Goal: Task Accomplishment & Management: Manage account settings

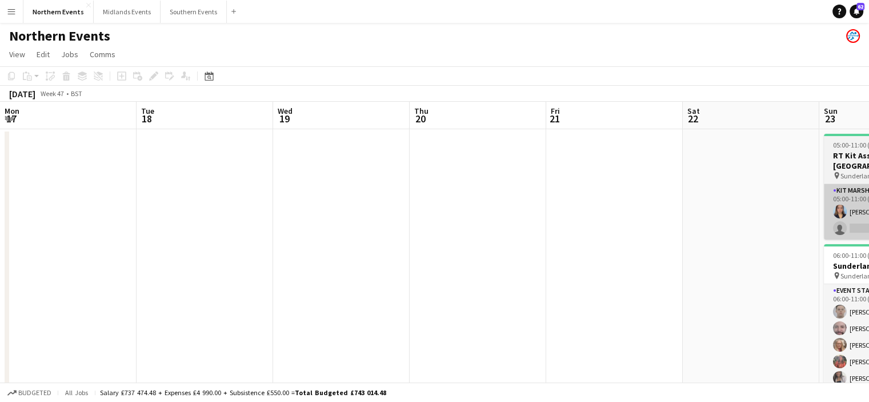
scroll to position [0, 322]
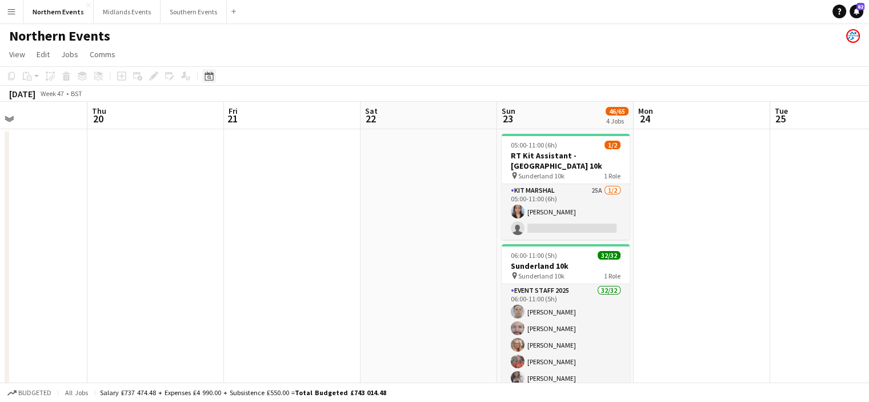
click at [212, 77] on icon "Date picker" at bounding box center [209, 75] width 9 height 9
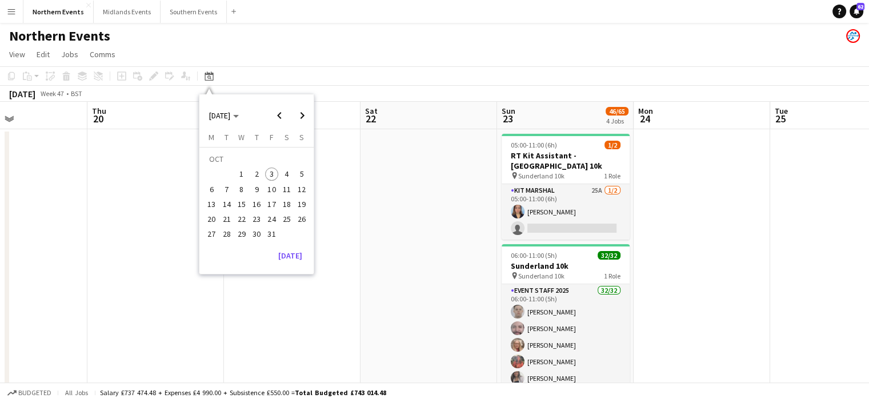
click at [302, 187] on span "12" at bounding box center [302, 189] width 14 height 14
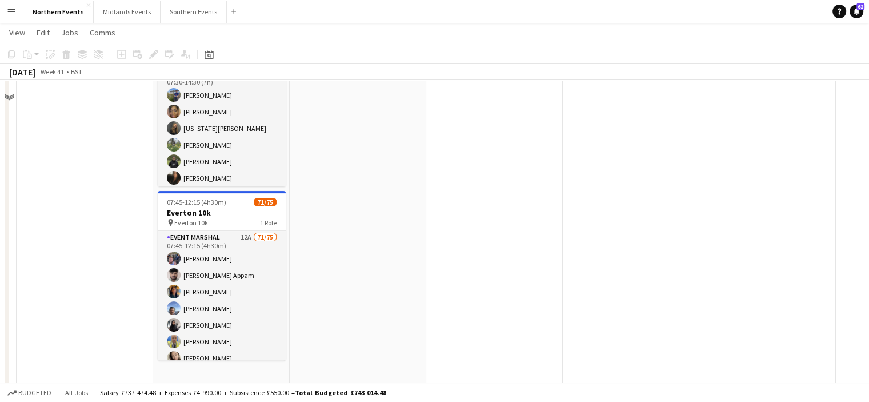
scroll to position [284, 0]
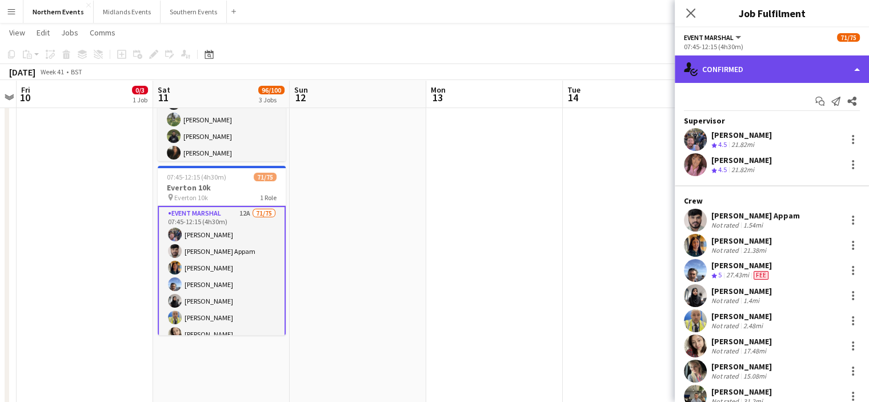
click at [803, 63] on div "single-neutral-actions-check-2 Confirmed" at bounding box center [772, 68] width 194 height 27
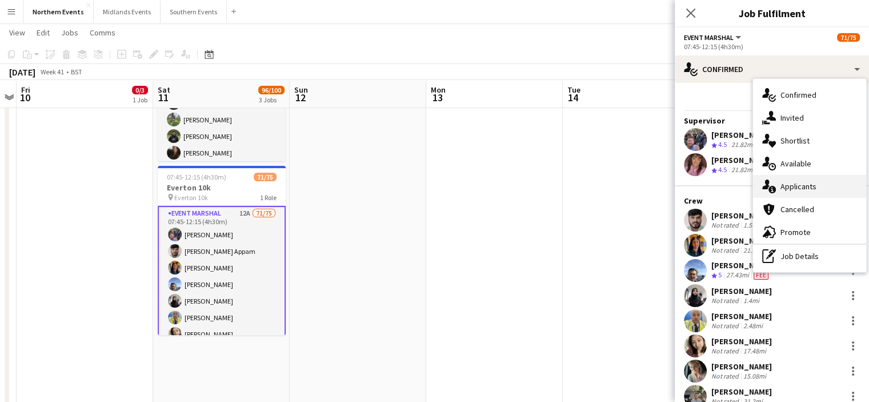
click at [804, 185] on span "Applicants" at bounding box center [798, 186] width 36 height 10
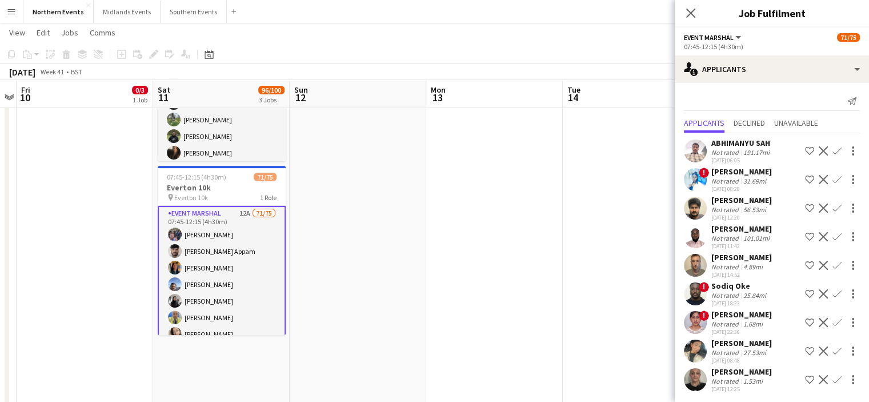
scroll to position [22, 0]
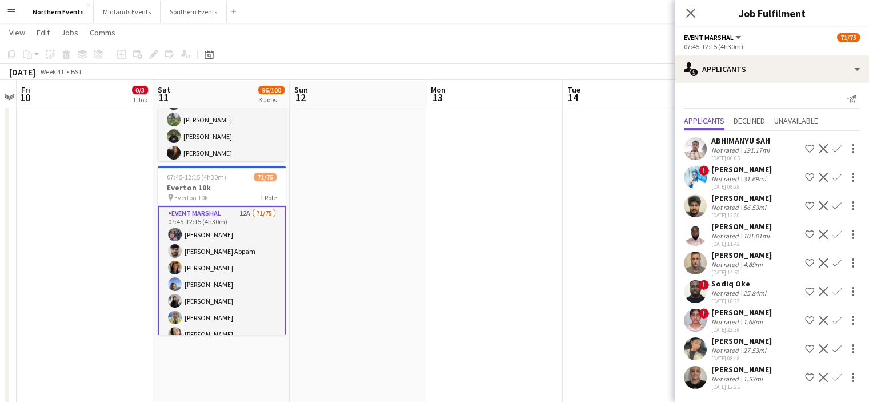
click at [832, 375] on app-icon "Confirm" at bounding box center [836, 377] width 9 height 9
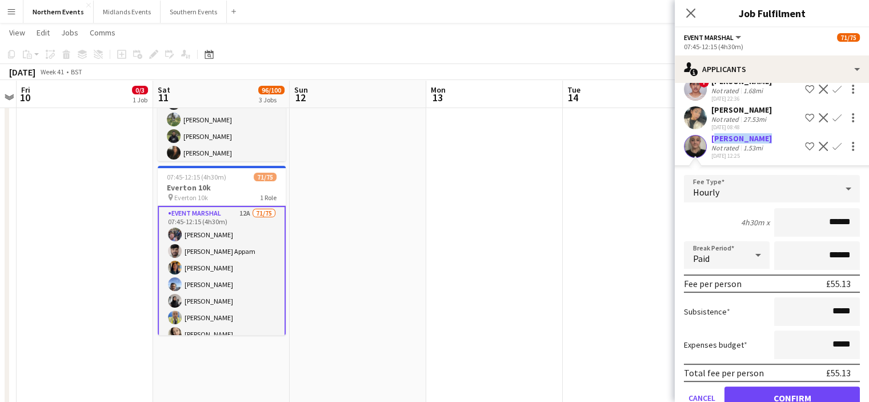
drag, startPoint x: 762, startPoint y: 159, endPoint x: 711, endPoint y: 160, distance: 50.9
click at [711, 143] on div "amber maltby" at bounding box center [741, 138] width 61 height 10
copy div "amber maltby"
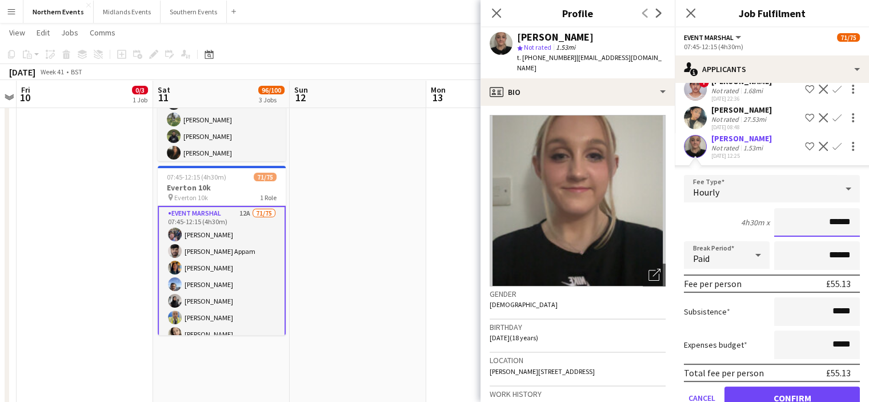
drag, startPoint x: 819, startPoint y: 246, endPoint x: 850, endPoint y: 246, distance: 30.9
click at [850, 237] on input "******" at bounding box center [817, 222] width 86 height 29
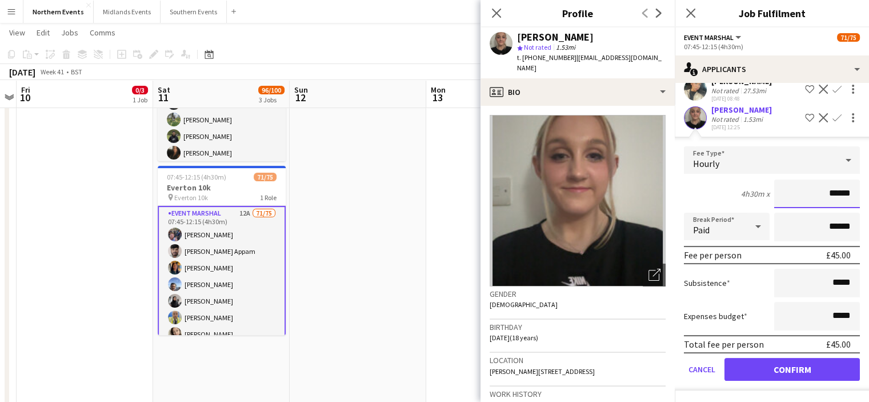
type input "******"
click at [831, 375] on button "Confirm" at bounding box center [792, 369] width 135 height 23
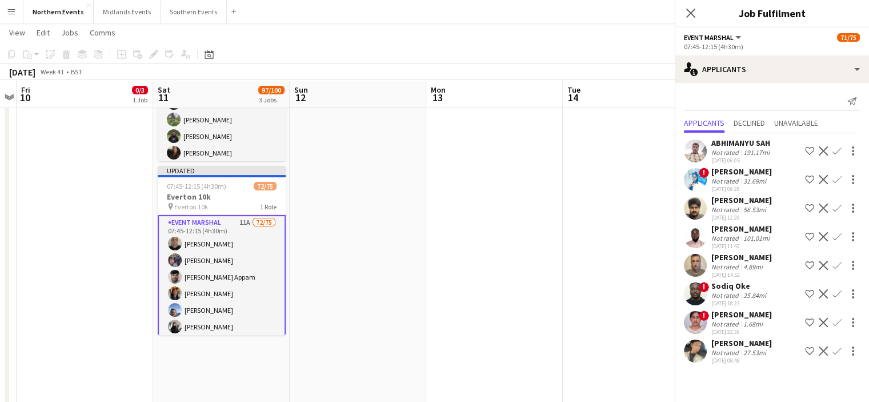
scroll to position [0, 0]
click at [691, 15] on icon "Close pop-in" at bounding box center [690, 12] width 11 height 11
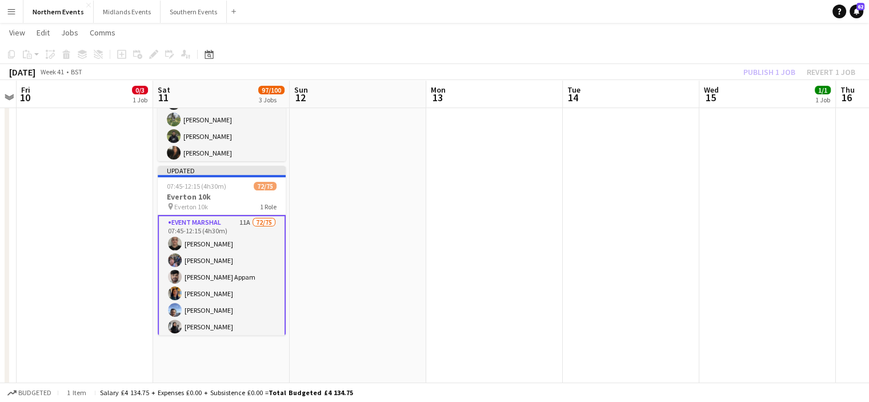
click at [800, 68] on div "Publish 1 job Revert 1 job" at bounding box center [799, 72] width 139 height 15
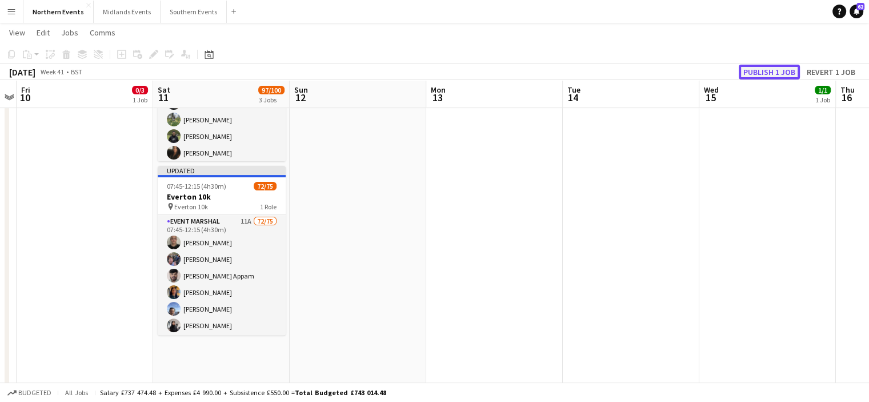
click at [785, 68] on button "Publish 1 job" at bounding box center [769, 72] width 61 height 15
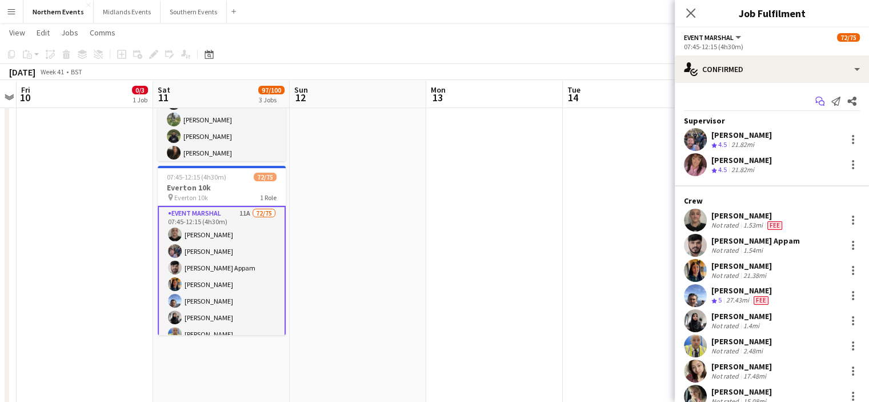
click at [815, 102] on icon "Start chat" at bounding box center [819, 101] width 9 height 9
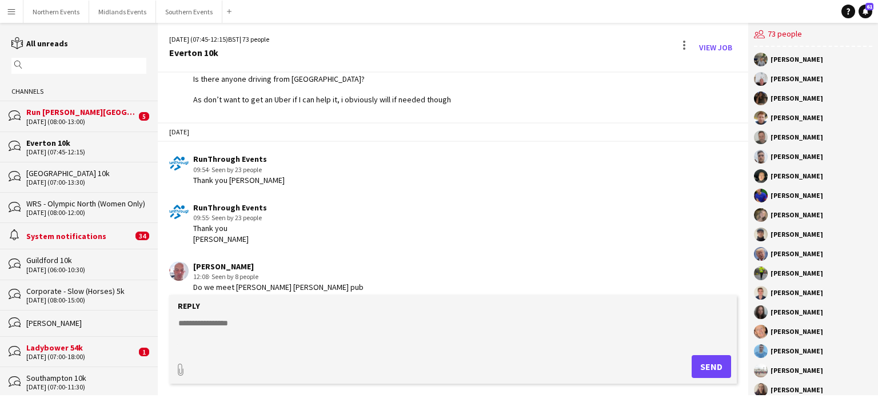
scroll to position [2207, 0]
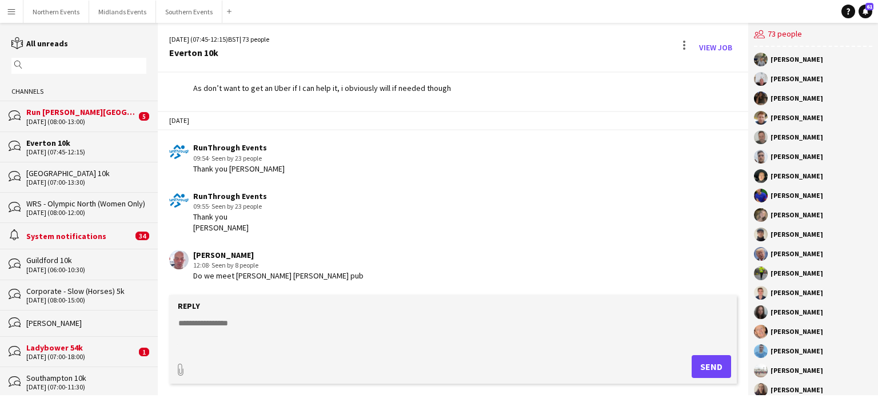
click at [405, 278] on div "Les Crompton 12:08 · Seen by 8 people Do we meet Bramley Moore pub" at bounding box center [405, 265] width 472 height 31
click at [229, 322] on textarea at bounding box center [455, 332] width 556 height 30
paste textarea "**********"
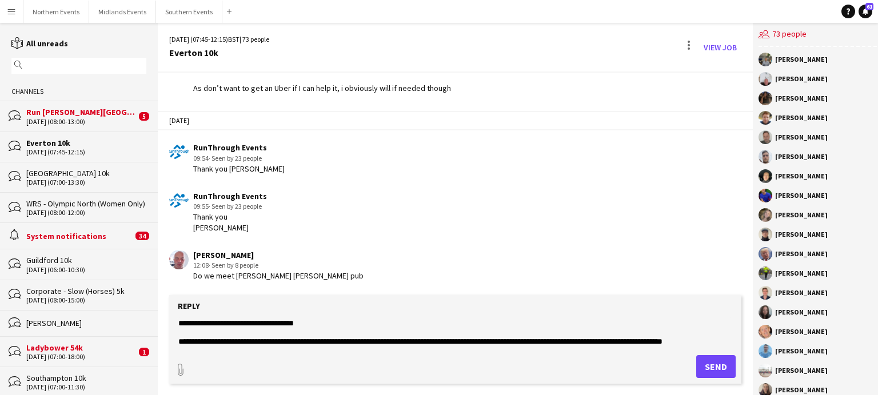
scroll to position [9, 0]
type textarea "**********"
click at [701, 367] on button "Send" at bounding box center [715, 366] width 39 height 23
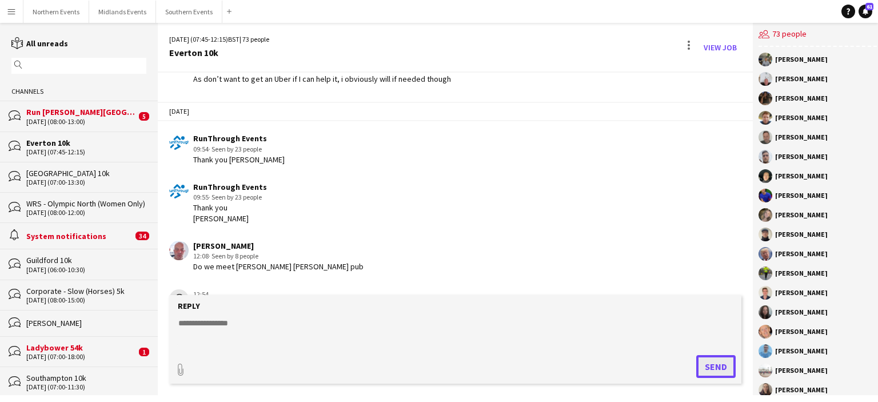
scroll to position [2276, 0]
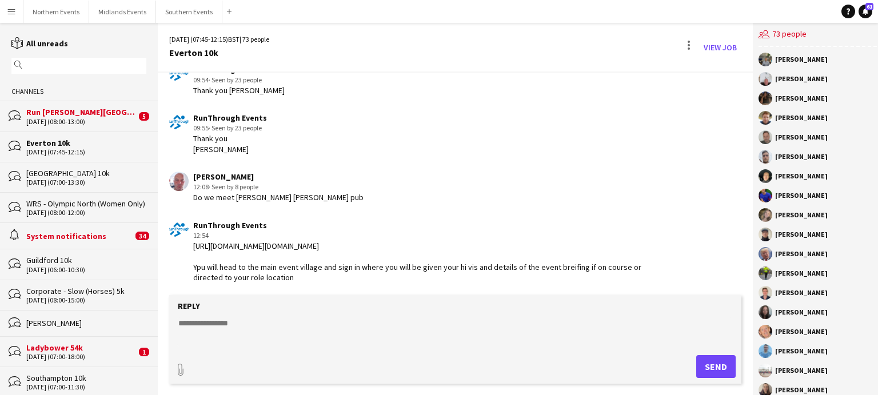
click at [79, 114] on div "Run [PERSON_NAME][GEOGRAPHIC_DATA]" at bounding box center [81, 112] width 110 height 10
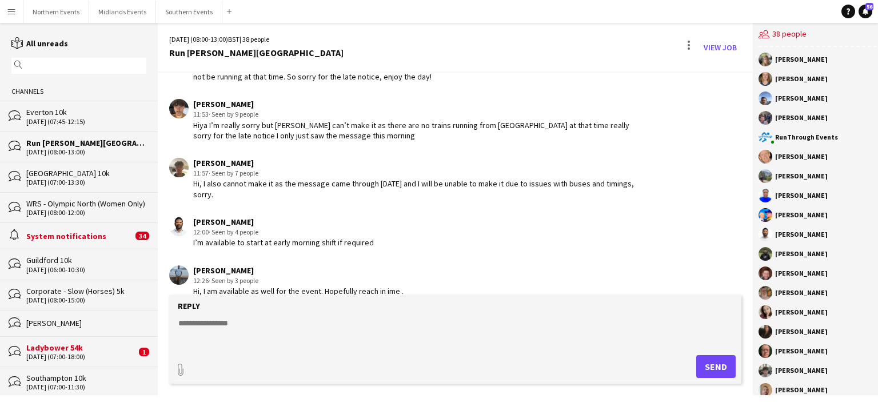
scroll to position [1709, 0]
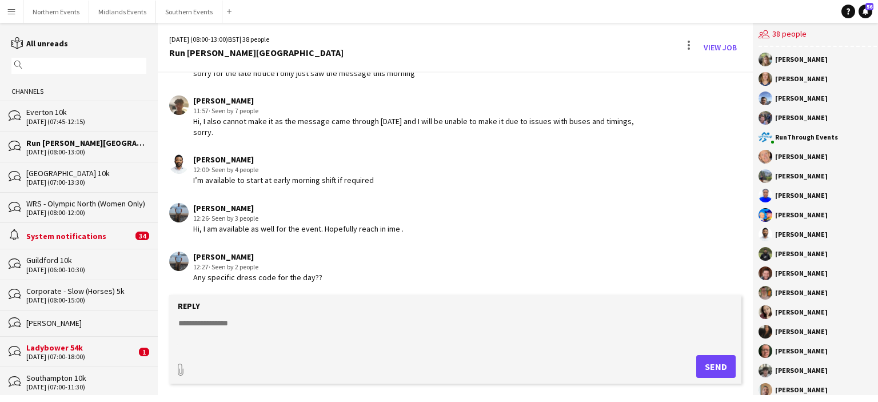
click at [219, 335] on textarea at bounding box center [455, 332] width 556 height 30
click at [235, 333] on textarea at bounding box center [455, 332] width 556 height 30
paste textarea "**********"
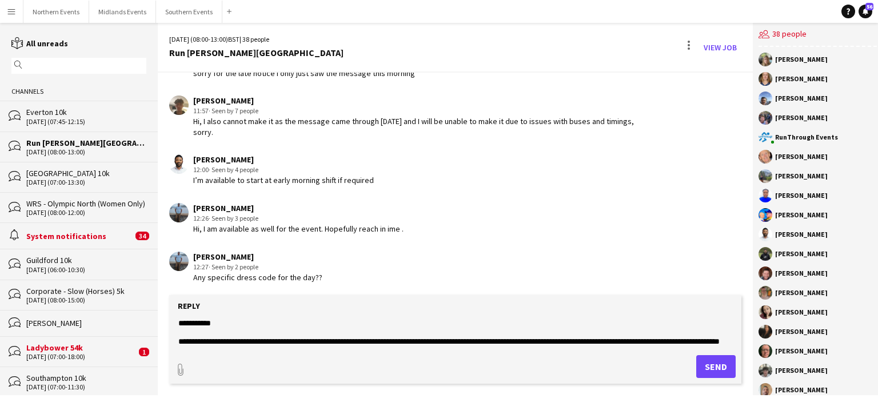
scroll to position [27, 0]
type textarea "**********"
drag, startPoint x: 711, startPoint y: 363, endPoint x: 705, endPoint y: 365, distance: 6.0
click at [702, 369] on button "Send" at bounding box center [715, 366] width 39 height 23
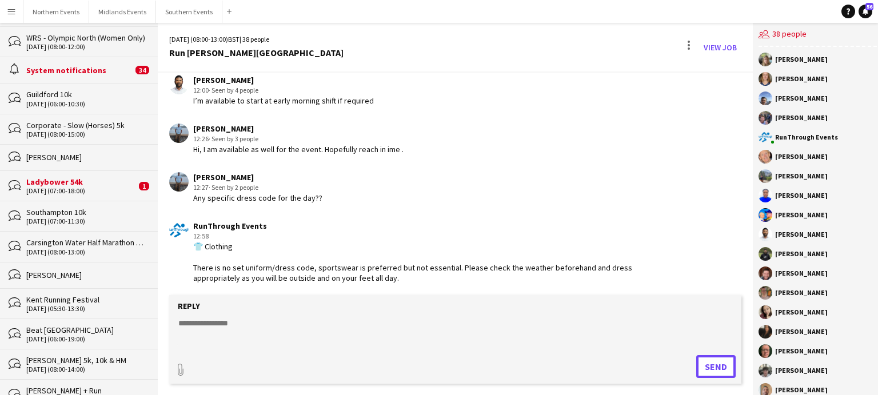
scroll to position [202, 0]
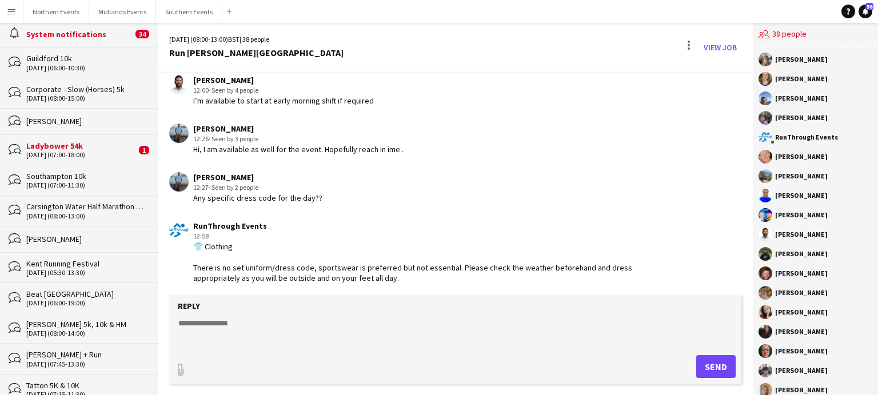
click at [53, 148] on div "Ladybower 54k" at bounding box center [81, 146] width 110 height 10
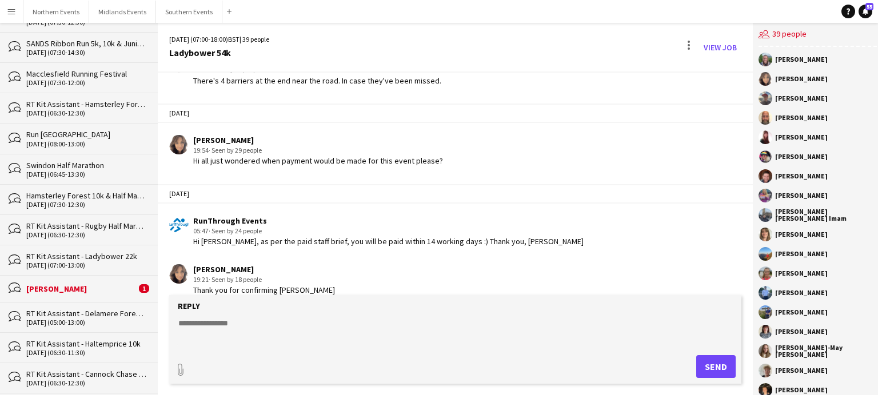
scroll to position [1049, 0]
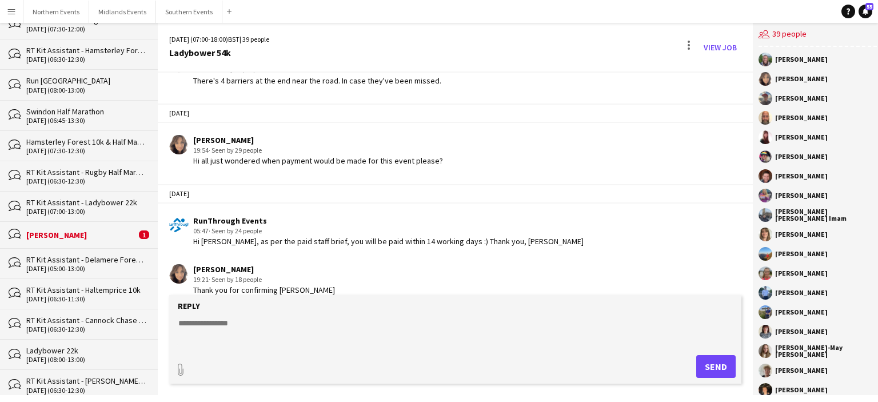
click at [73, 233] on div "[PERSON_NAME]" at bounding box center [81, 235] width 110 height 10
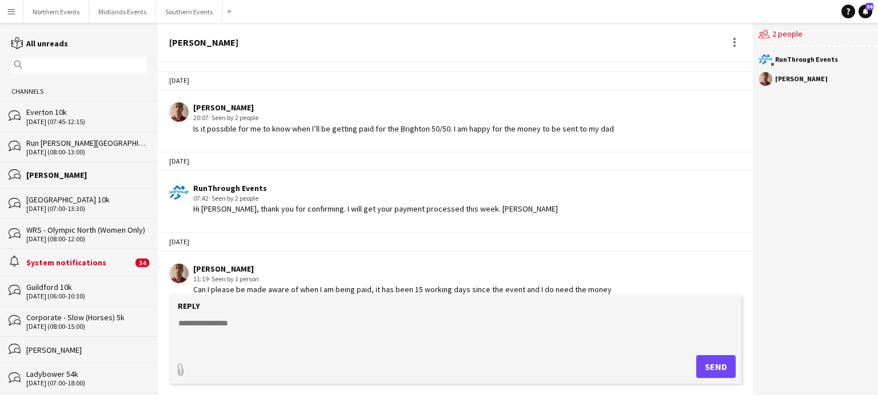
click at [86, 264] on div "System notifications" at bounding box center [79, 262] width 106 height 10
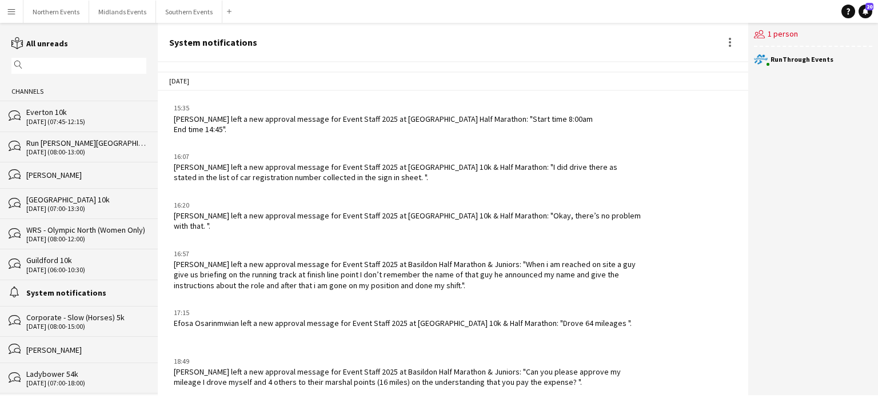
scroll to position [1234, 0]
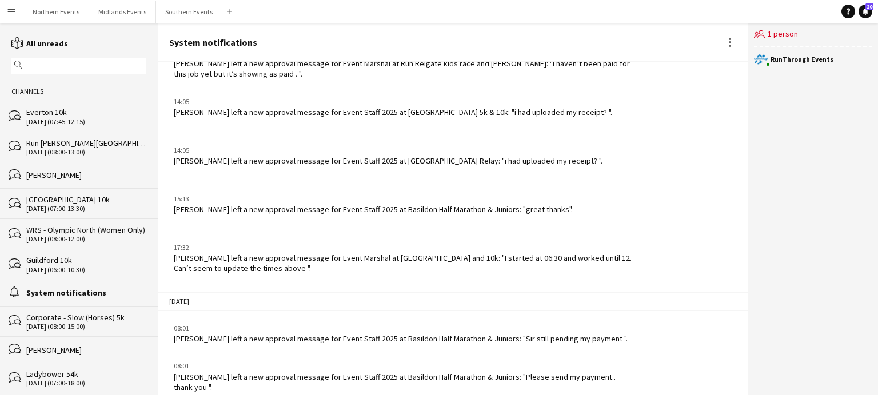
click at [61, 117] on div "Everton 10k" at bounding box center [86, 112] width 120 height 10
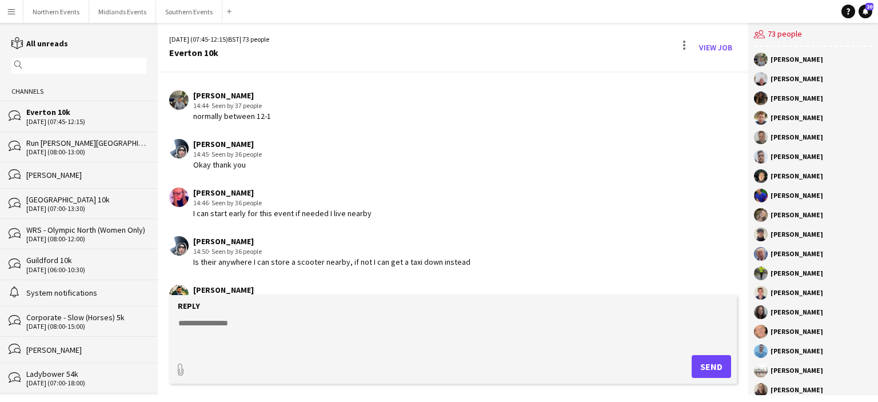
scroll to position [2237, 0]
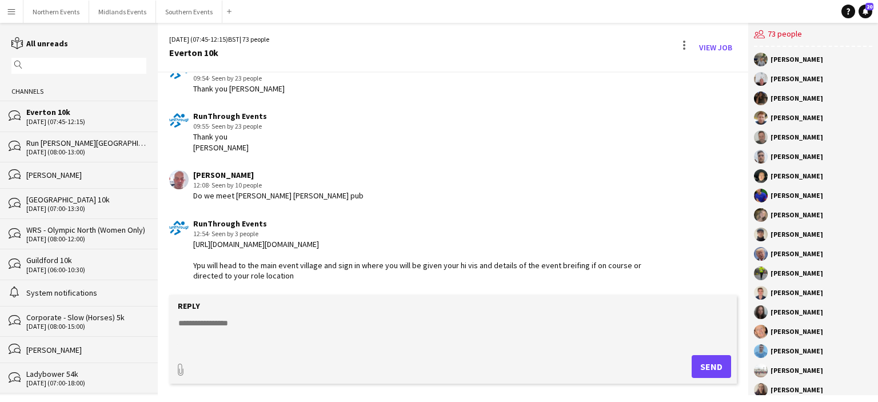
click at [234, 326] on textarea at bounding box center [455, 332] width 556 height 30
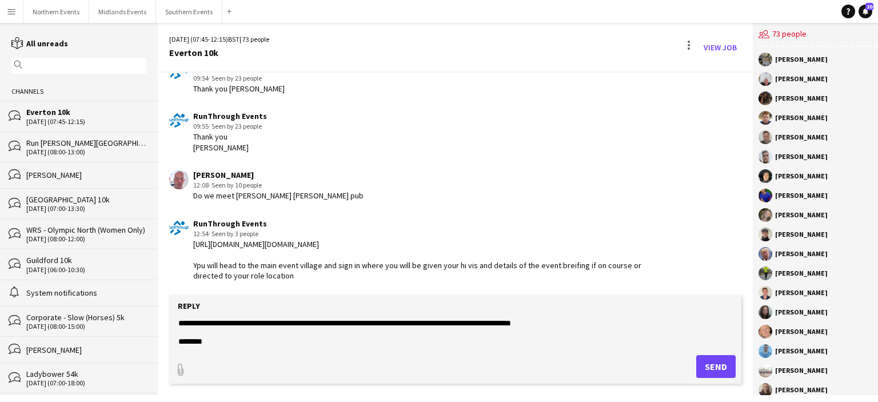
scroll to position [37, 0]
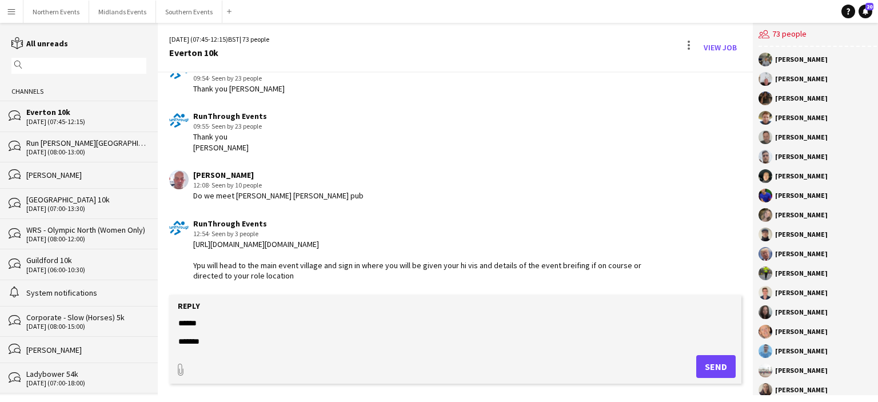
type textarea "**********"
click at [701, 370] on button "Send" at bounding box center [715, 366] width 39 height 23
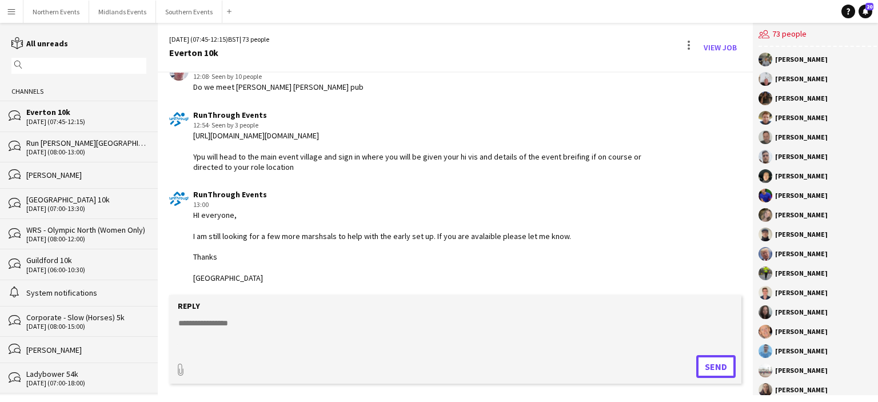
scroll to position [2397, 0]
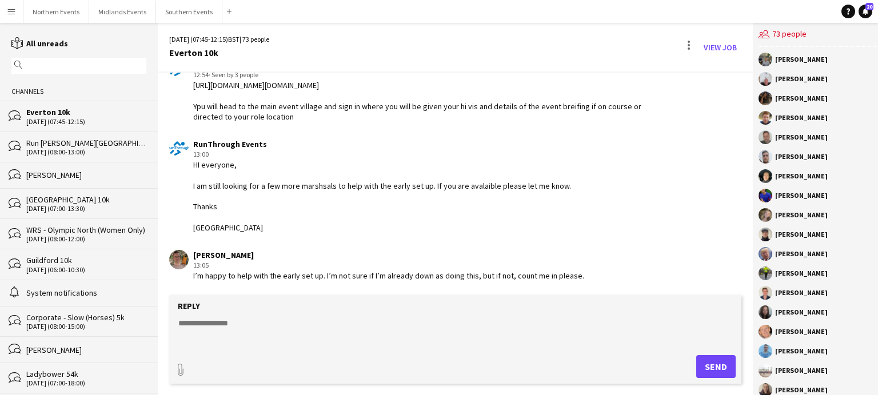
click at [14, 18] on button "Menu" at bounding box center [11, 11] width 23 height 23
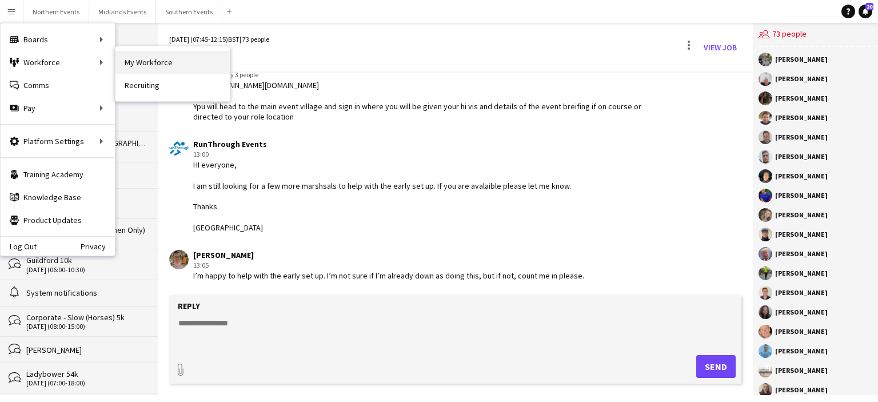
click at [134, 57] on link "My Workforce" at bounding box center [172, 62] width 114 height 23
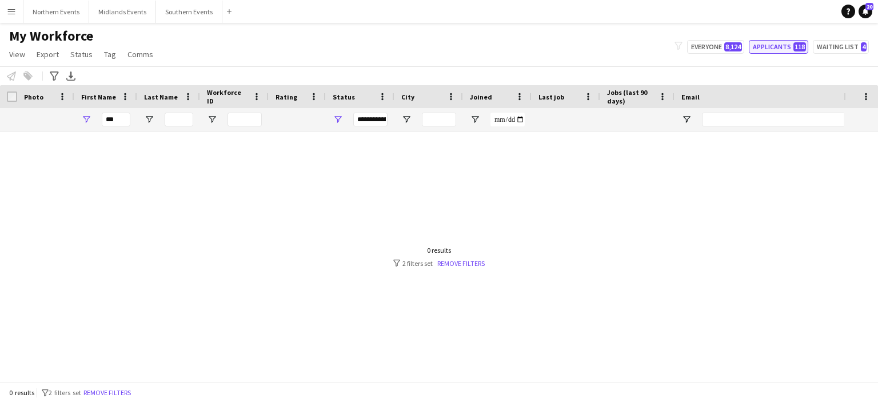
click at [782, 50] on button "Applicants 118" at bounding box center [777, 47] width 59 height 14
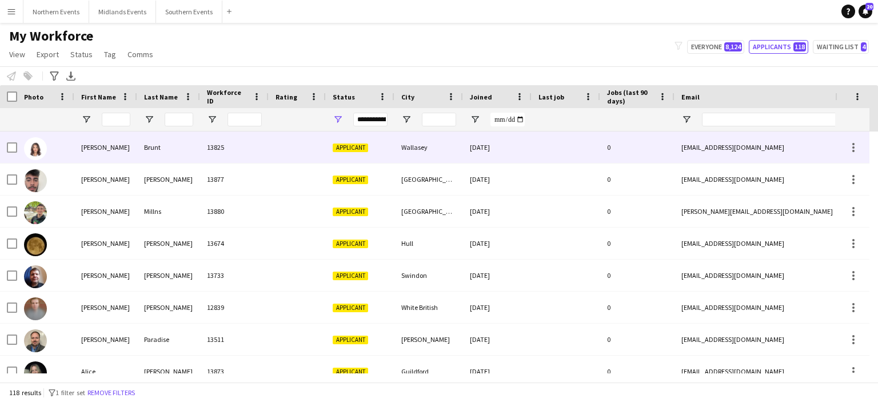
click at [94, 146] on div "Abigail" at bounding box center [105, 146] width 63 height 31
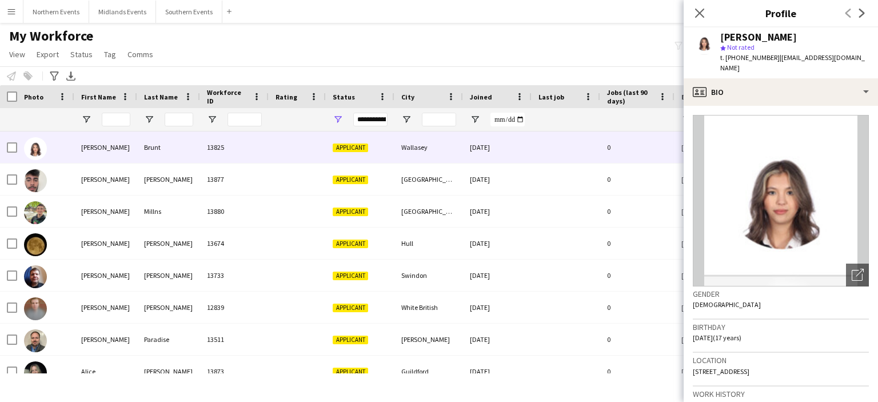
click at [474, 100] on span "Joined" at bounding box center [481, 97] width 22 height 9
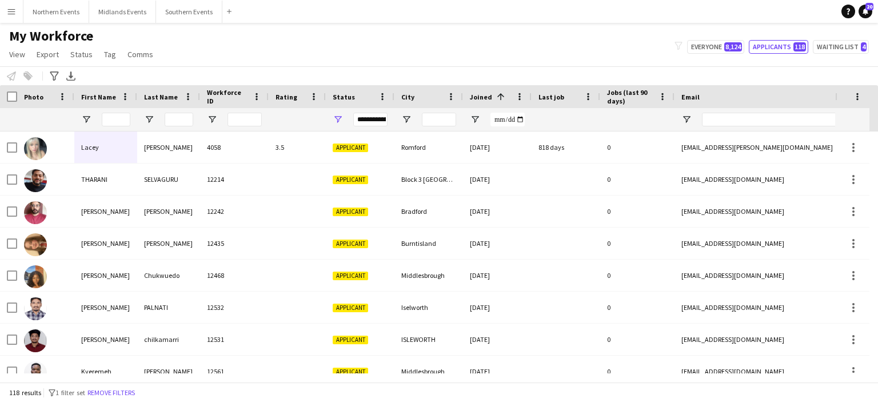
click at [474, 100] on span "Joined" at bounding box center [481, 97] width 22 height 9
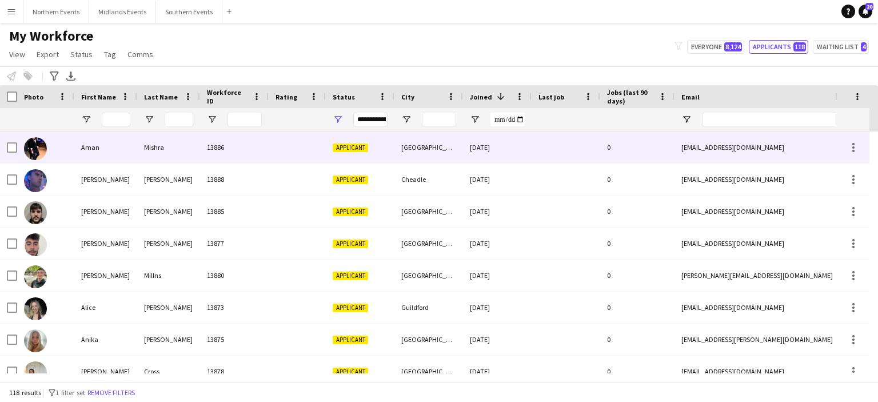
click at [90, 142] on div "Aman" at bounding box center [105, 146] width 63 height 31
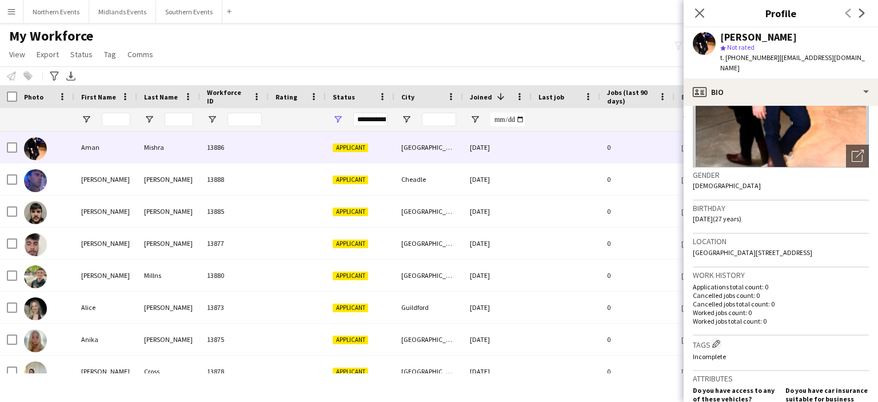
scroll to position [117, 0]
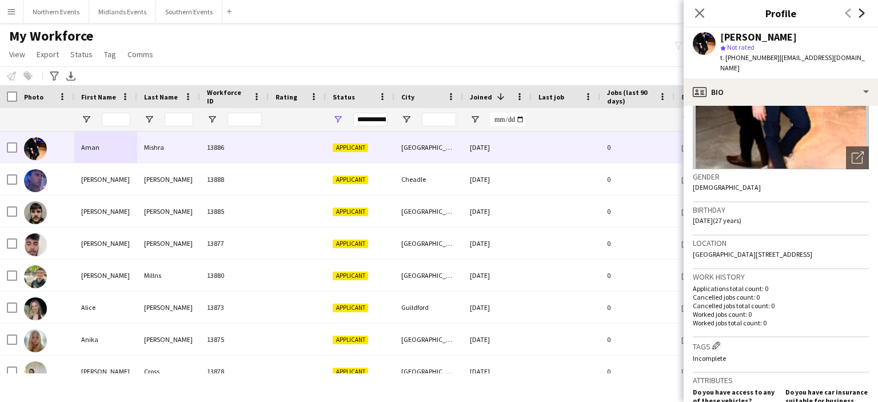
click at [858, 13] on icon "Next" at bounding box center [861, 13] width 9 height 9
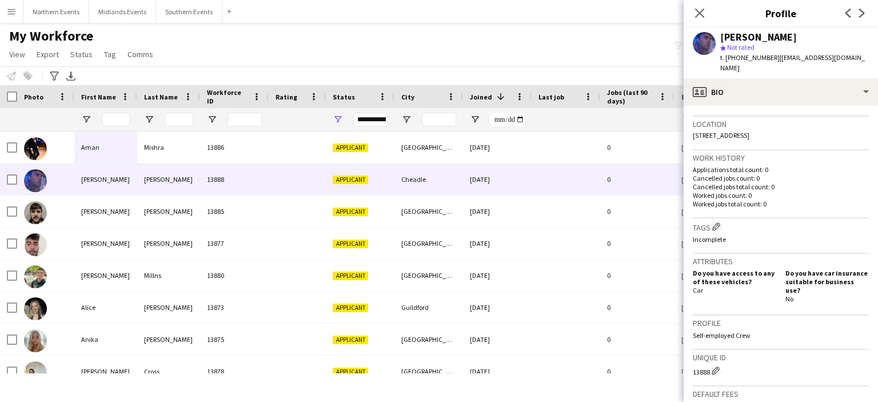
scroll to position [401, 0]
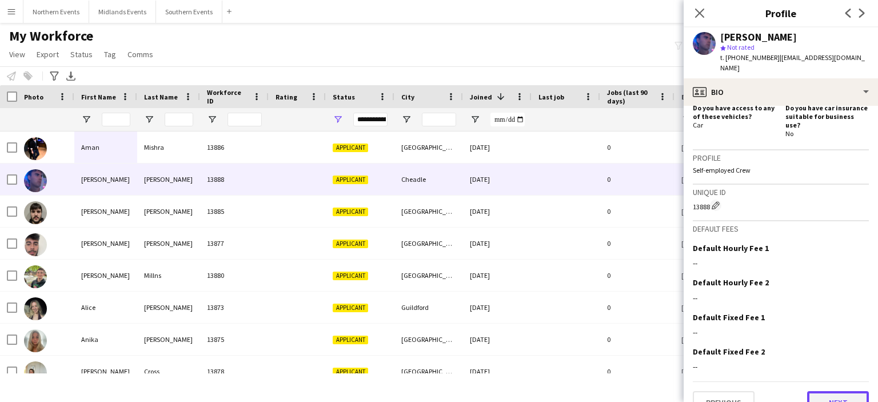
click at [837, 391] on button "Next" at bounding box center [838, 402] width 62 height 23
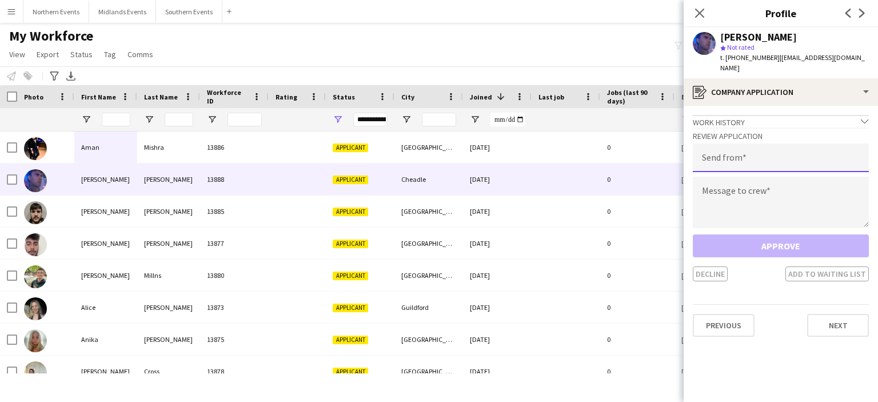
click at [738, 154] on input "email" at bounding box center [781, 157] width 176 height 29
type input "**********"
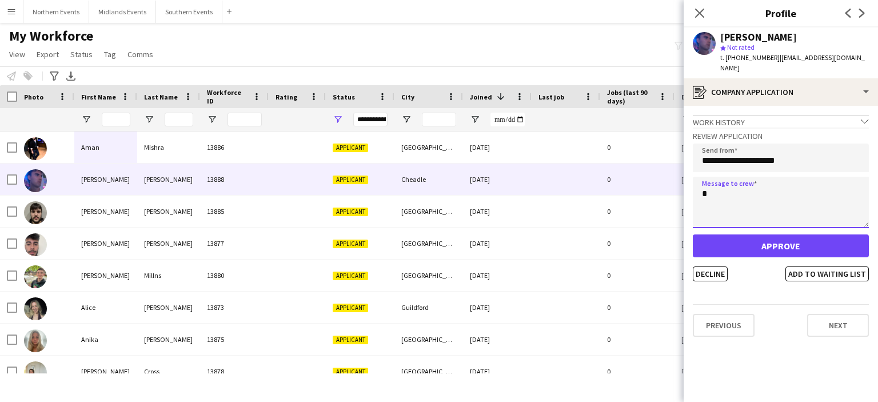
type textarea "*"
click at [791, 159] on input "**********" at bounding box center [781, 157] width 176 height 29
type input "**********"
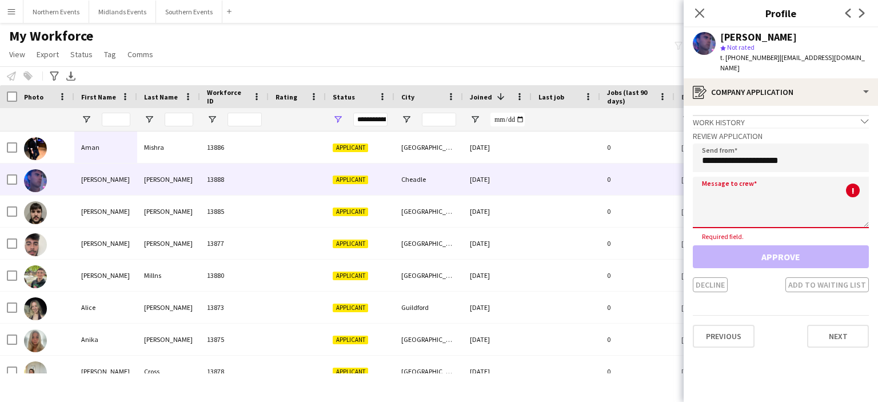
paste textarea "**********"
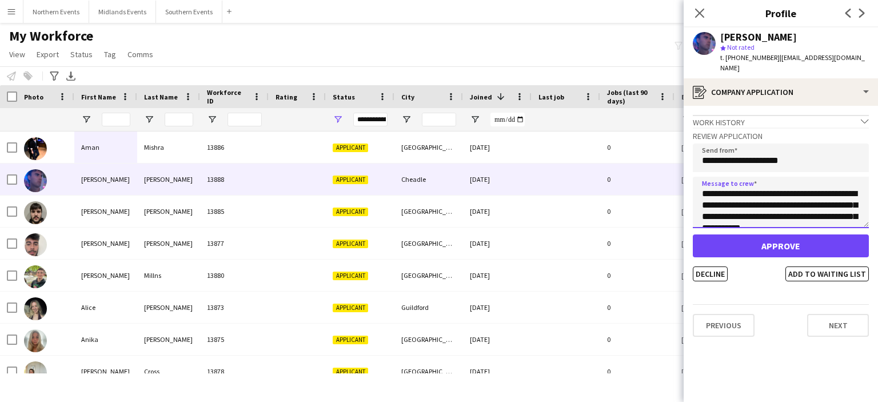
scroll to position [258, 0]
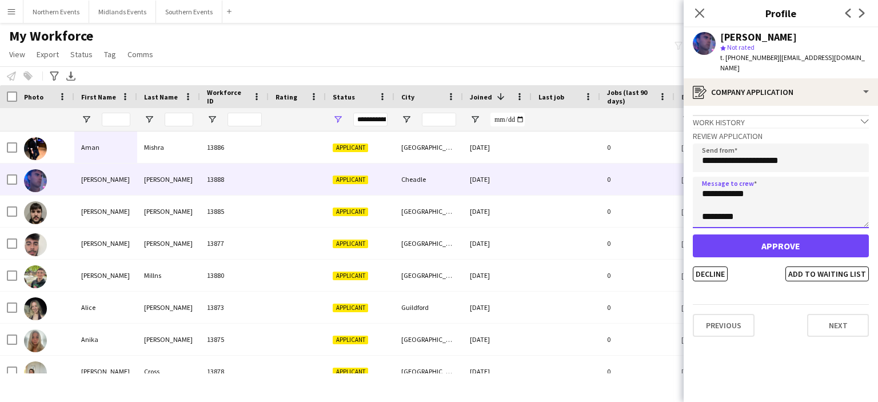
type textarea "**********"
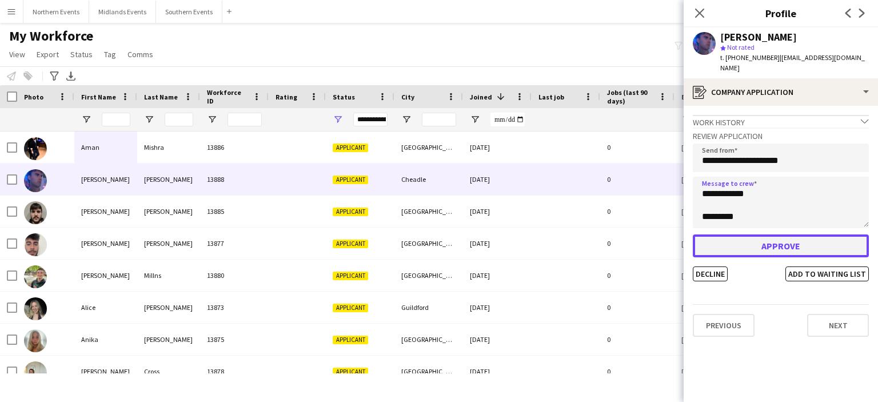
click at [786, 234] on button "Approve" at bounding box center [781, 245] width 176 height 23
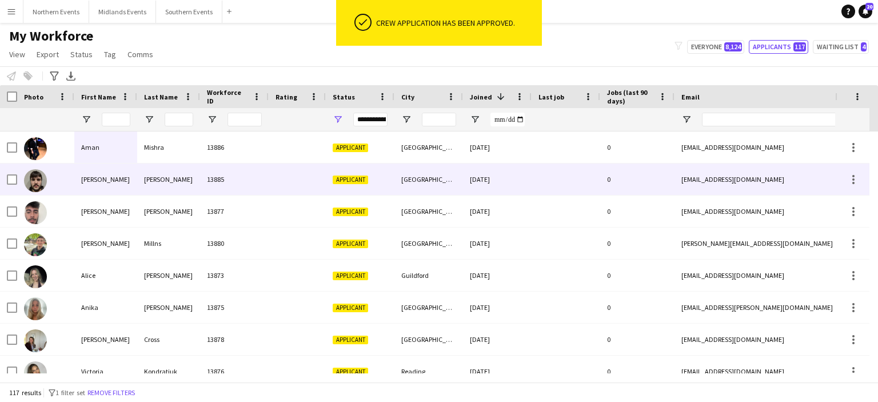
click at [146, 183] on div "Singh" at bounding box center [168, 178] width 63 height 31
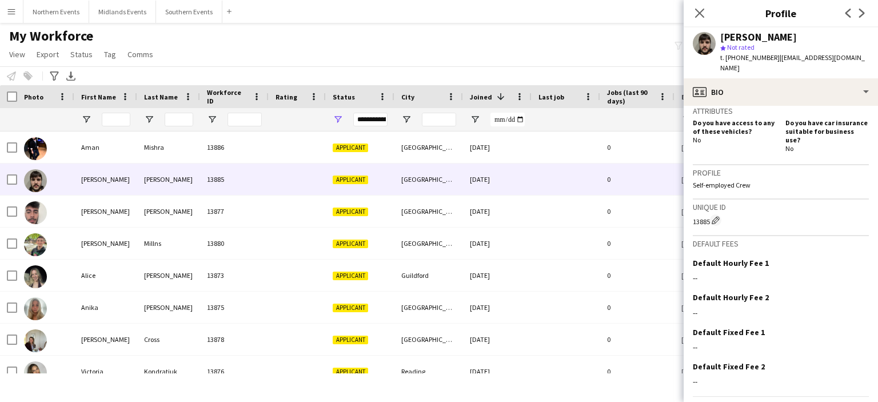
scroll to position [401, 0]
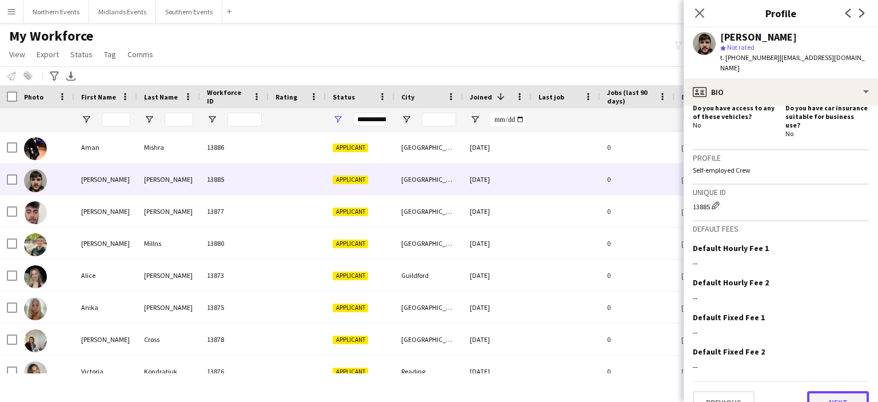
click at [827, 391] on button "Next" at bounding box center [838, 402] width 62 height 23
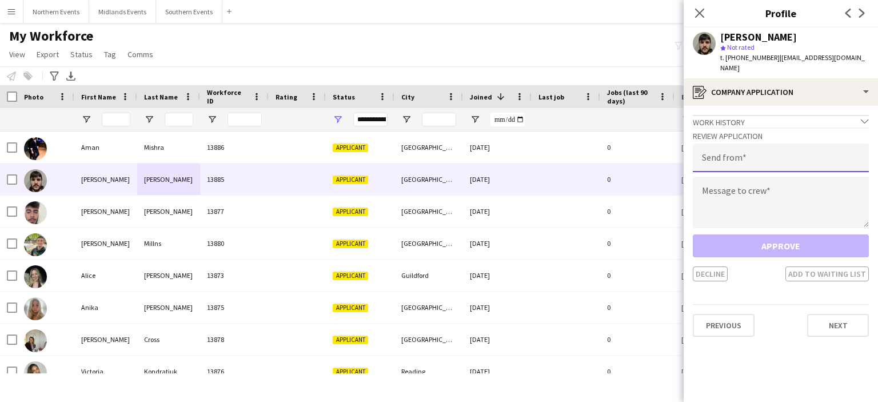
click at [756, 151] on input "email" at bounding box center [781, 157] width 176 height 29
type input "**********"
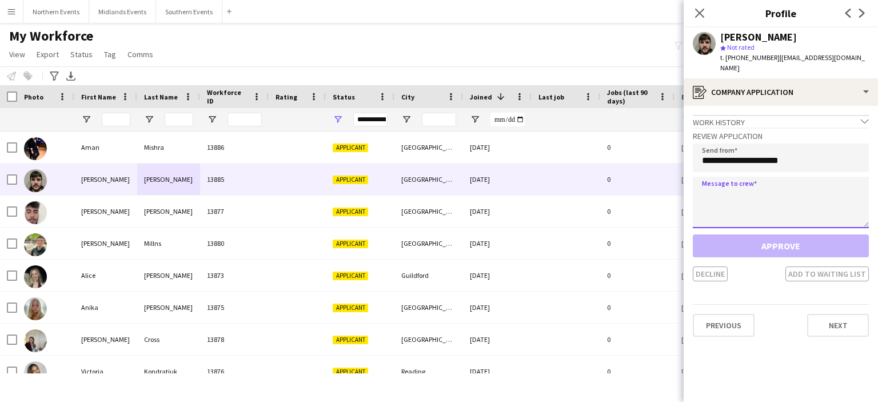
click at [747, 196] on textarea at bounding box center [781, 202] width 176 height 51
paste textarea "**********"
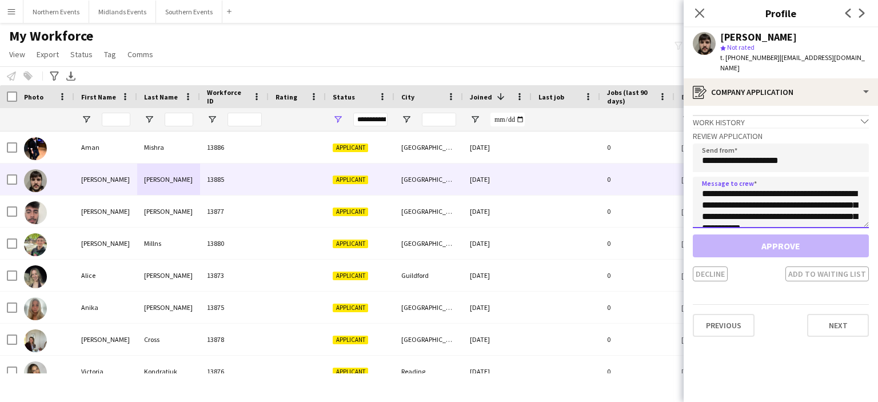
scroll to position [258, 0]
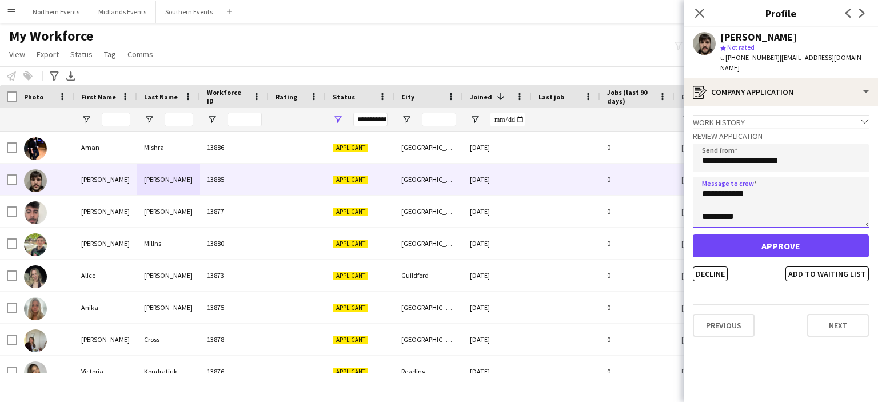
type textarea "**********"
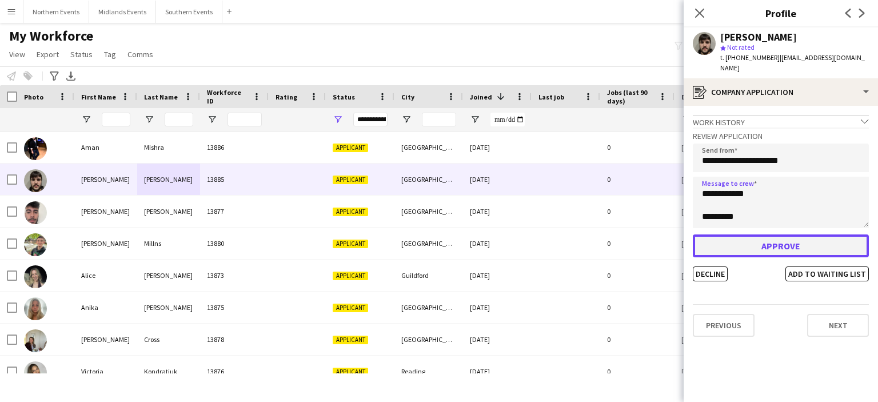
click at [744, 239] on button "Approve" at bounding box center [781, 245] width 176 height 23
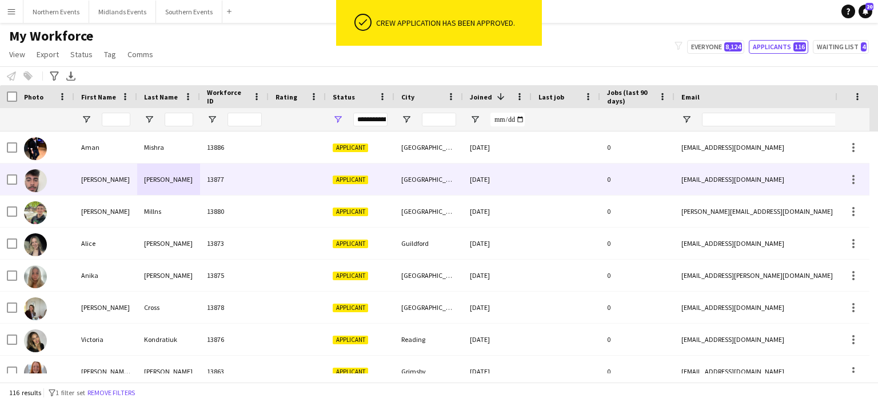
click at [159, 180] on div "Bateman" at bounding box center [168, 178] width 63 height 31
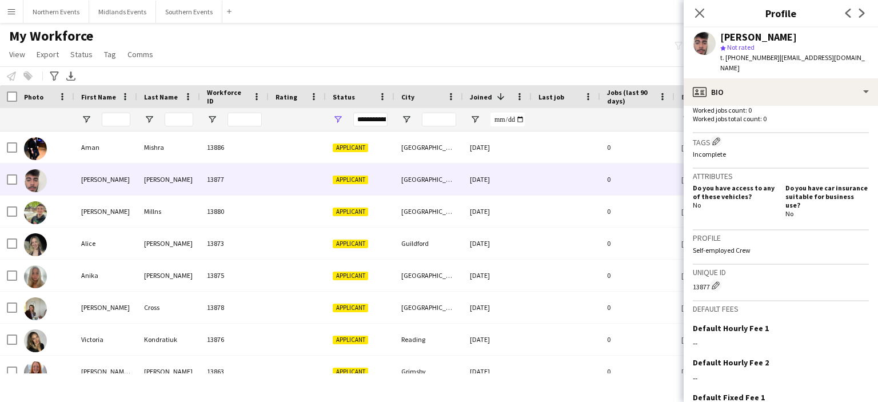
scroll to position [401, 0]
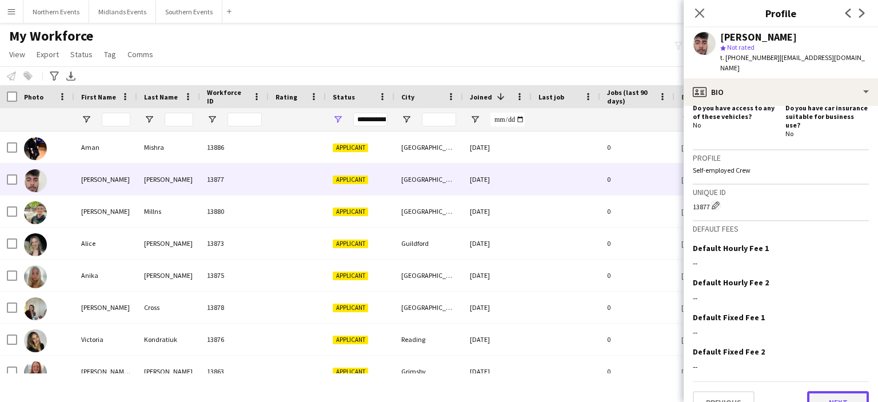
click at [820, 391] on button "Next" at bounding box center [838, 402] width 62 height 23
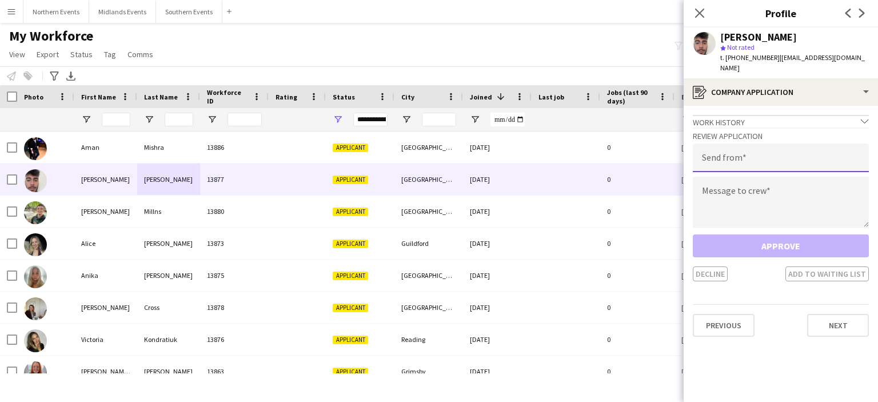
click at [725, 146] on input "email" at bounding box center [781, 157] width 176 height 29
type input "**********"
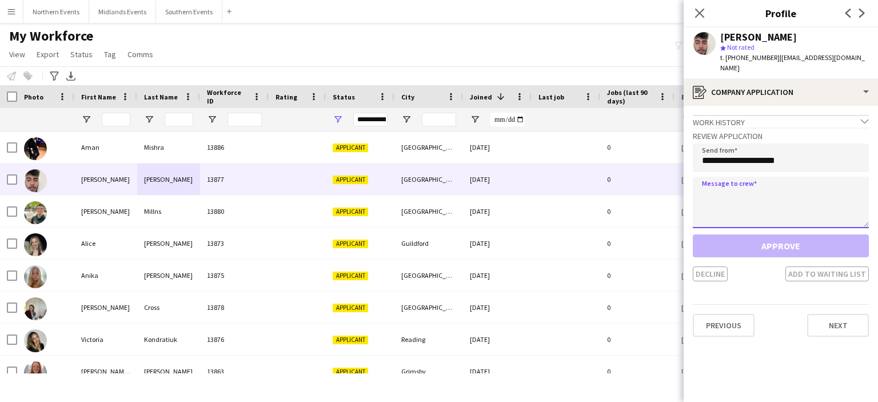
paste textarea "**********"
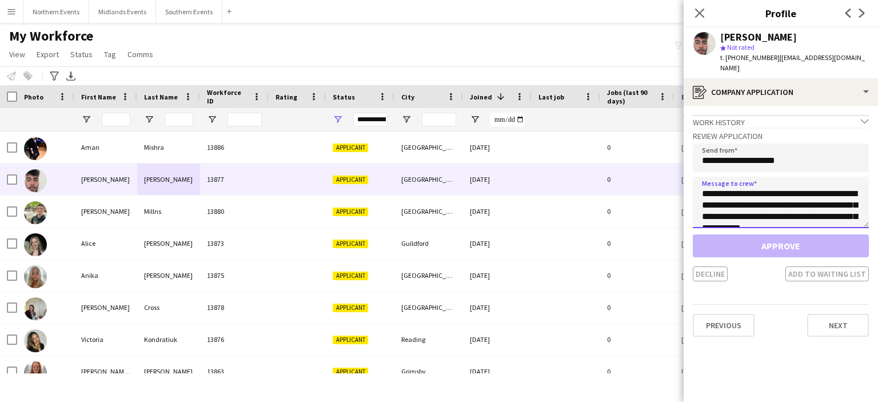
scroll to position [258, 0]
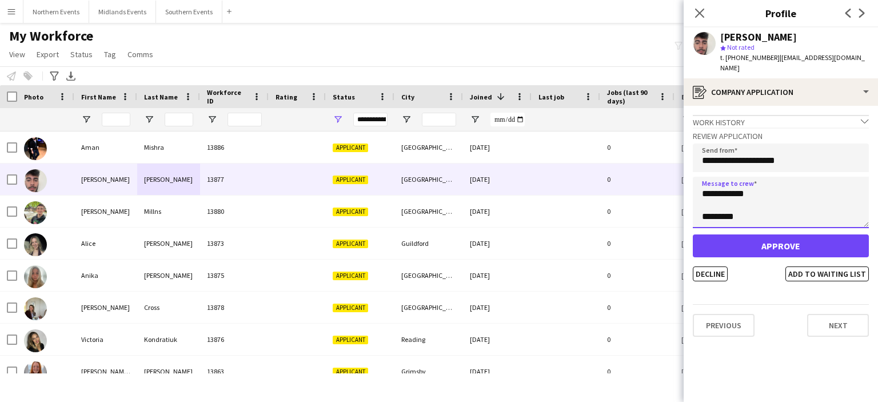
type textarea "**********"
click at [783, 150] on input "**********" at bounding box center [781, 157] width 176 height 29
type input "**********"
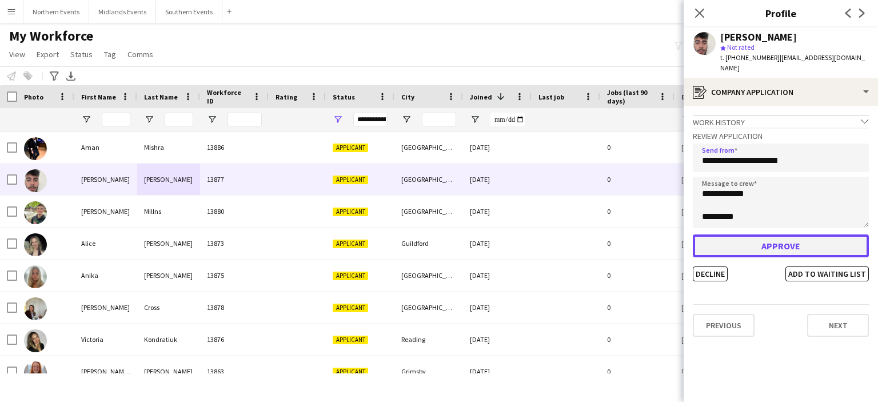
click at [788, 239] on button "Approve" at bounding box center [781, 245] width 176 height 23
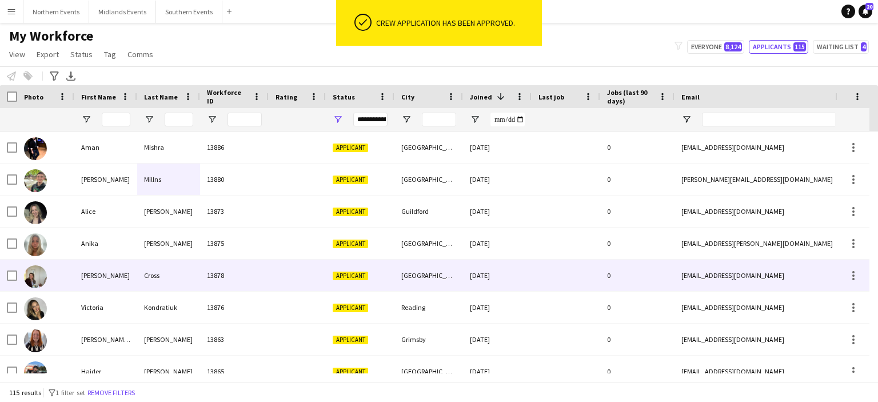
click at [418, 283] on div "Manchester" at bounding box center [428, 274] width 69 height 31
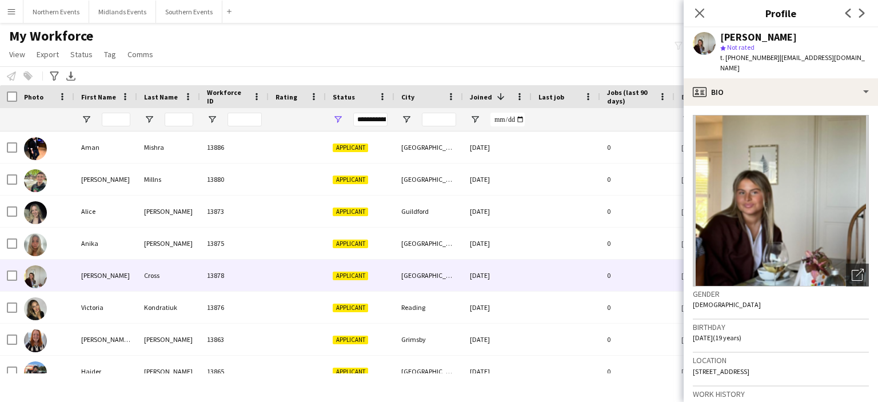
drag, startPoint x: 877, startPoint y: 205, endPoint x: 862, endPoint y: 329, distance: 124.9
click at [862, 329] on app-crew-profile-bio "Open photos pop-in Gender Female Birthday 27-05-2006 (19 years) Location 41 Cav…" at bounding box center [780, 254] width 194 height 296
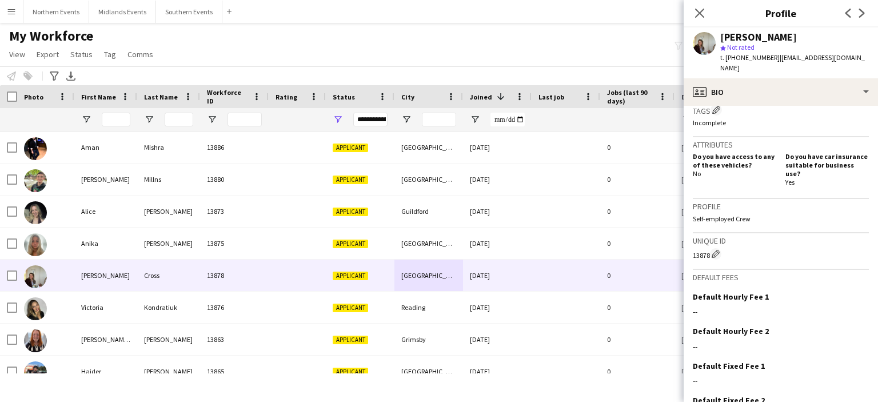
scroll to position [401, 0]
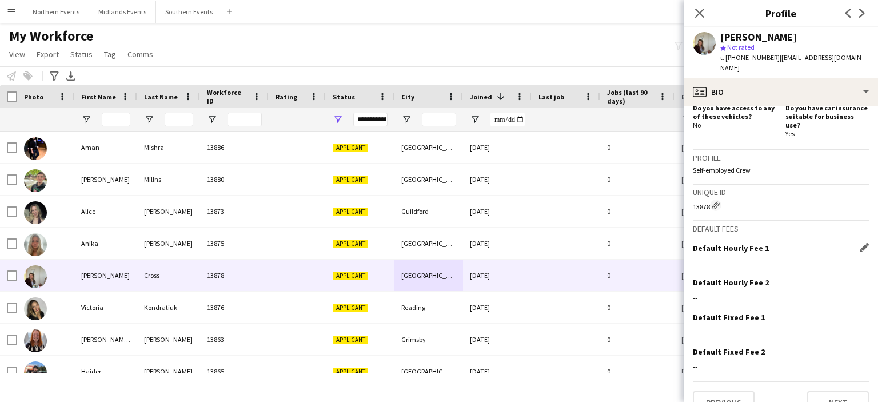
click at [697, 258] on div "--" at bounding box center [781, 263] width 176 height 10
click at [707, 258] on div "--" at bounding box center [781, 263] width 176 height 10
click at [859, 243] on app-icon "Edit this field" at bounding box center [863, 247] width 9 height 9
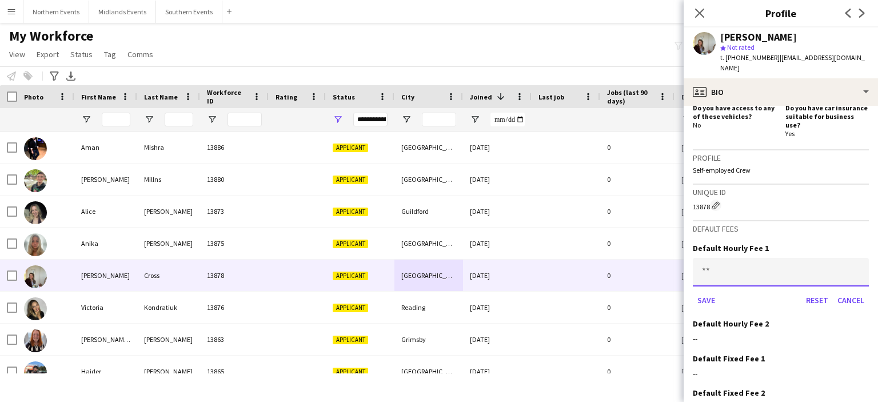
click at [715, 258] on input at bounding box center [781, 272] width 176 height 29
type input "******"
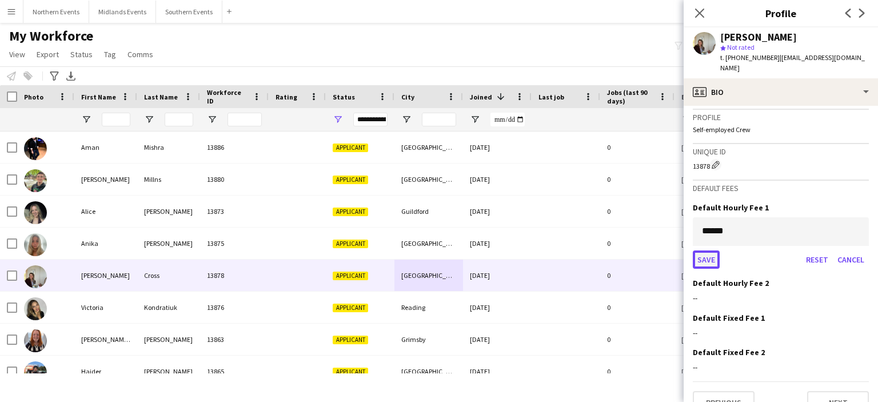
click at [707, 250] on button "Save" at bounding box center [706, 259] width 27 height 18
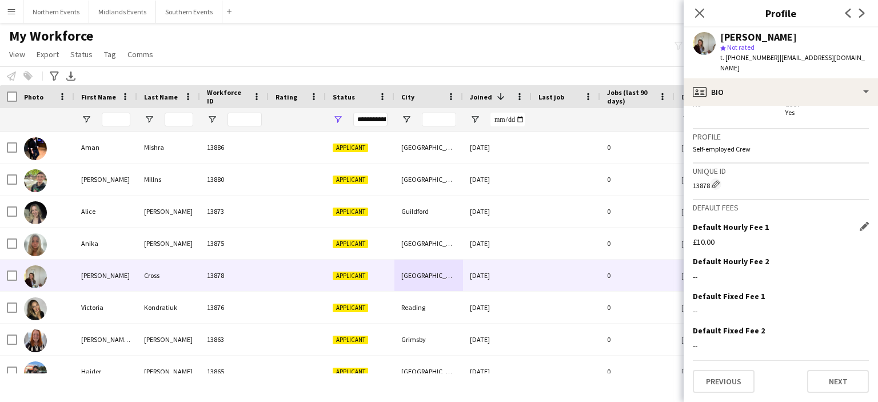
scroll to position [401, 0]
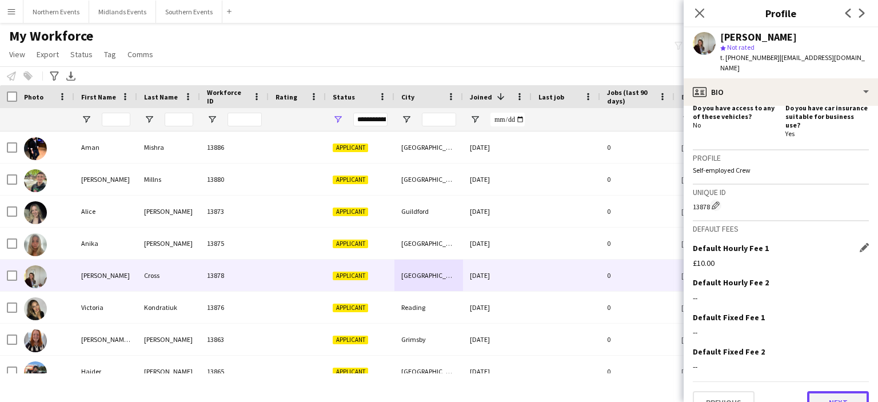
click at [828, 391] on button "Next" at bounding box center [838, 402] width 62 height 23
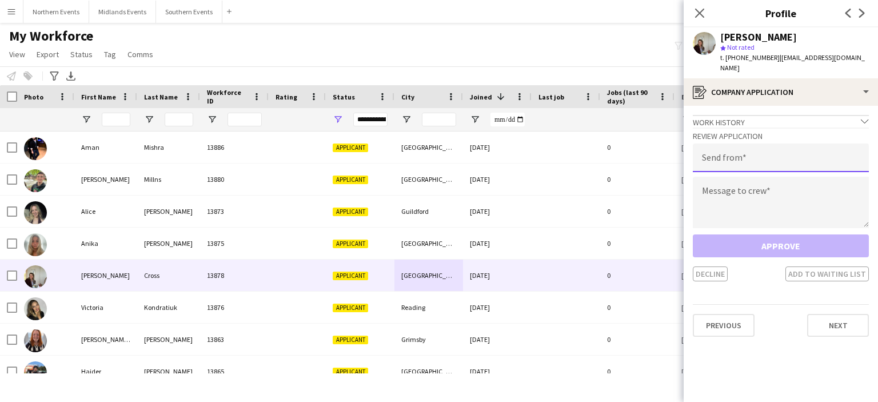
drag, startPoint x: 755, startPoint y: 141, endPoint x: 767, endPoint y: 141, distance: 12.6
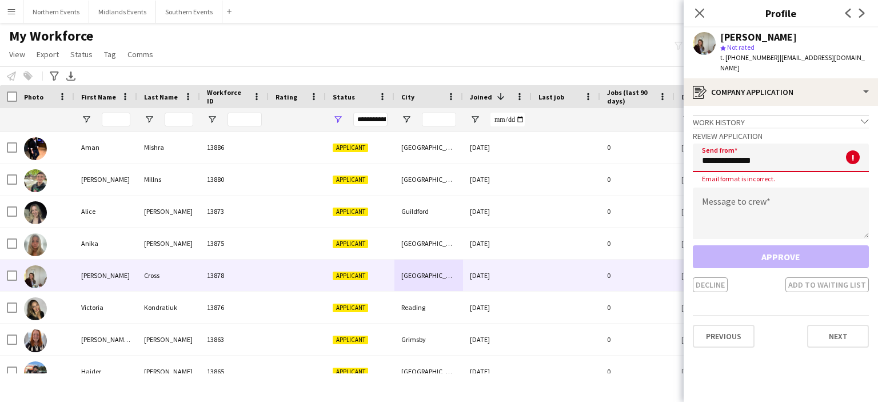
type input "**********"
paste textarea "**********"
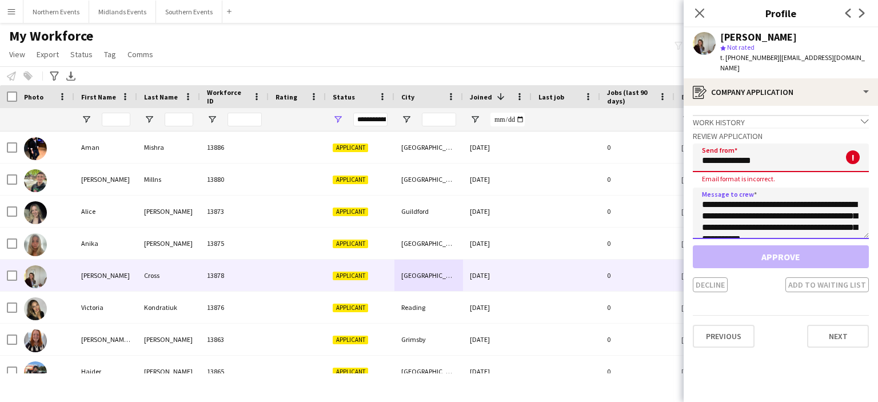
scroll to position [258, 0]
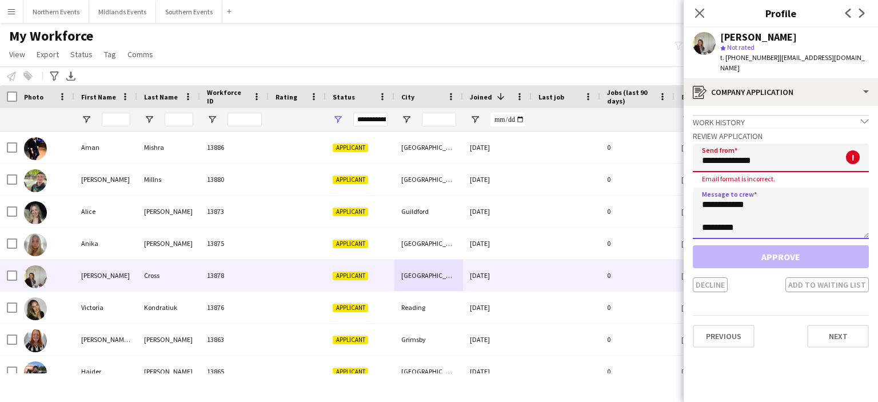
click at [766, 214] on textarea "**********" at bounding box center [781, 212] width 176 height 51
type textarea "**********"
click at [699, 153] on input "**********" at bounding box center [781, 157] width 176 height 29
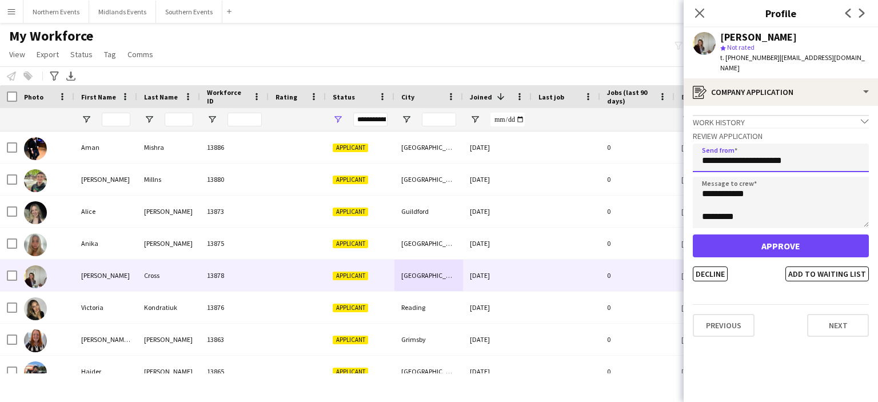
type input "**********"
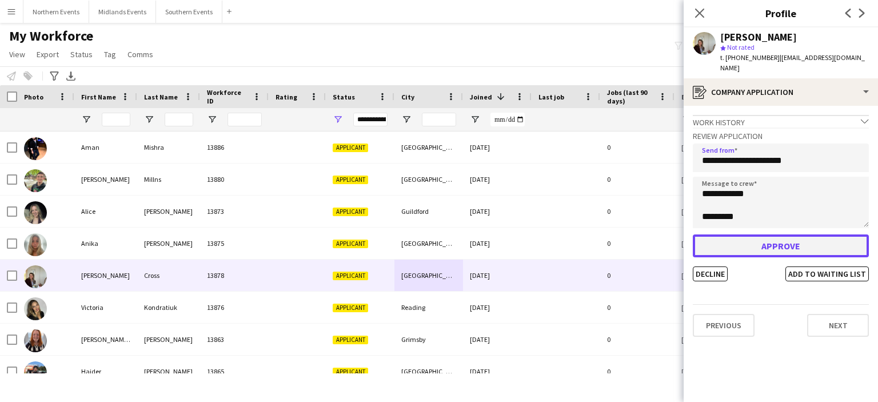
click at [743, 245] on button "Approve" at bounding box center [781, 245] width 176 height 23
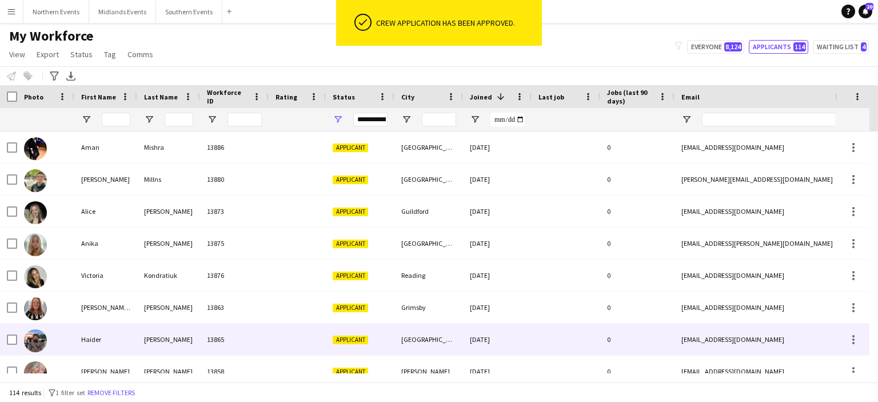
click at [157, 345] on div "Ashfaq" at bounding box center [168, 338] width 63 height 31
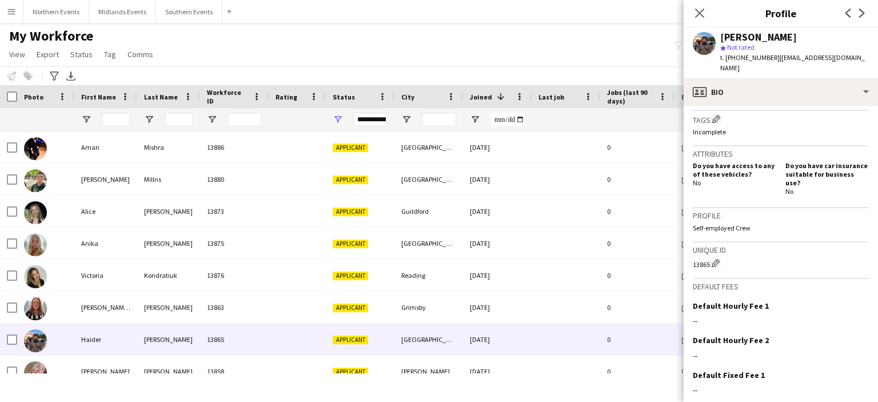
scroll to position [401, 0]
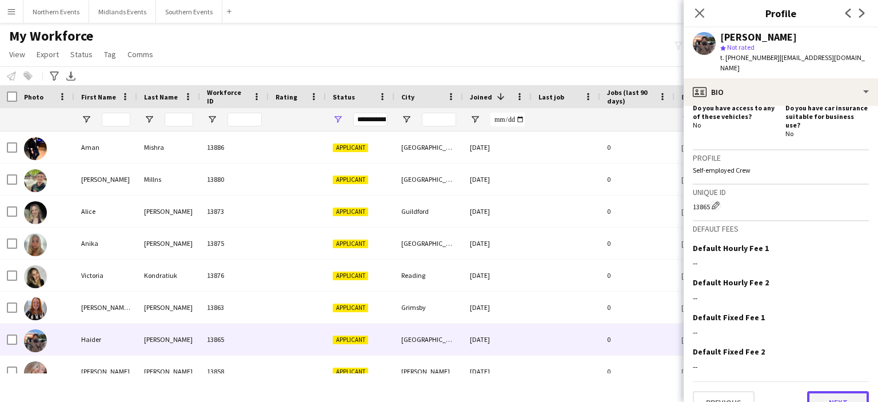
click at [835, 391] on button "Next" at bounding box center [838, 402] width 62 height 23
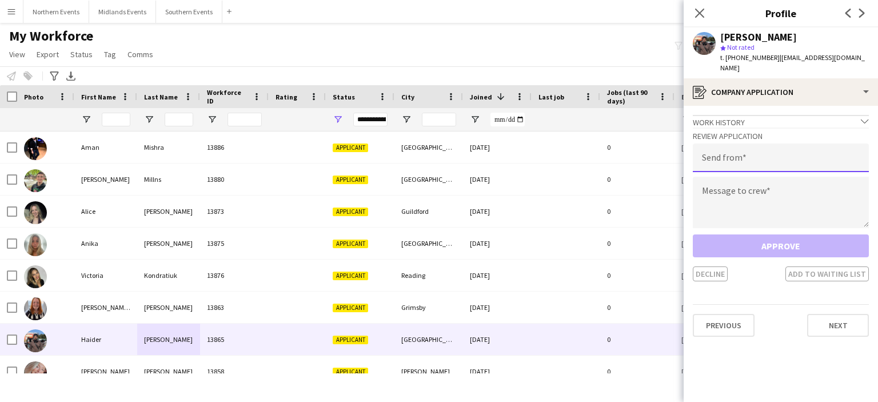
click at [722, 155] on input "email" at bounding box center [781, 157] width 176 height 29
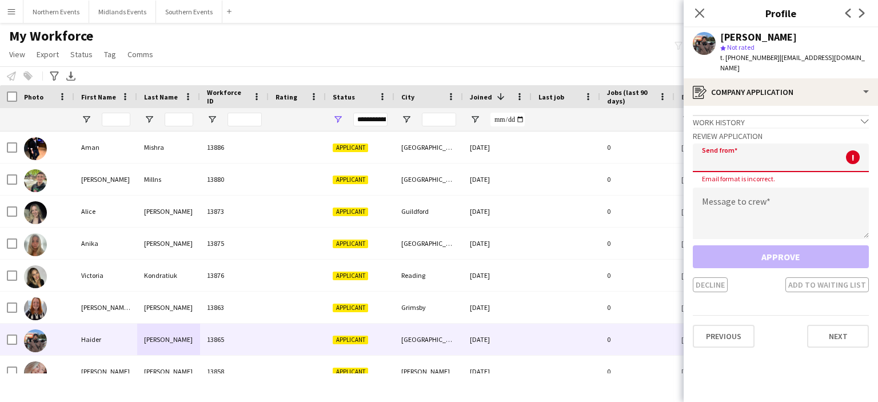
type input "*"
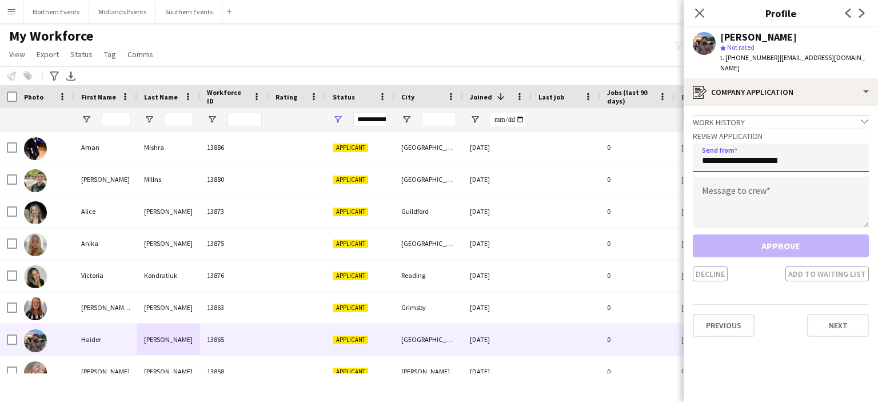
type input "**********"
paste textarea "**********"
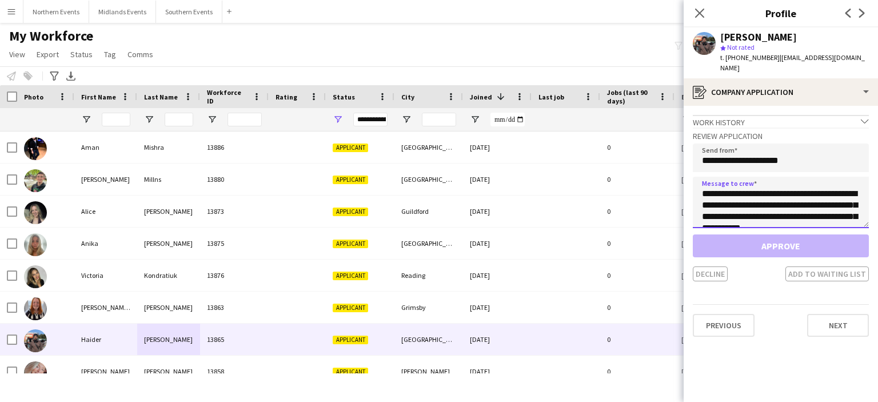
scroll to position [258, 0]
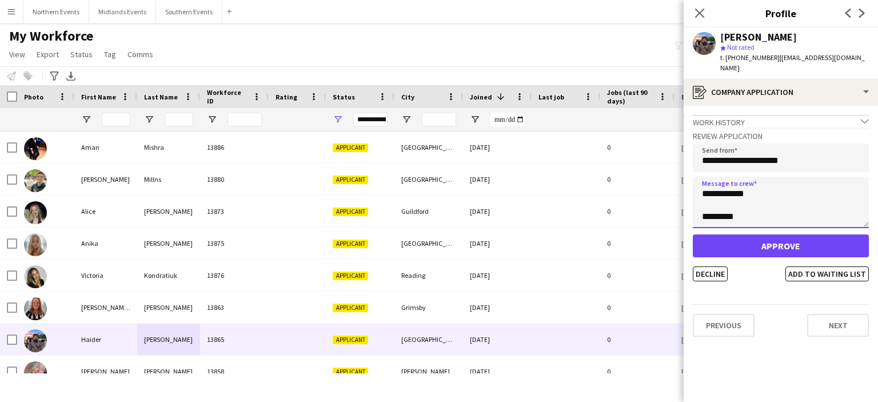
type textarea "**********"
click at [734, 247] on div "Approve Decline Add to waiting list" at bounding box center [781, 257] width 176 height 47
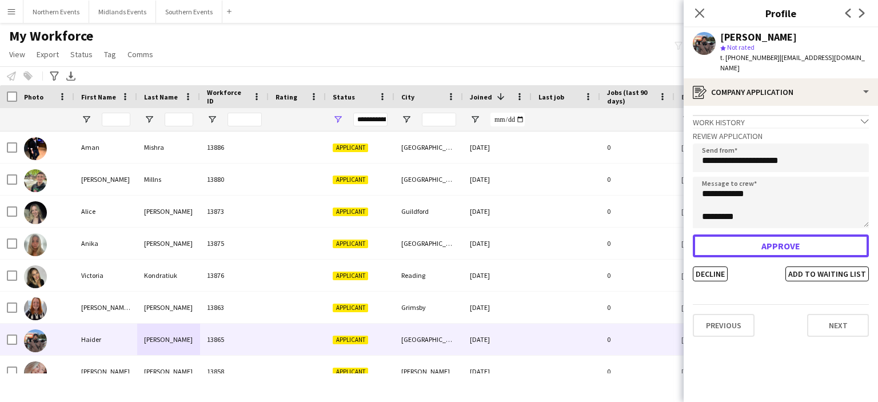
drag, startPoint x: 734, startPoint y: 237, endPoint x: 758, endPoint y: 242, distance: 25.0
click at [758, 242] on button "Approve" at bounding box center [781, 245] width 176 height 23
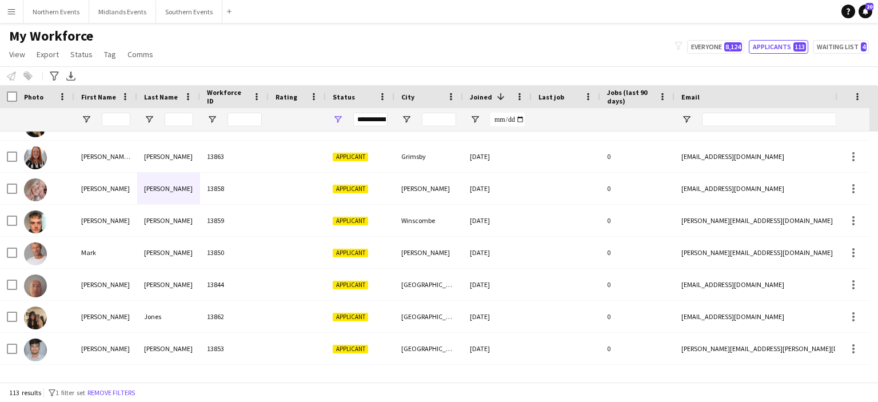
scroll to position [189, 0]
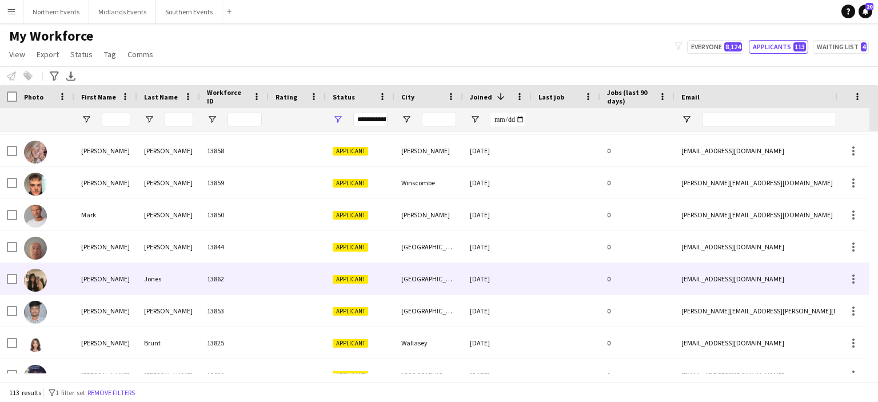
click at [153, 278] on div "Jones" at bounding box center [168, 278] width 63 height 31
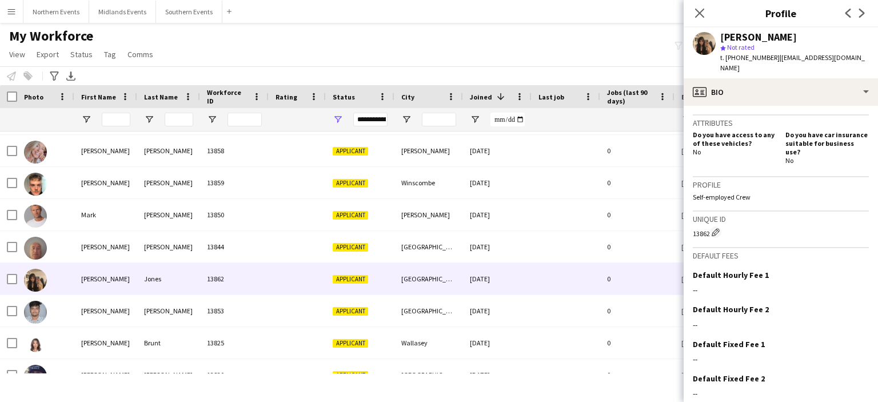
scroll to position [401, 0]
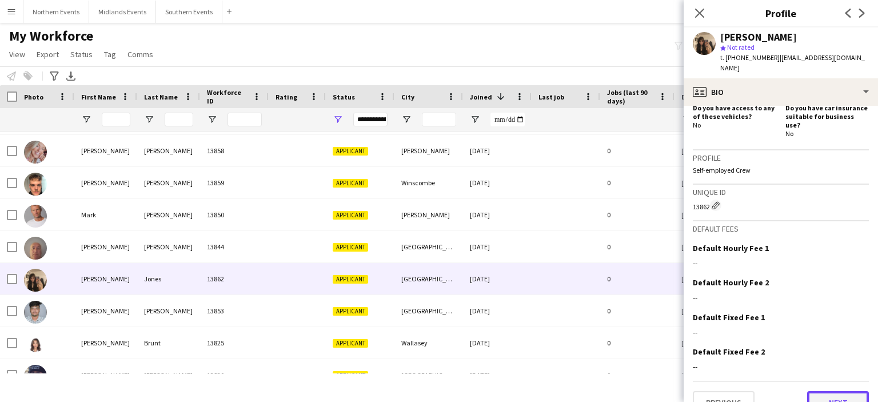
click at [826, 391] on button "Next" at bounding box center [838, 402] width 62 height 23
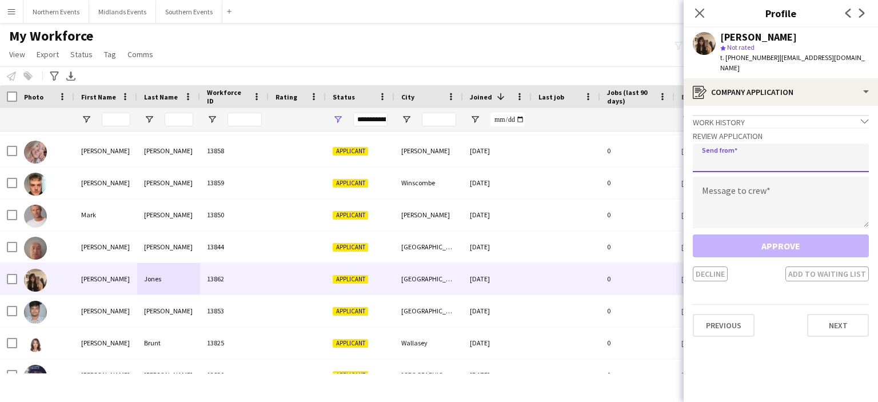
click at [717, 152] on input "email" at bounding box center [781, 157] width 176 height 29
type input "**********"
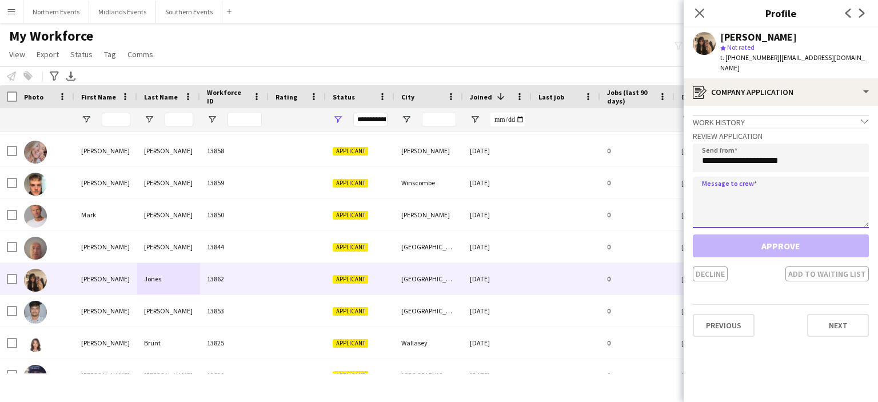
paste textarea "**********"
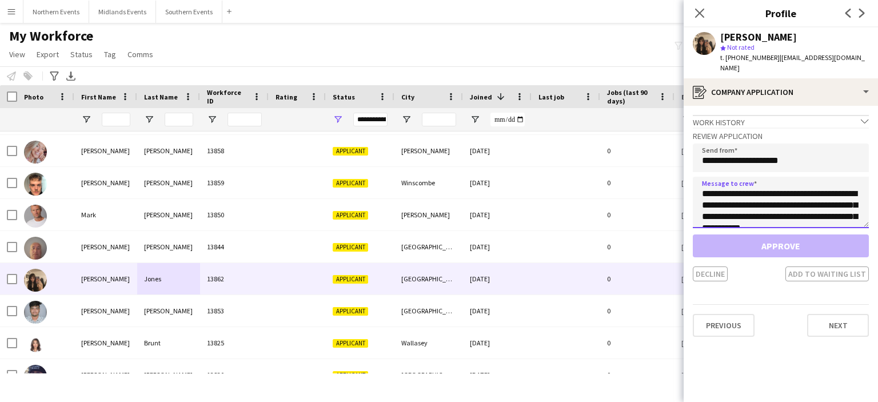
scroll to position [258, 0]
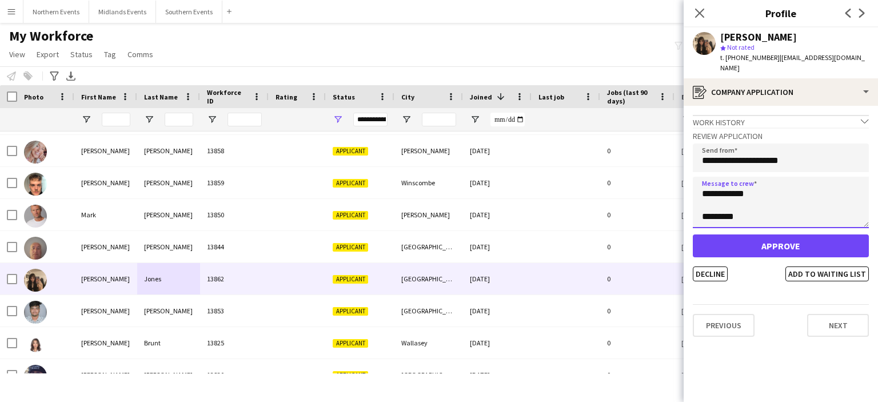
type textarea "**********"
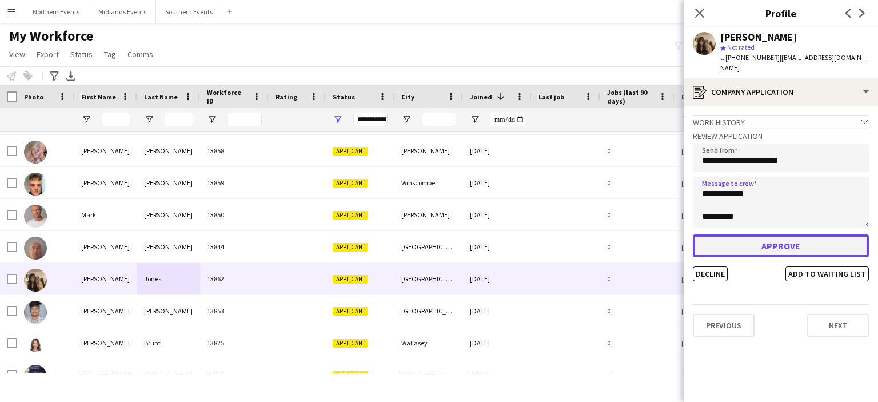
click at [740, 242] on button "Approve" at bounding box center [781, 245] width 176 height 23
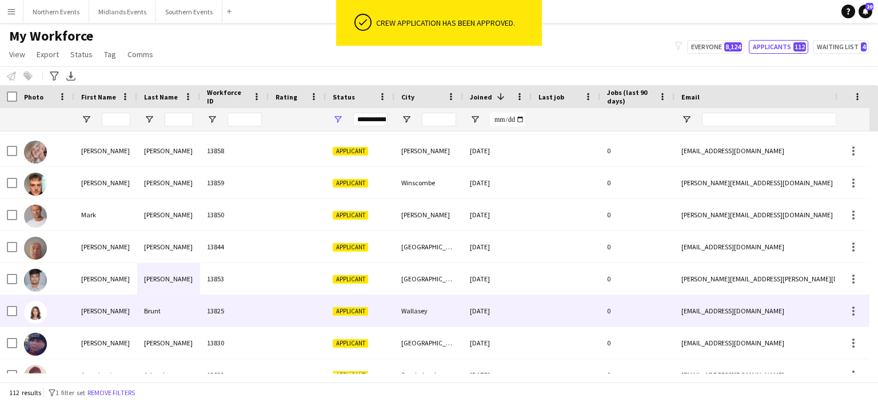
click at [419, 313] on div "Wallasey" at bounding box center [428, 310] width 69 height 31
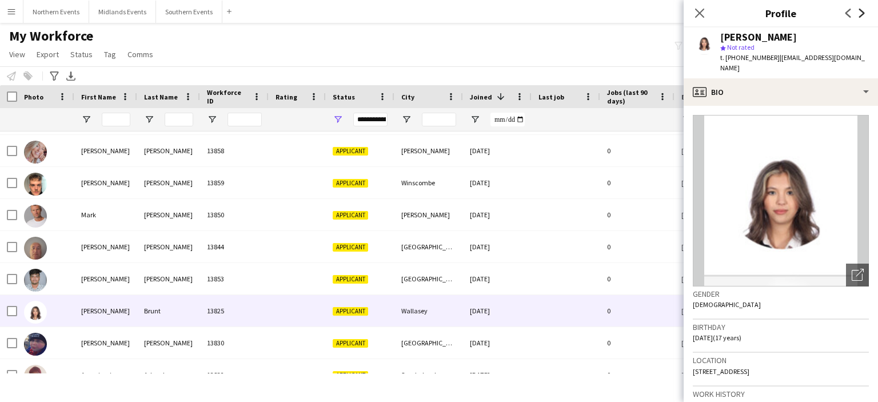
click at [864, 11] on icon "Next" at bounding box center [861, 13] width 9 height 9
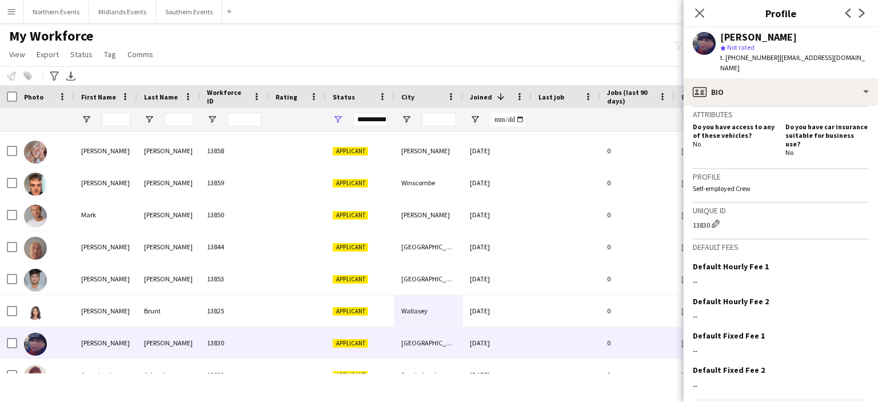
scroll to position [411, 0]
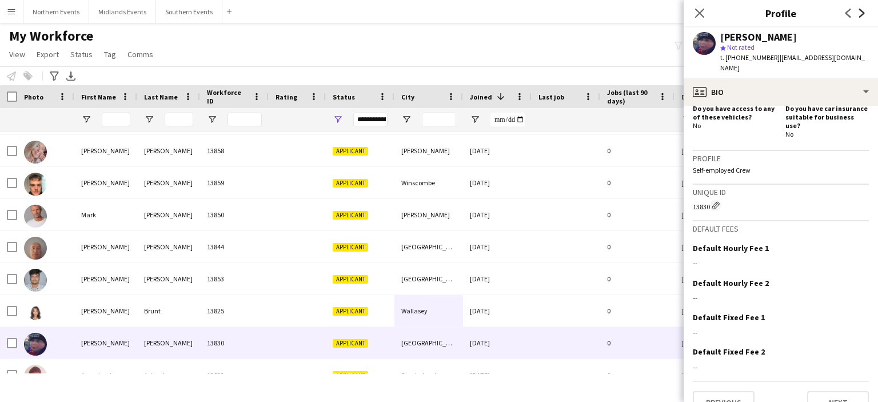
click at [860, 14] on icon "Next" at bounding box center [861, 13] width 9 height 9
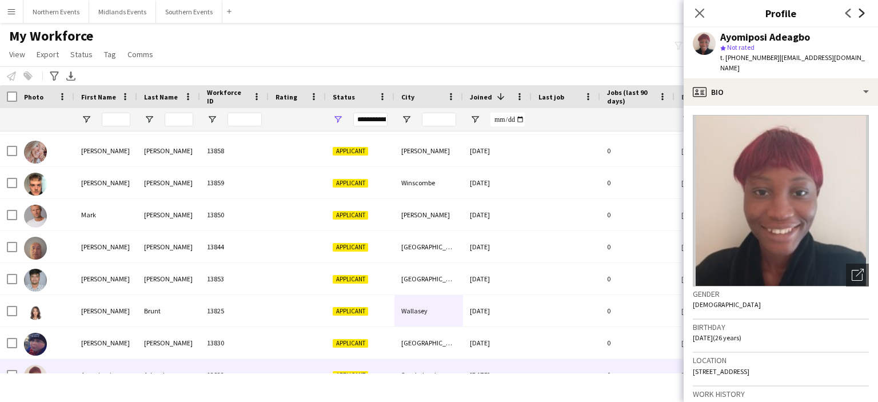
click at [860, 10] on icon at bounding box center [862, 13] width 6 height 9
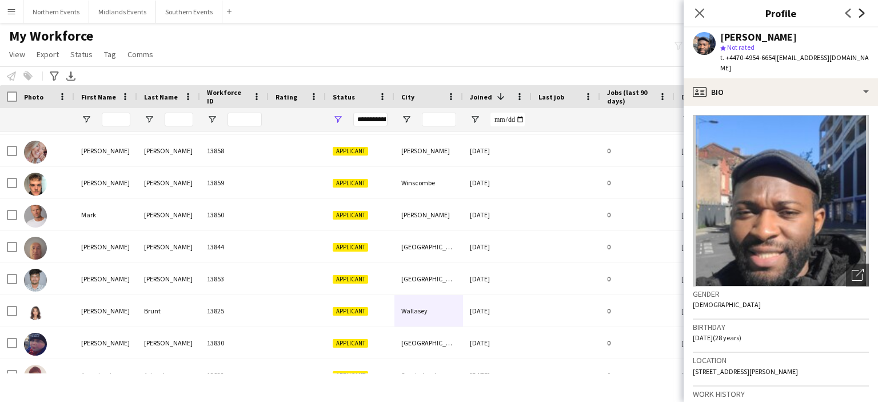
click at [860, 10] on icon at bounding box center [862, 13] width 6 height 9
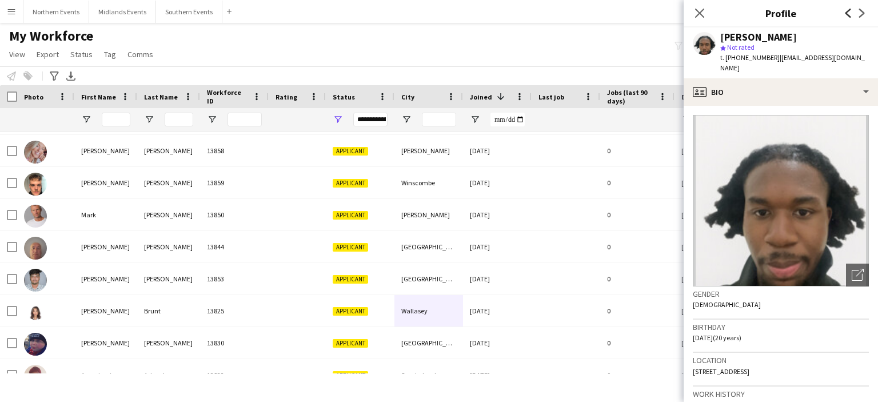
click at [847, 9] on icon "Previous" at bounding box center [847, 13] width 9 height 9
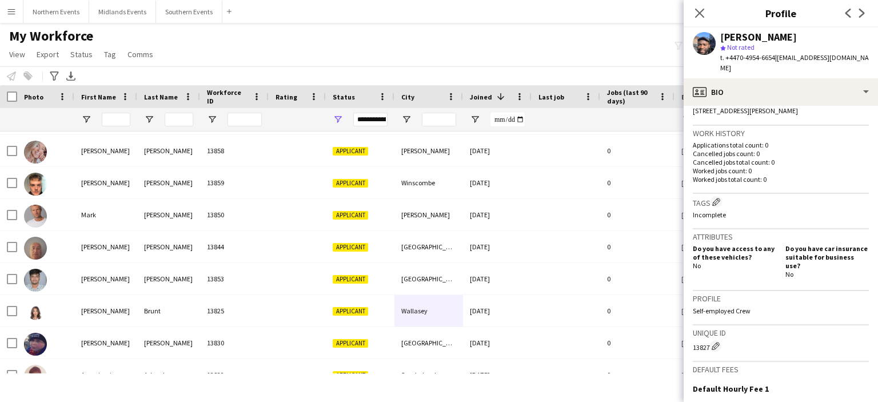
scroll to position [327, 0]
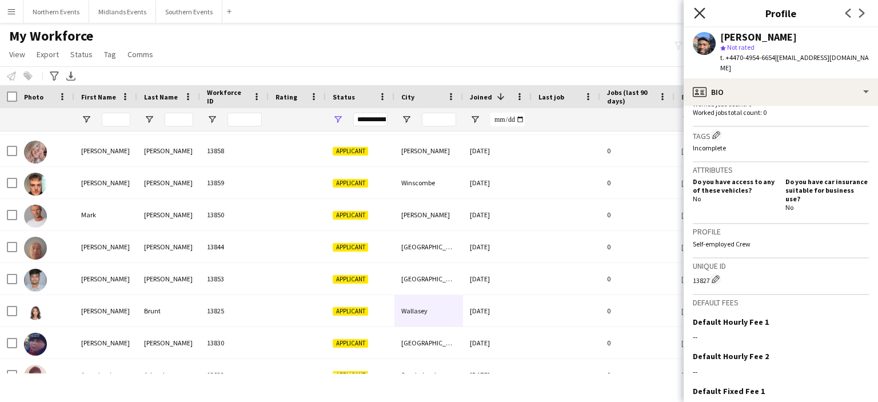
click at [697, 9] on icon "Close pop-in" at bounding box center [699, 12] width 11 height 11
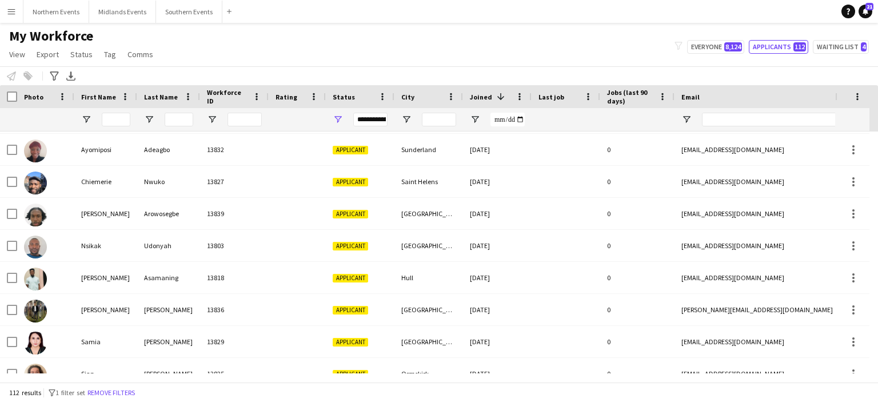
scroll to position [450, 0]
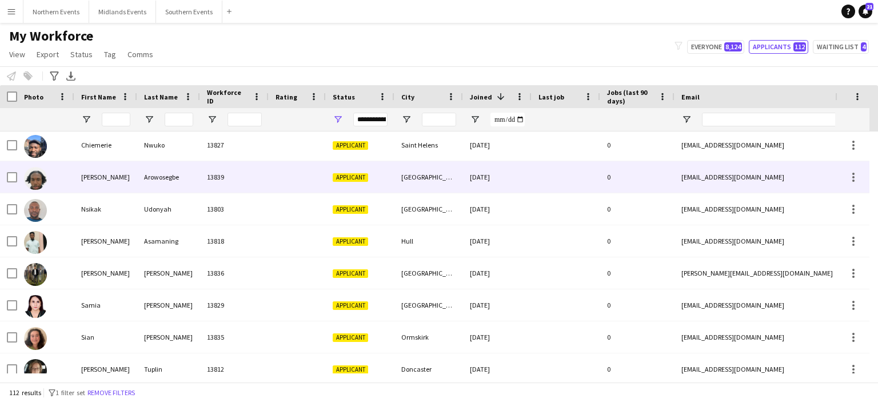
click at [159, 181] on div "Arowosegbe" at bounding box center [168, 176] width 63 height 31
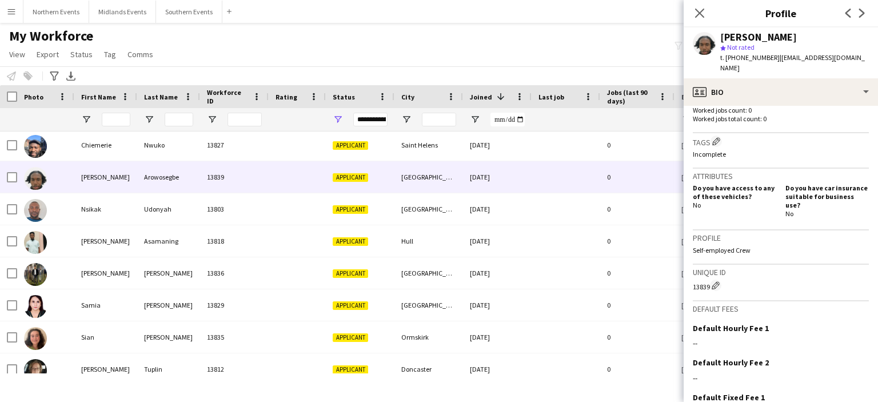
scroll to position [401, 0]
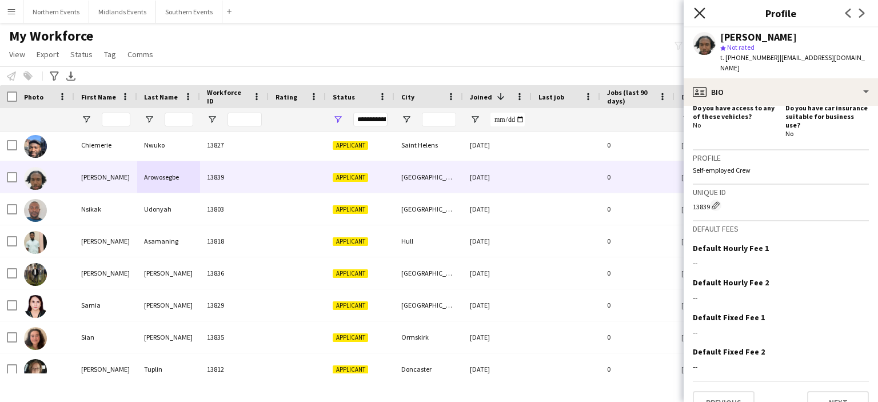
click at [699, 14] on icon at bounding box center [699, 12] width 11 height 11
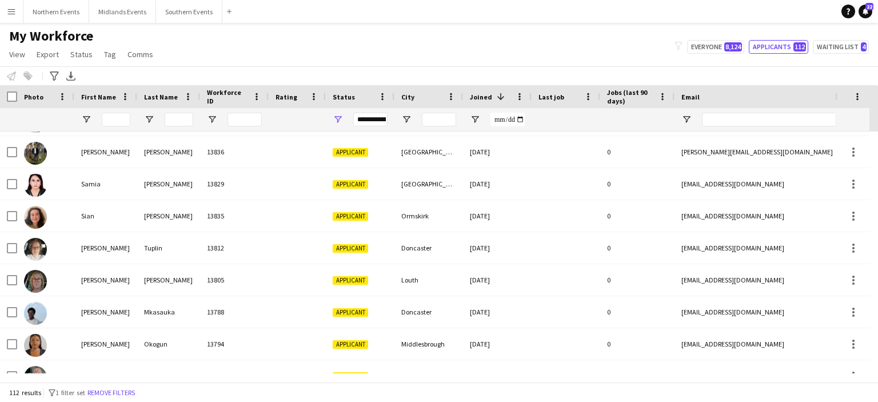
scroll to position [586, 0]
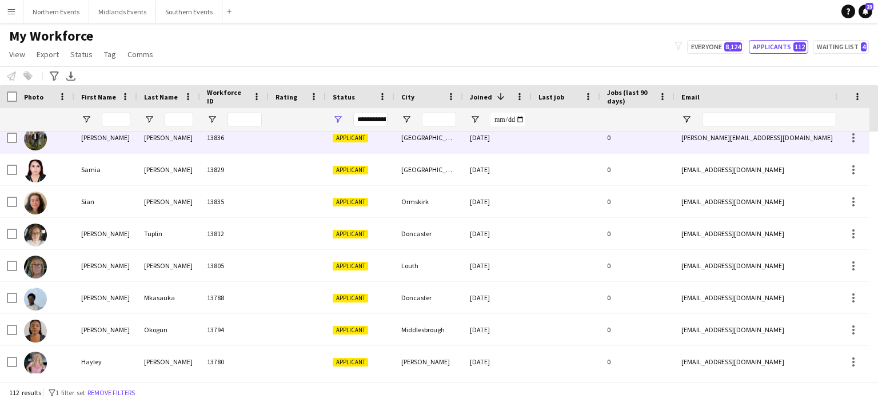
click at [153, 134] on div "Syed" at bounding box center [168, 137] width 63 height 31
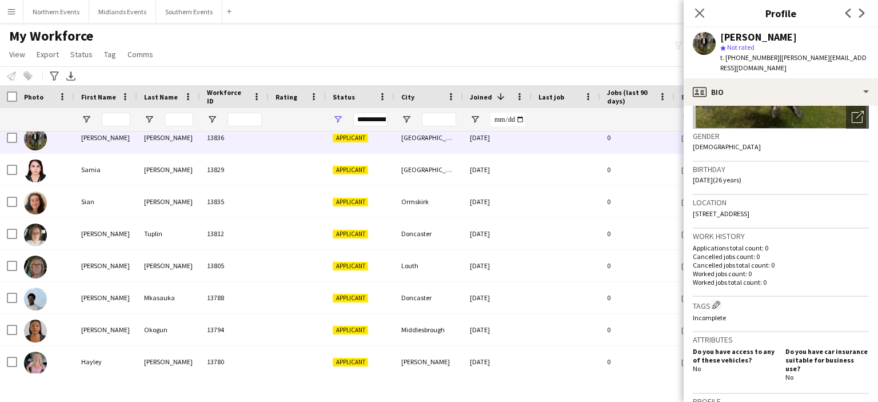
scroll to position [159, 0]
click at [860, 15] on icon at bounding box center [862, 13] width 6 height 9
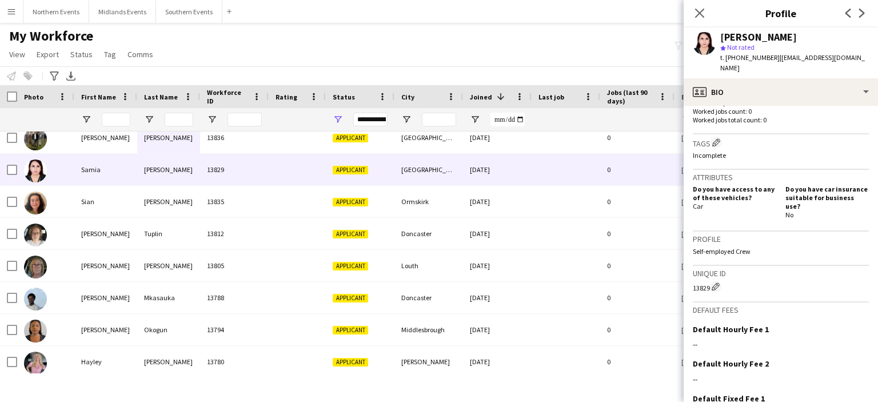
scroll to position [401, 0]
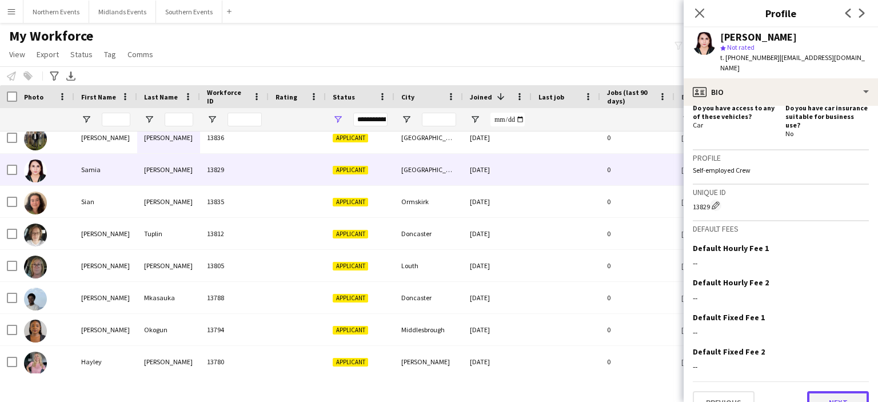
click at [816, 391] on button "Next" at bounding box center [838, 402] width 62 height 23
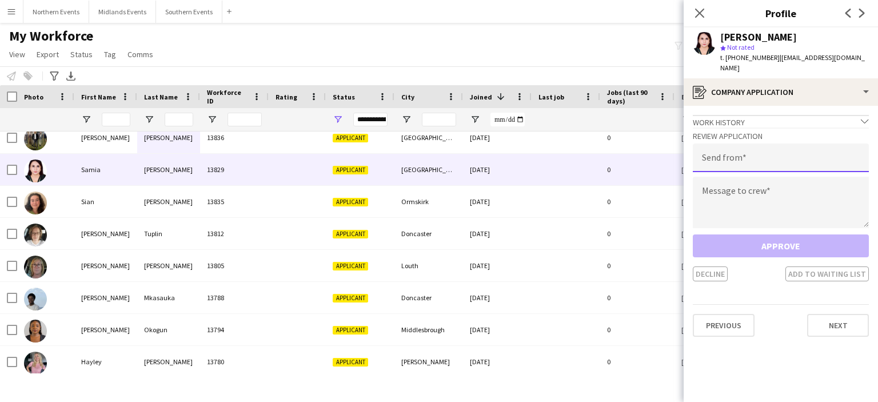
click at [755, 143] on input "email" at bounding box center [781, 157] width 176 height 29
type input "**********"
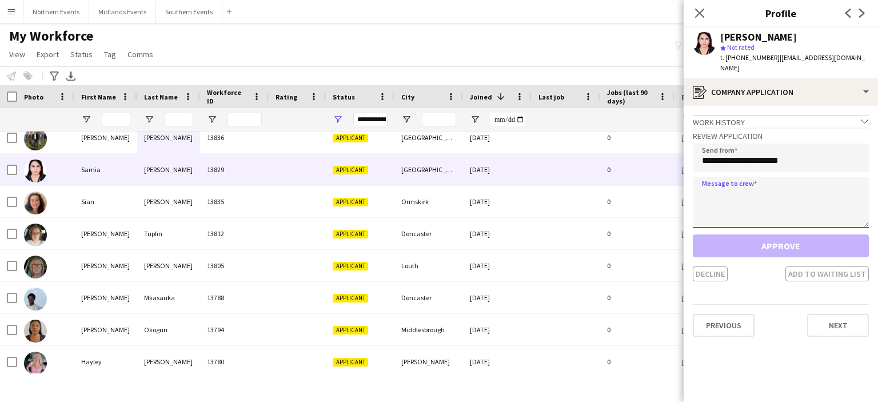
paste textarea "**********"
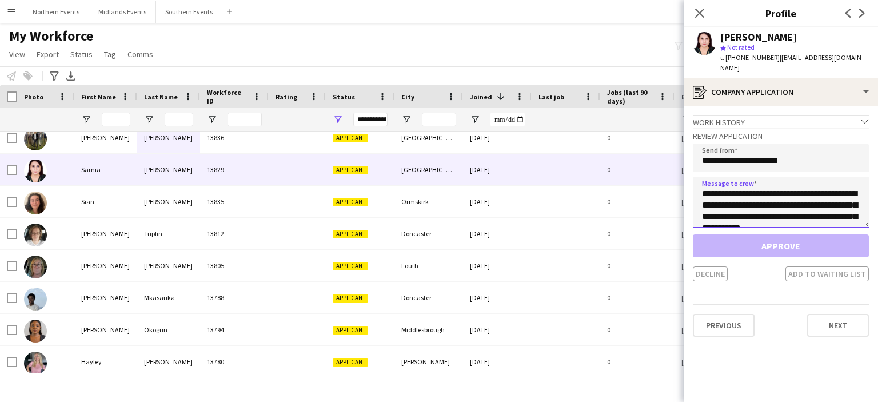
scroll to position [258, 0]
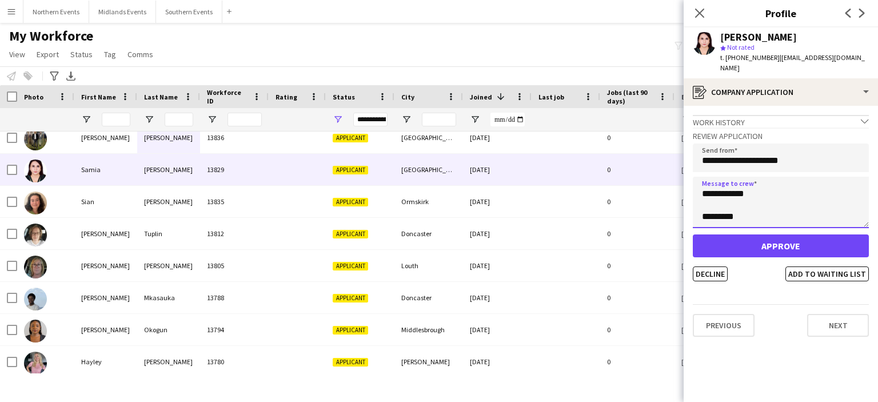
type textarea "**********"
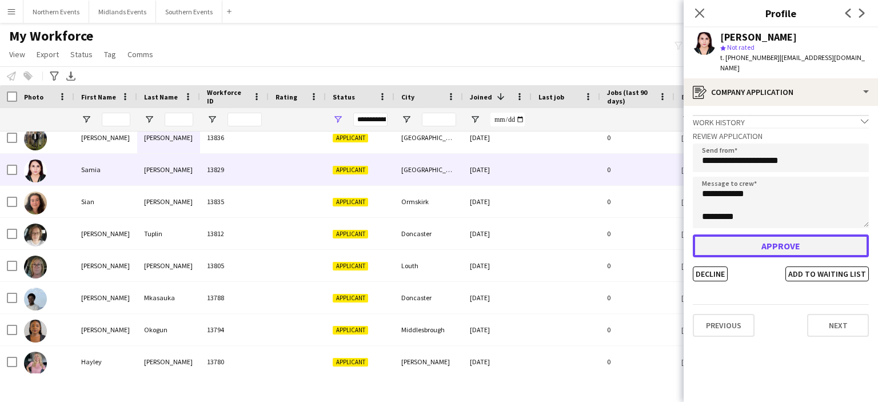
click at [761, 235] on button "Approve" at bounding box center [781, 245] width 176 height 23
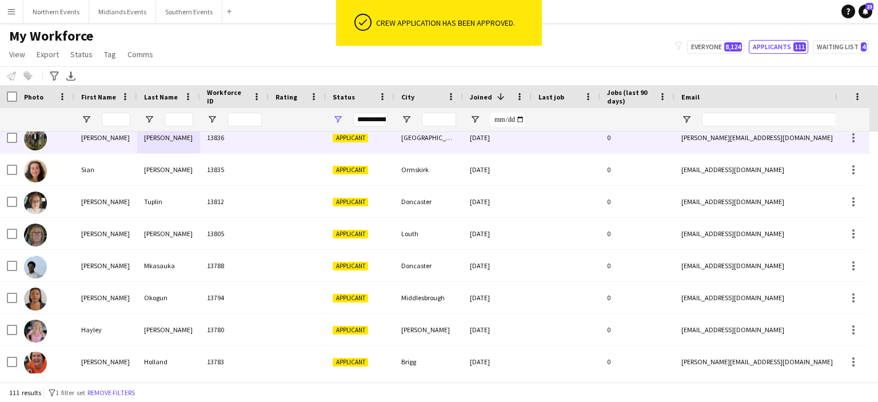
click at [88, 138] on div "Sahil" at bounding box center [105, 137] width 63 height 31
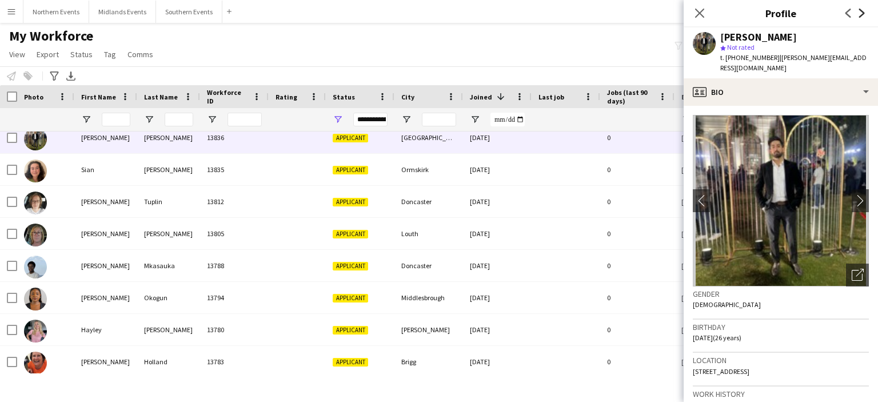
click at [858, 11] on icon "Next" at bounding box center [861, 13] width 9 height 9
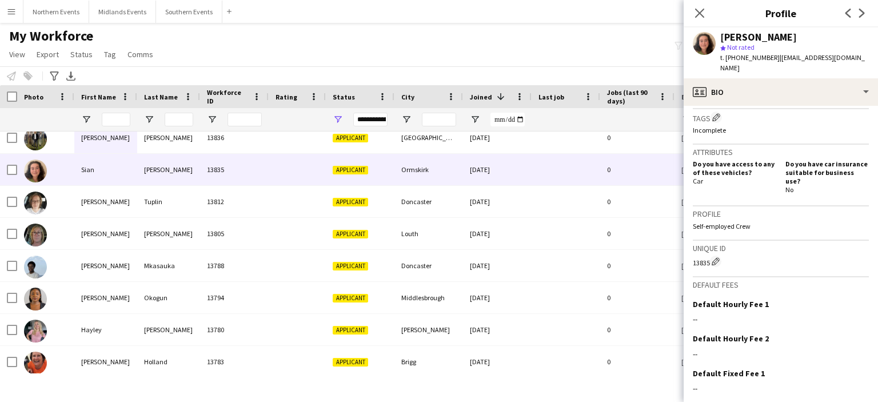
scroll to position [401, 0]
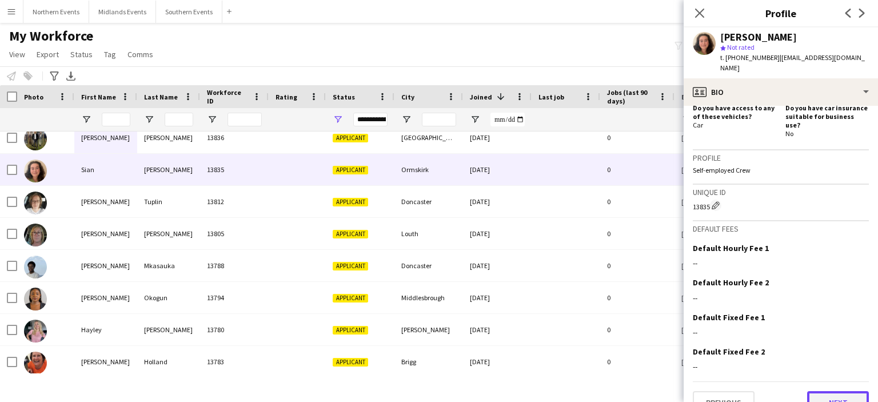
click at [828, 391] on button "Next" at bounding box center [838, 402] width 62 height 23
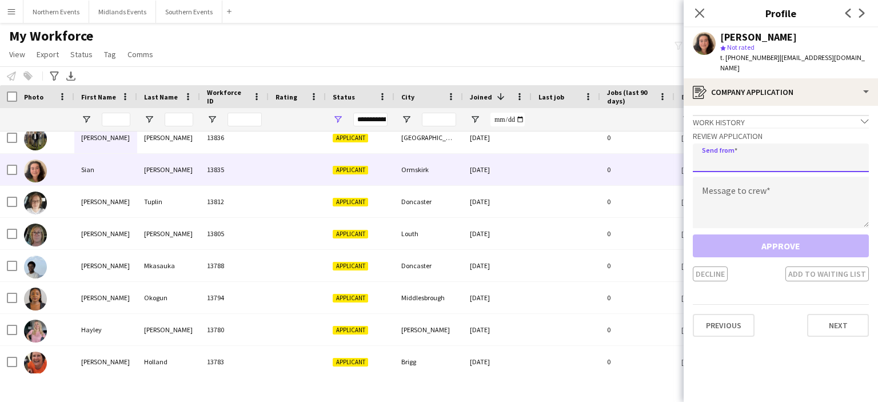
click at [744, 144] on input "email" at bounding box center [781, 157] width 176 height 29
type input "**********"
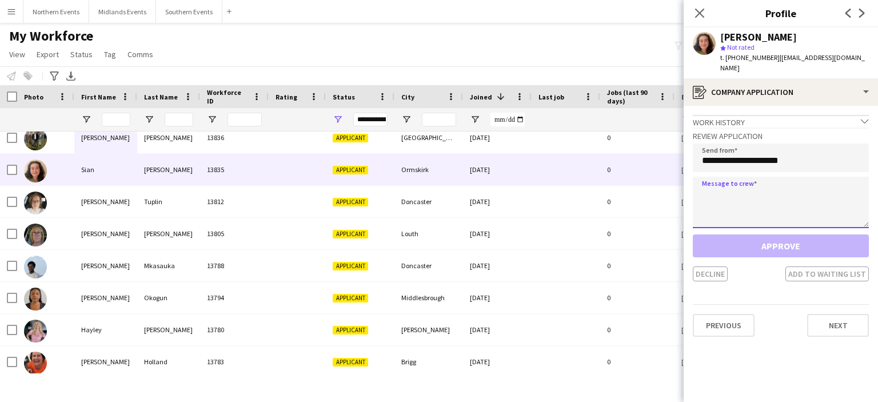
paste textarea "**********"
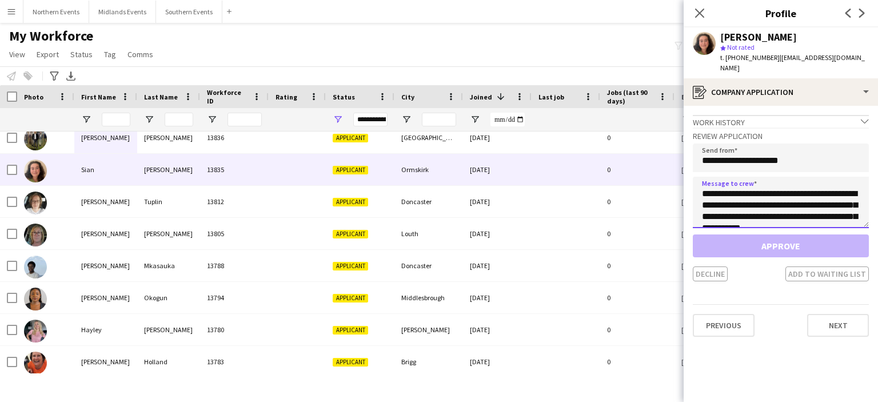
scroll to position [258, 0]
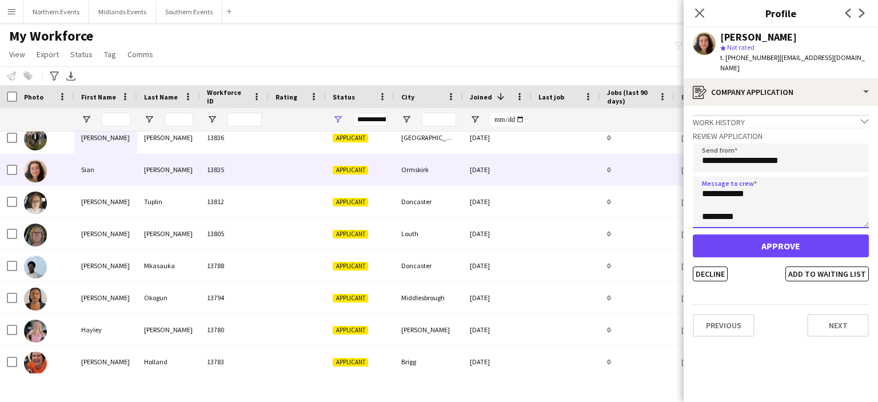
type textarea "**********"
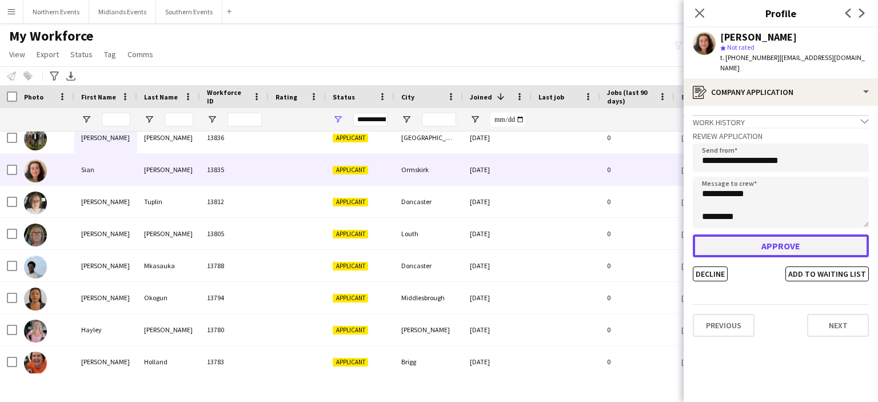
click at [741, 234] on button "Approve" at bounding box center [781, 245] width 176 height 23
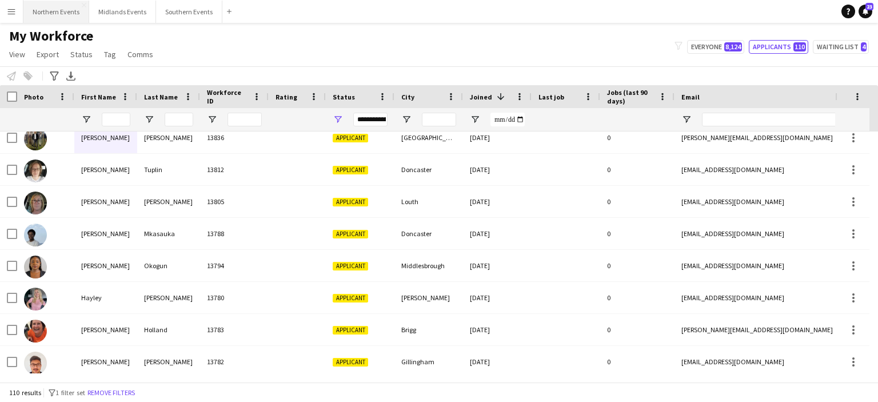
click at [53, 16] on button "Northern Events Close" at bounding box center [56, 12] width 66 height 22
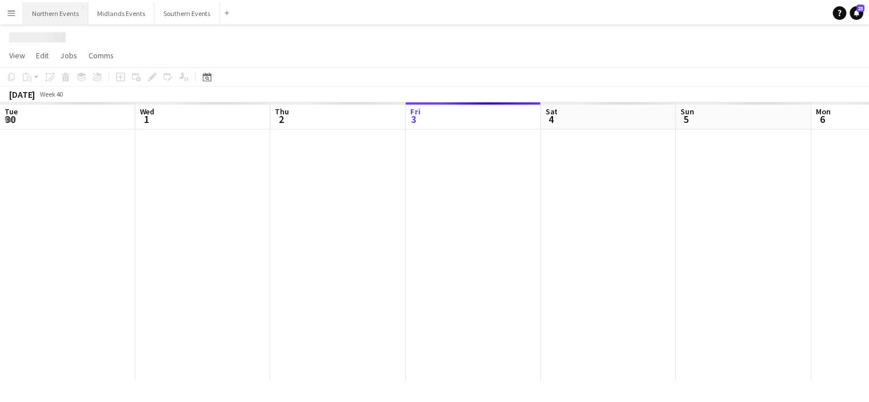
scroll to position [0, 273]
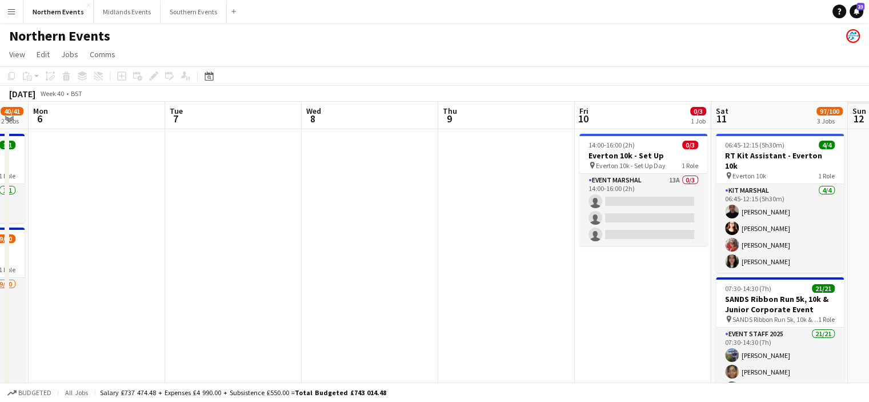
drag, startPoint x: 775, startPoint y: 146, endPoint x: 304, endPoint y: 166, distance: 471.2
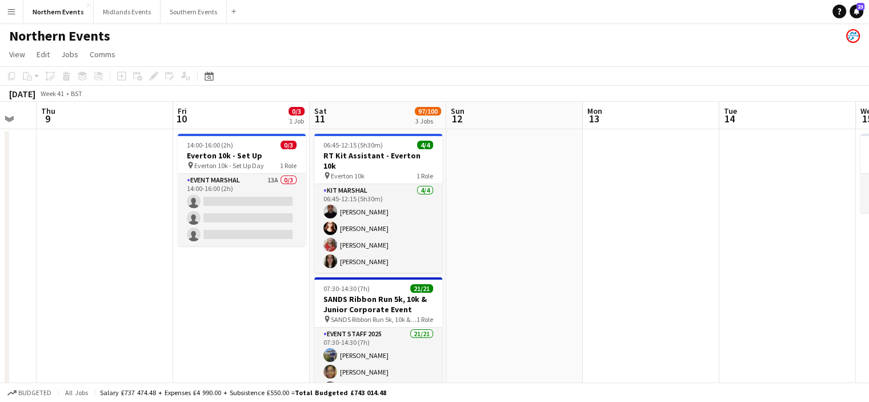
drag, startPoint x: 339, startPoint y: 217, endPoint x: 329, endPoint y: 218, distance: 9.8
click at [210, 76] on icon at bounding box center [209, 77] width 4 height 4
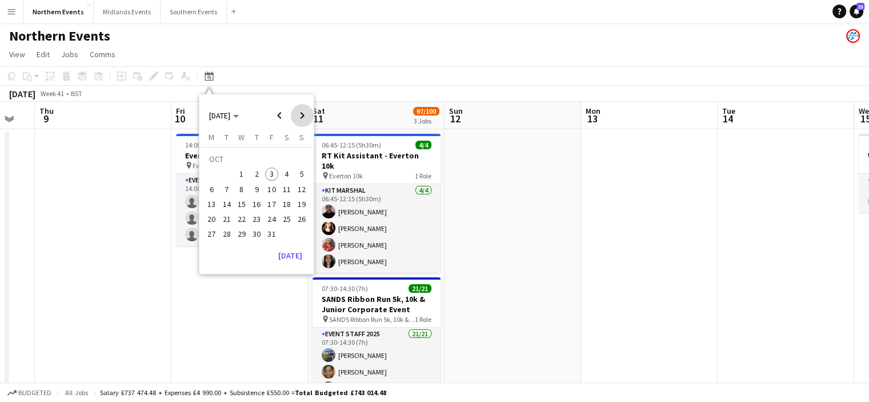
click at [298, 118] on span "Next month" at bounding box center [302, 115] width 23 height 23
click at [299, 219] on span "30" at bounding box center [302, 222] width 14 height 14
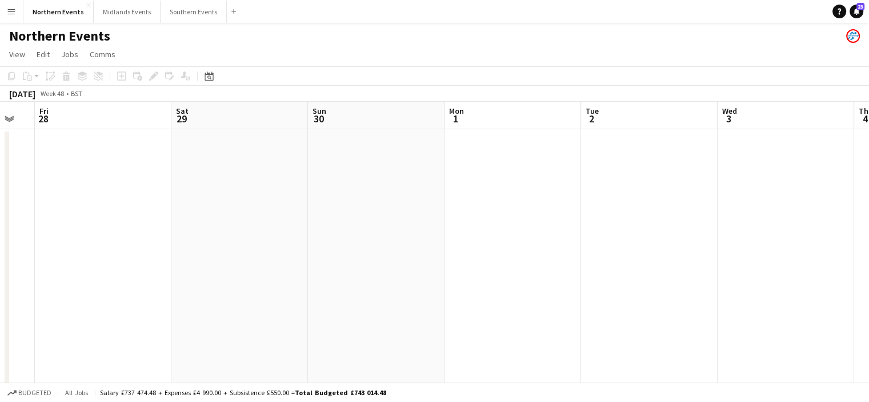
scroll to position [0, 393]
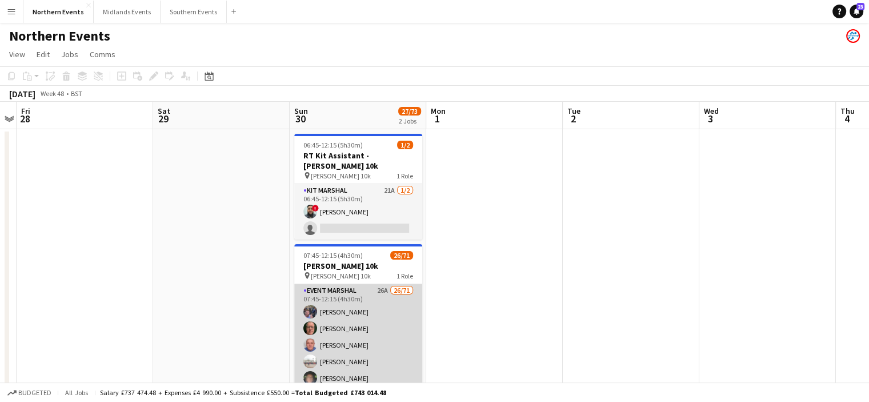
drag, startPoint x: 342, startPoint y: 322, endPoint x: 341, endPoint y: 347, distance: 25.2
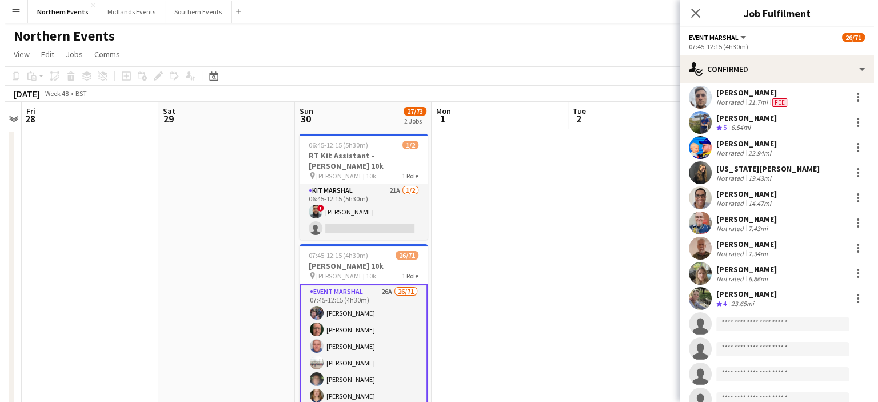
scroll to position [463, 0]
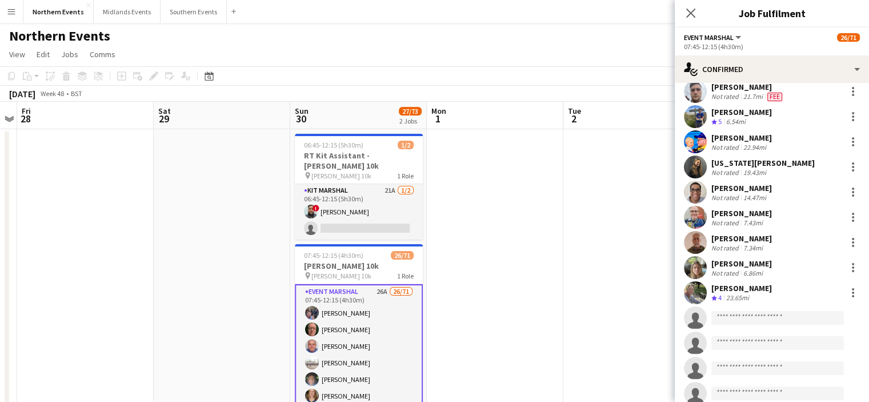
click at [11, 13] on app-icon "Menu" at bounding box center [11, 11] width 9 height 9
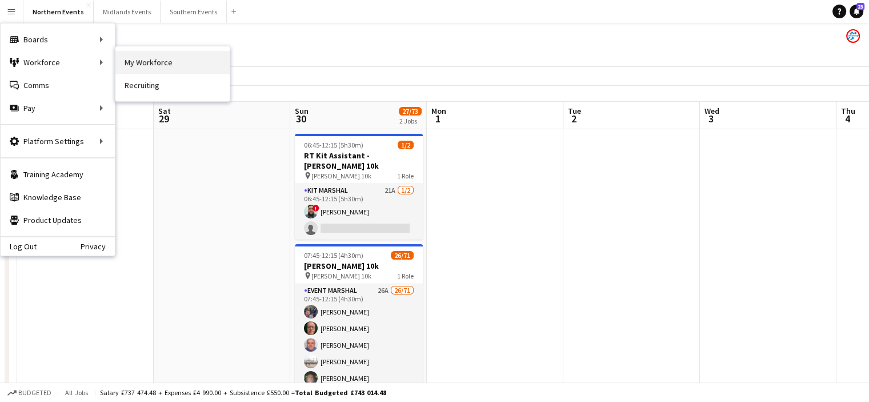
click at [132, 63] on link "My Workforce" at bounding box center [172, 62] width 114 height 23
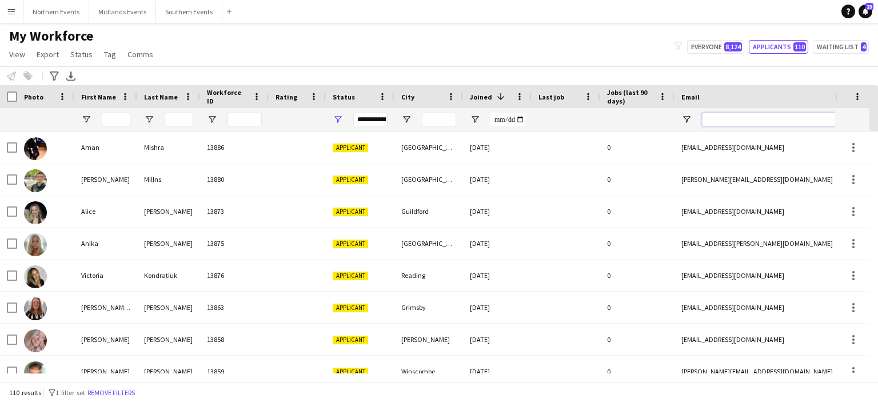
click at [720, 118] on input "Email Filter Input" at bounding box center [799, 120] width 194 height 14
paste input "**********"
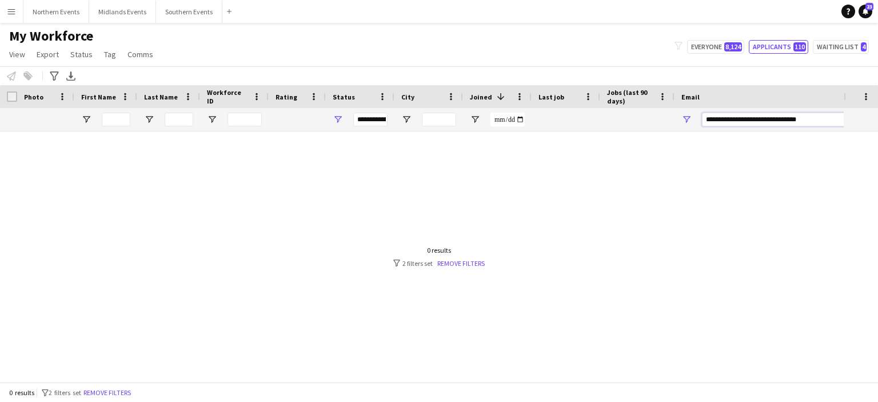
drag, startPoint x: 819, startPoint y: 121, endPoint x: 715, endPoint y: 117, distance: 104.6
drag, startPoint x: 715, startPoint y: 117, endPoint x: 706, endPoint y: 119, distance: 9.0
click at [706, 119] on input "**********" at bounding box center [799, 120] width 194 height 14
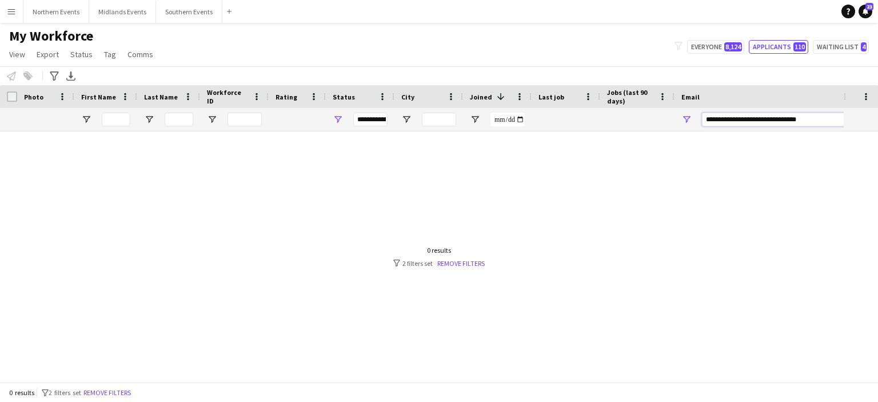
paste input "Email Filter Input"
type input "**********"
click at [727, 48] on span "8,124" at bounding box center [733, 46] width 18 height 9
type input "**********"
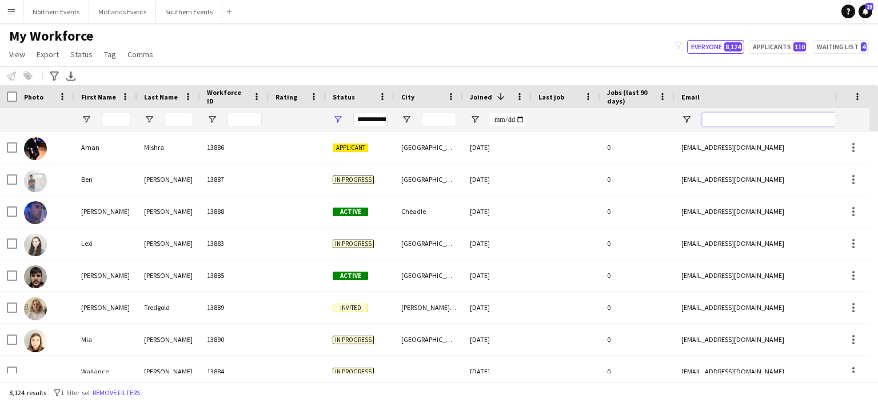
click at [749, 116] on input "Email Filter Input" at bounding box center [799, 120] width 194 height 14
paste input "**********"
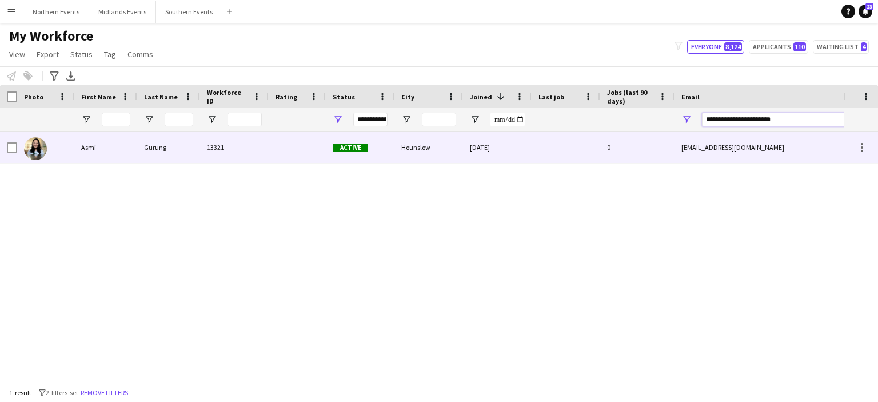
type input "**********"
click at [91, 147] on div "Asmi" at bounding box center [105, 146] width 63 height 31
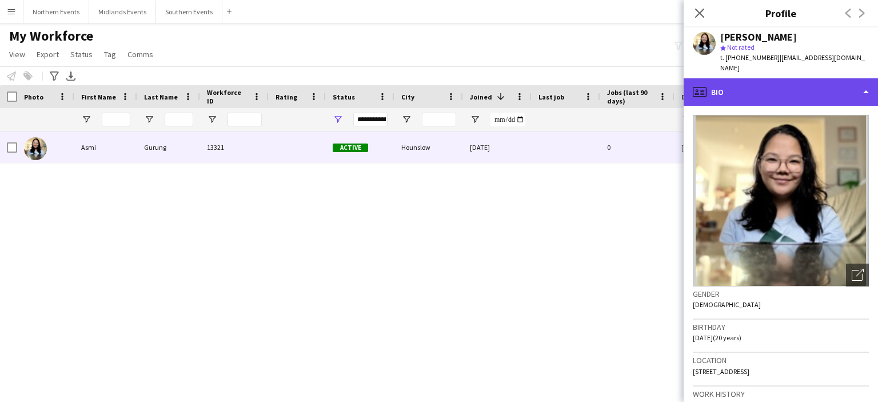
click at [846, 80] on div "profile Bio" at bounding box center [780, 91] width 194 height 27
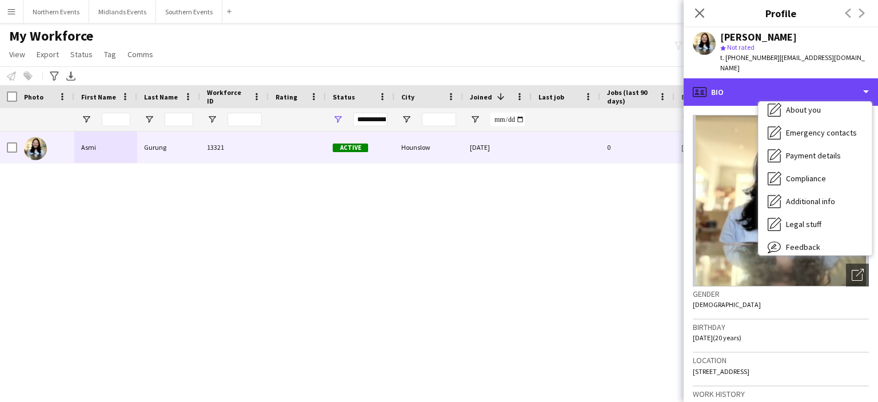
scroll to position [107, 0]
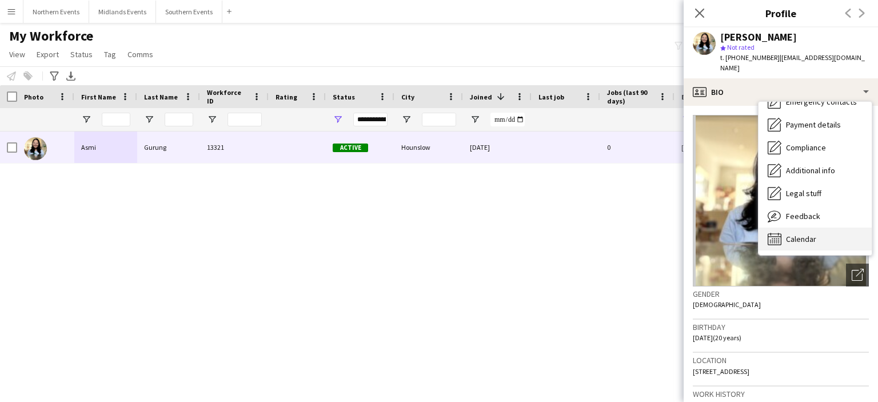
click at [815, 234] on span "Calendar" at bounding box center [801, 239] width 30 height 10
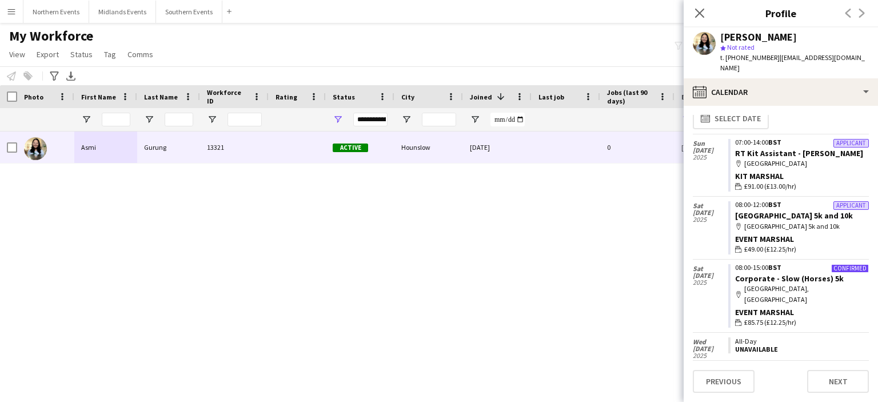
scroll to position [0, 0]
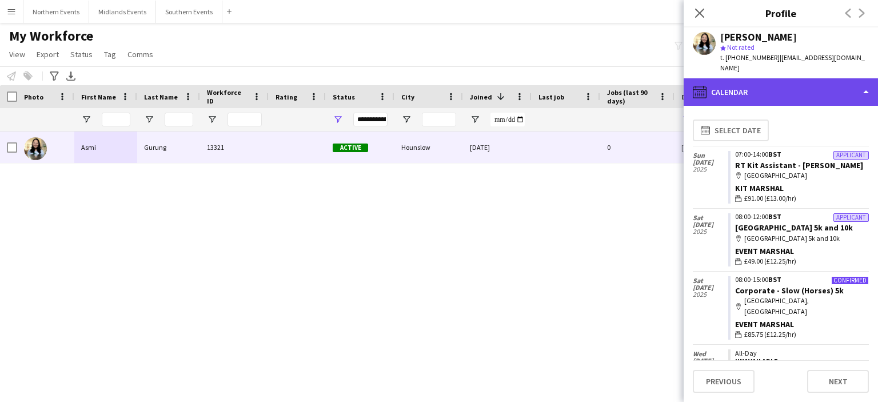
click at [770, 78] on div "calendar-full Calendar" at bounding box center [780, 91] width 194 height 27
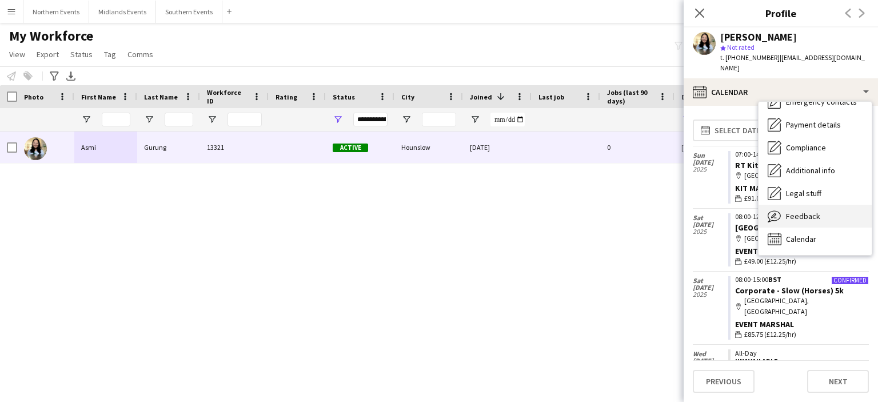
click at [798, 211] on span "Feedback" at bounding box center [803, 216] width 34 height 10
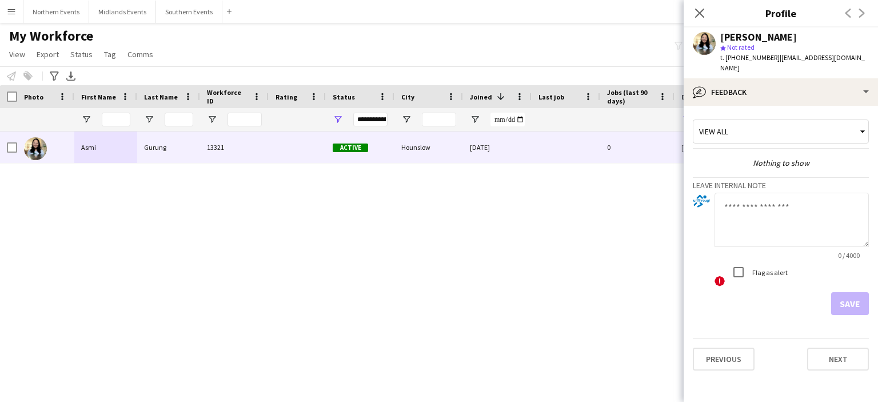
click at [594, 16] on app-navbar "Menu Boards Boards Boards All jobs Status Workforce Workforce My Workforce Recr…" at bounding box center [439, 11] width 878 height 23
click at [696, 17] on icon at bounding box center [699, 12] width 11 height 11
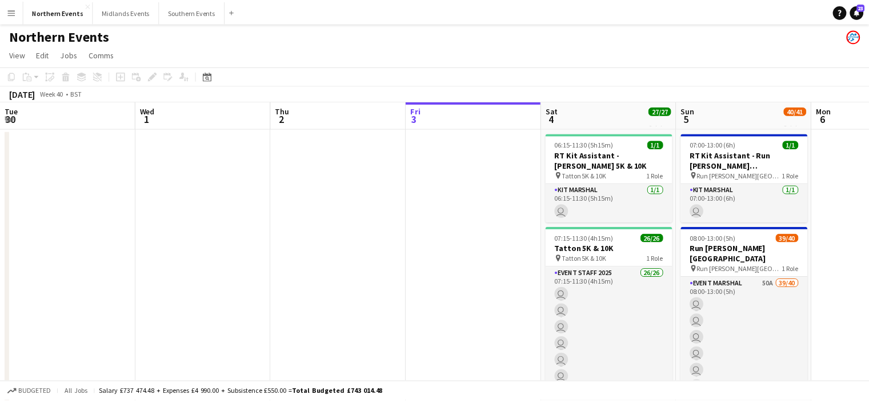
scroll to position [0, 273]
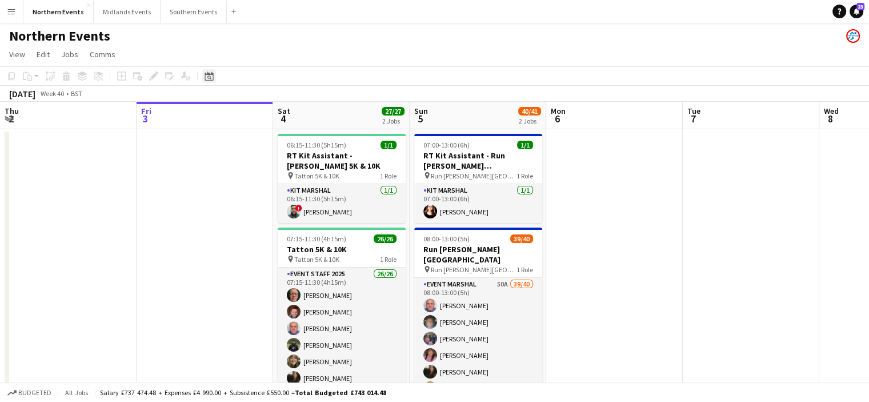
click at [209, 76] on icon at bounding box center [209, 77] width 4 height 4
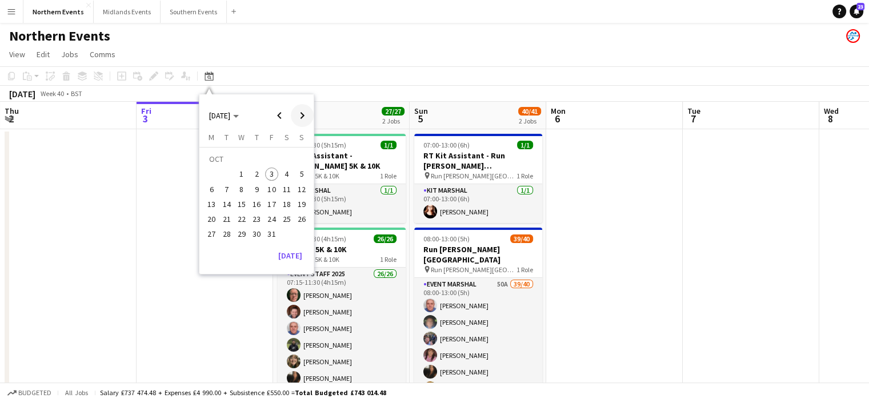
click at [302, 116] on span "Next month" at bounding box center [302, 115] width 23 height 23
click at [302, 173] on span "9" at bounding box center [302, 177] width 14 height 14
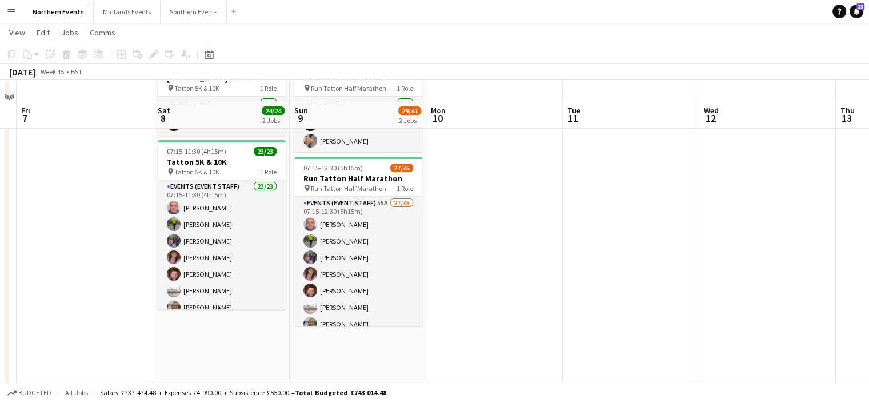
scroll to position [57, 0]
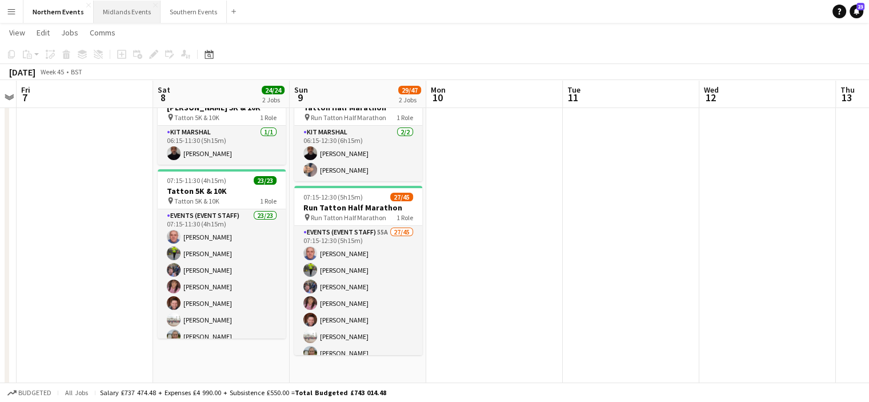
click at [115, 17] on button "Midlands Events Close" at bounding box center [127, 12] width 67 height 22
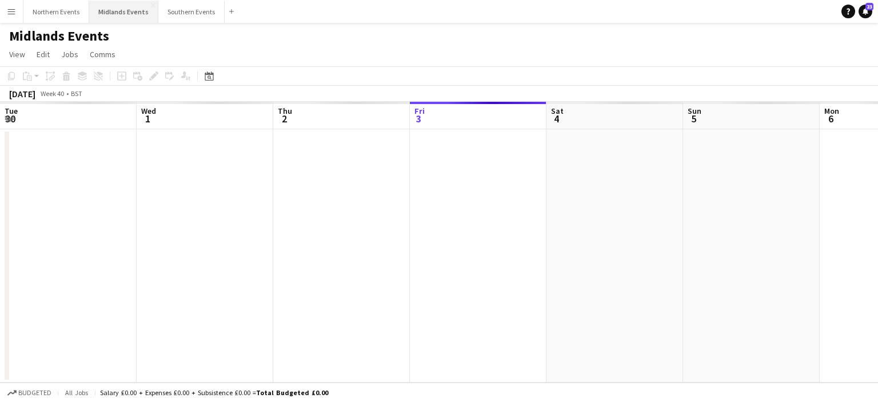
scroll to position [0, 273]
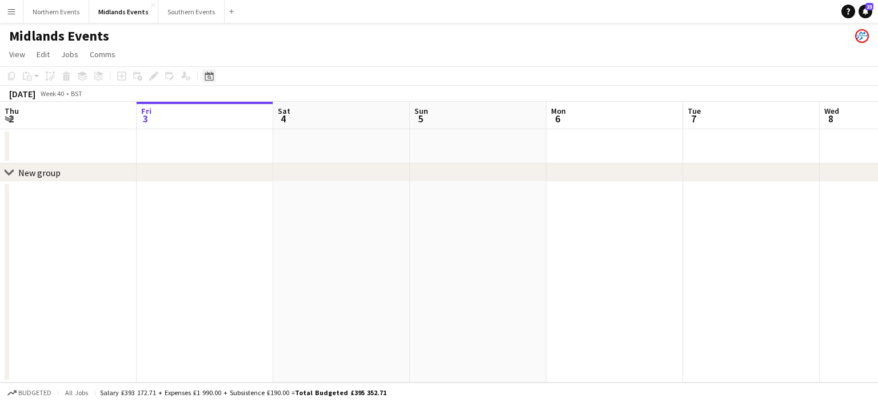
click at [214, 74] on div "Date picker" at bounding box center [209, 76] width 14 height 14
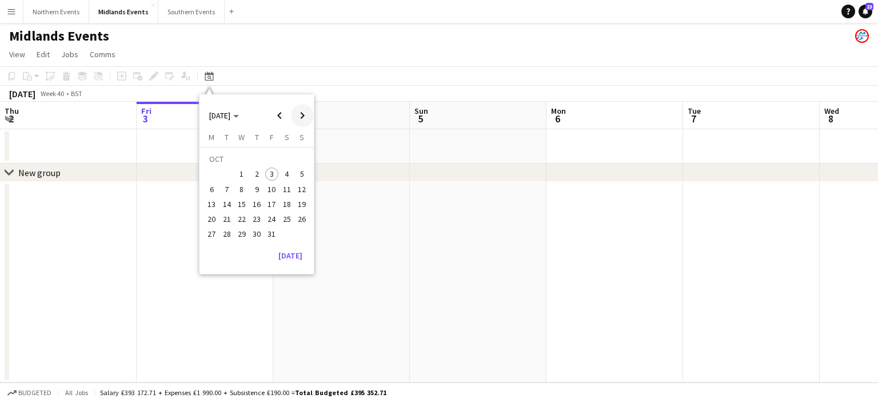
click at [301, 118] on span "Next month" at bounding box center [302, 115] width 23 height 23
click at [305, 173] on span "9" at bounding box center [302, 177] width 14 height 14
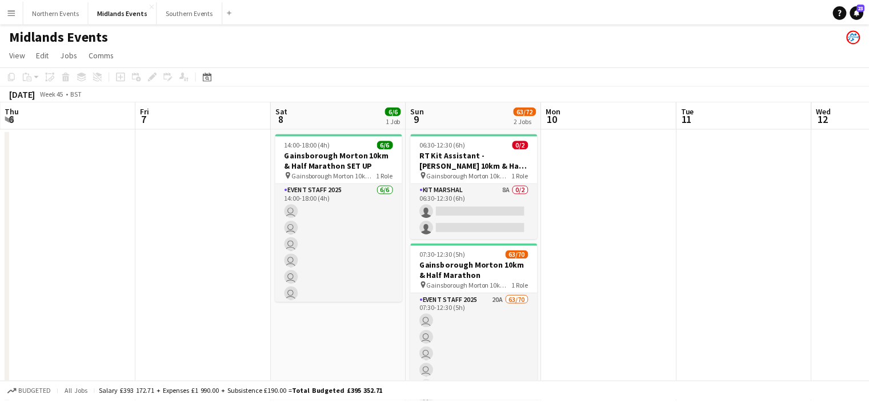
scroll to position [0, 393]
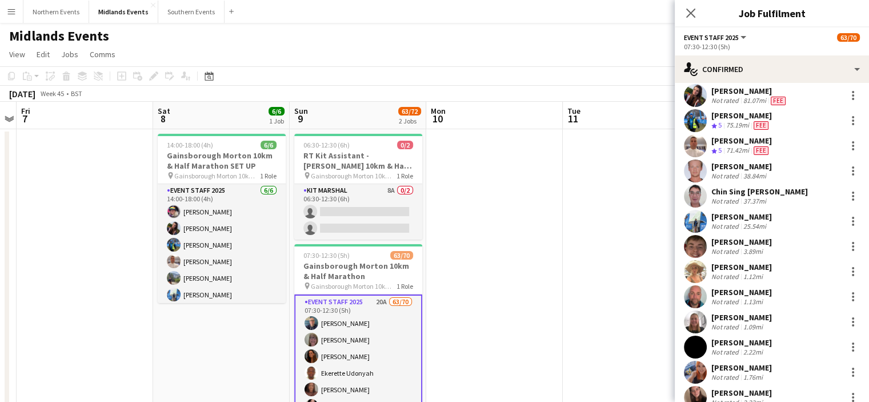
scroll to position [705, 0]
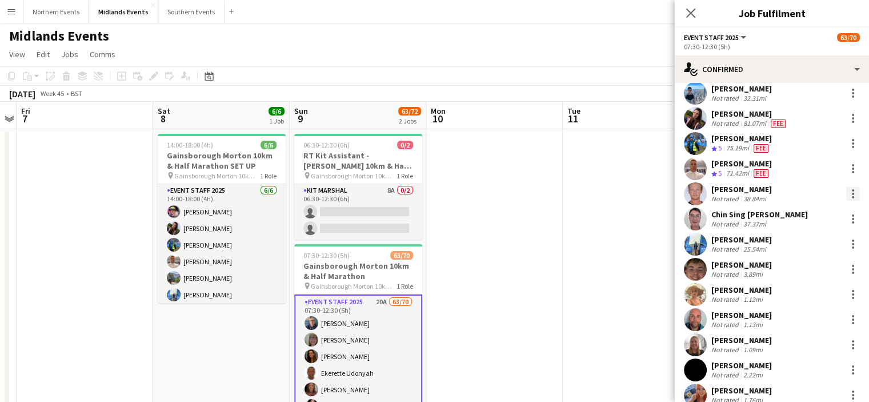
click at [847, 192] on div at bounding box center [853, 194] width 14 height 14
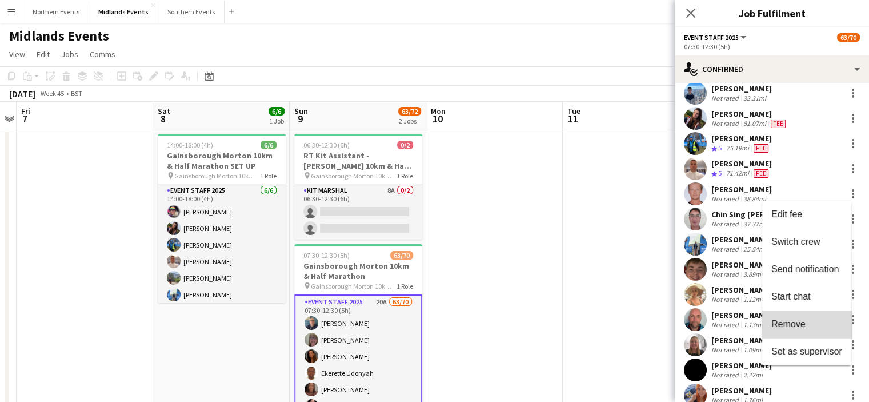
click at [811, 322] on span "Remove" at bounding box center [806, 323] width 71 height 10
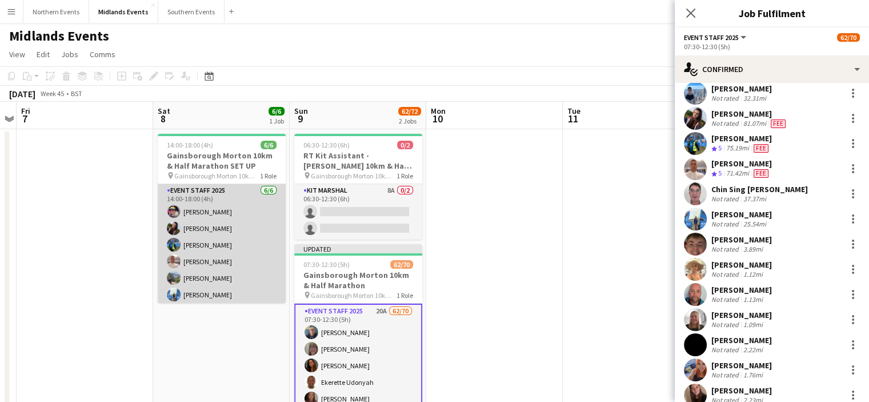
click at [208, 246] on app-card-role "Event Staff 2025 6/6 14:00-18:00 (4h) Lauren Miller Poppy Lawrence Chris Rogers…" at bounding box center [222, 245] width 128 height 122
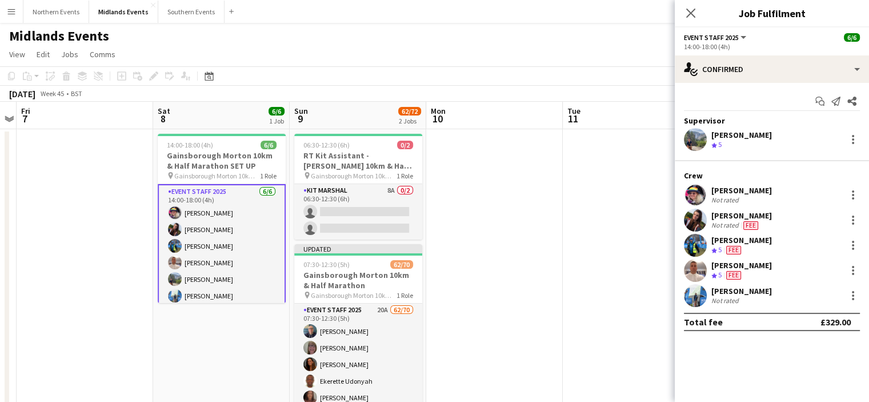
scroll to position [0, 0]
click at [685, 18] on app-icon "Close pop-in" at bounding box center [691, 13] width 17 height 17
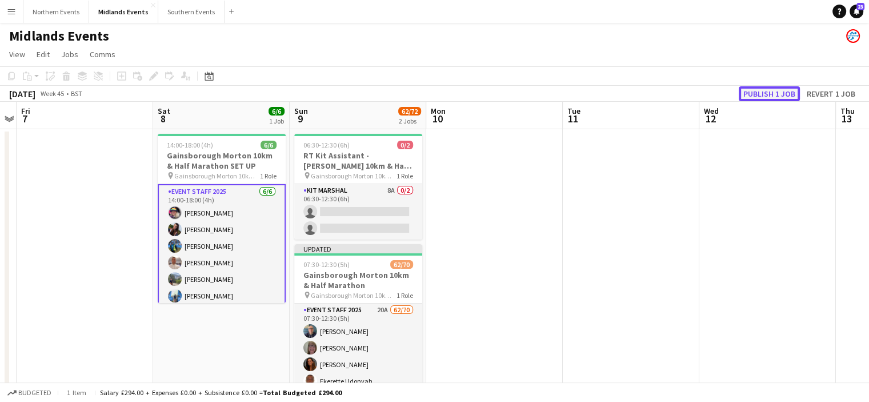
click at [764, 93] on button "Publish 1 job" at bounding box center [769, 93] width 61 height 15
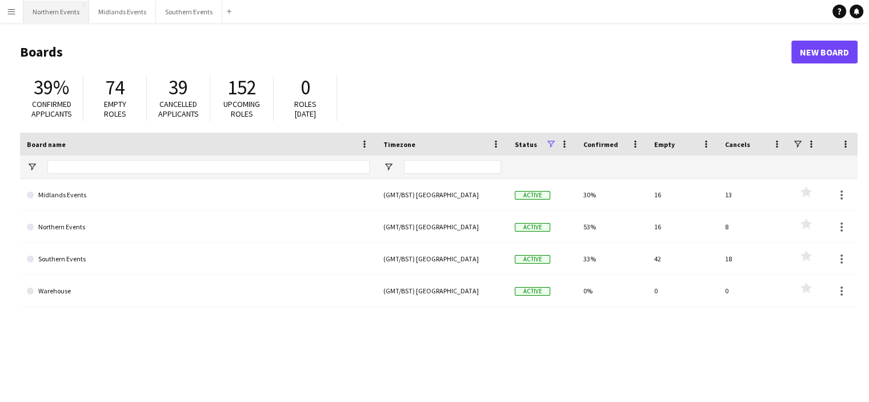
click at [60, 15] on button "Northern Events Close" at bounding box center [56, 12] width 66 height 22
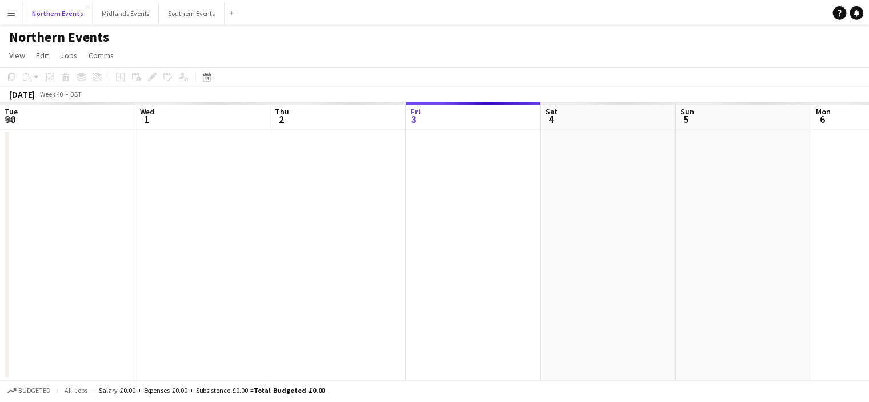
scroll to position [0, 273]
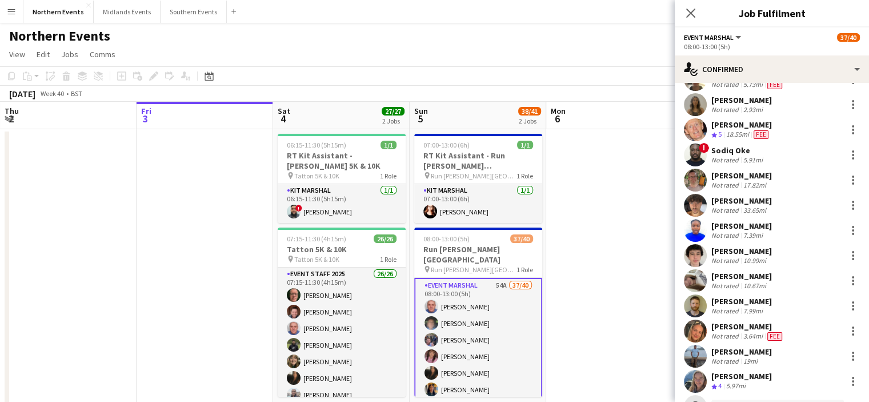
scroll to position [647, 0]
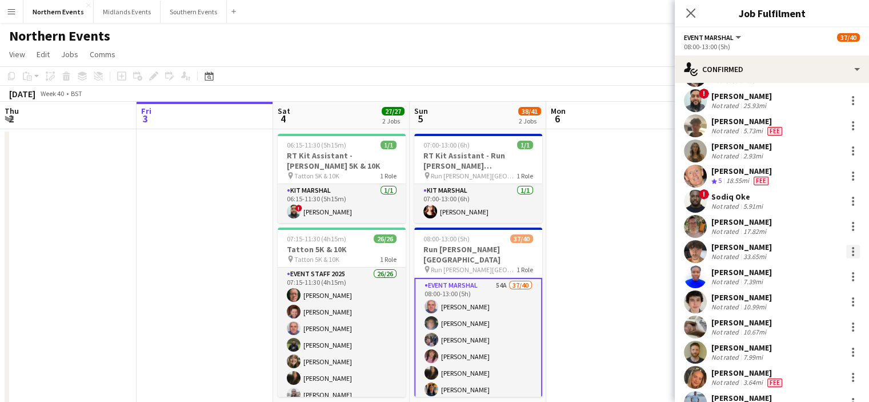
click at [846, 253] on div at bounding box center [853, 252] width 14 height 14
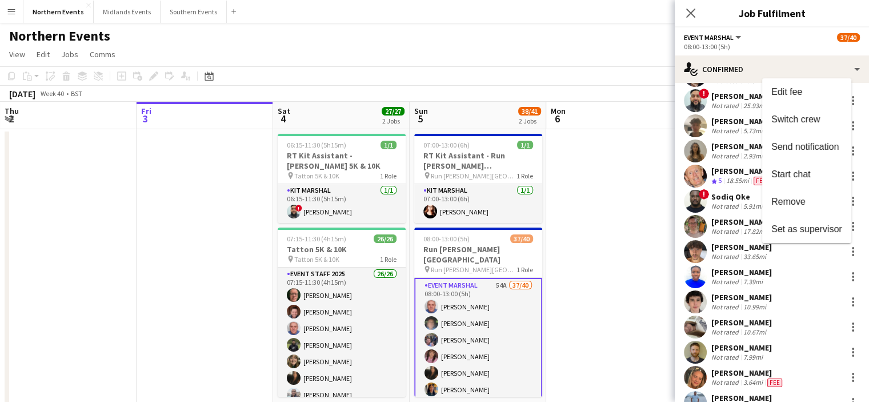
click at [734, 247] on div at bounding box center [434, 201] width 869 height 402
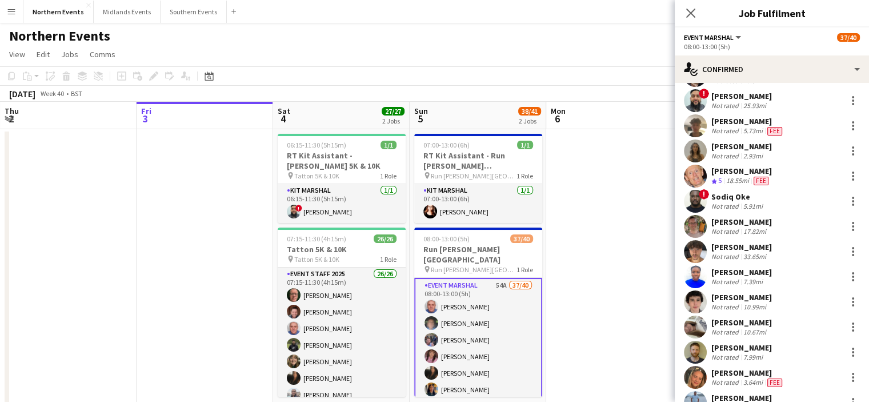
click at [734, 247] on div "Max Smith" at bounding box center [741, 247] width 61 height 10
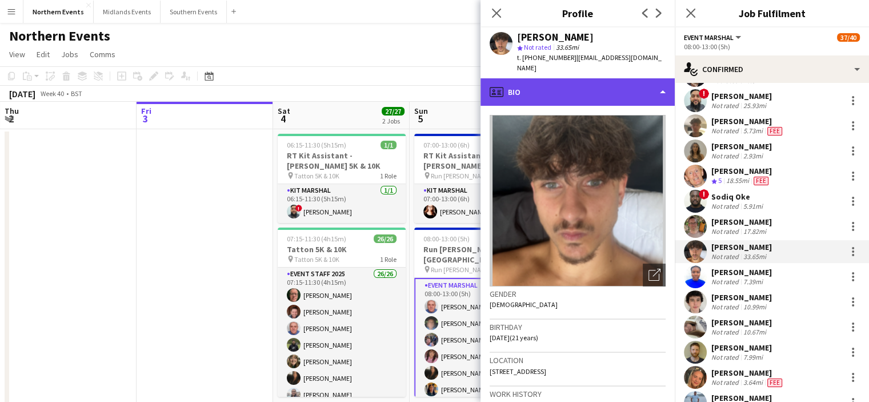
click at [594, 88] on div "profile Bio" at bounding box center [578, 91] width 194 height 27
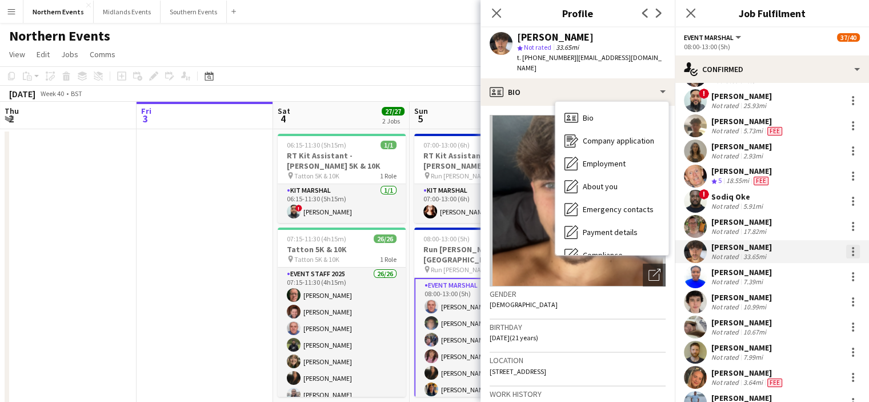
click at [848, 251] on div at bounding box center [853, 252] width 14 height 14
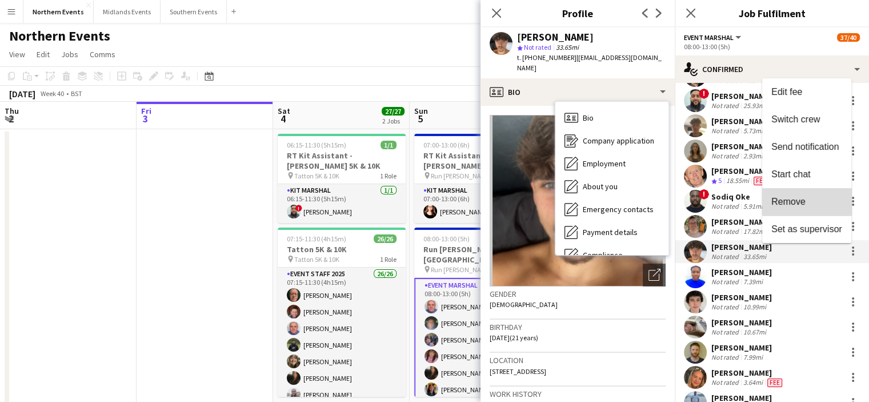
click at [807, 201] on span "Remove" at bounding box center [806, 202] width 71 height 10
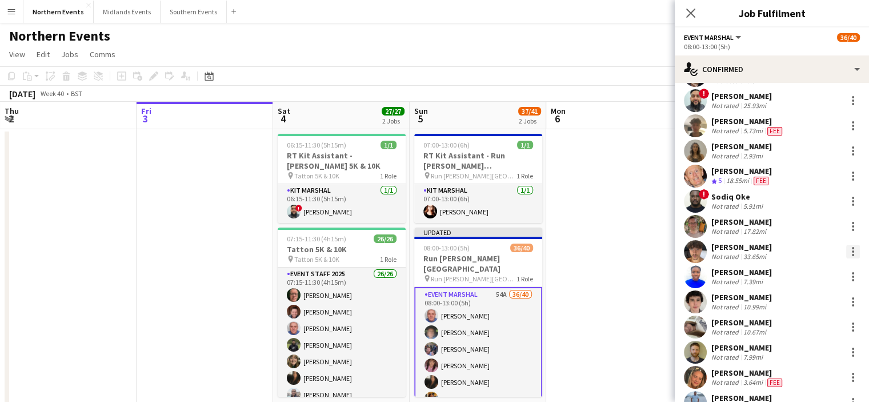
click at [846, 251] on div at bounding box center [853, 252] width 14 height 14
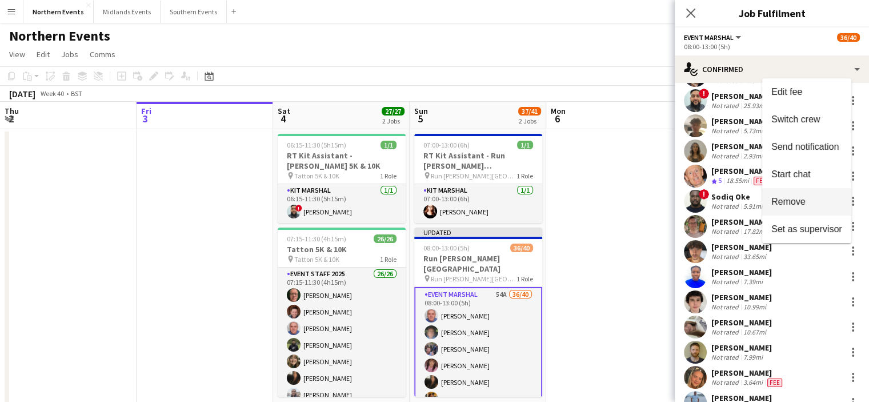
click at [802, 202] on span "Remove" at bounding box center [788, 202] width 34 height 10
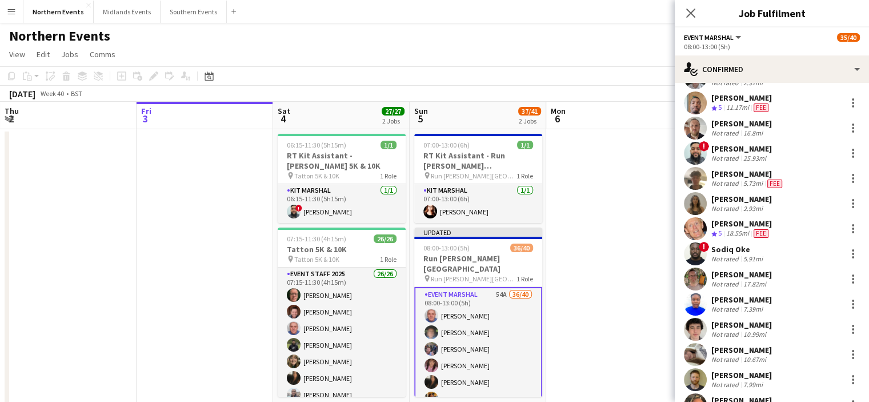
scroll to position [592, 0]
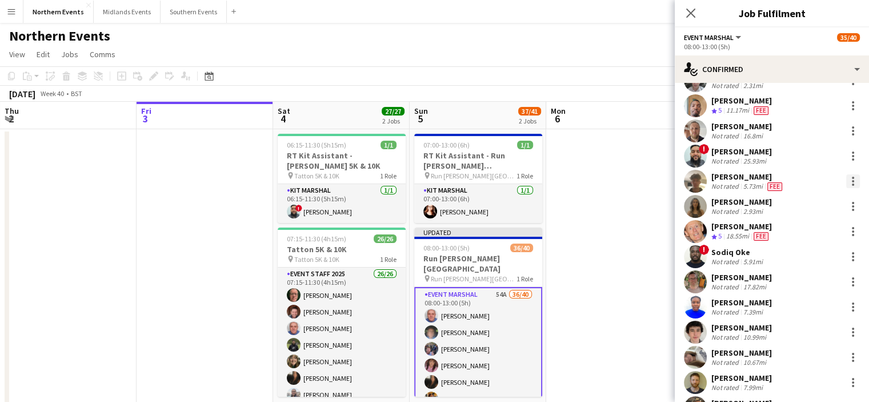
click at [846, 180] on div at bounding box center [853, 181] width 14 height 14
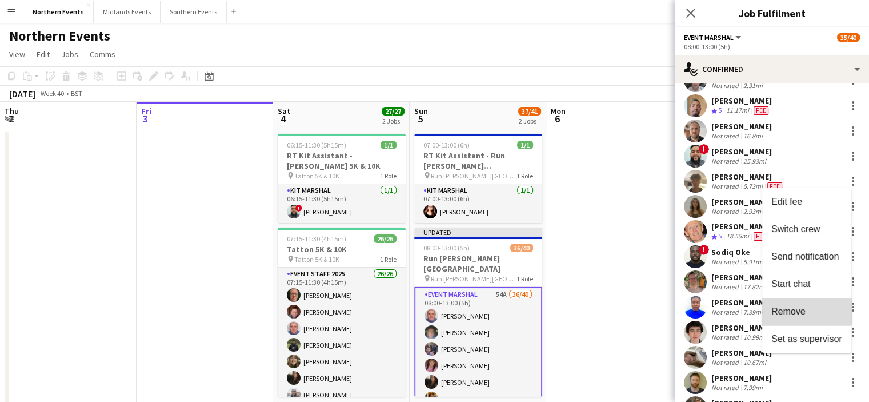
click at [787, 302] on button "Remove" at bounding box center [806, 311] width 89 height 27
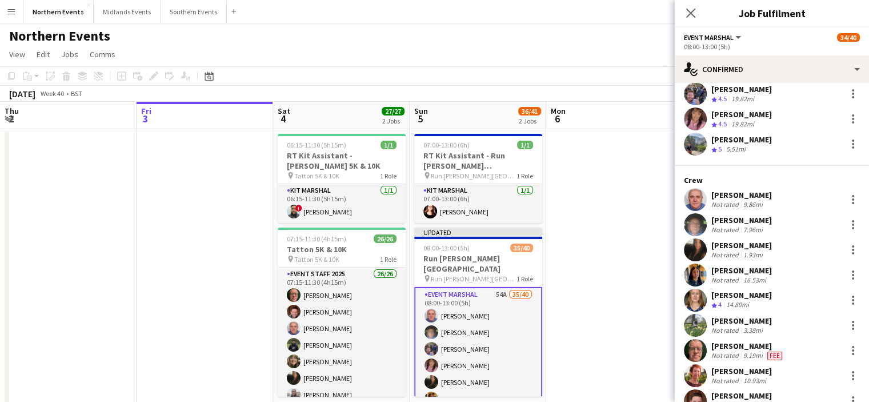
scroll to position [39, 0]
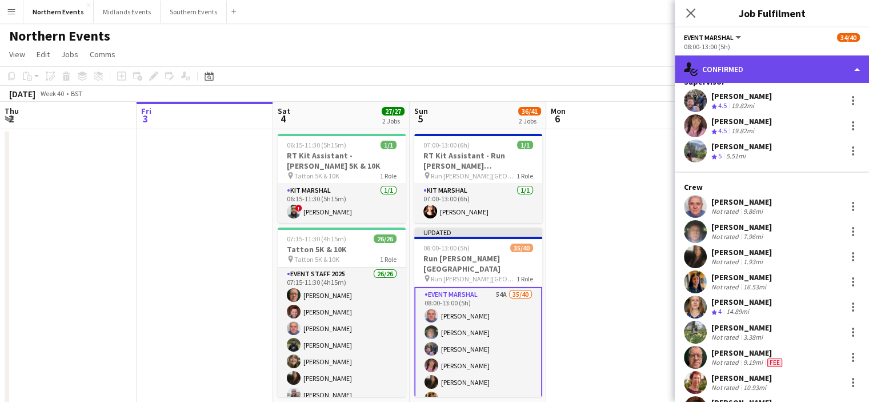
click at [806, 70] on div "single-neutral-actions-check-2 Confirmed" at bounding box center [772, 68] width 194 height 27
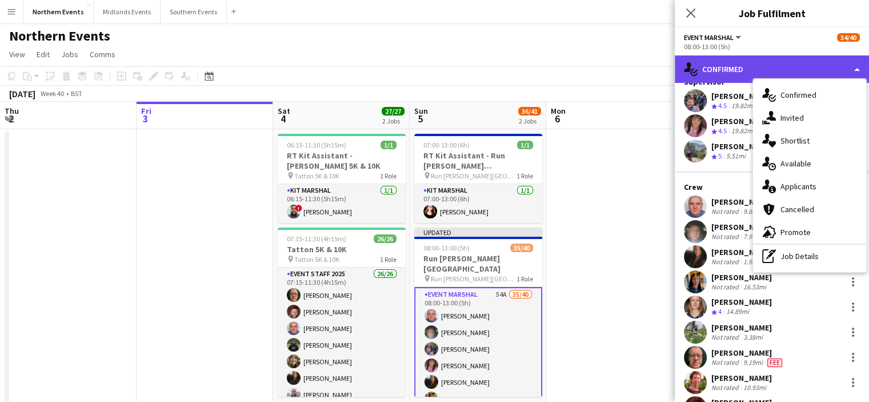
click at [755, 70] on div "single-neutral-actions-check-2 Confirmed" at bounding box center [772, 68] width 194 height 27
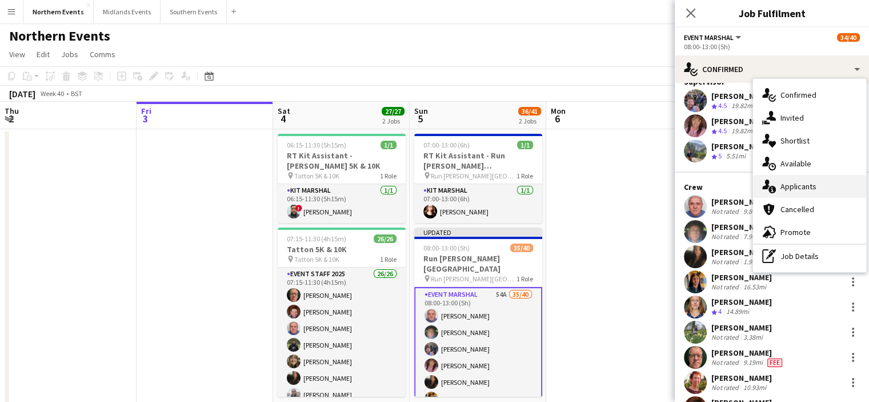
click at [800, 185] on span "Applicants" at bounding box center [798, 186] width 36 height 10
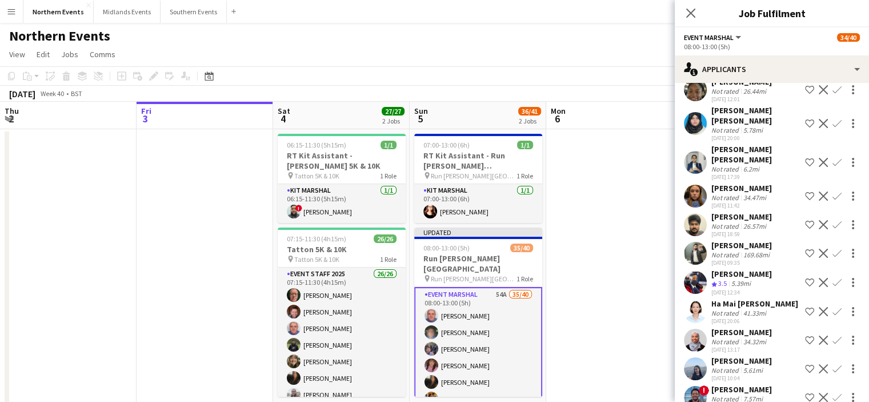
scroll to position [415, 0]
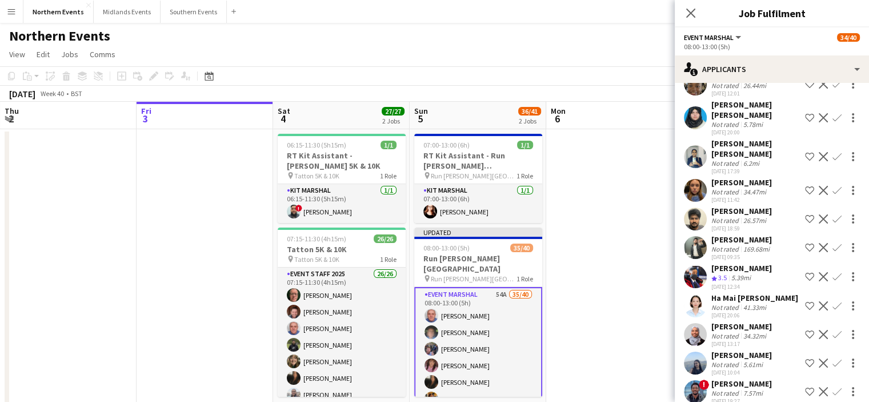
click at [742, 177] on div "Catherine McGuigan" at bounding box center [741, 182] width 61 height 10
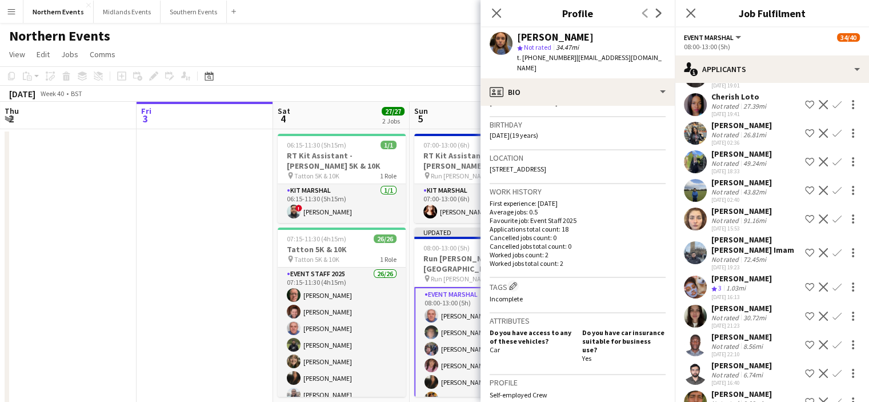
scroll to position [1234, 0]
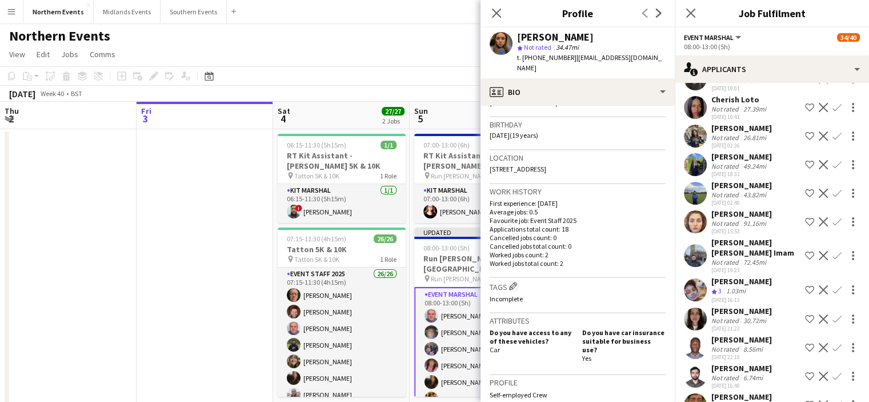
click at [832, 294] on app-icon "Confirm" at bounding box center [836, 289] width 9 height 9
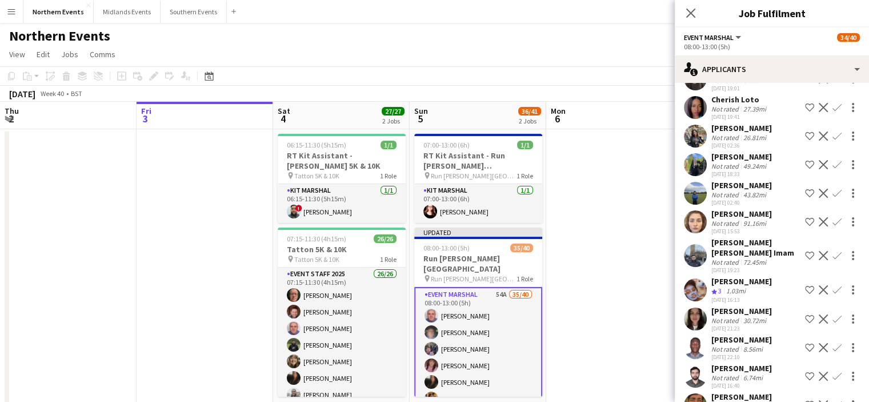
click at [830, 297] on button "Confirm" at bounding box center [837, 290] width 14 height 14
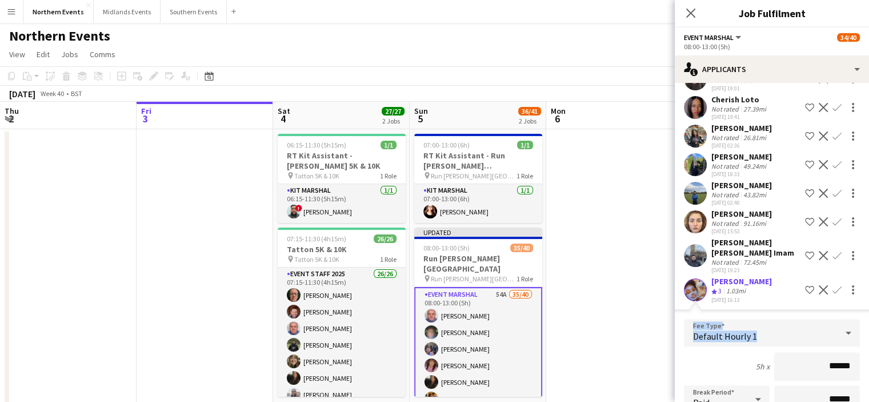
drag, startPoint x: 859, startPoint y: 309, endPoint x: 863, endPoint y: 349, distance: 40.1
click at [863, 349] on mat-expansion-panel "users2 Applicants Send notification Applicants Declined Unavailable Sameer Ahme…" at bounding box center [772, 242] width 194 height 319
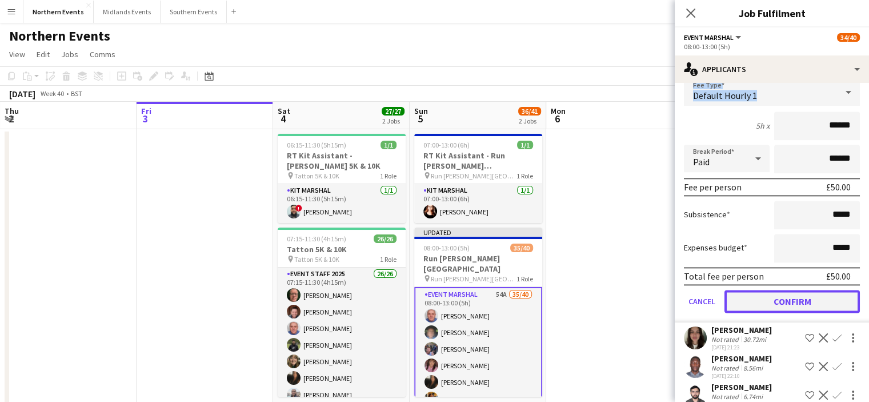
click at [792, 313] on button "Confirm" at bounding box center [792, 301] width 135 height 23
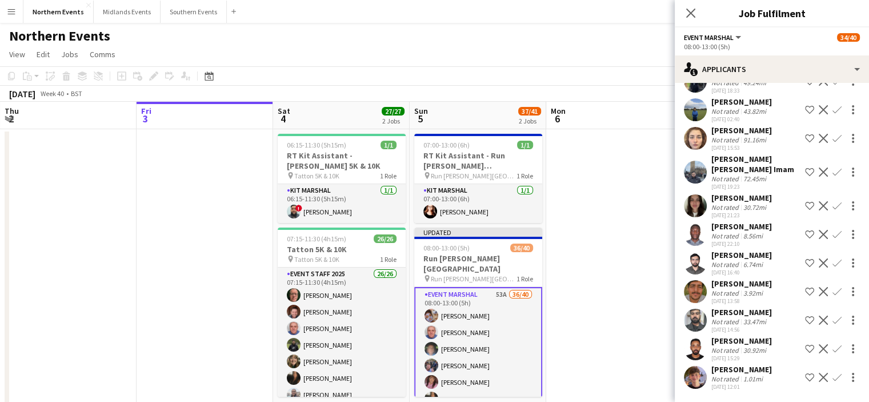
scroll to position [1321, 0]
click at [832, 267] on app-icon "Confirm" at bounding box center [836, 262] width 9 height 9
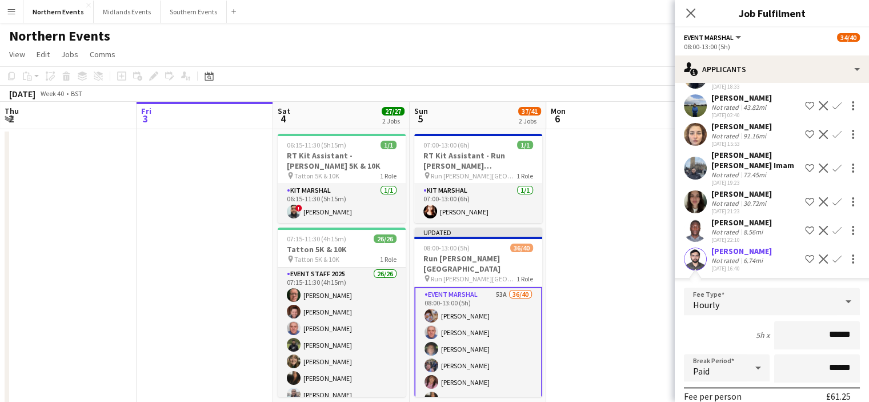
scroll to position [1604, 0]
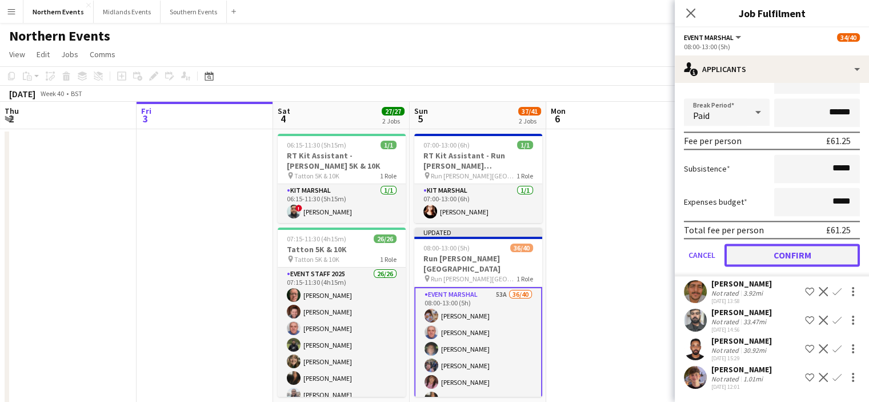
click at [803, 246] on button "Confirm" at bounding box center [792, 254] width 135 height 23
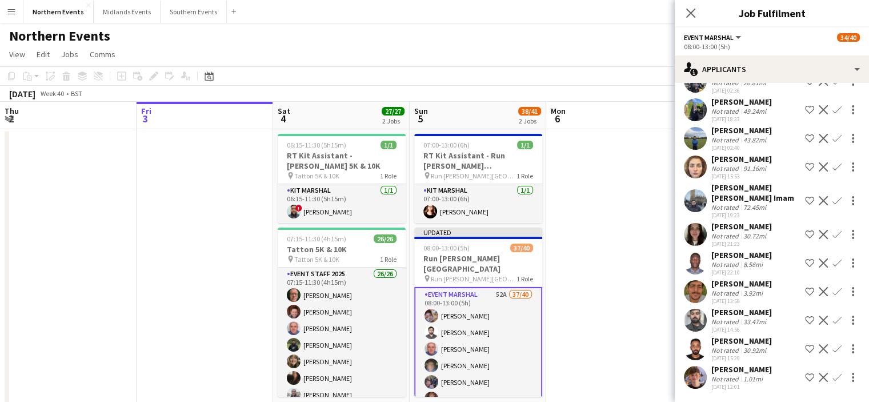
scroll to position [1318, 0]
click at [832, 379] on app-icon "Confirm" at bounding box center [836, 377] width 9 height 9
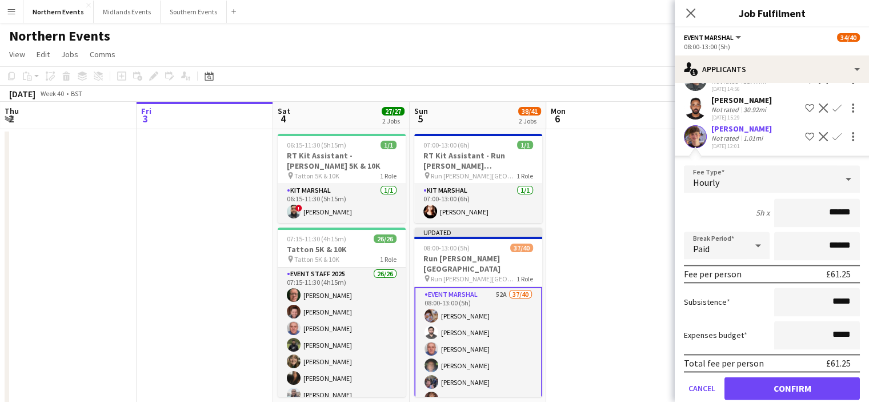
scroll to position [1576, 0]
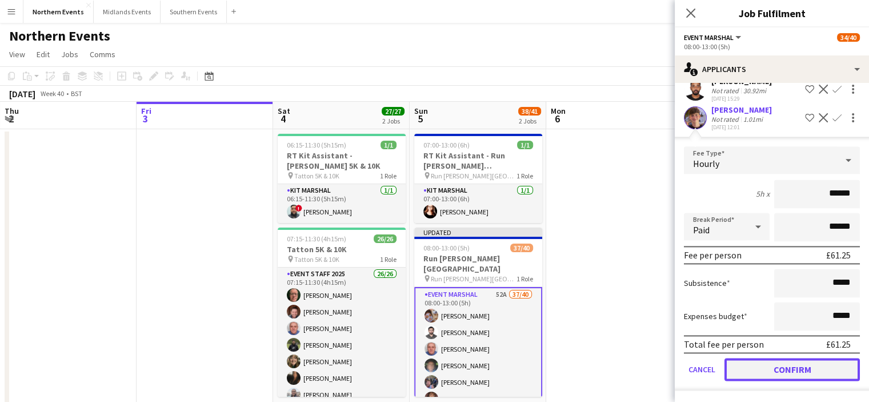
click at [828, 371] on button "Confirm" at bounding box center [792, 369] width 135 height 23
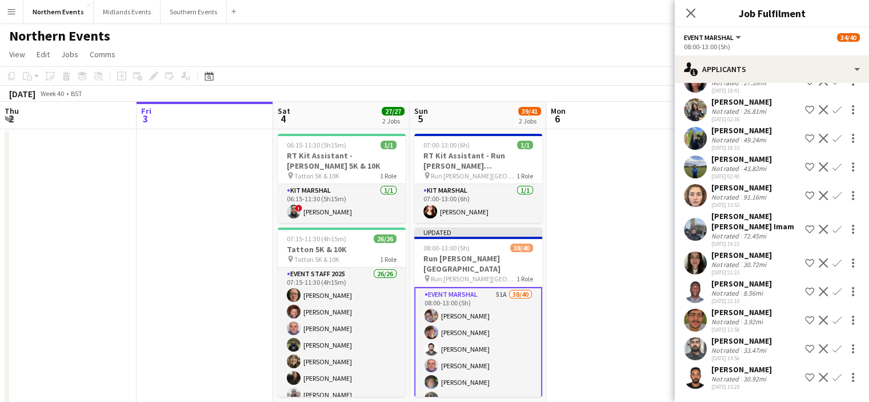
scroll to position [1289, 0]
click at [832, 317] on app-icon "Confirm" at bounding box center [836, 319] width 9 height 9
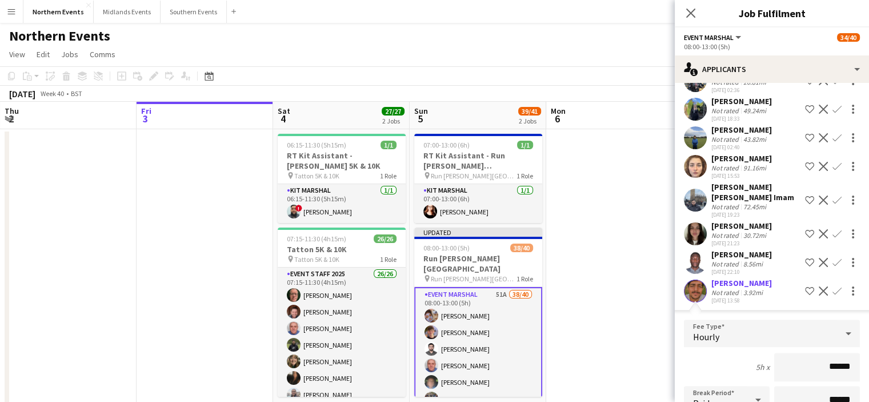
scroll to position [1298, 0]
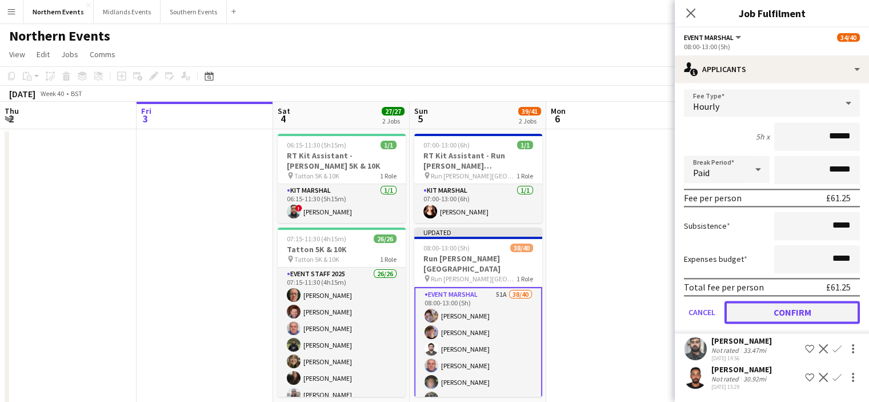
click at [795, 306] on button "Confirm" at bounding box center [792, 312] width 135 height 23
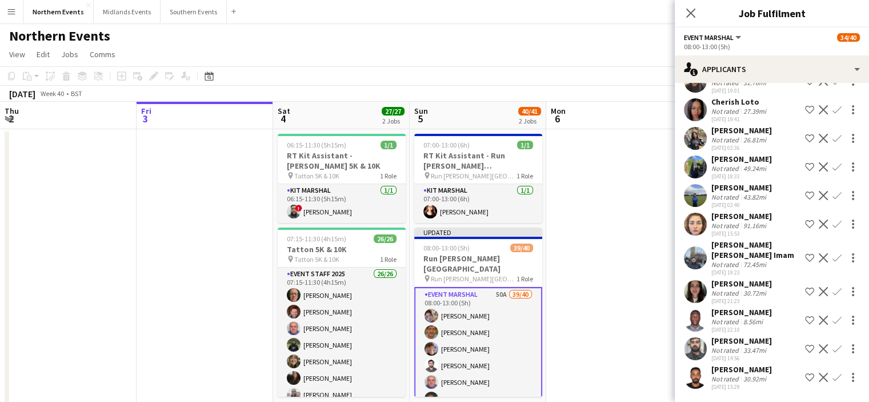
scroll to position [1250, 0]
click at [691, 13] on icon at bounding box center [690, 12] width 11 height 11
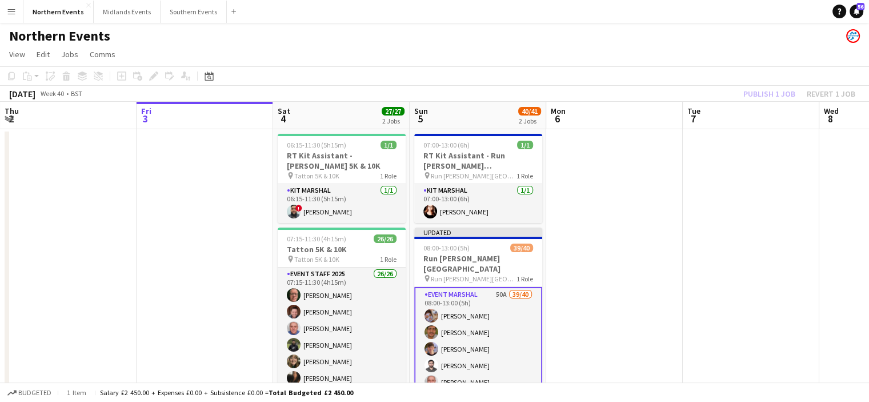
click at [772, 100] on div "Publish 1 job Revert 1 job" at bounding box center [799, 93] width 139 height 15
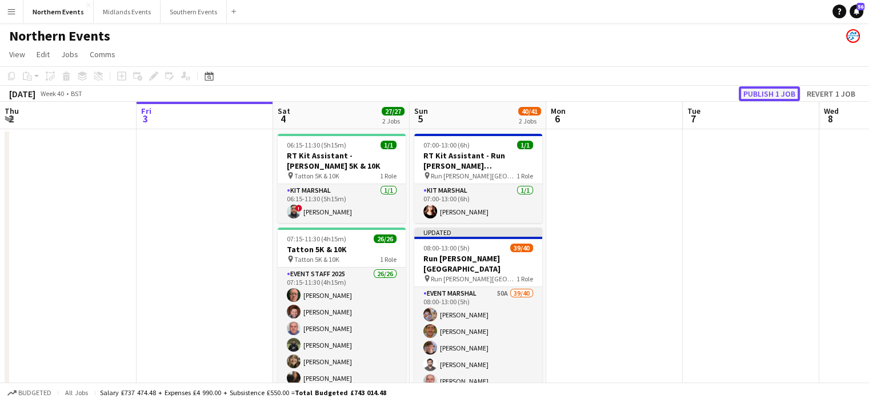
click at [768, 93] on button "Publish 1 job" at bounding box center [769, 93] width 61 height 15
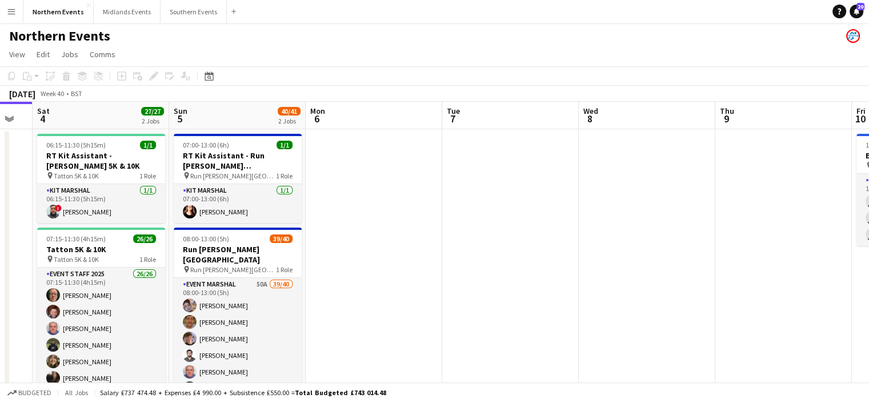
drag, startPoint x: 315, startPoint y: 278, endPoint x: 256, endPoint y: 289, distance: 60.4
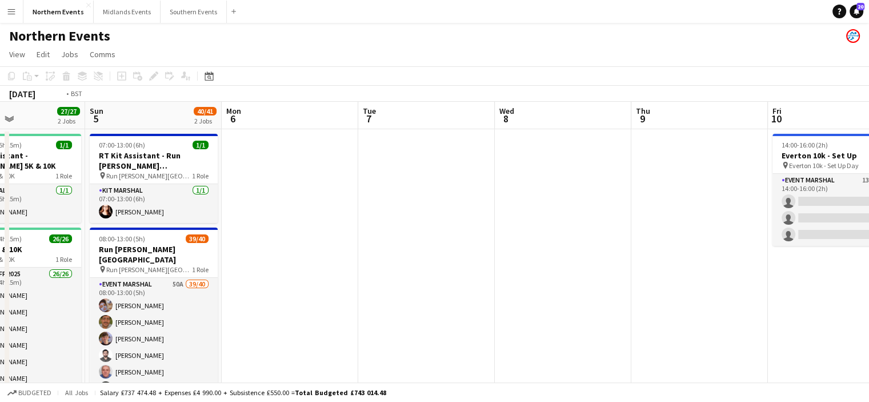
drag, startPoint x: 599, startPoint y: 297, endPoint x: 281, endPoint y: 282, distance: 318.6
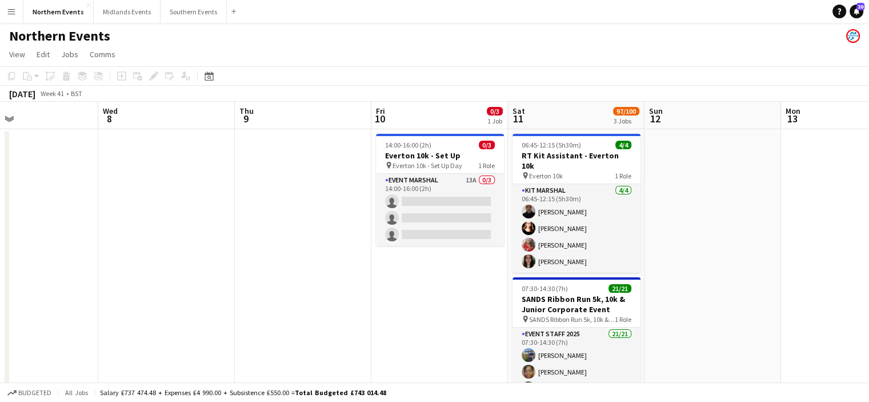
drag, startPoint x: 670, startPoint y: 338, endPoint x: 566, endPoint y: 340, distance: 104.0
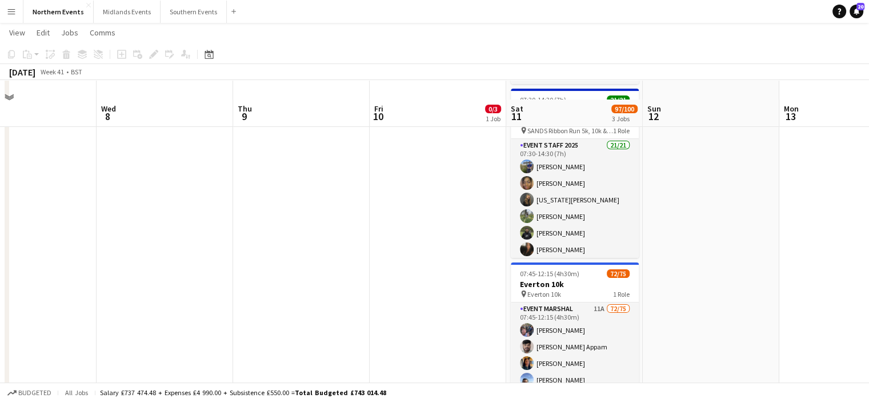
scroll to position [212, 0]
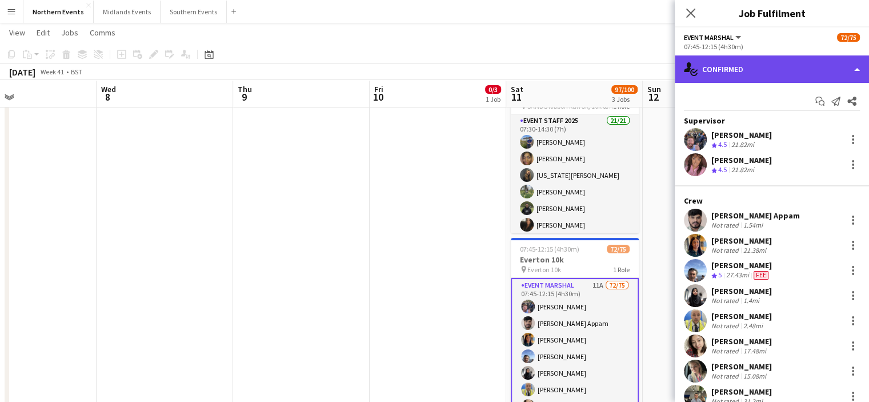
click at [779, 65] on div "single-neutral-actions-check-2 Confirmed" at bounding box center [772, 68] width 194 height 27
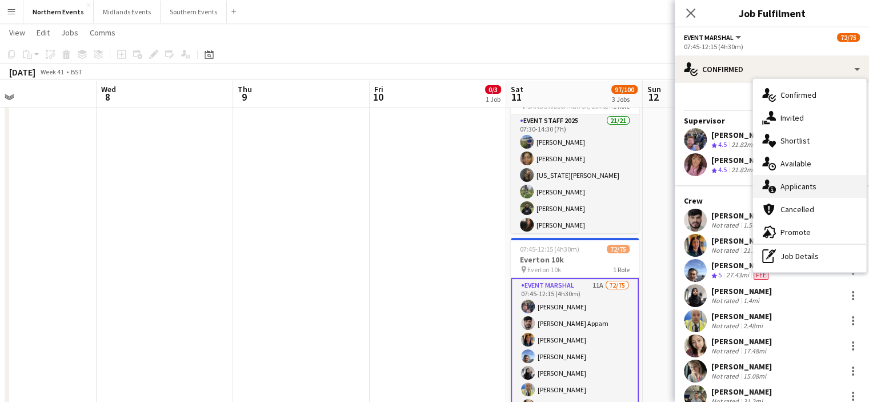
click at [793, 186] on span "Applicants" at bounding box center [798, 186] width 36 height 10
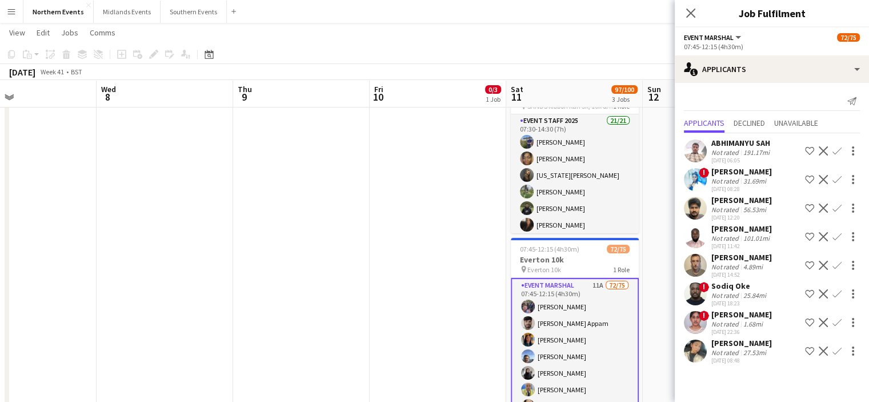
scroll to position [10, 0]
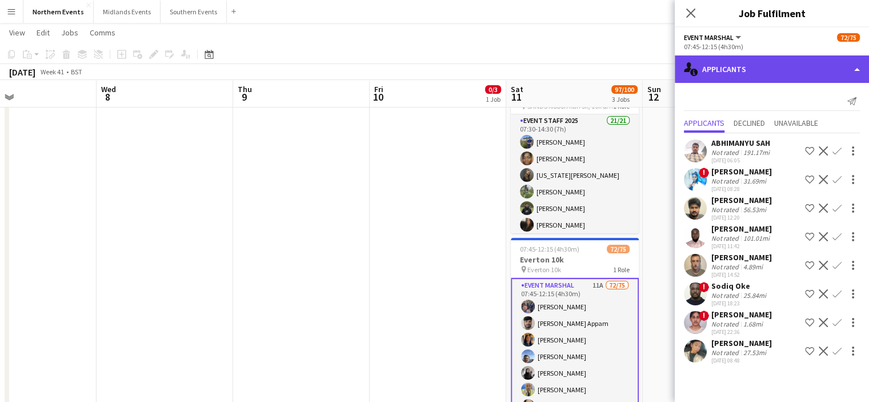
click at [721, 60] on div "single-neutral-actions-information Applicants" at bounding box center [772, 68] width 194 height 27
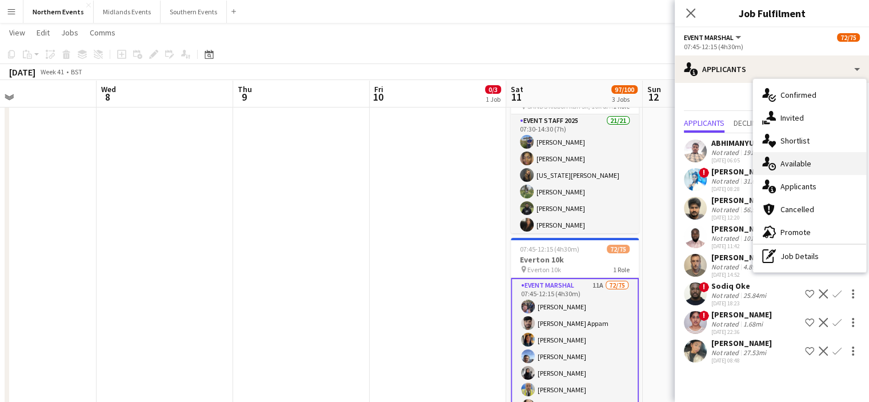
click at [784, 167] on span "Available" at bounding box center [795, 163] width 31 height 10
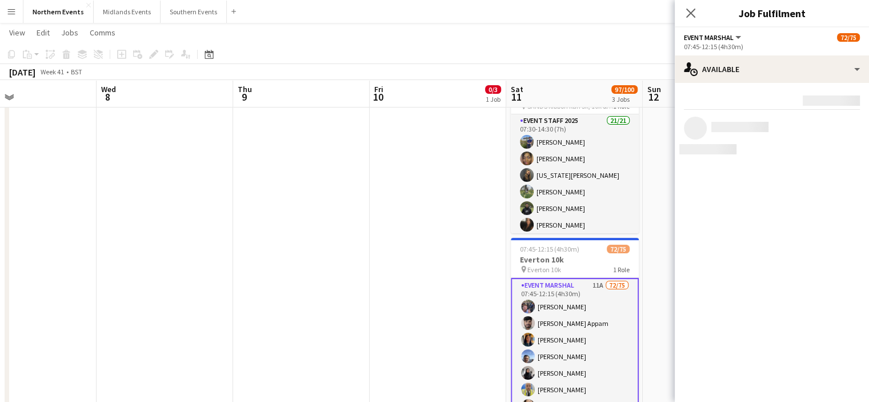
scroll to position [0, 0]
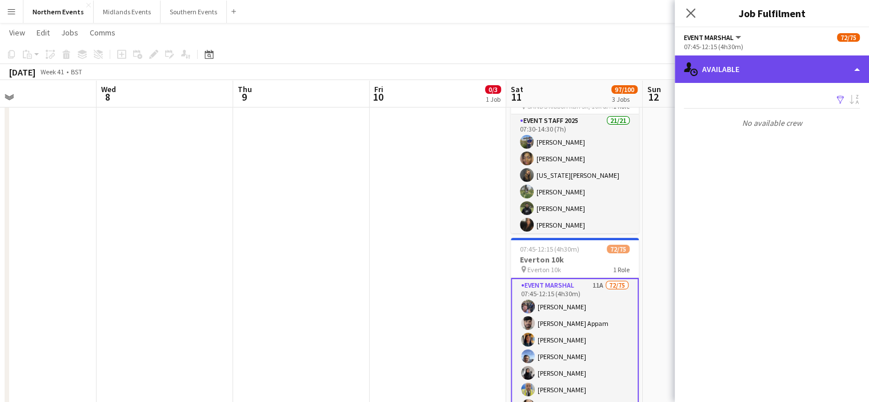
click at [762, 55] on div "single-neutral-actions-upload Available" at bounding box center [772, 68] width 194 height 27
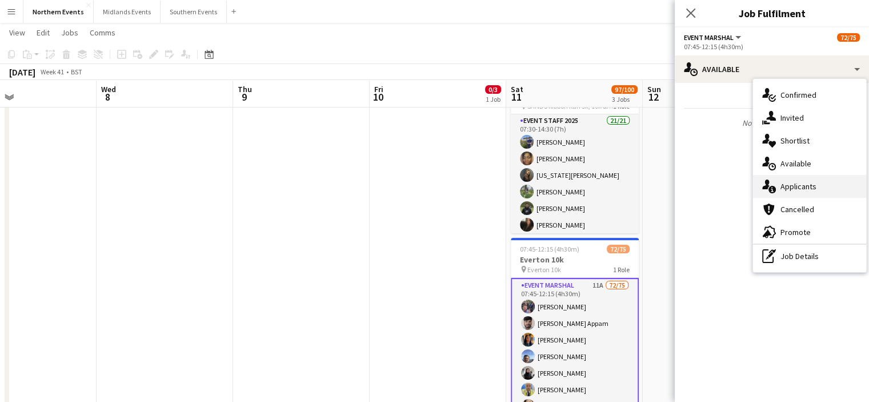
click at [795, 187] on span "Applicants" at bounding box center [798, 186] width 36 height 10
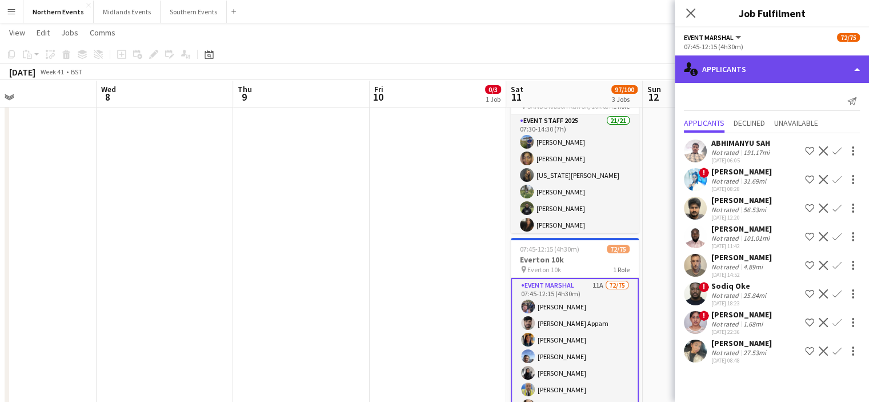
click at [767, 65] on div "single-neutral-actions-information Applicants" at bounding box center [772, 68] width 194 height 27
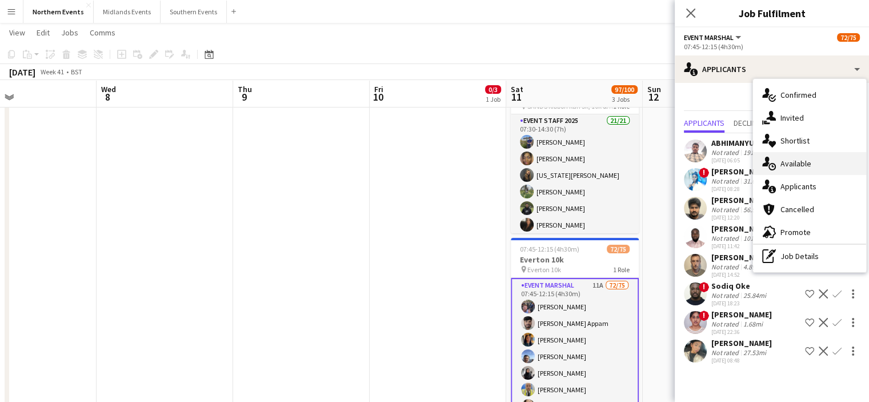
click at [806, 162] on span "Available" at bounding box center [795, 163] width 31 height 10
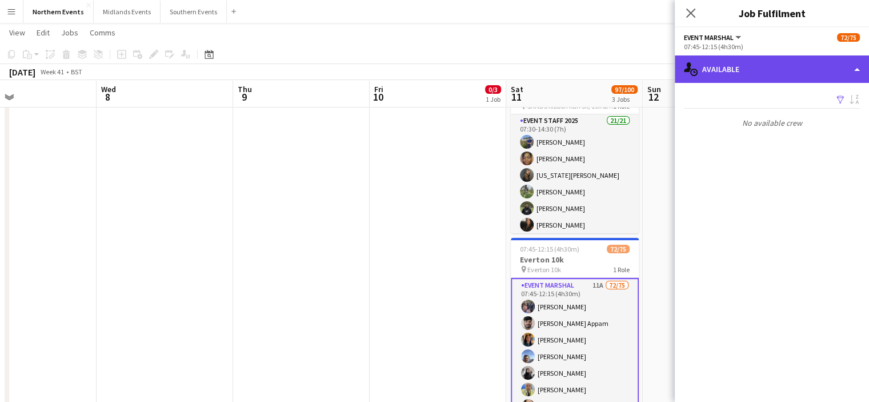
click at [775, 71] on div "single-neutral-actions-upload Available" at bounding box center [772, 68] width 194 height 27
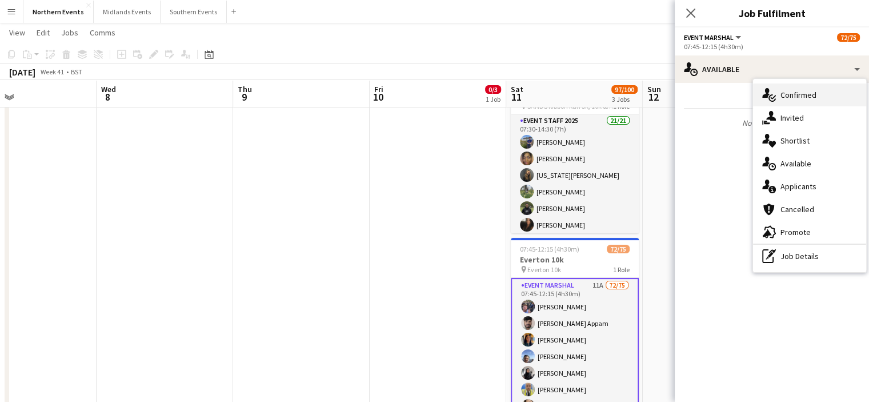
click at [790, 92] on span "Confirmed" at bounding box center [798, 95] width 36 height 10
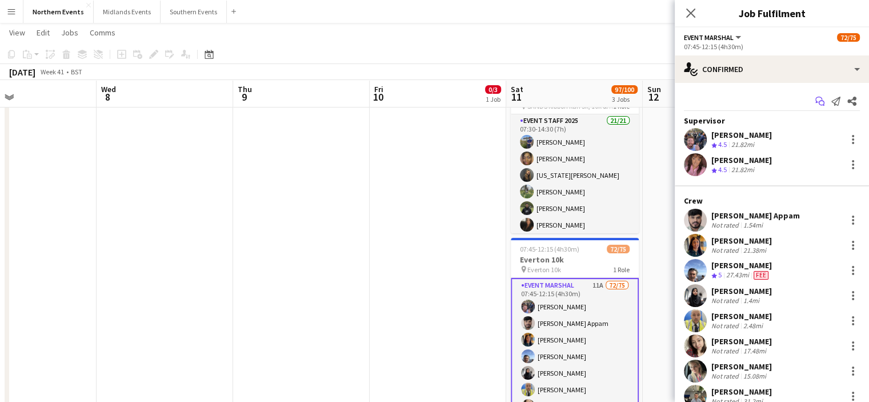
click at [815, 99] on icon "Start chat" at bounding box center [819, 101] width 9 height 9
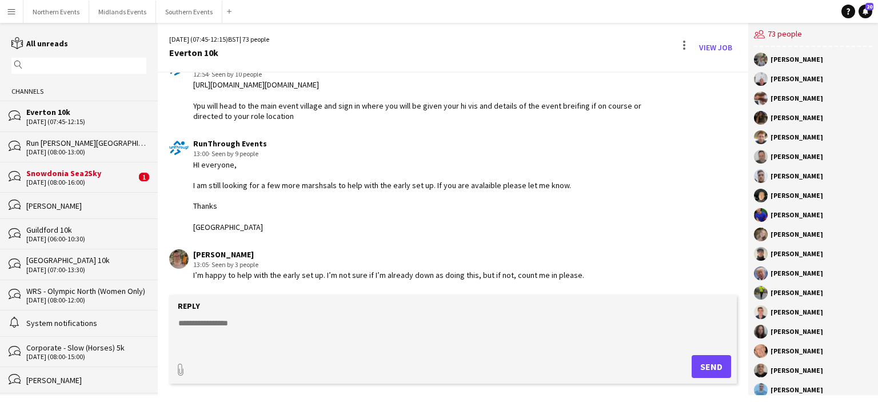
scroll to position [2300, 0]
click at [204, 323] on textarea at bounding box center [455, 332] width 556 height 30
type textarea "**********"
click at [698, 374] on button "Send" at bounding box center [710, 366] width 39 height 23
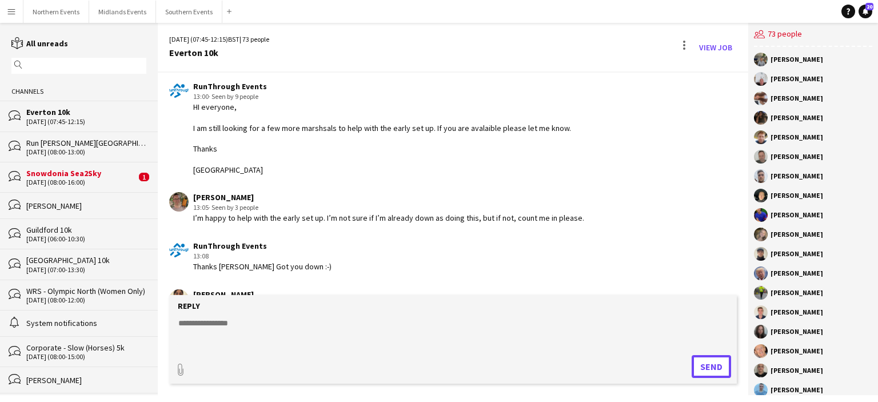
scroll to position [2543, 0]
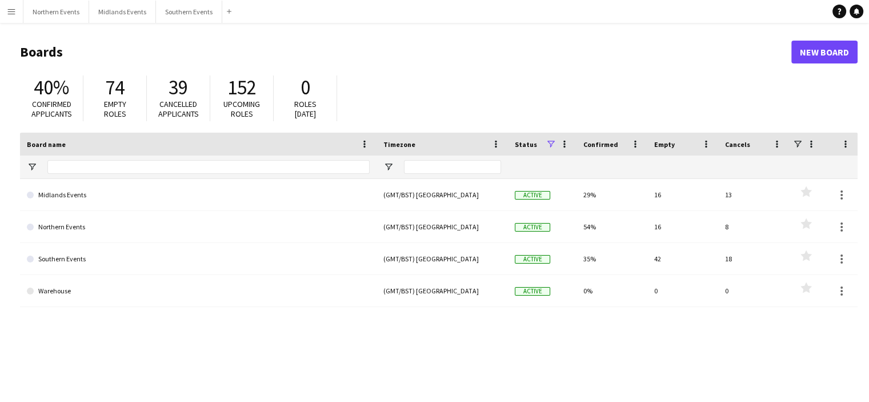
drag, startPoint x: 0, startPoint y: 0, endPoint x: 659, endPoint y: 101, distance: 667.0
click at [659, 101] on div "40% Confirmed applicants 74 Empty roles 39 Cancelled applicants 152 Upcoming ro…" at bounding box center [439, 101] width 838 height 63
click at [13, 14] on app-icon "Menu" at bounding box center [11, 11] width 9 height 9
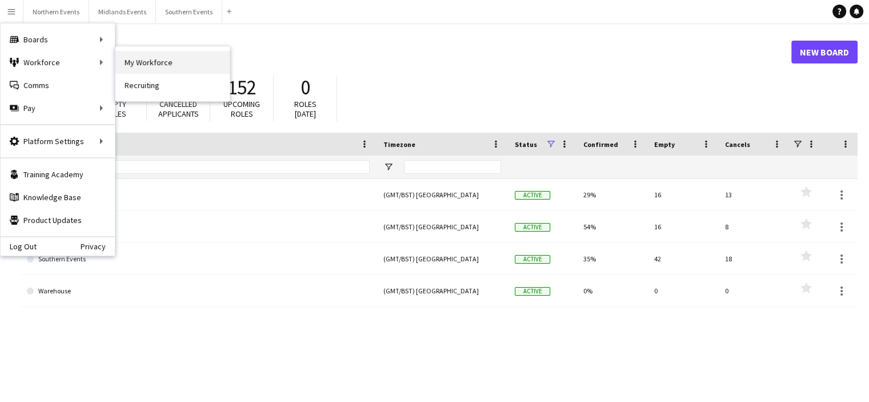
click at [146, 71] on link "My Workforce" at bounding box center [172, 62] width 114 height 23
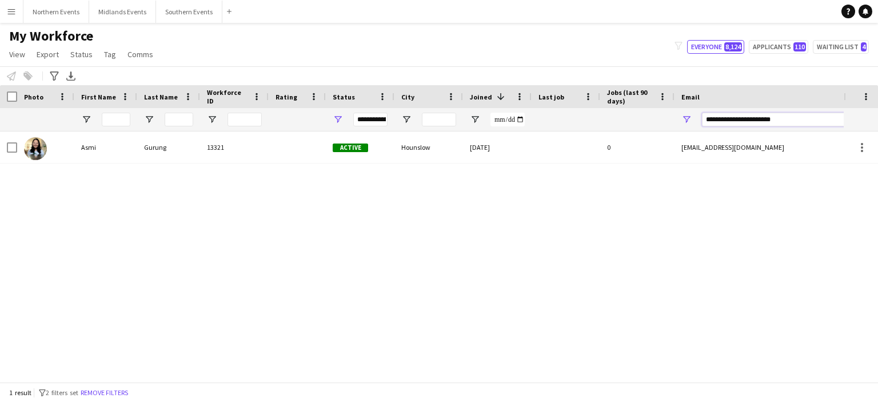
click at [800, 123] on input "**********" at bounding box center [799, 120] width 194 height 14
click at [114, 122] on input "First Name Filter Input" at bounding box center [116, 120] width 29 height 14
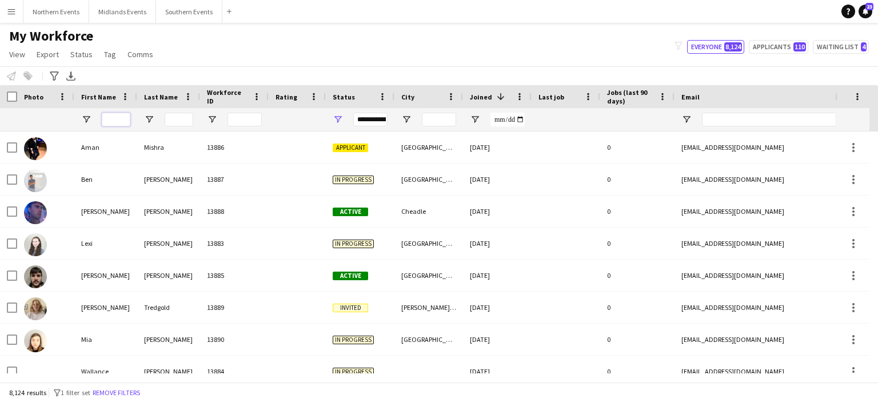
click at [115, 114] on input "First Name Filter Input" at bounding box center [116, 120] width 29 height 14
type input "****"
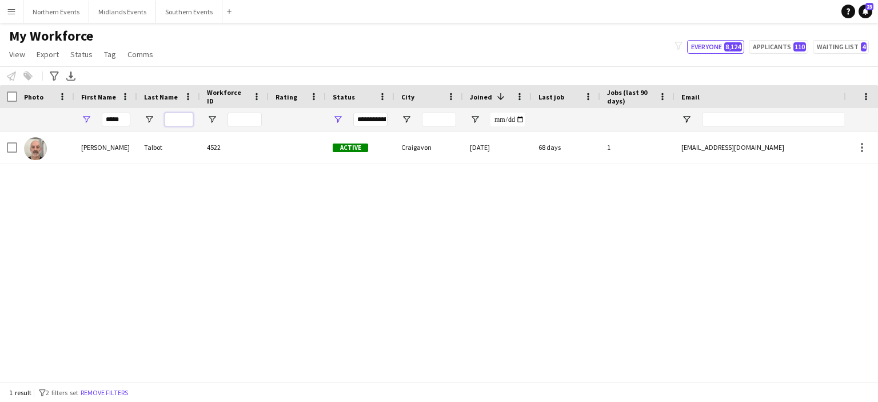
click at [181, 119] on input "Last Name Filter Input" at bounding box center [179, 120] width 29 height 14
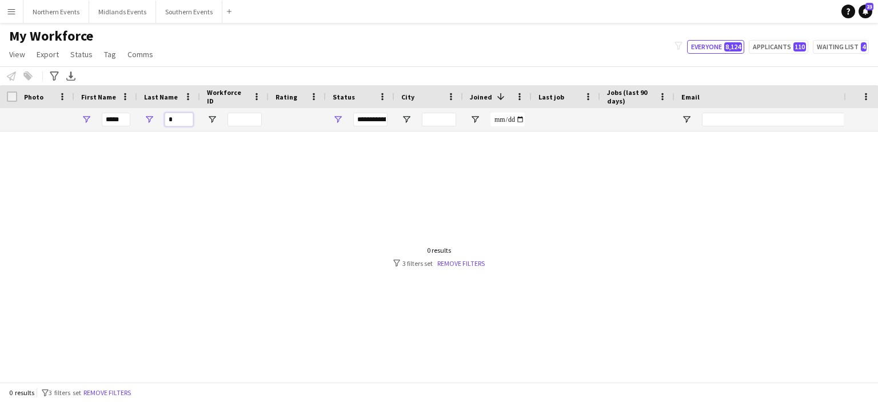
type input "*"
click at [126, 118] on input "****" at bounding box center [116, 120] width 29 height 14
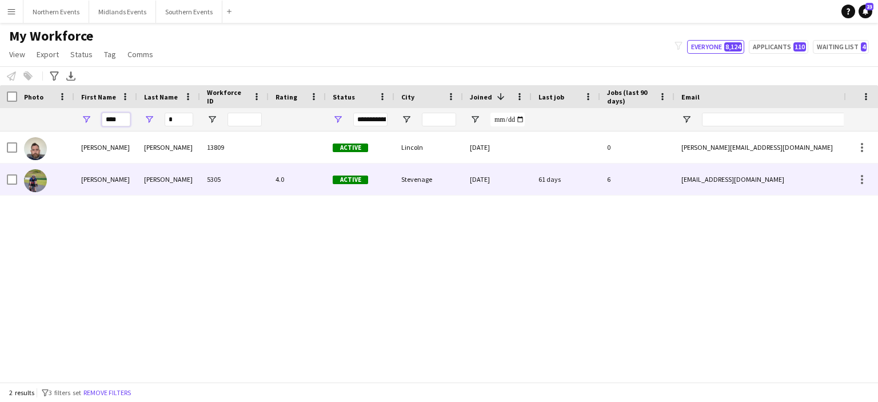
type input "****"
click at [149, 182] on div "Marsland" at bounding box center [168, 178] width 63 height 31
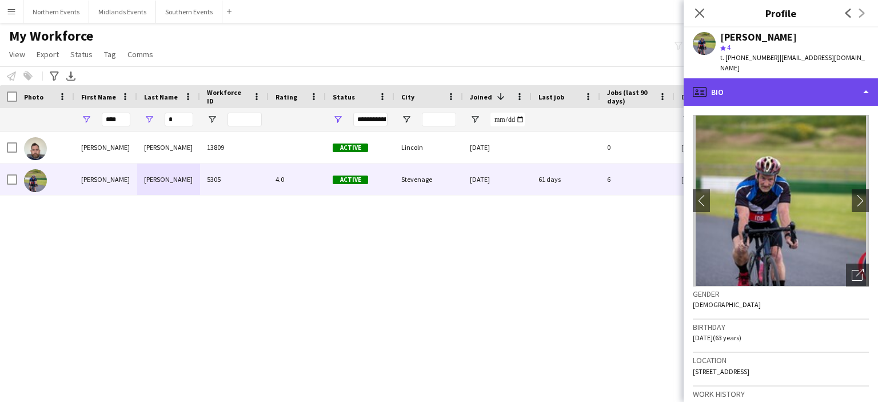
click at [848, 82] on div "profile Bio" at bounding box center [780, 91] width 194 height 27
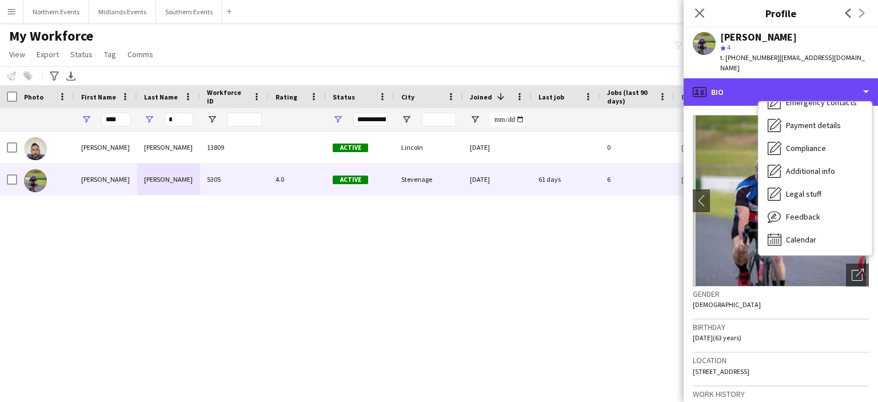
scroll to position [107, 0]
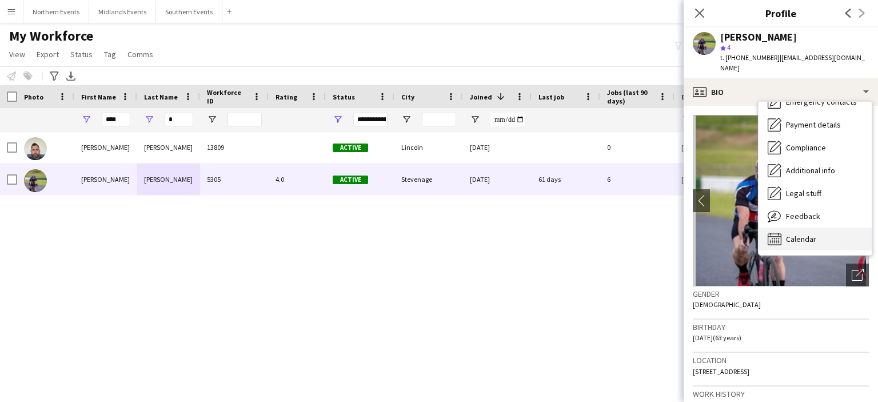
click at [834, 227] on div "Calendar Calendar" at bounding box center [814, 238] width 113 height 23
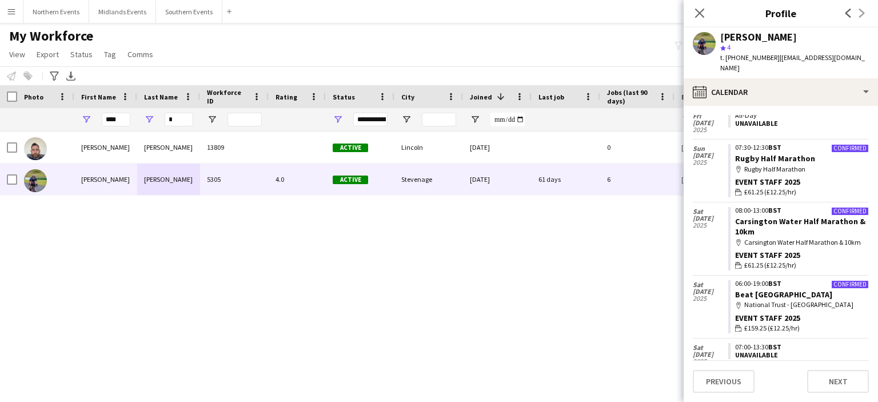
scroll to position [371, 0]
click at [761, 288] on link "Beat Box Hill" at bounding box center [783, 293] width 97 height 10
click at [846, 206] on div "Confirmed" at bounding box center [850, 210] width 38 height 9
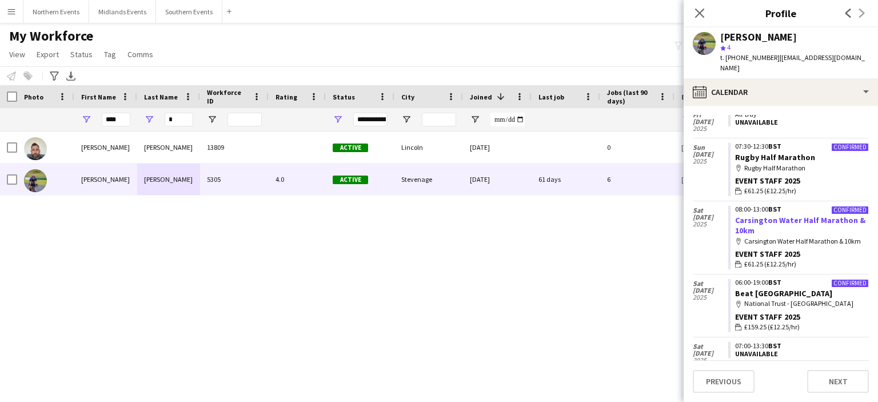
click at [751, 215] on link "Carsington Water Half Marathon & 10km" at bounding box center [800, 225] width 130 height 21
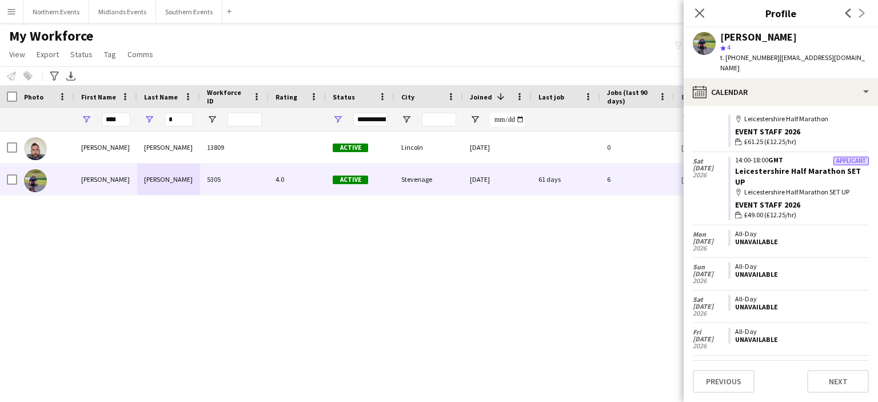
scroll to position [0, 0]
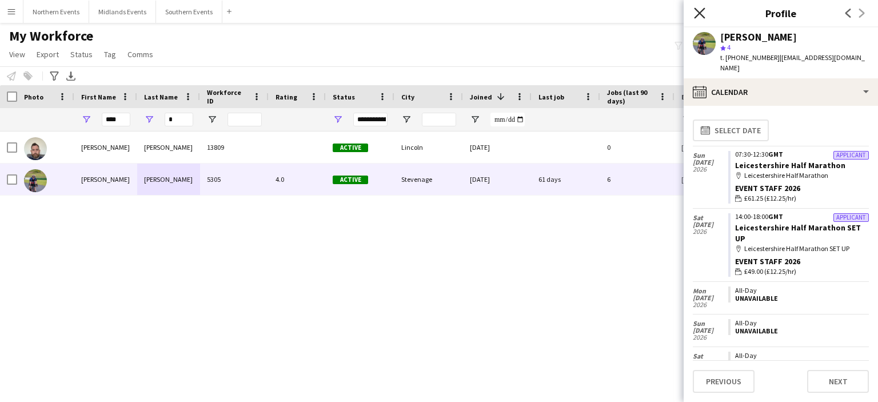
click at [700, 11] on icon "Close pop-in" at bounding box center [699, 12] width 11 height 11
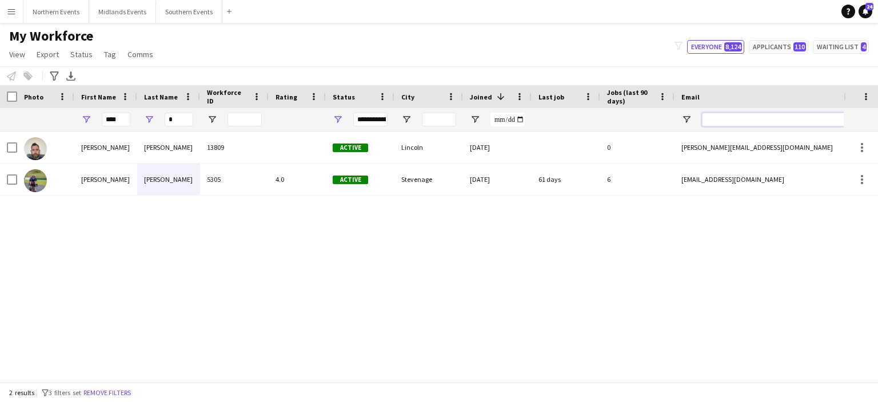
click at [727, 122] on input "Email Filter Input" at bounding box center [799, 120] width 194 height 14
paste input "**********"
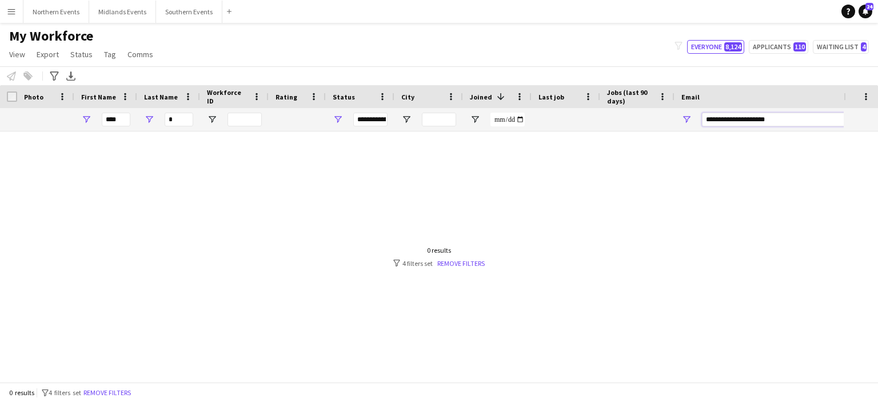
type input "**********"
click at [181, 120] on input "*" at bounding box center [179, 120] width 29 height 14
click at [121, 121] on input "****" at bounding box center [116, 120] width 29 height 14
type input "*"
drag, startPoint x: 784, startPoint y: 118, endPoint x: 801, endPoint y: 114, distance: 17.6
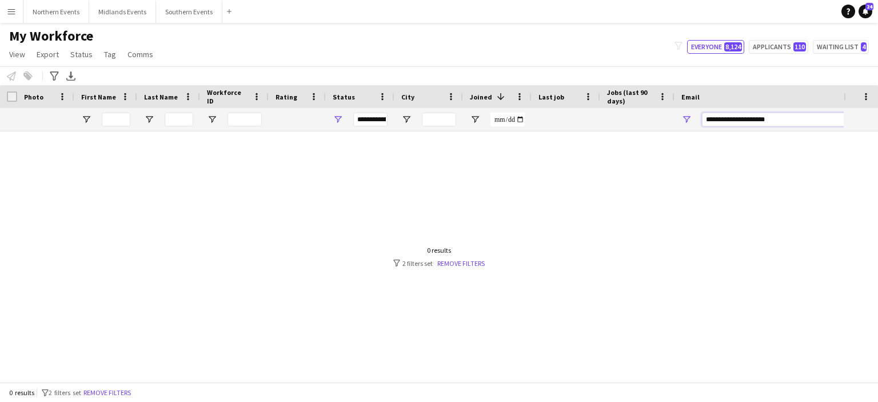
click at [801, 114] on input "**********" at bounding box center [799, 120] width 194 height 14
click at [789, 129] on div "**********" at bounding box center [799, 119] width 194 height 23
click at [786, 117] on input "**********" at bounding box center [799, 120] width 194 height 14
click at [372, 121] on div "**********" at bounding box center [370, 120] width 34 height 14
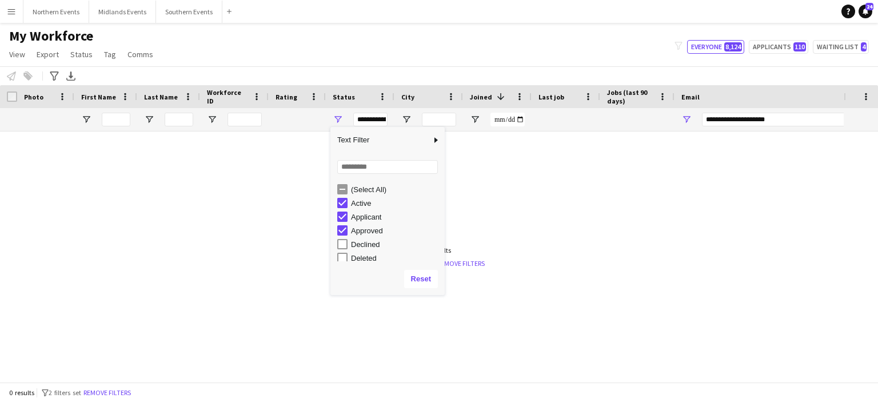
click at [342, 195] on div "(Select All)" at bounding box center [390, 189] width 107 height 14
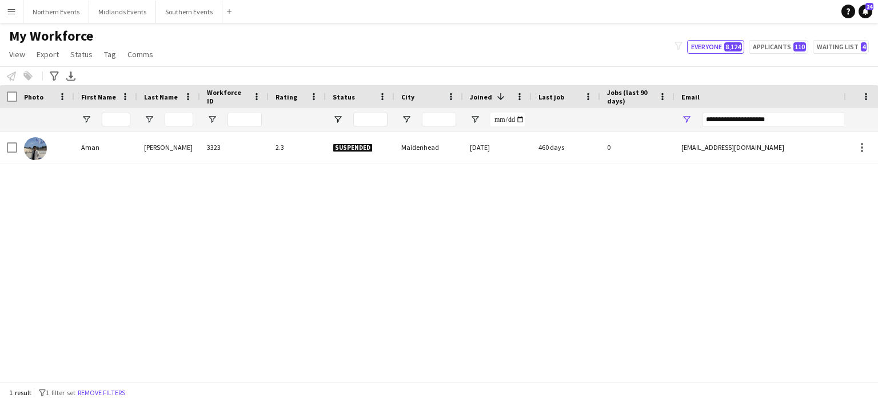
drag, startPoint x: 793, startPoint y: 116, endPoint x: 91, endPoint y: 143, distance: 702.2
click at [91, 143] on div "Aman" at bounding box center [105, 146] width 63 height 31
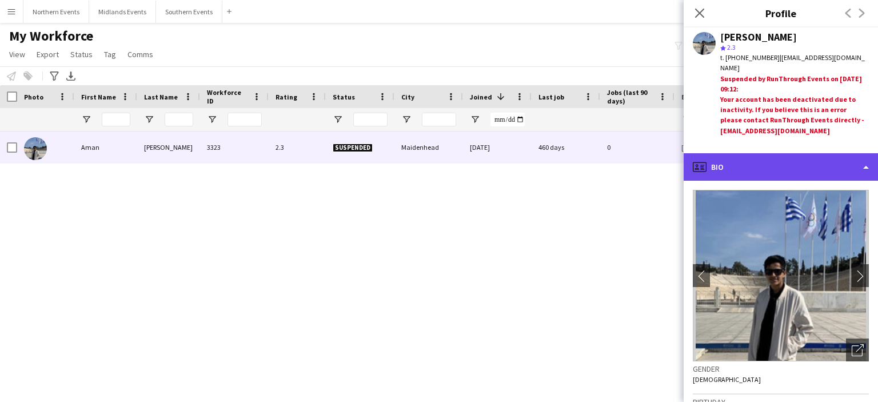
click at [859, 167] on div "profile Bio" at bounding box center [780, 166] width 194 height 27
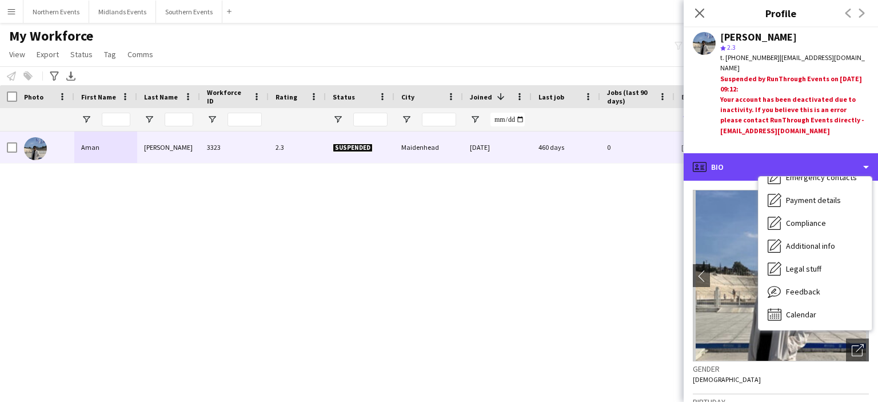
scroll to position [107, 0]
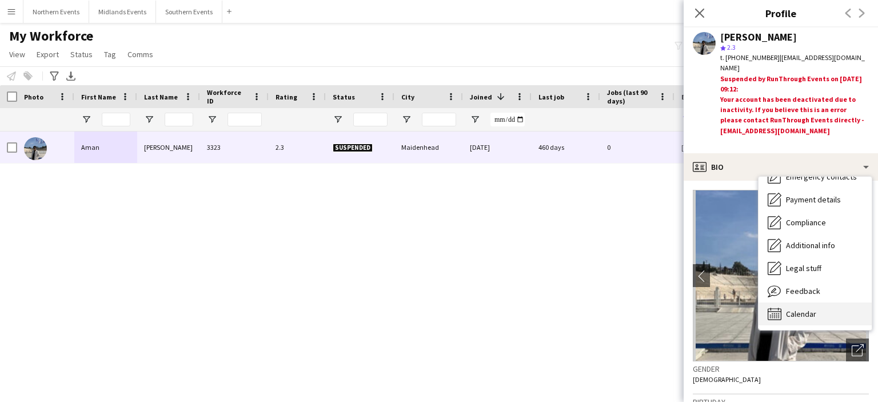
click at [829, 313] on div "Calendar Calendar" at bounding box center [814, 313] width 113 height 23
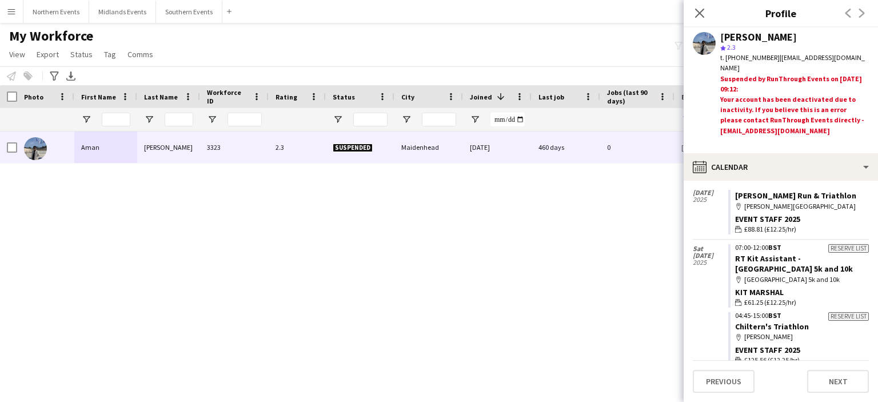
scroll to position [1198, 0]
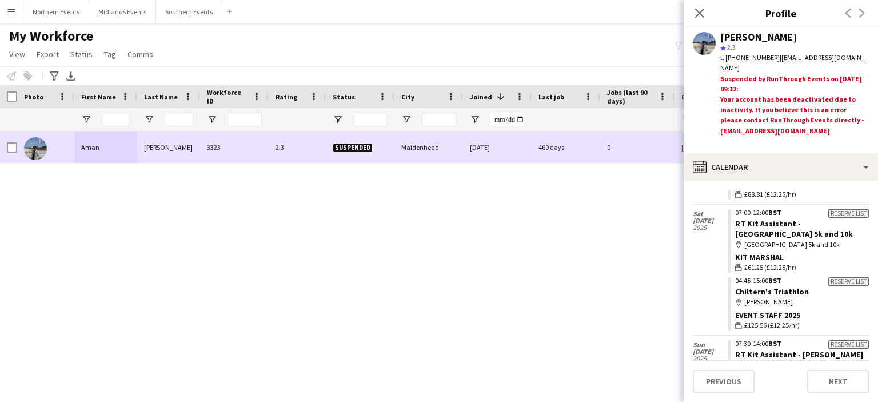
click at [18, 147] on div at bounding box center [45, 146] width 57 height 31
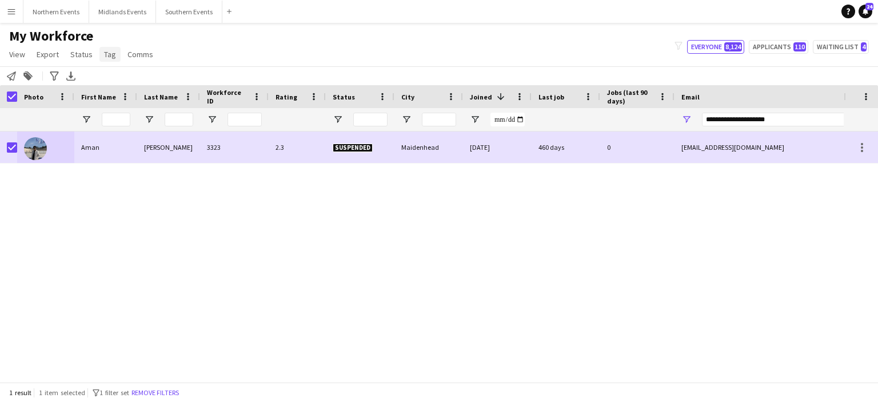
click at [109, 57] on span "Tag" at bounding box center [110, 54] width 12 height 10
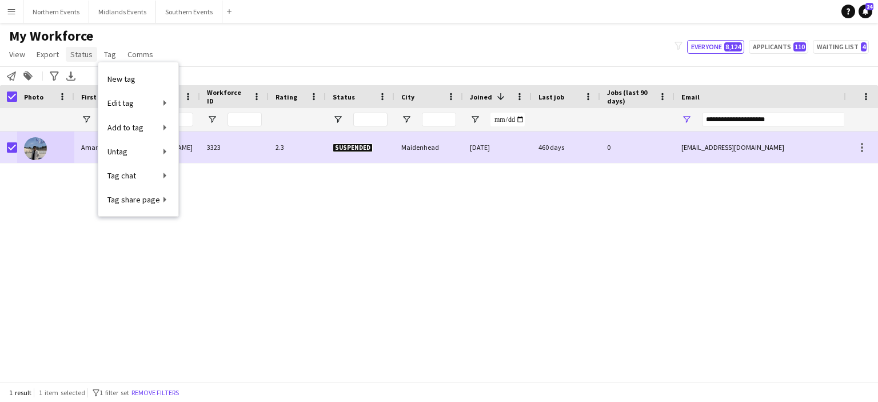
click at [85, 55] on span "Status" at bounding box center [81, 54] width 22 height 10
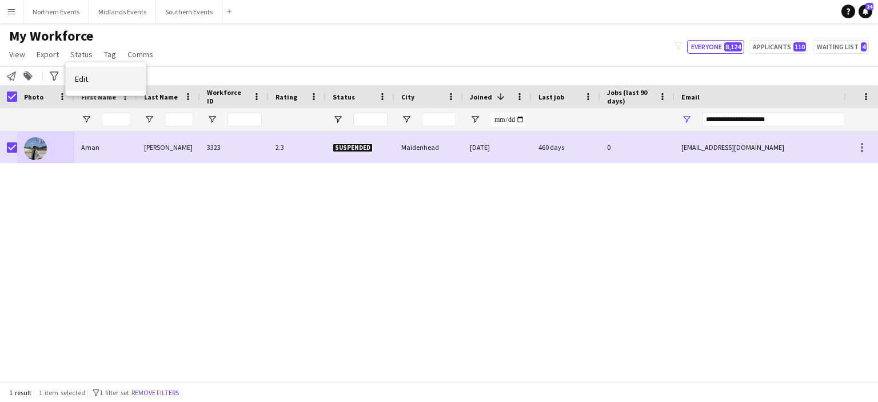
click at [85, 76] on span "Edit" at bounding box center [81, 79] width 13 height 10
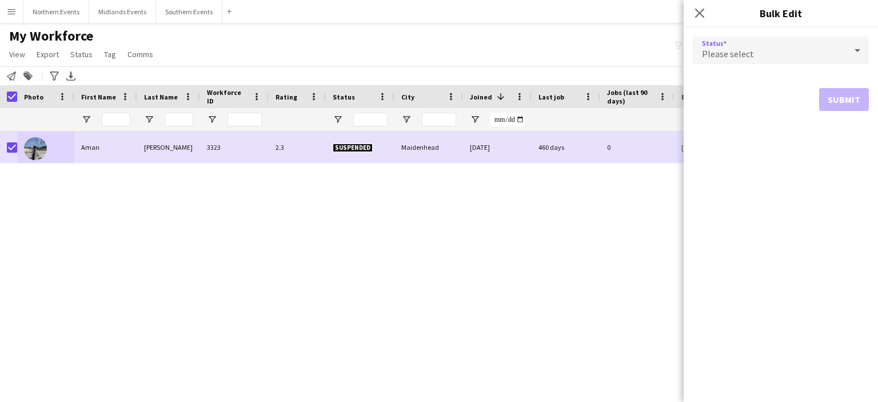
drag, startPoint x: 722, startPoint y: 57, endPoint x: 738, endPoint y: 47, distance: 18.2
click at [738, 47] on div "Please select" at bounding box center [769, 50] width 153 height 27
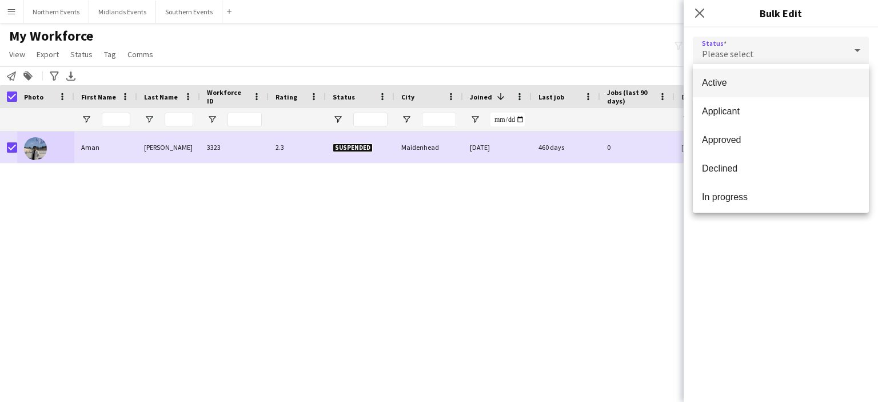
click at [727, 83] on span "Active" at bounding box center [781, 82] width 158 height 11
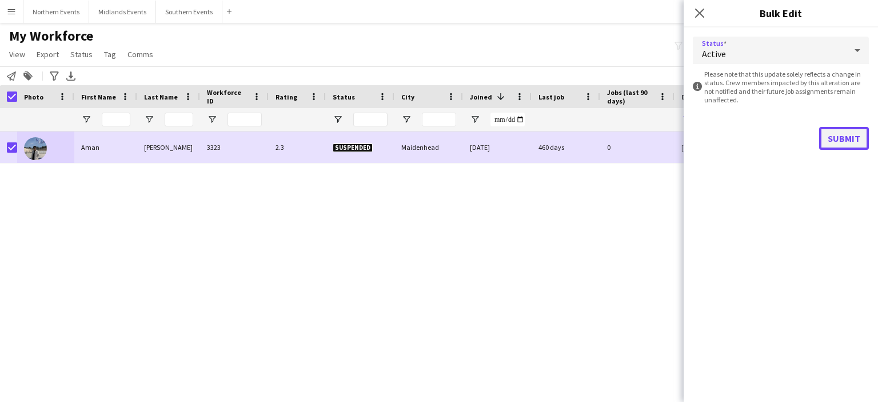
click at [846, 133] on button "Submit" at bounding box center [844, 138] width 50 height 23
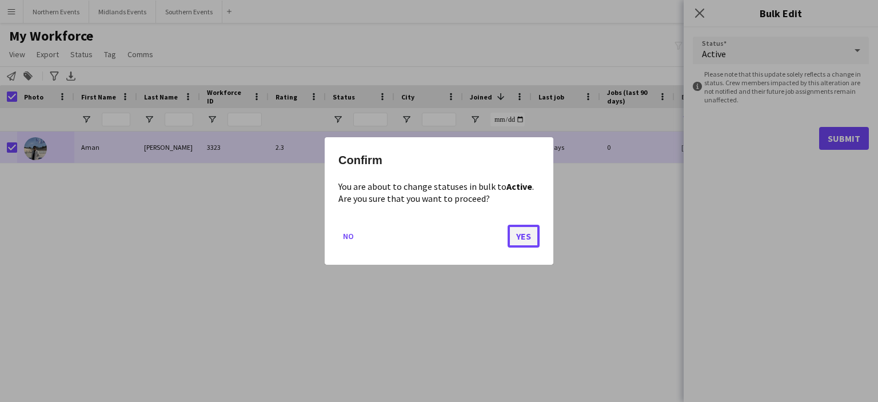
click at [525, 238] on button "Yes" at bounding box center [523, 236] width 32 height 23
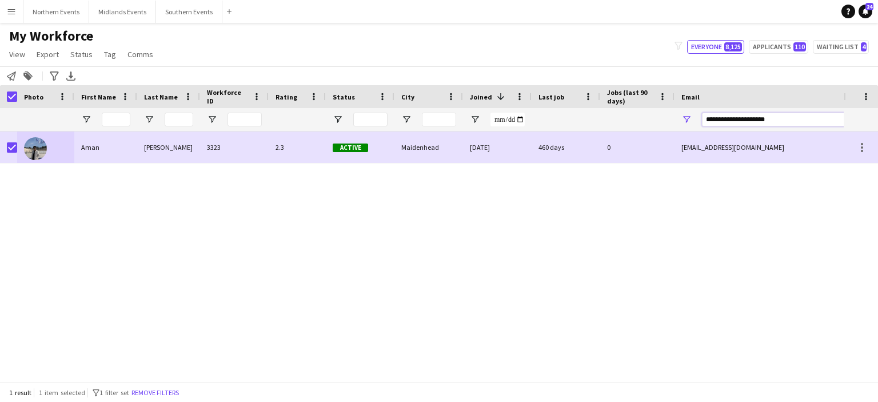
click at [795, 122] on input "**********" at bounding box center [799, 120] width 194 height 14
paste input "Email Filter Input"
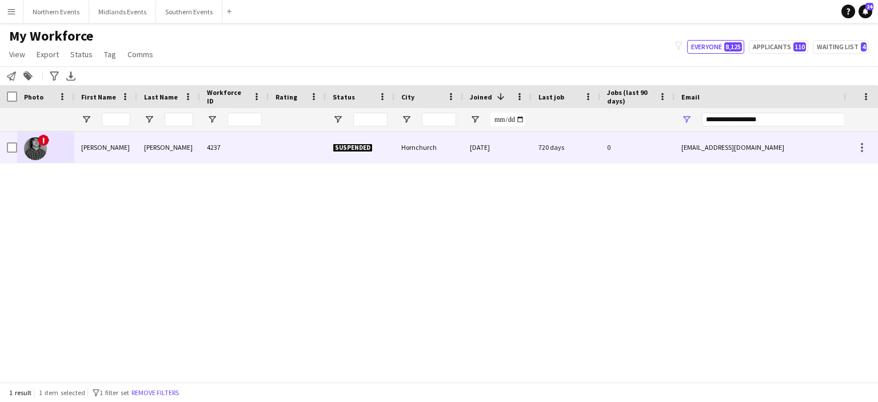
click at [41, 150] on img at bounding box center [35, 148] width 23 height 23
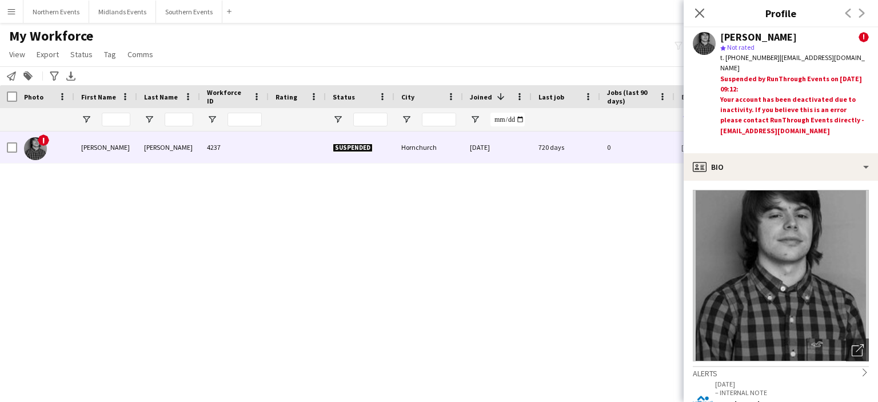
scroll to position [29, 0]
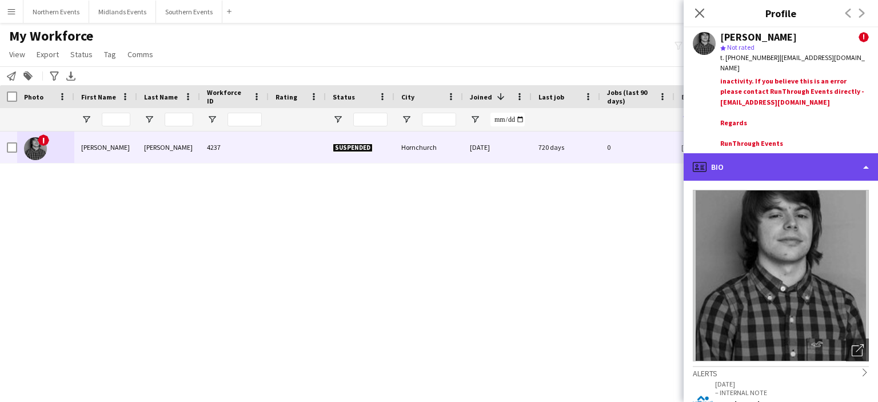
drag, startPoint x: 848, startPoint y: 169, endPoint x: 864, endPoint y: 165, distance: 17.2
click at [864, 165] on div "profile Bio" at bounding box center [780, 166] width 194 height 27
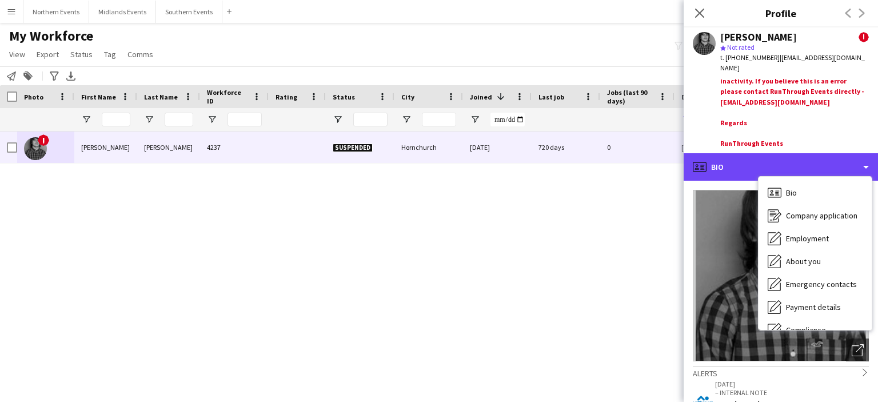
click at [832, 175] on div "profile Bio" at bounding box center [780, 166] width 194 height 27
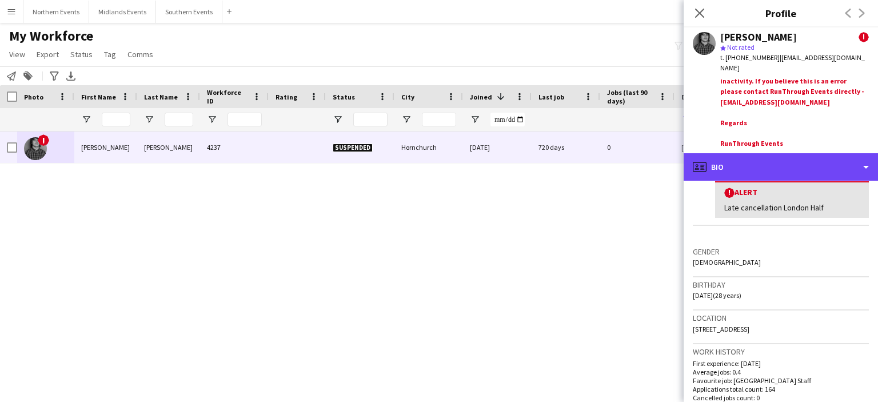
scroll to position [0, 0]
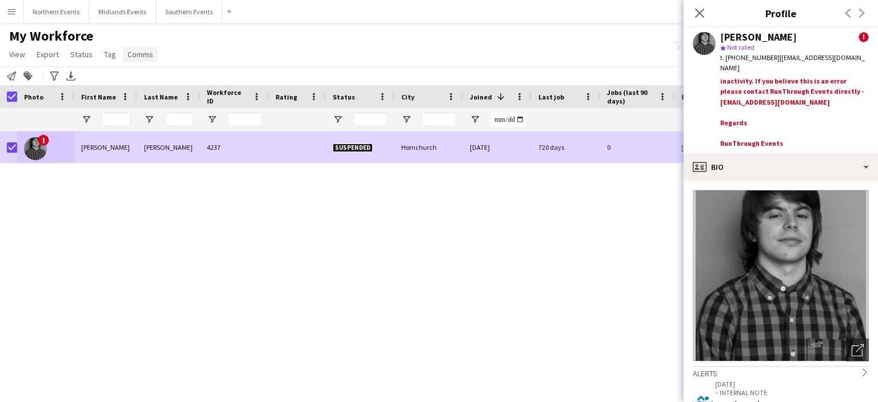
click at [132, 58] on span "Comms" at bounding box center [140, 54] width 26 height 10
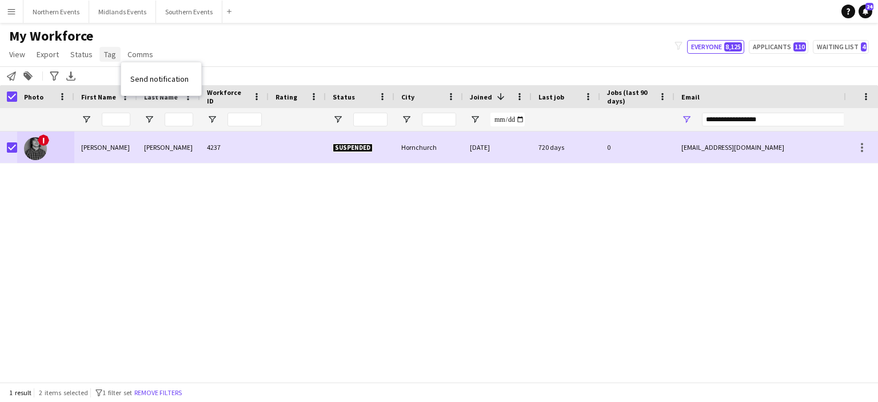
click at [115, 57] on link "Tag" at bounding box center [109, 54] width 21 height 15
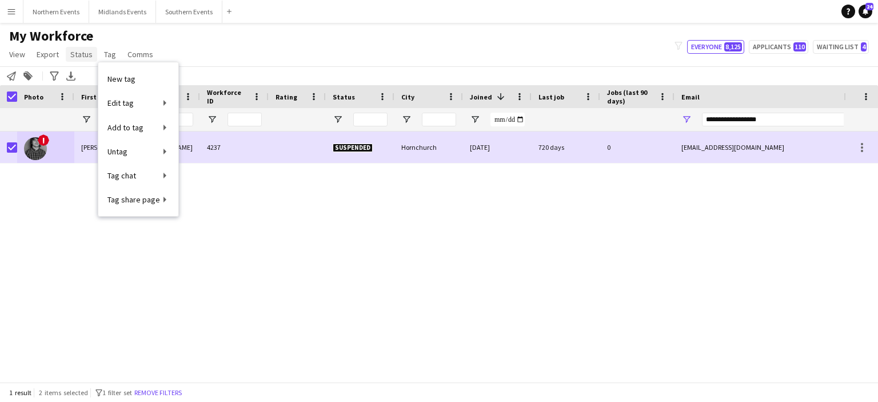
click at [79, 54] on span "Status" at bounding box center [81, 54] width 22 height 10
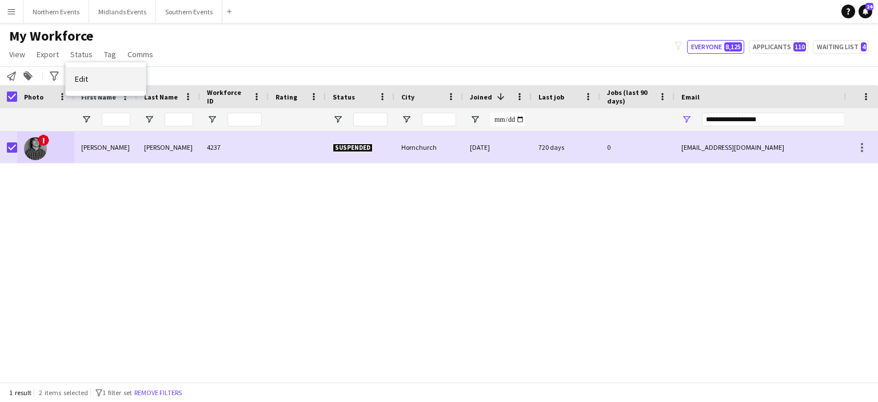
click at [94, 82] on link "Edit" at bounding box center [106, 79] width 80 height 24
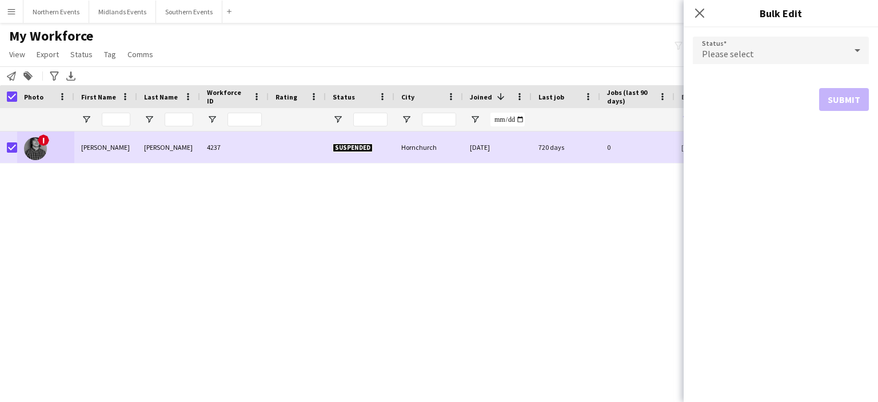
click at [777, 56] on div "Please select" at bounding box center [769, 50] width 153 height 27
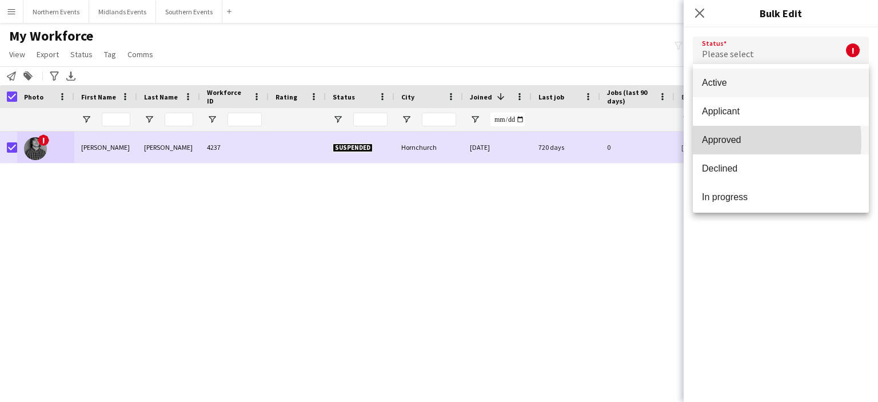
click at [746, 141] on span "Approved" at bounding box center [781, 139] width 158 height 11
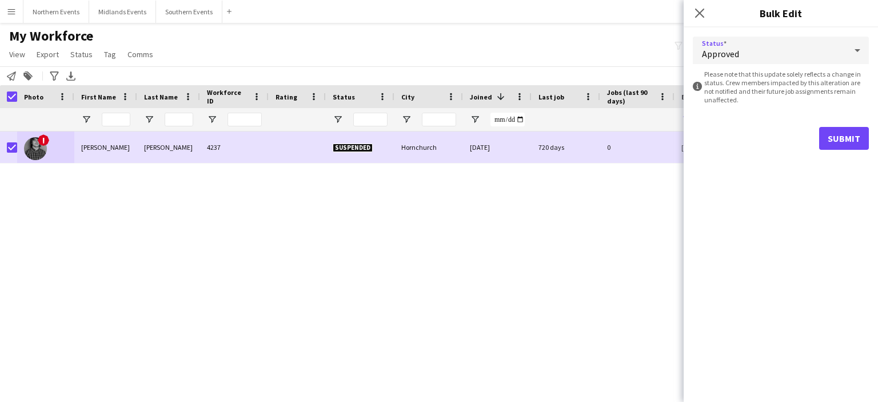
click at [734, 58] on span "Approved" at bounding box center [720, 53] width 37 height 11
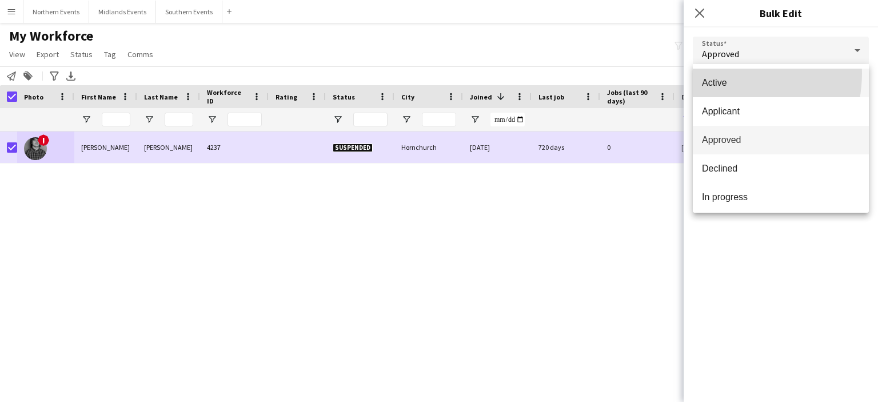
click at [720, 73] on mat-option "Active" at bounding box center [781, 83] width 176 height 29
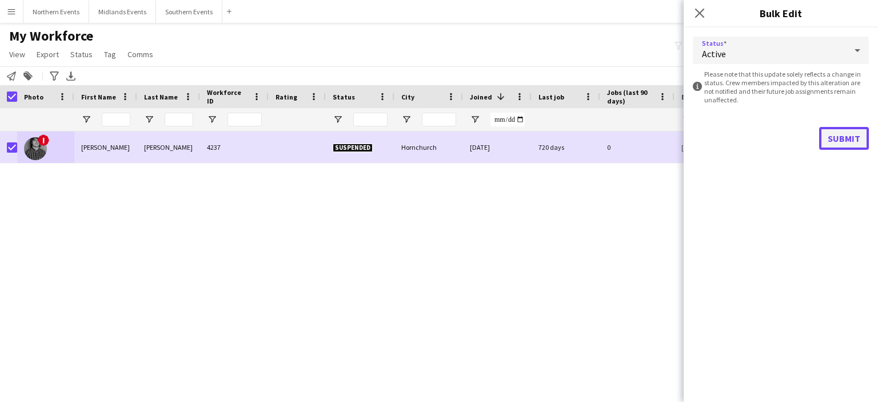
click at [843, 149] on button "Submit" at bounding box center [844, 138] width 50 height 23
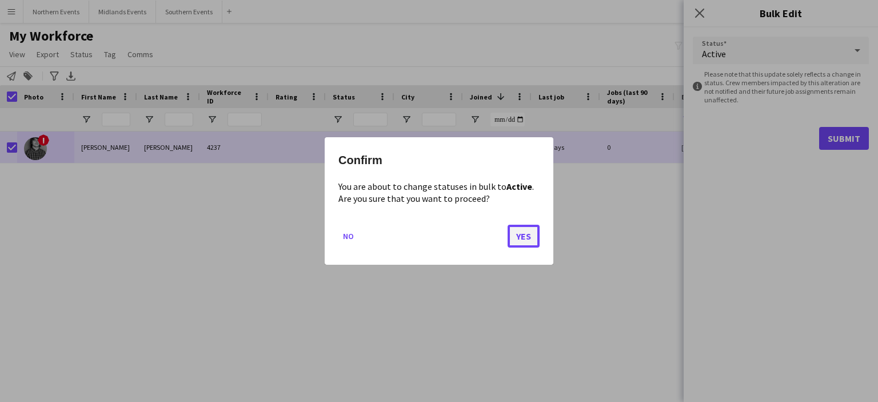
click at [514, 226] on button "Yes" at bounding box center [523, 236] width 32 height 23
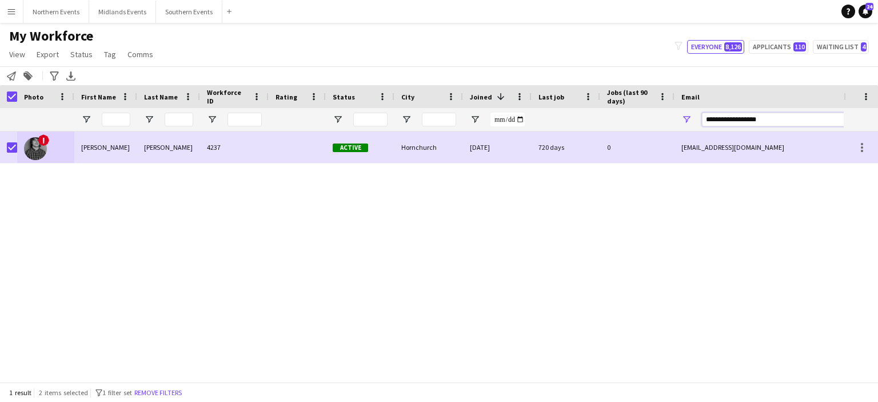
drag, startPoint x: 773, startPoint y: 122, endPoint x: 703, endPoint y: 129, distance: 70.0
click at [703, 129] on div "**********" at bounding box center [799, 119] width 194 height 23
paste input "*"
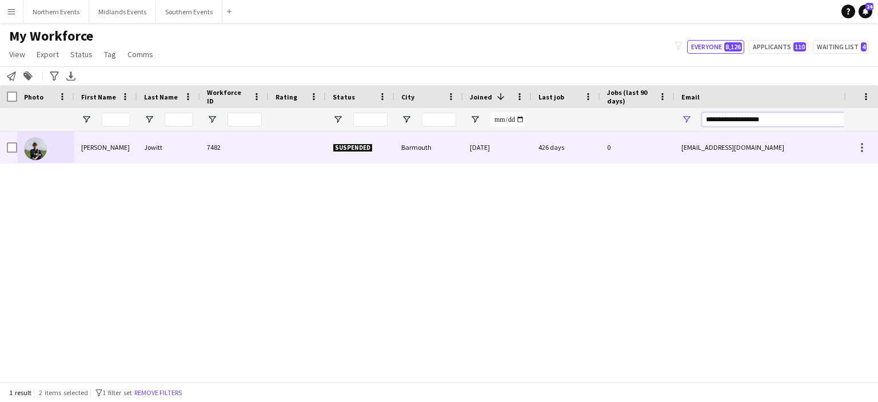
type input "**********"
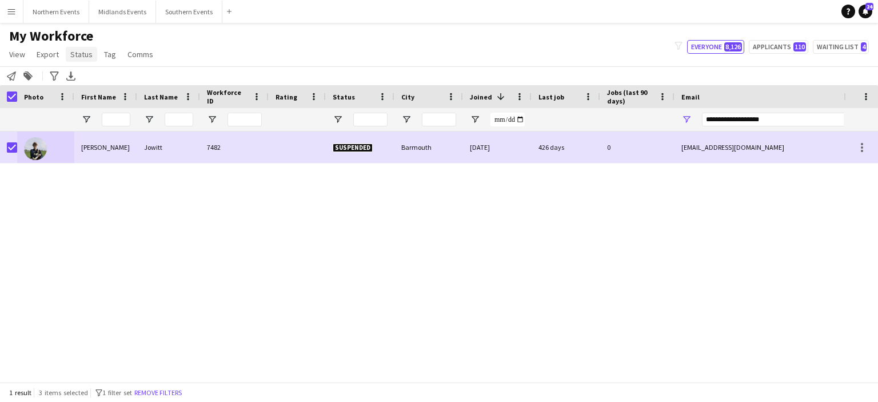
click at [79, 52] on span "Status" at bounding box center [81, 54] width 22 height 10
click at [98, 78] on link "Edit" at bounding box center [106, 79] width 80 height 24
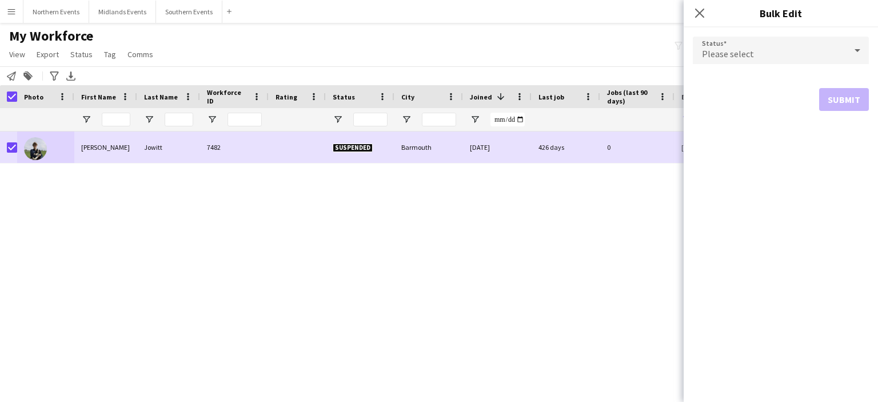
click at [723, 48] on span "Please select" at bounding box center [728, 53] width 52 height 11
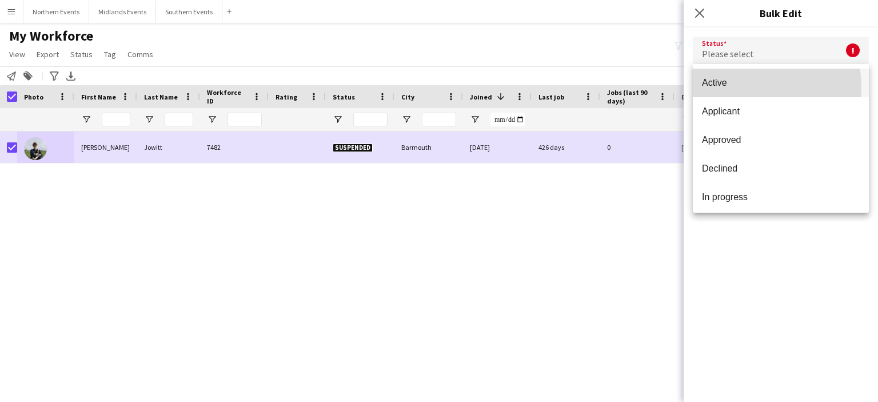
click at [727, 89] on mat-option "Active" at bounding box center [781, 83] width 176 height 29
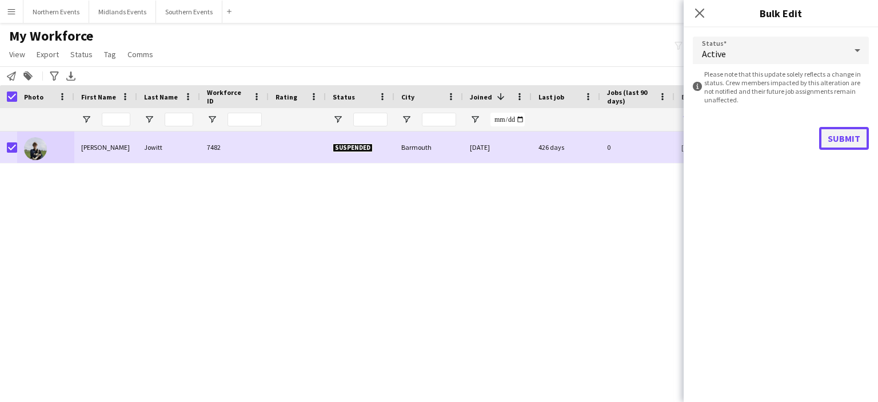
click at [847, 141] on button "Submit" at bounding box center [844, 138] width 50 height 23
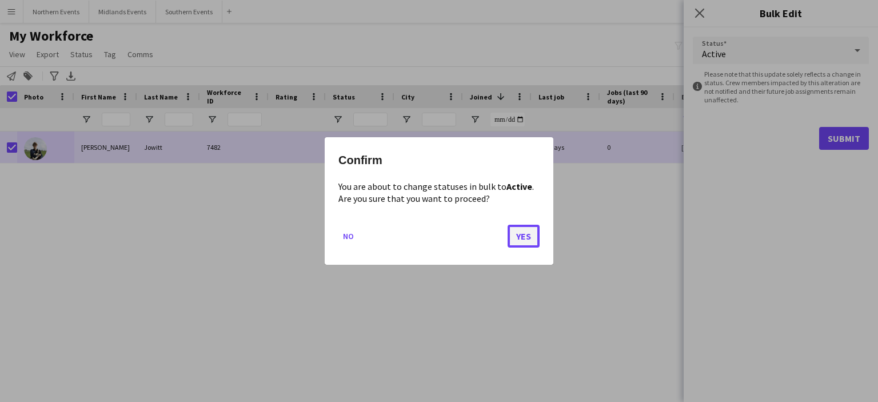
click at [518, 227] on button "Yes" at bounding box center [523, 236] width 32 height 23
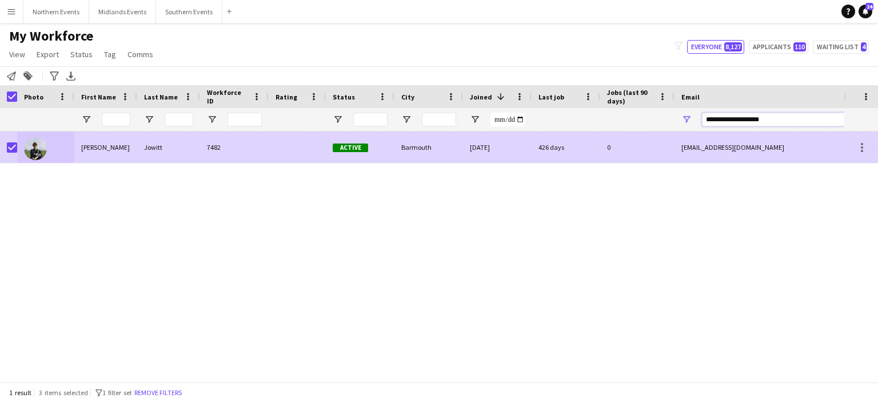
drag, startPoint x: 772, startPoint y: 116, endPoint x: 704, endPoint y: 159, distance: 80.7
click at [704, 159] on div "Workforce Details Photo First Name" at bounding box center [439, 233] width 878 height 297
paste input "Email Filter Input"
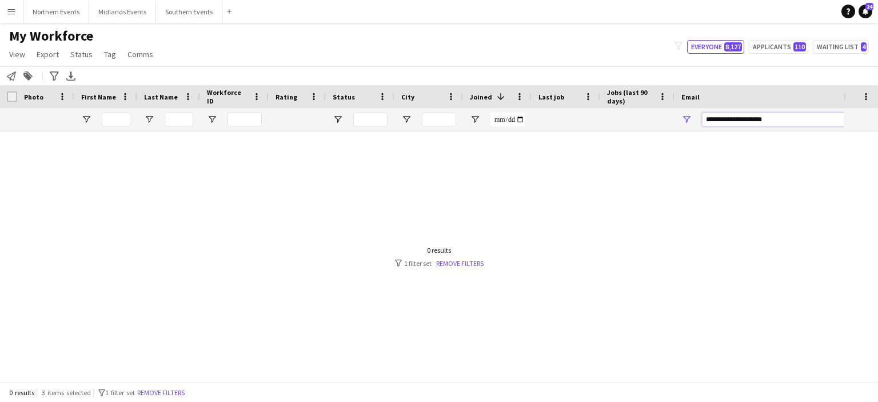
click at [715, 118] on input "**********" at bounding box center [799, 120] width 194 height 14
click at [784, 120] on input "**********" at bounding box center [799, 120] width 194 height 14
type input "**********"
click at [118, 119] on input "First Name Filter Input" at bounding box center [116, 120] width 29 height 14
type input "********"
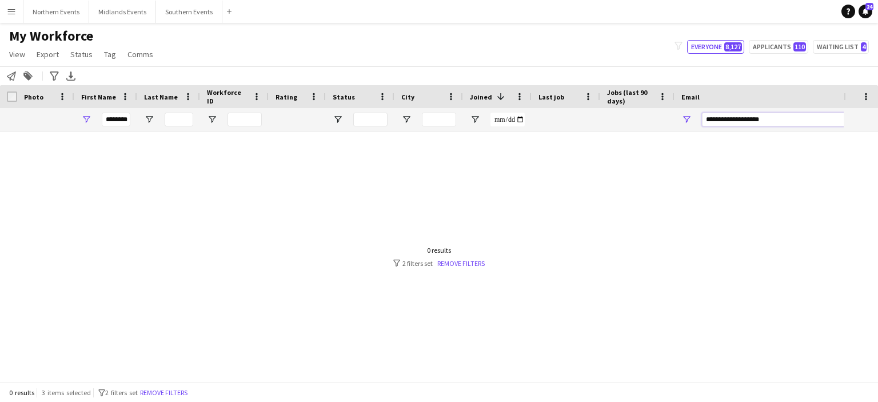
drag, startPoint x: 766, startPoint y: 124, endPoint x: 677, endPoint y: 127, distance: 89.2
click at [677, 127] on div "**********" at bounding box center [788, 119] width 229 height 23
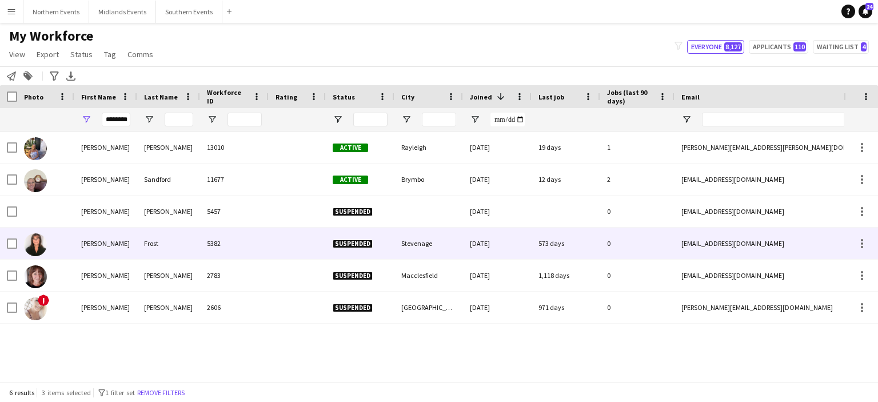
click at [160, 245] on div "Frost" at bounding box center [168, 242] width 63 height 31
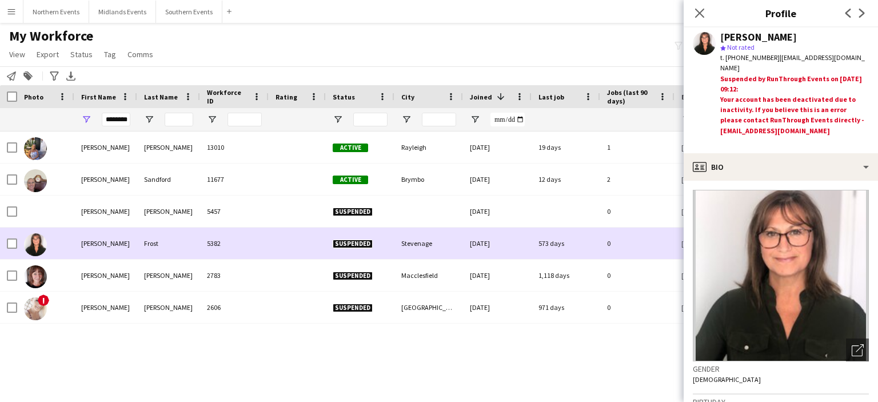
click at [6, 241] on div at bounding box center [8, 242] width 17 height 31
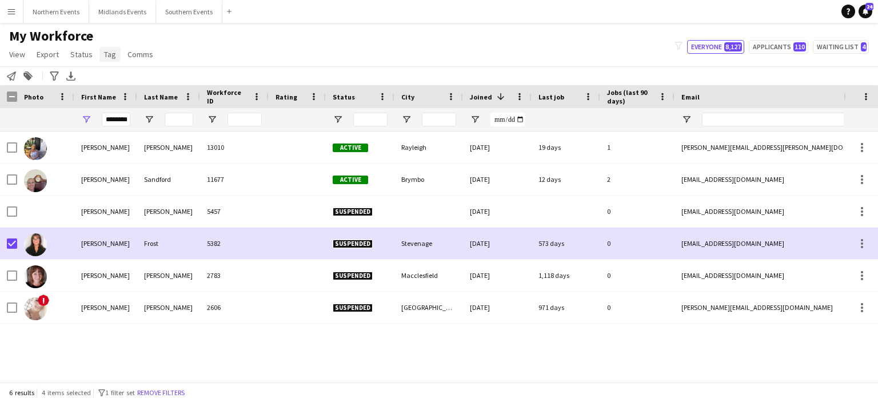
click at [107, 55] on span "Tag" at bounding box center [110, 54] width 12 height 10
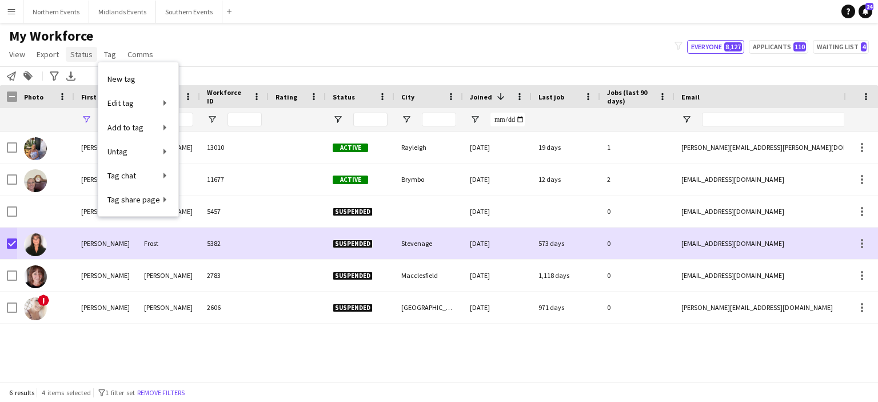
click at [81, 57] on span "Status" at bounding box center [81, 54] width 22 height 10
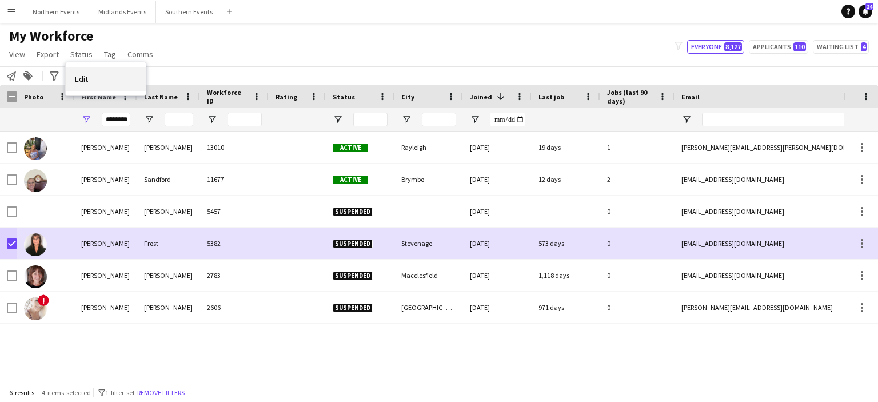
click at [114, 88] on link "Edit" at bounding box center [106, 79] width 80 height 24
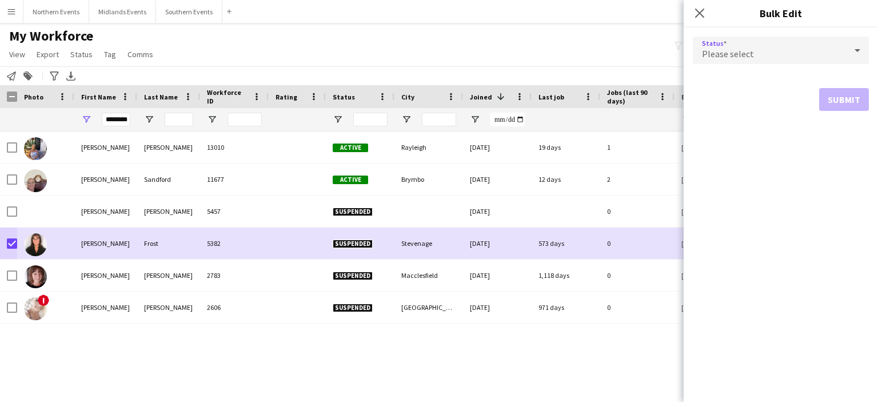
click at [778, 53] on div "Please select" at bounding box center [769, 50] width 153 height 27
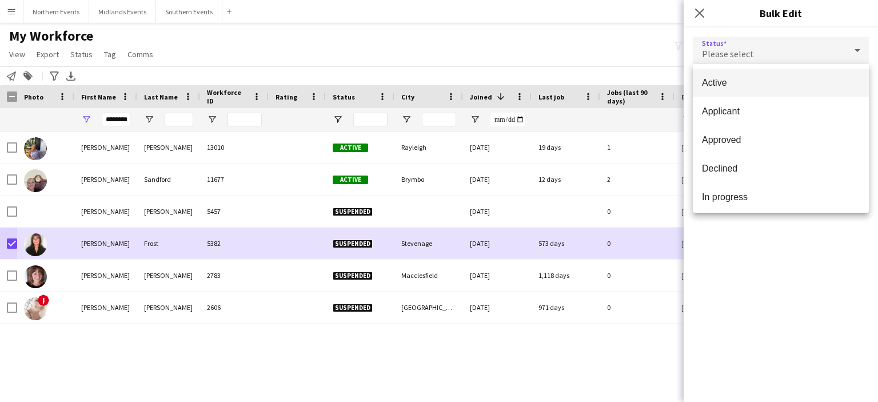
click at [744, 91] on mat-option "Active" at bounding box center [781, 83] width 176 height 29
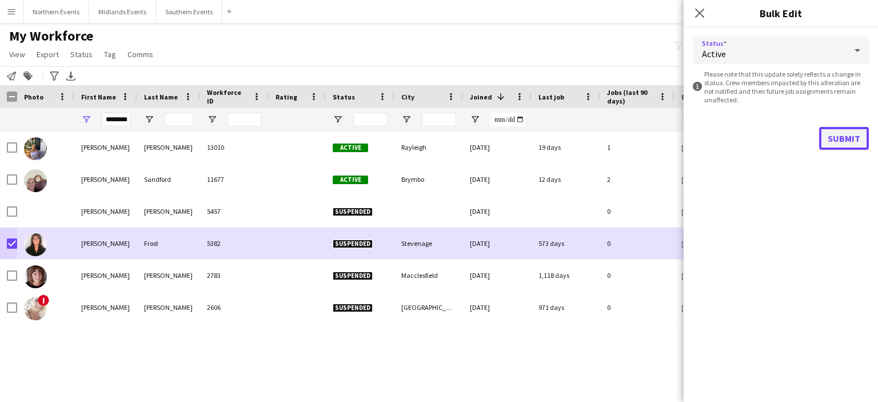
click at [840, 141] on button "Submit" at bounding box center [844, 138] width 50 height 23
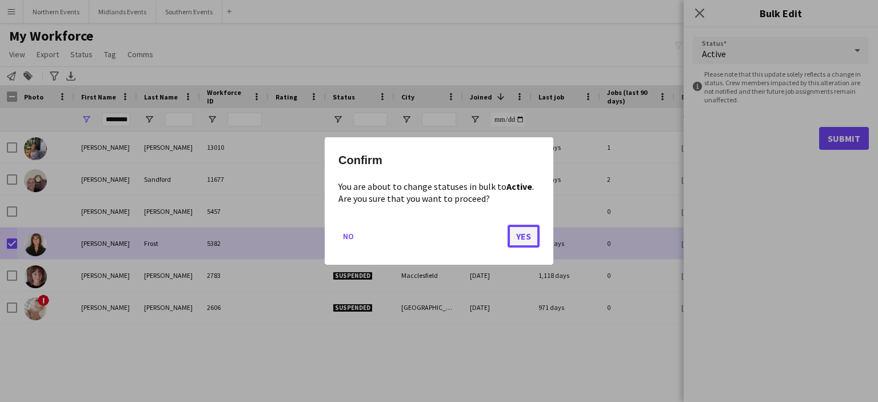
click at [535, 233] on button "Yes" at bounding box center [523, 236] width 32 height 23
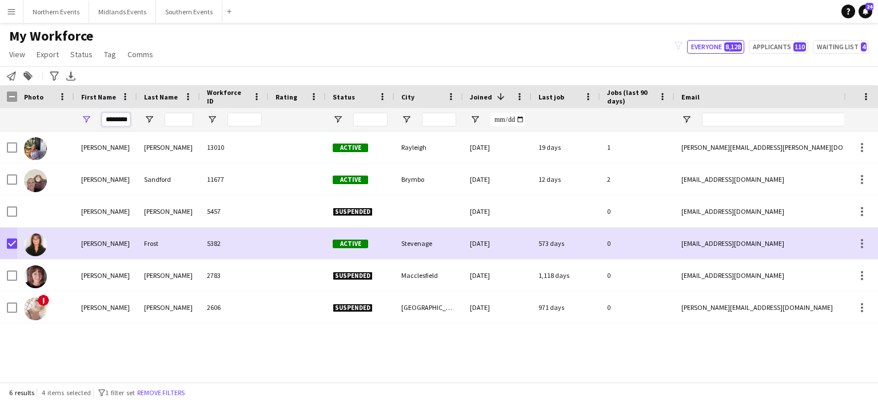
click at [118, 122] on input "********" at bounding box center [116, 120] width 29 height 14
click at [708, 122] on input "Email Filter Input" at bounding box center [799, 120] width 194 height 14
paste input "**********"
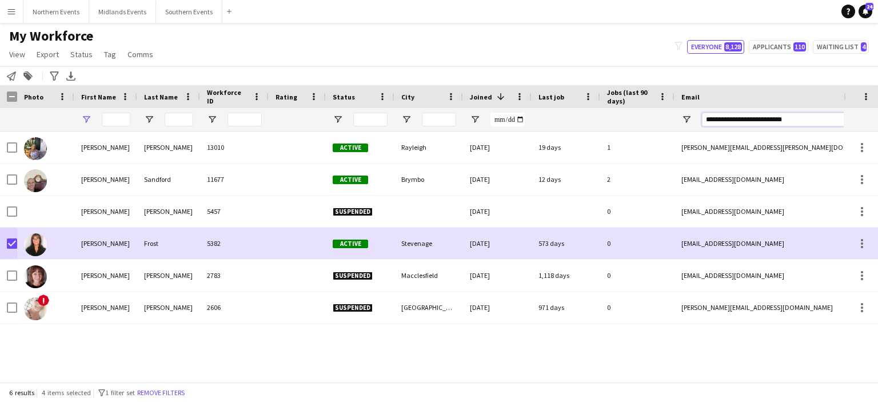
paste input "**********"
type input "**********"
click at [725, 120] on input "**********" at bounding box center [799, 120] width 194 height 14
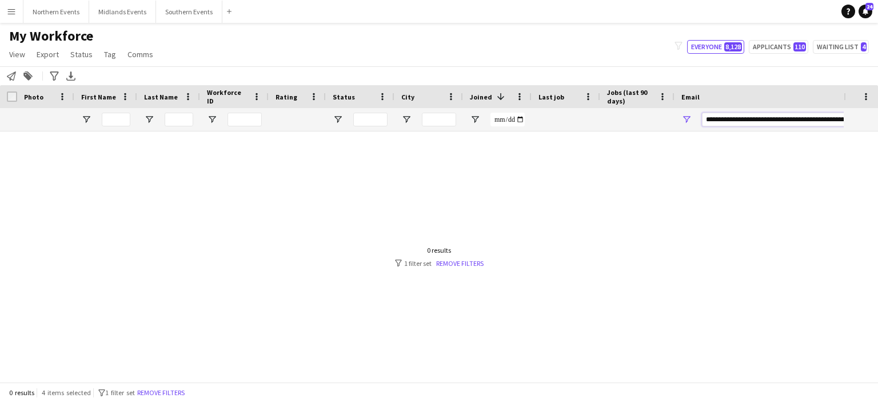
drag, startPoint x: 725, startPoint y: 120, endPoint x: 718, endPoint y: 120, distance: 6.3
click at [718, 120] on input "**********" at bounding box center [799, 120] width 194 height 14
paste input "**********"
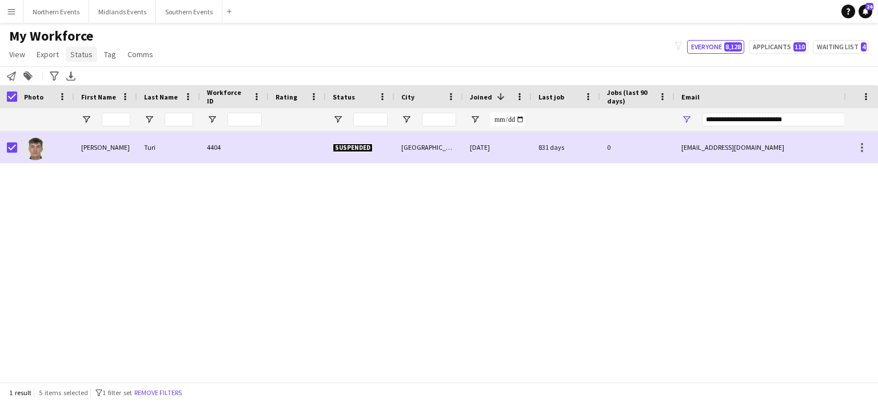
click at [86, 57] on span "Status" at bounding box center [81, 54] width 22 height 10
click at [97, 73] on link "Edit" at bounding box center [106, 79] width 80 height 24
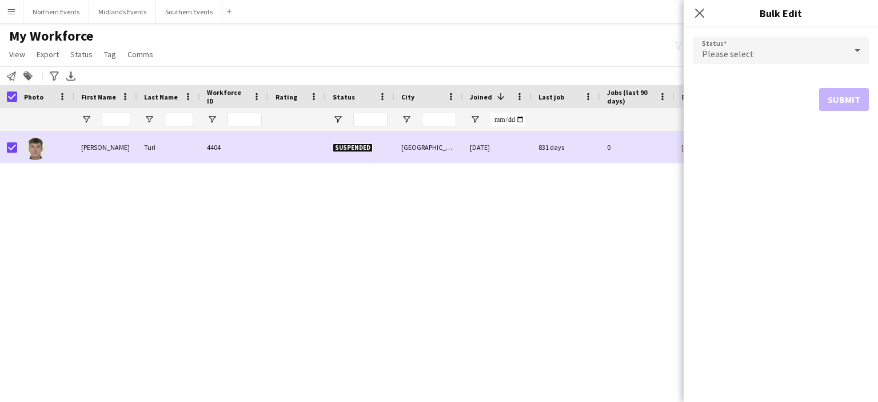
click at [754, 47] on div "Please select" at bounding box center [769, 50] width 153 height 27
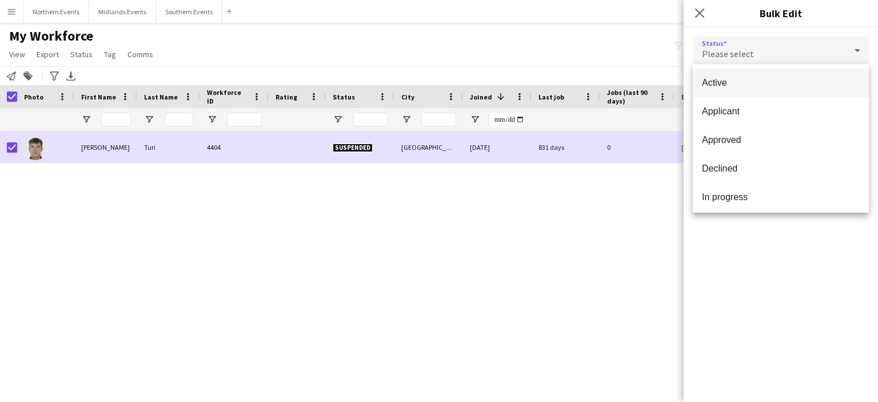
click at [734, 91] on mat-option "Active" at bounding box center [781, 83] width 176 height 29
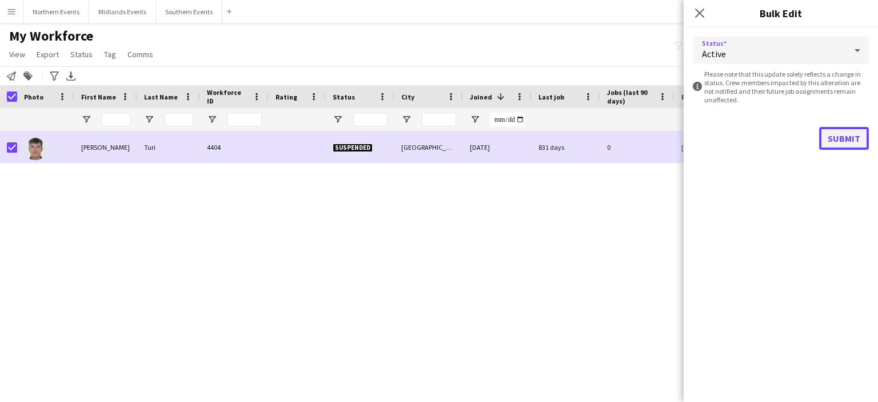
click at [853, 137] on button "Submit" at bounding box center [844, 138] width 50 height 23
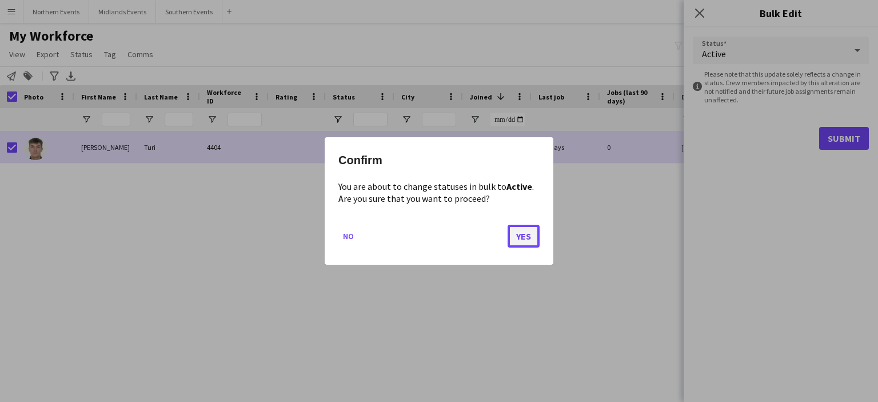
click at [531, 237] on button "Yes" at bounding box center [523, 236] width 32 height 23
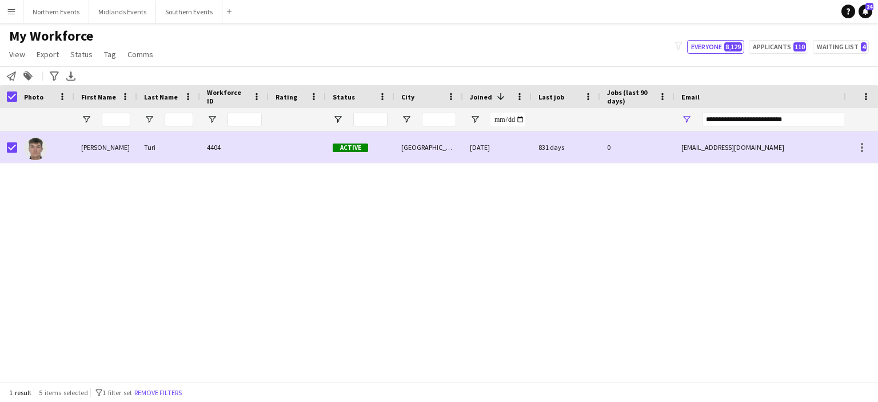
click at [803, 127] on div "**********" at bounding box center [799, 119] width 194 height 23
drag, startPoint x: 800, startPoint y: 121, endPoint x: 695, endPoint y: 130, distance: 105.0
click at [695, 130] on div "**********" at bounding box center [788, 119] width 229 height 23
paste input "Email Filter Input"
click at [82, 55] on span "Status" at bounding box center [81, 54] width 22 height 10
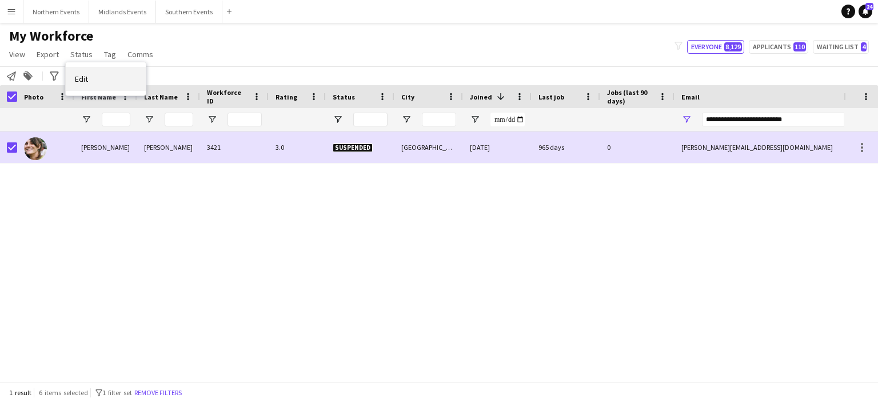
click at [99, 74] on link "Edit" at bounding box center [106, 79] width 80 height 24
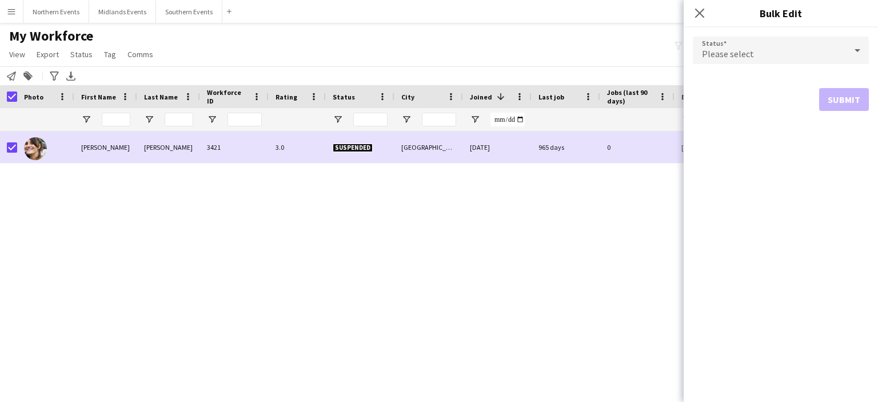
click at [744, 41] on div "Please select" at bounding box center [769, 50] width 153 height 27
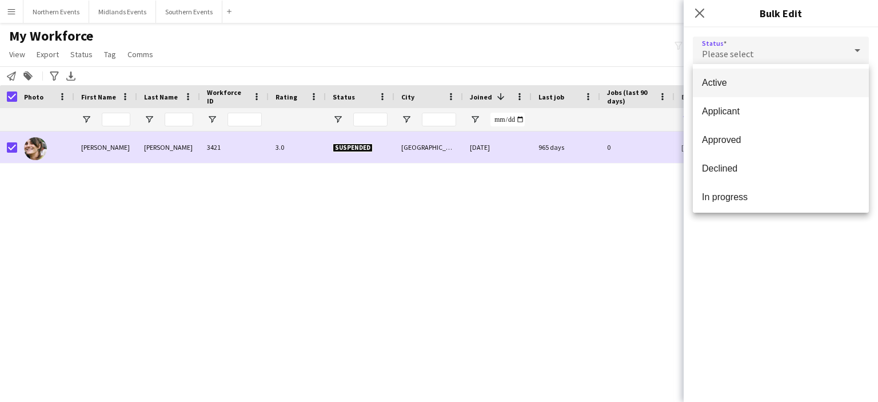
click at [731, 88] on span "Active" at bounding box center [781, 82] width 158 height 11
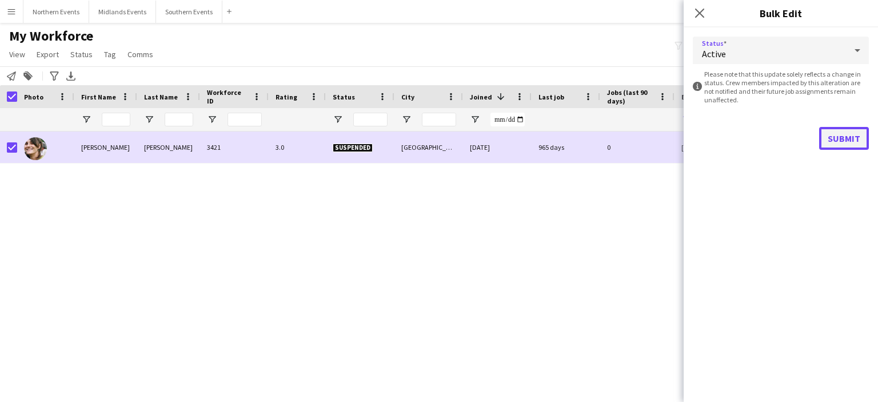
click at [838, 137] on button "Submit" at bounding box center [844, 138] width 50 height 23
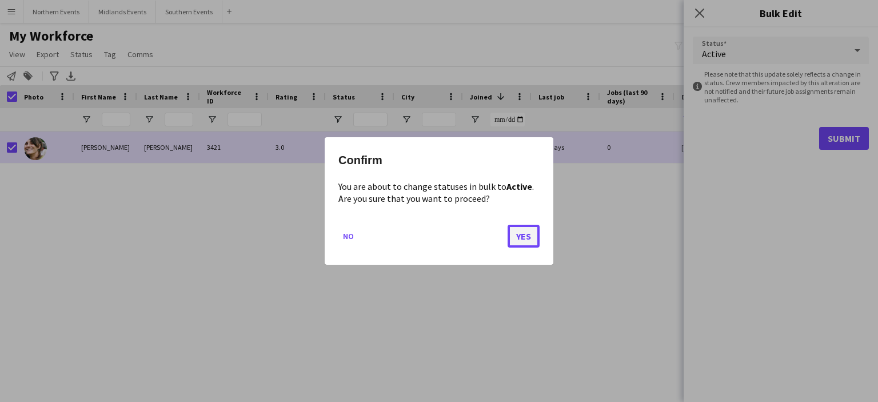
click at [521, 239] on button "Yes" at bounding box center [523, 236] width 32 height 23
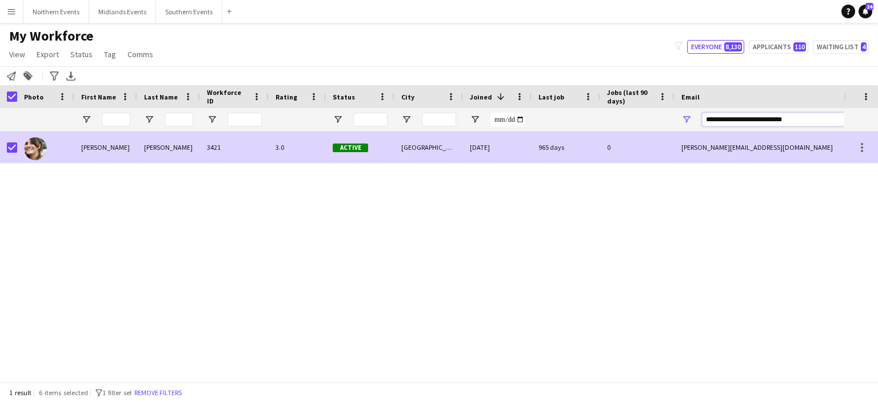
drag, startPoint x: 804, startPoint y: 123, endPoint x: 695, endPoint y: 132, distance: 109.5
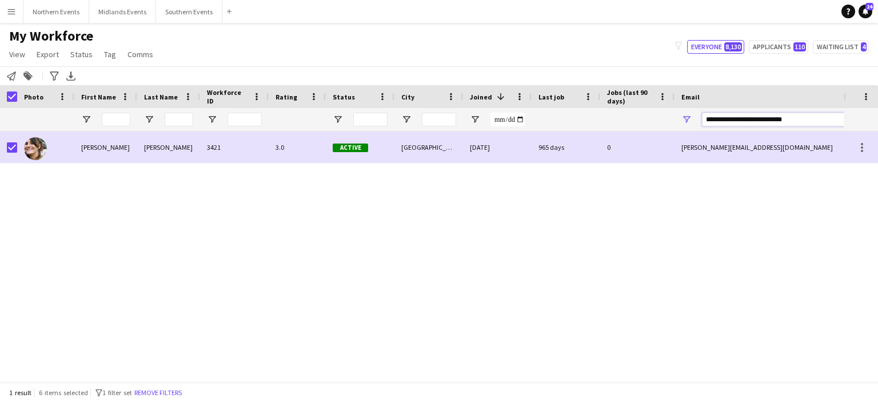
drag, startPoint x: 799, startPoint y: 119, endPoint x: 691, endPoint y: 109, distance: 107.9
click at [691, 109] on div "**********" at bounding box center [788, 119] width 229 height 23
paste input "***"
click at [107, 57] on span "Tag" at bounding box center [110, 54] width 12 height 10
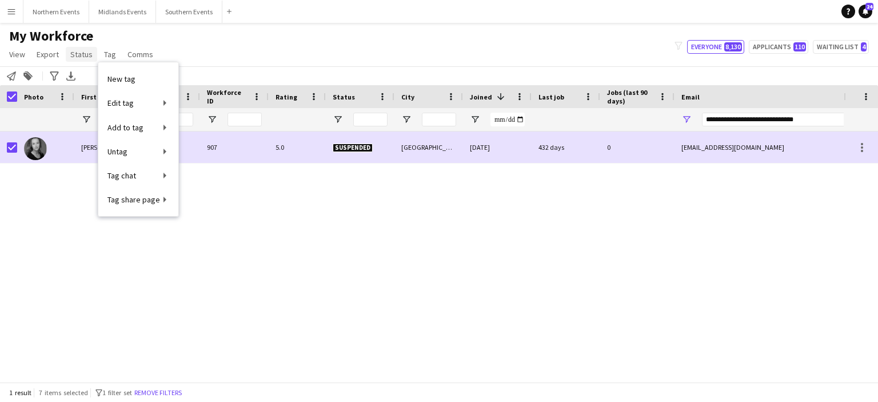
click at [85, 57] on span "Status" at bounding box center [81, 54] width 22 height 10
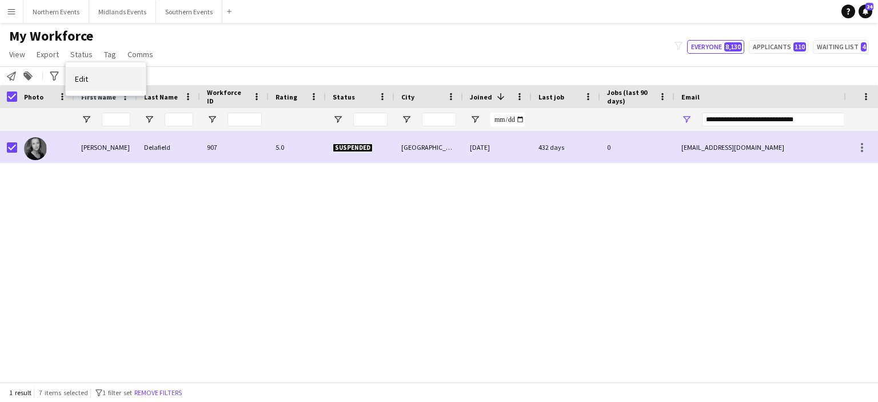
click at [87, 74] on span "Edit" at bounding box center [81, 79] width 13 height 10
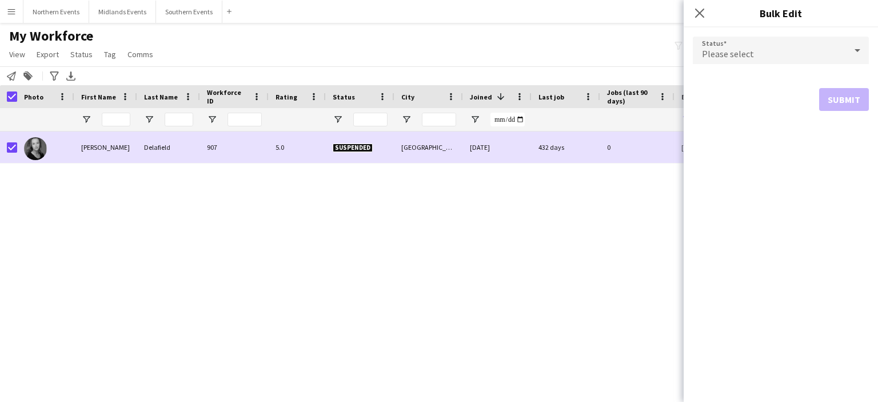
click at [780, 54] on div "Please select" at bounding box center [769, 50] width 153 height 27
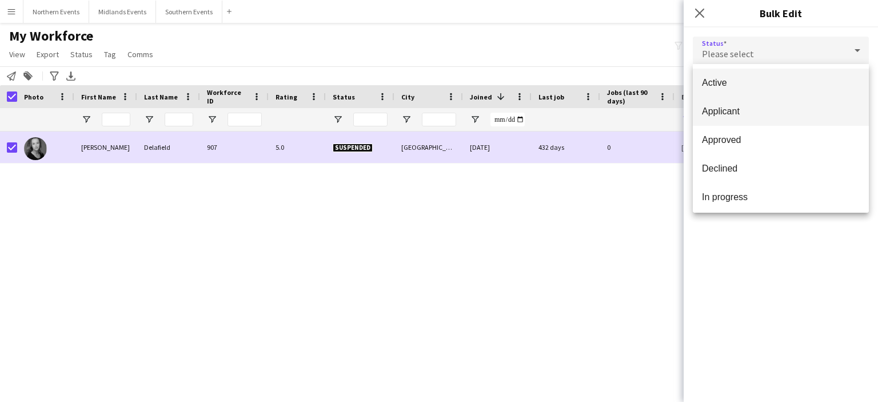
click at [756, 118] on mat-option "Applicant" at bounding box center [781, 111] width 176 height 29
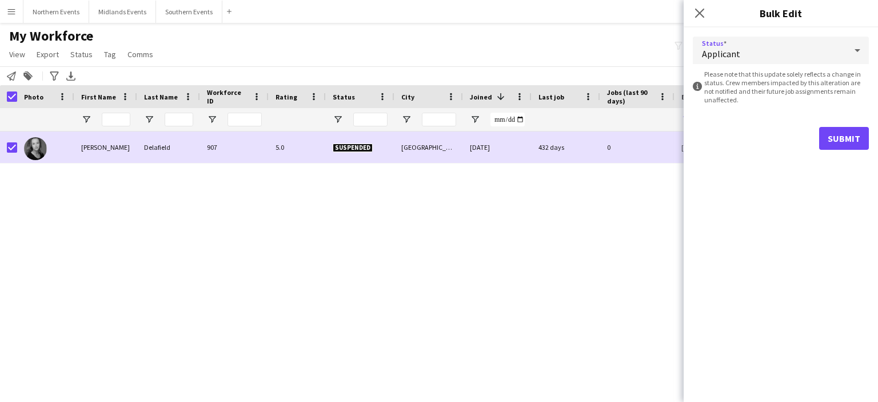
click at [743, 57] on div "Applicant" at bounding box center [769, 50] width 153 height 27
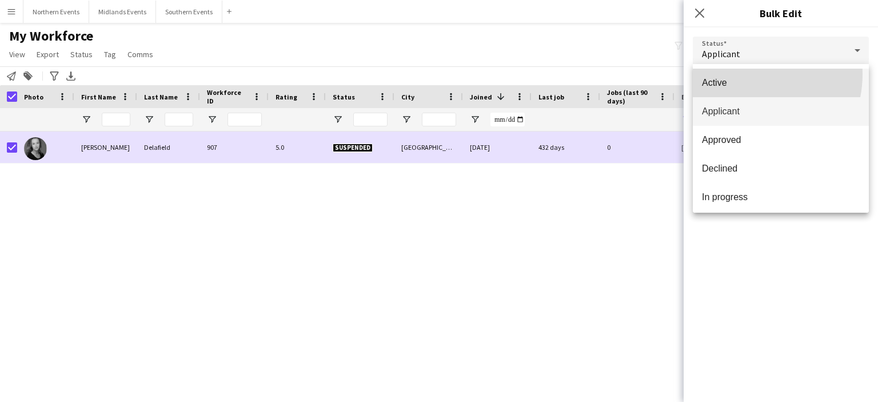
click at [740, 74] on mat-option "Active" at bounding box center [781, 83] width 176 height 29
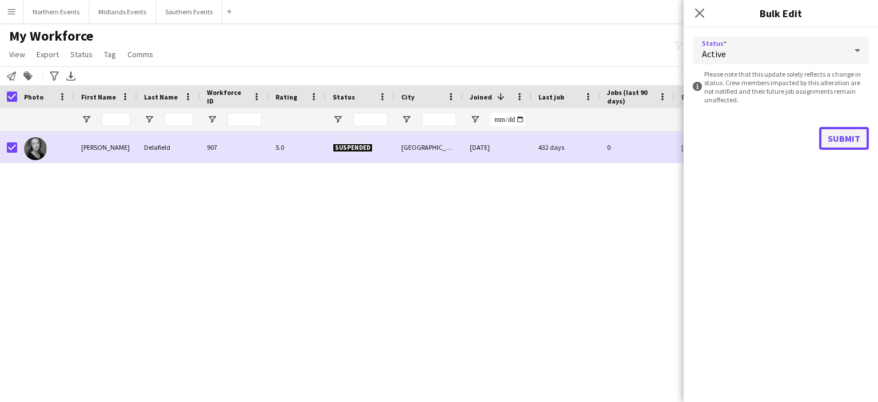
click at [833, 140] on button "Submit" at bounding box center [844, 138] width 50 height 23
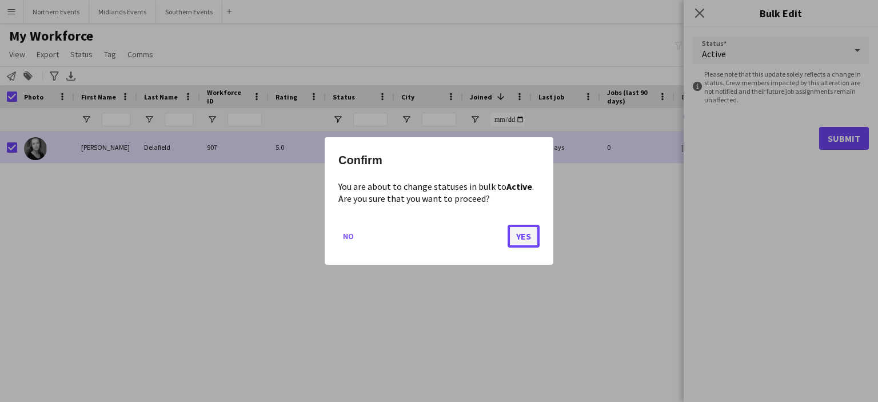
click at [526, 241] on button "Yes" at bounding box center [523, 236] width 32 height 23
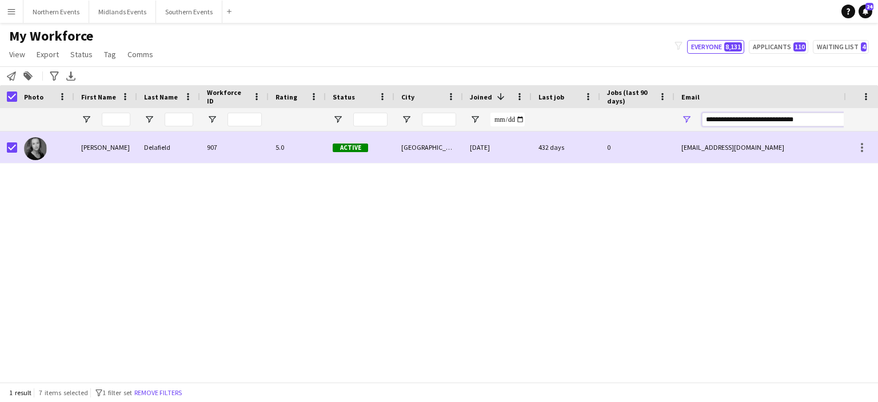
drag, startPoint x: 803, startPoint y: 121, endPoint x: 689, endPoint y: 122, distance: 114.9
click at [689, 122] on div "**********" at bounding box center [788, 119] width 229 height 23
paste input "Email Filter Input"
drag, startPoint x: 774, startPoint y: 121, endPoint x: 704, endPoint y: 130, distance: 70.3
click at [704, 130] on div "**********" at bounding box center [799, 119] width 194 height 23
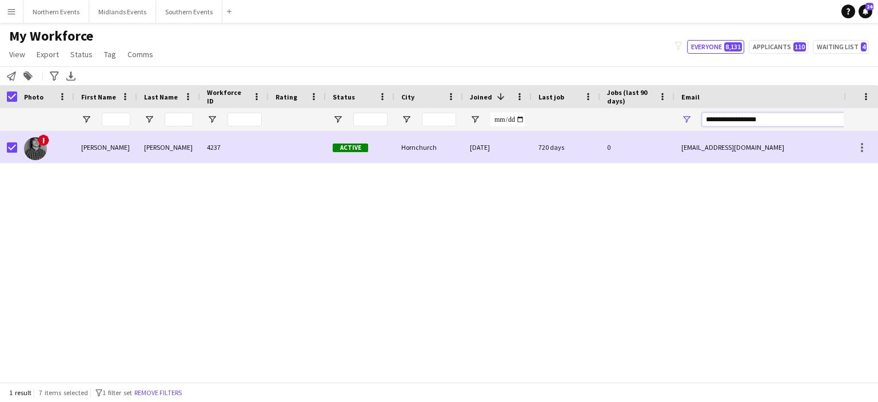
paste input "Email Filter Input"
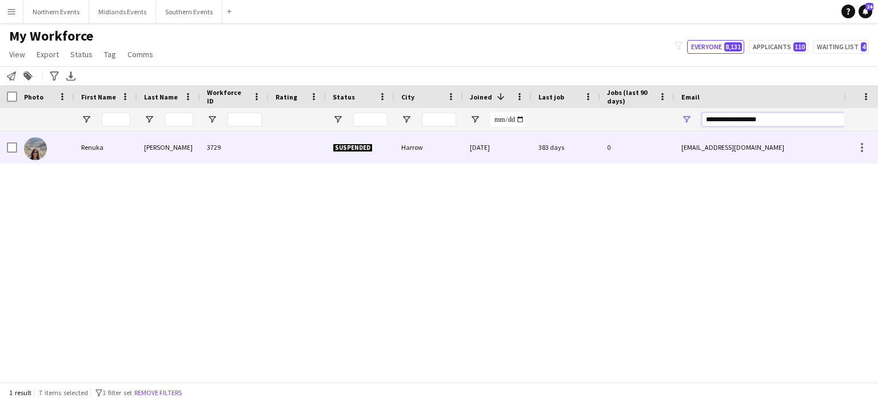
type input "**********"
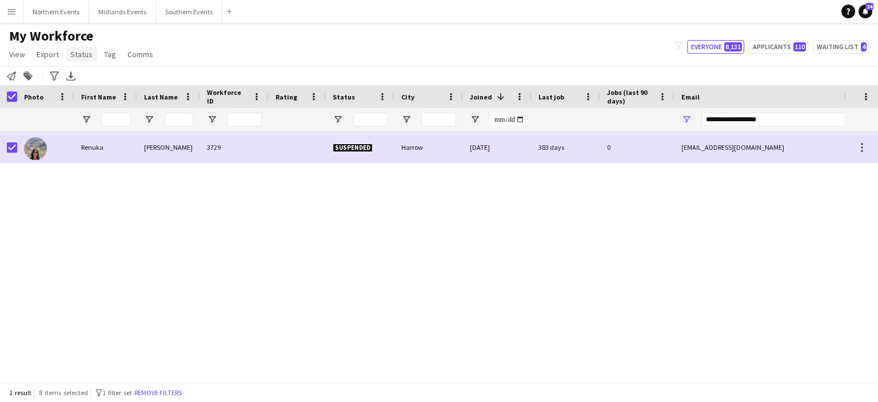
click at [83, 55] on span "Status" at bounding box center [81, 54] width 22 height 10
click at [96, 80] on link "Edit" at bounding box center [106, 79] width 80 height 24
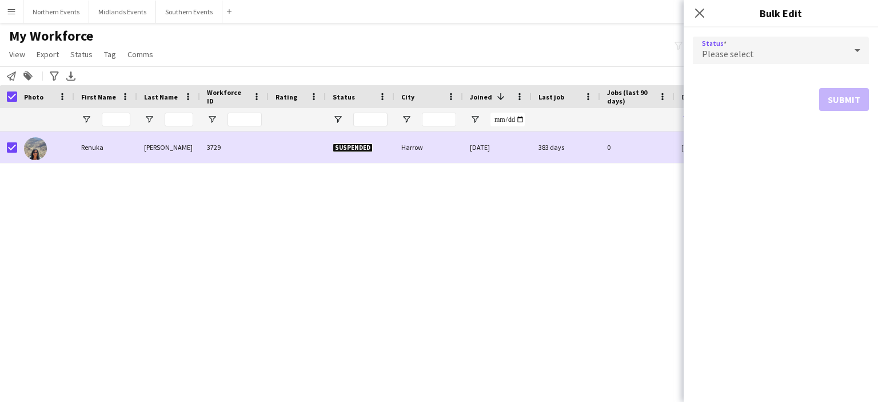
drag, startPoint x: 734, startPoint y: 57, endPoint x: 766, endPoint y: 50, distance: 32.8
click at [766, 50] on div "Please select" at bounding box center [769, 50] width 153 height 27
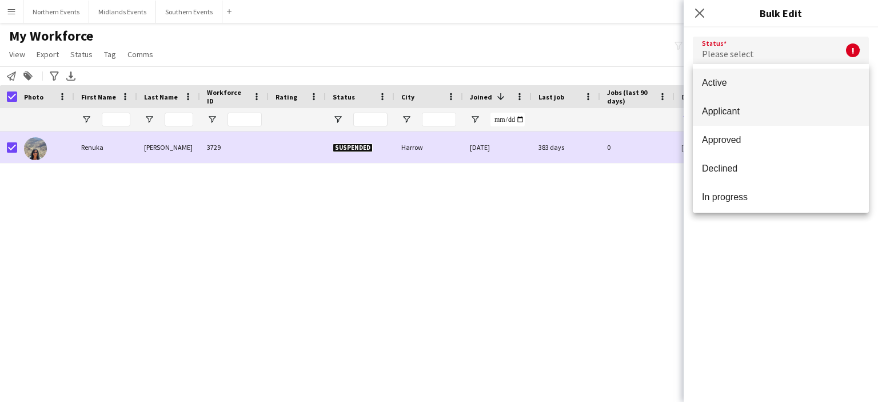
drag, startPoint x: 743, startPoint y: 134, endPoint x: 740, endPoint y: 123, distance: 11.1
click at [740, 123] on div "Active Applicant Approved Declined In progress Invited Paused Suspended Waiting…" at bounding box center [781, 138] width 176 height 149
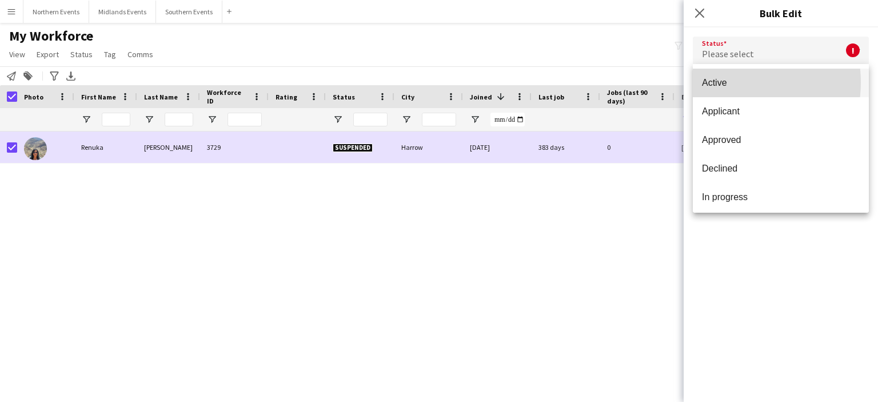
click at [727, 82] on span "Active" at bounding box center [781, 82] width 158 height 11
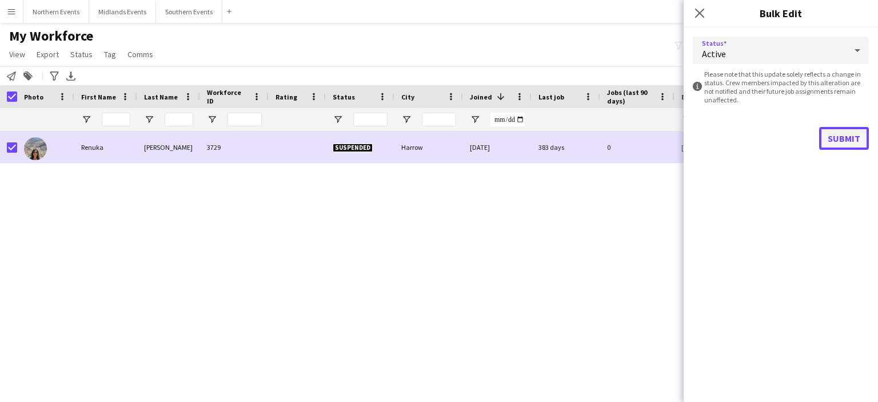
click at [841, 131] on button "Submit" at bounding box center [844, 138] width 50 height 23
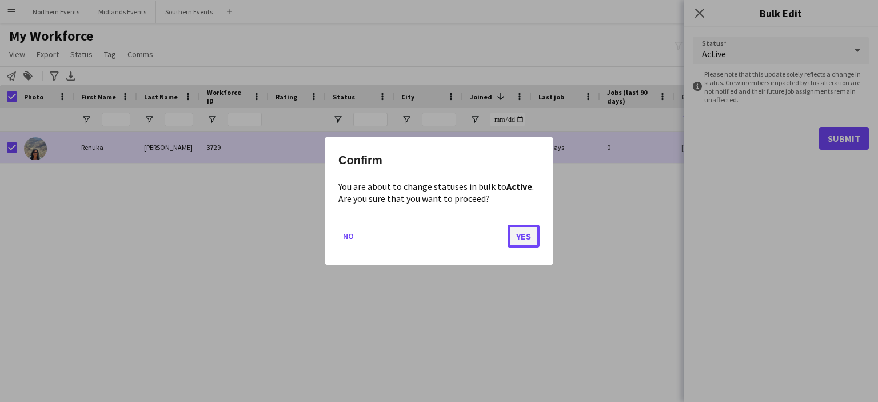
click at [522, 241] on button "Yes" at bounding box center [523, 236] width 32 height 23
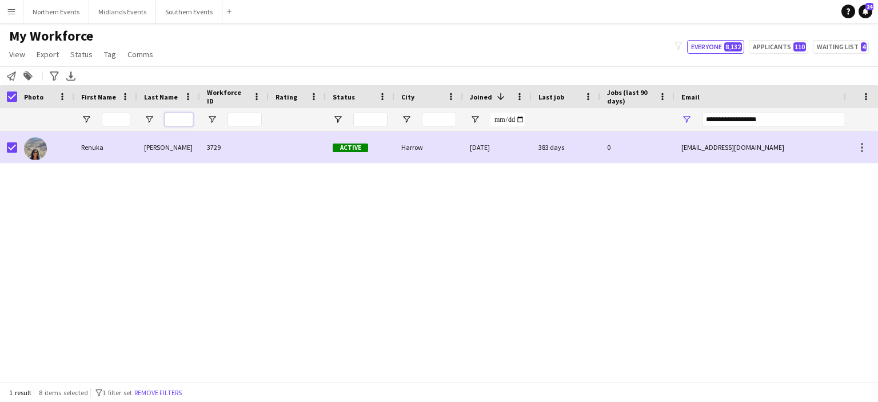
click at [177, 116] on input "Last Name Filter Input" at bounding box center [179, 120] width 29 height 14
paste input "**********"
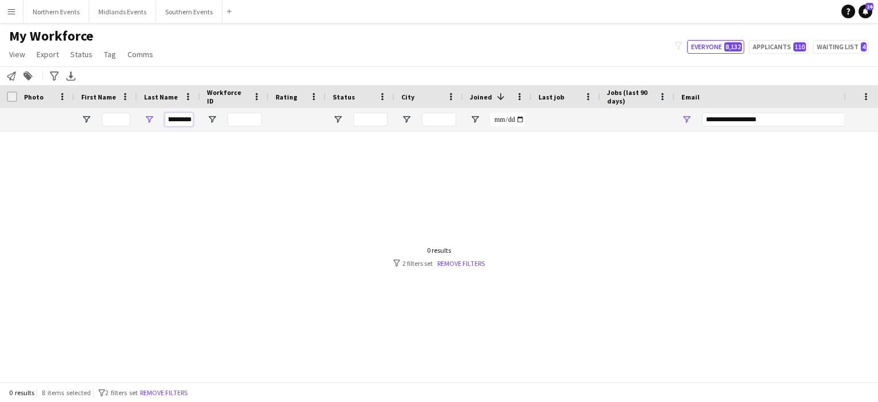
type input "**********"
drag, startPoint x: 781, startPoint y: 119, endPoint x: 674, endPoint y: 133, distance: 107.7
click at [674, 133] on div "Workforce Details Photo First Name" at bounding box center [439, 233] width 878 height 297
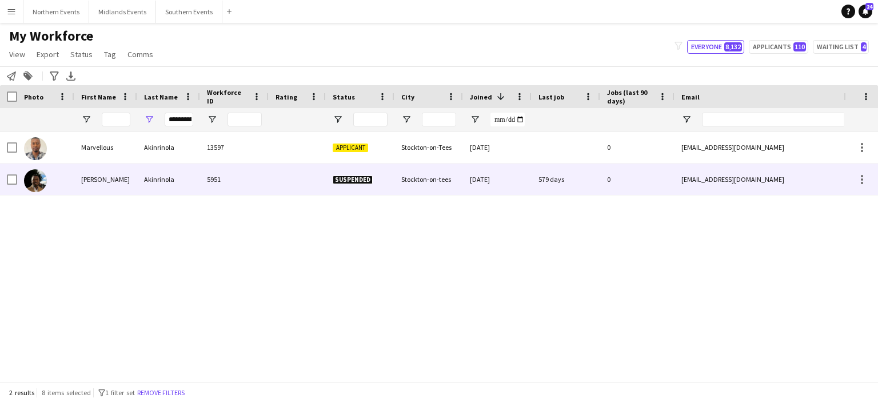
drag, startPoint x: 208, startPoint y: 184, endPoint x: 192, endPoint y: 191, distance: 17.6
click at [192, 191] on div "Elijah Akinrinola 5951 Suspended Stockton-on-tees 23-02-2024 579 days 0 akinrin…" at bounding box center [619, 179] width 1239 height 32
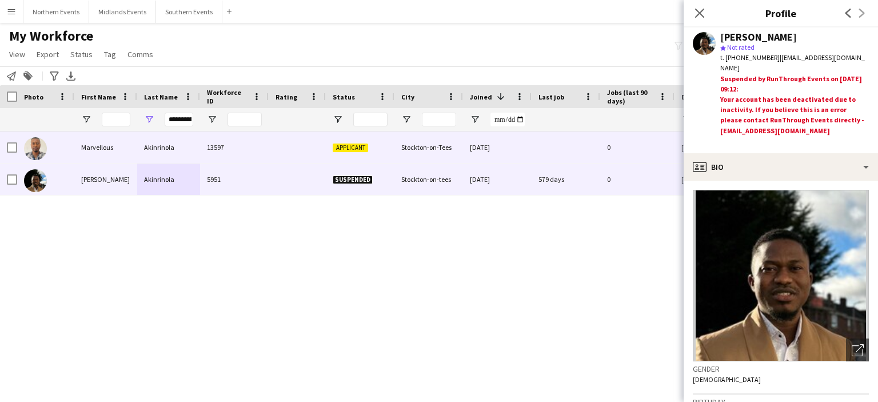
click at [160, 148] on div "Akinrinola" at bounding box center [168, 146] width 63 height 31
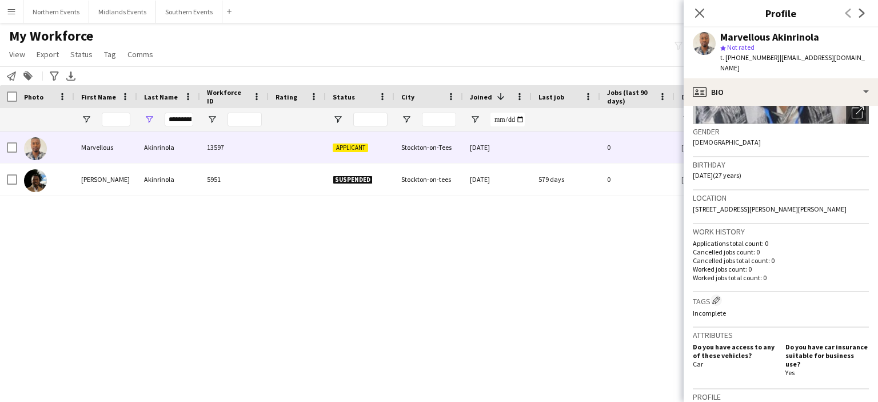
scroll to position [401, 0]
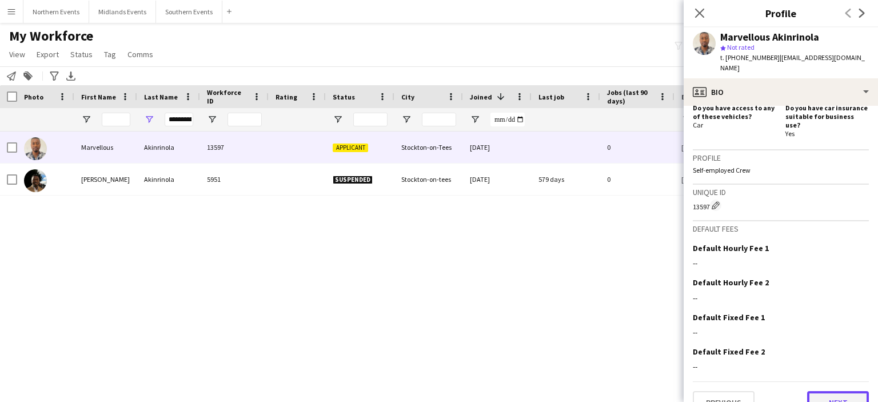
click at [830, 391] on button "Next" at bounding box center [838, 402] width 62 height 23
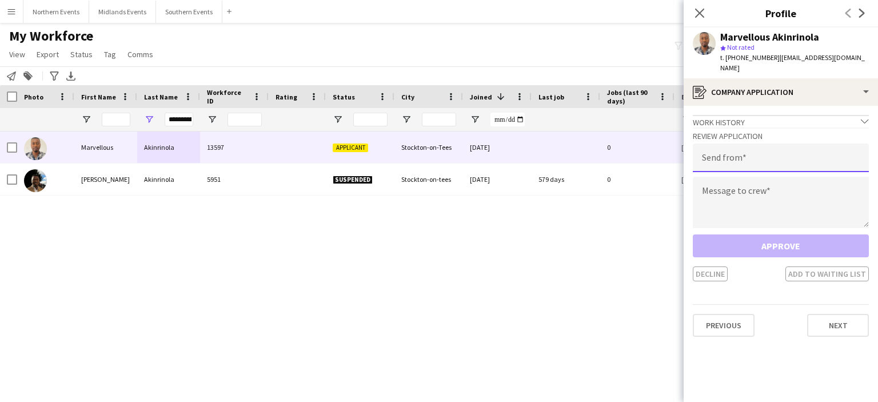
click at [754, 152] on input "email" at bounding box center [781, 157] width 176 height 29
type input "**********"
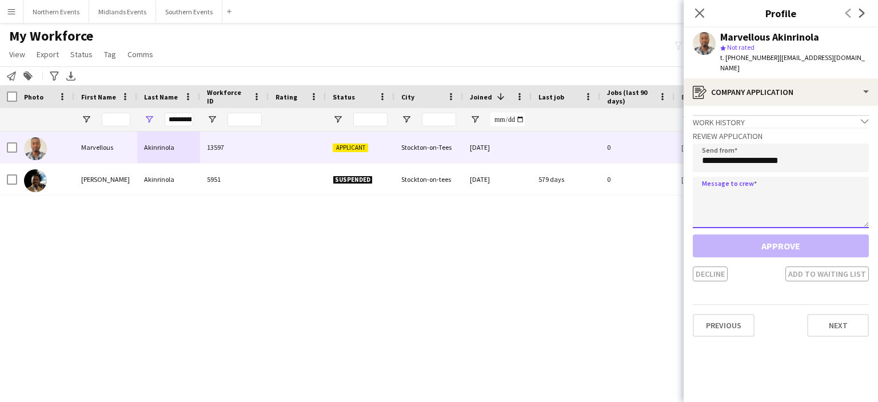
paste textarea "**********"
type textarea "**********"
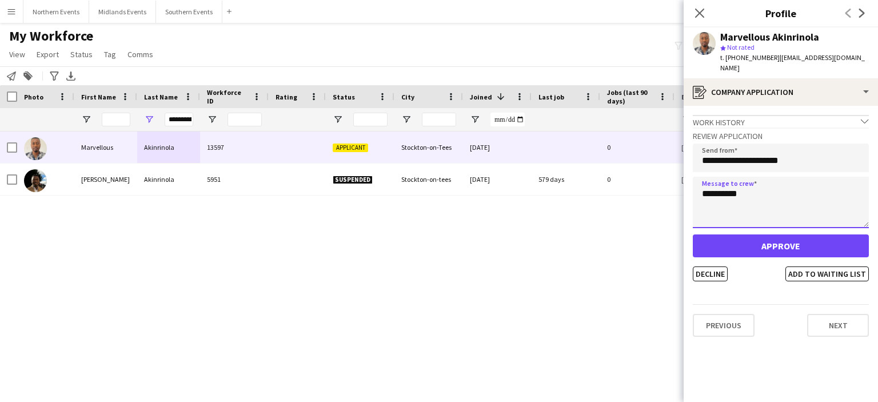
drag, startPoint x: 774, startPoint y: 182, endPoint x: 671, endPoint y: 187, distance: 102.4
click at [671, 187] on body "Menu Boards Boards Boards All jobs Status Workforce Workforce My Workforce Recr…" at bounding box center [439, 201] width 878 height 402
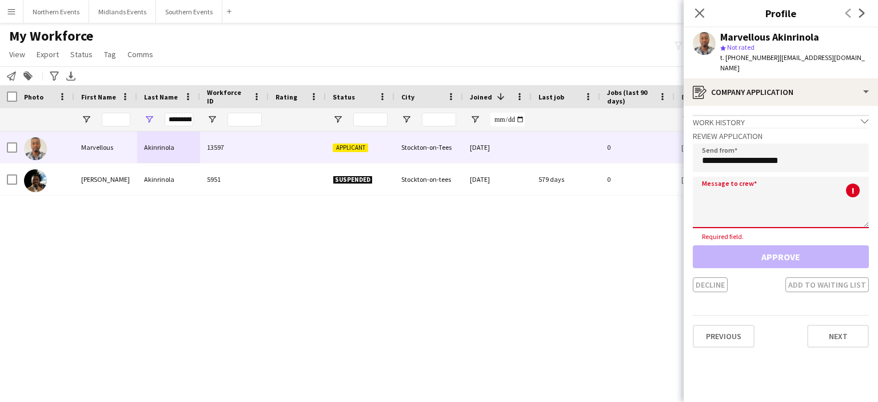
paste textarea "**********"
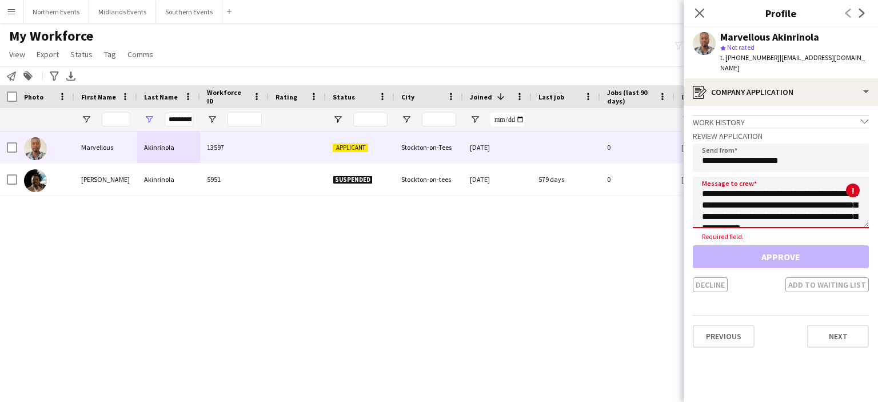
scroll to position [258, 0]
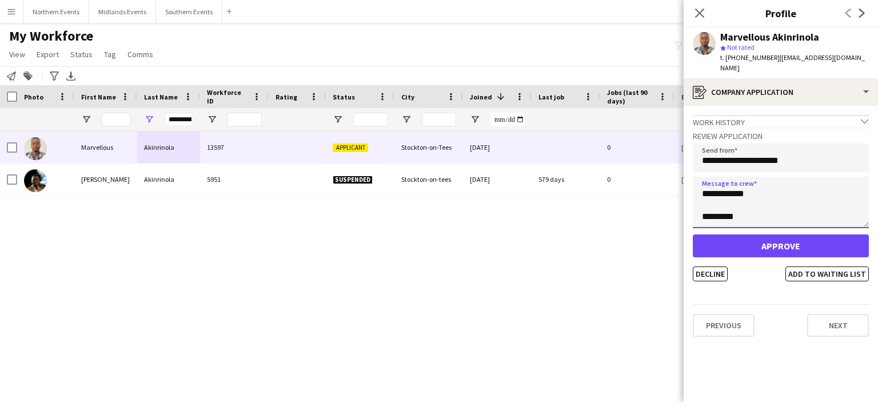
type textarea "**********"
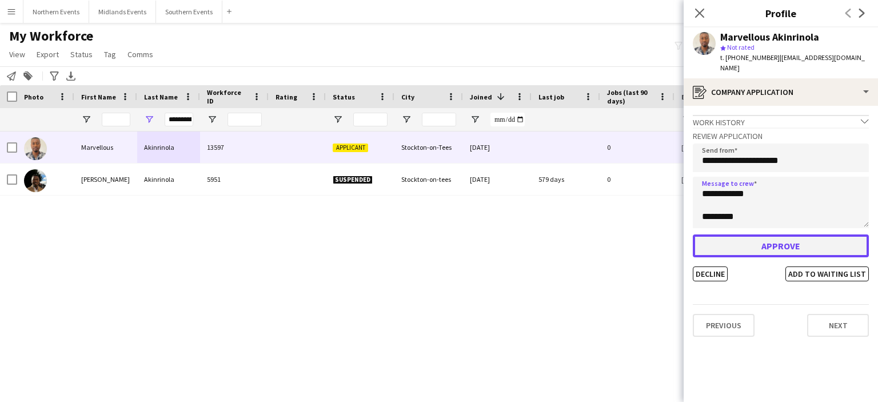
click at [736, 234] on button "Approve" at bounding box center [781, 245] width 176 height 23
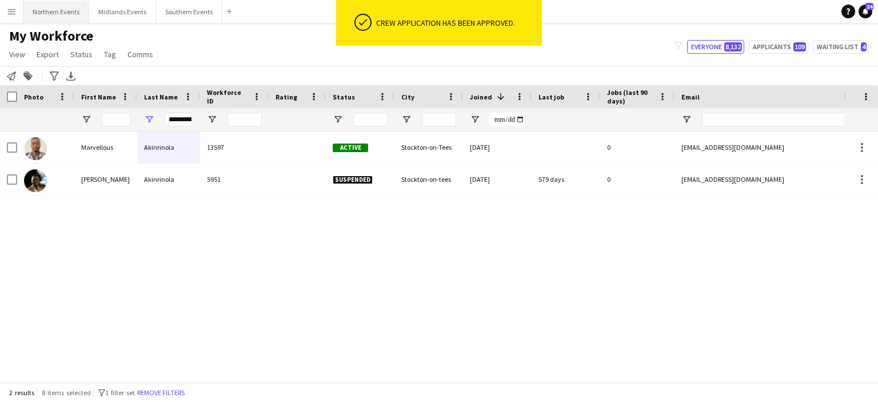
click at [57, 12] on button "Northern Events Close" at bounding box center [56, 12] width 66 height 22
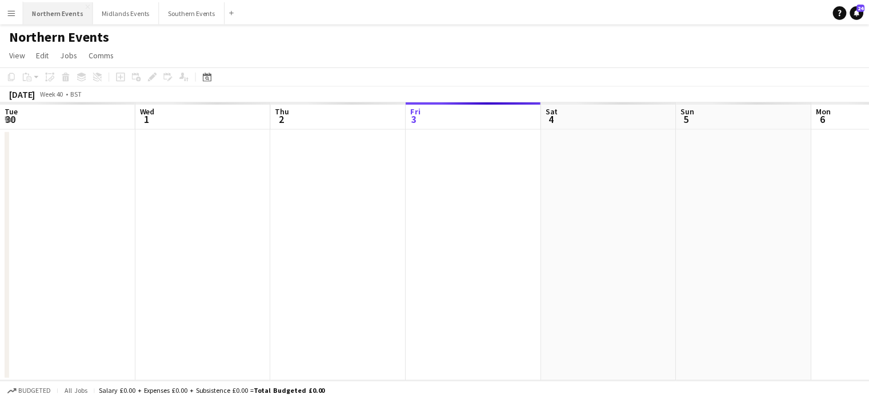
scroll to position [0, 273]
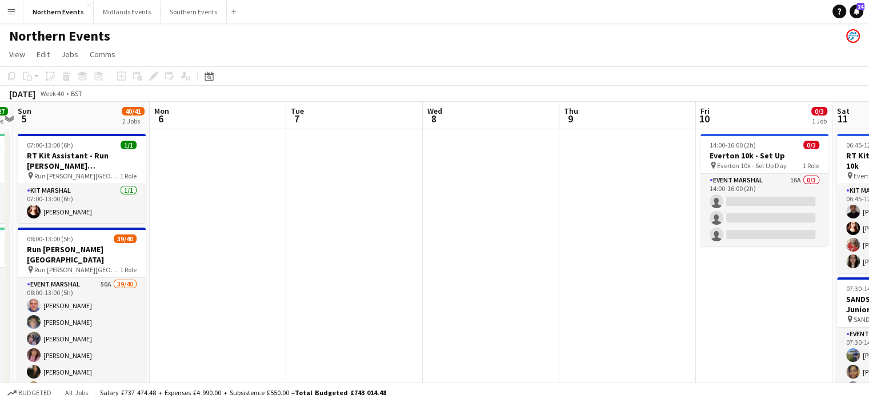
drag, startPoint x: 686, startPoint y: 200, endPoint x: 277, endPoint y: 226, distance: 409.3
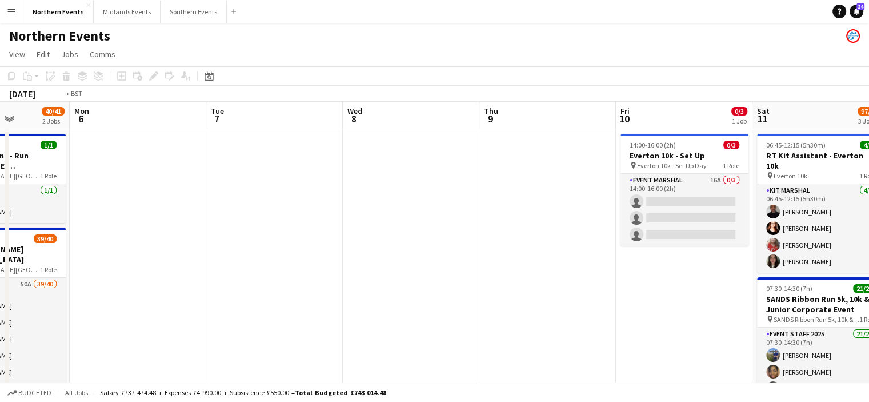
drag, startPoint x: 510, startPoint y: 266, endPoint x: 165, endPoint y: 241, distance: 346.0
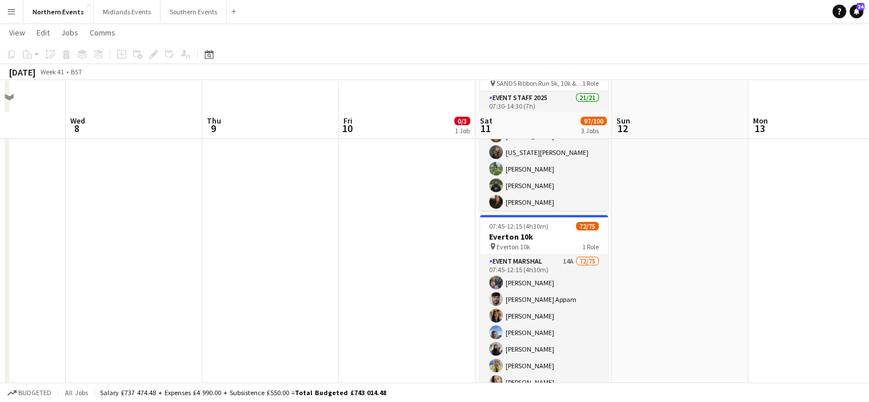
scroll to position [266, 0]
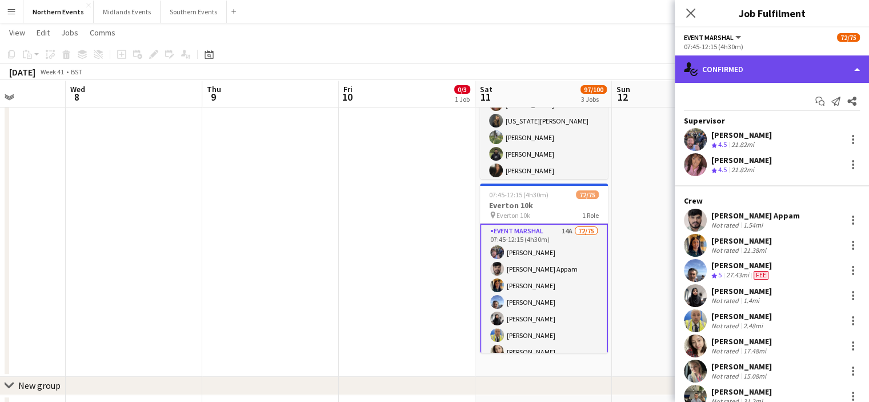
click at [754, 65] on div "single-neutral-actions-check-2 Confirmed" at bounding box center [772, 68] width 194 height 27
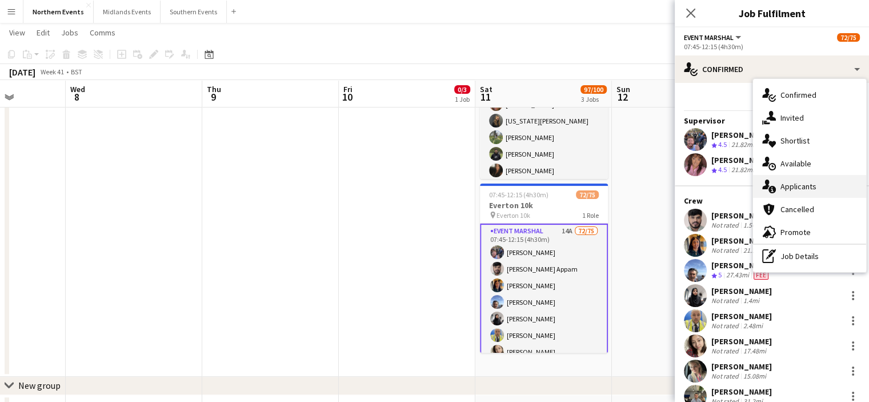
click at [796, 181] on span "Applicants" at bounding box center [798, 186] width 36 height 10
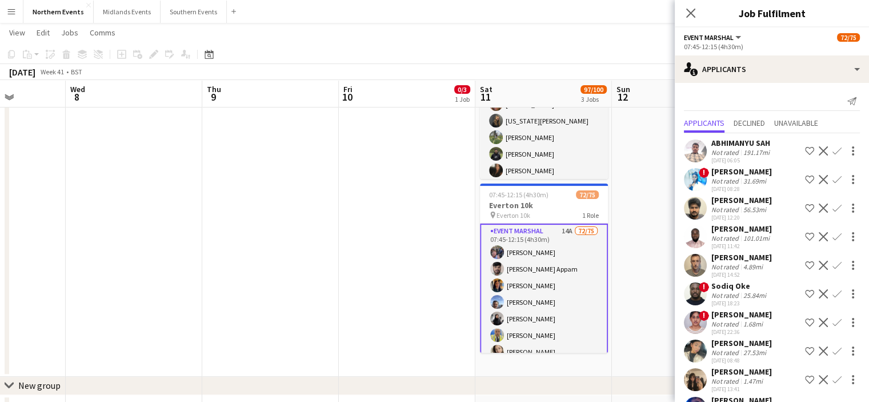
scroll to position [79, 0]
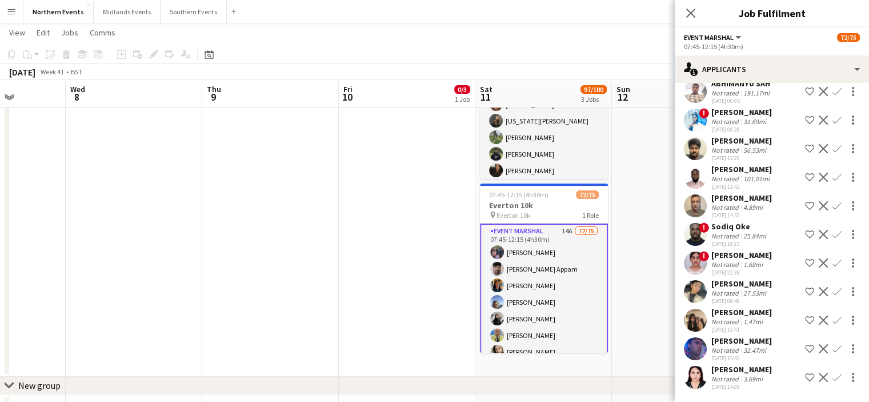
click at [832, 320] on app-icon "Confirm" at bounding box center [836, 319] width 9 height 9
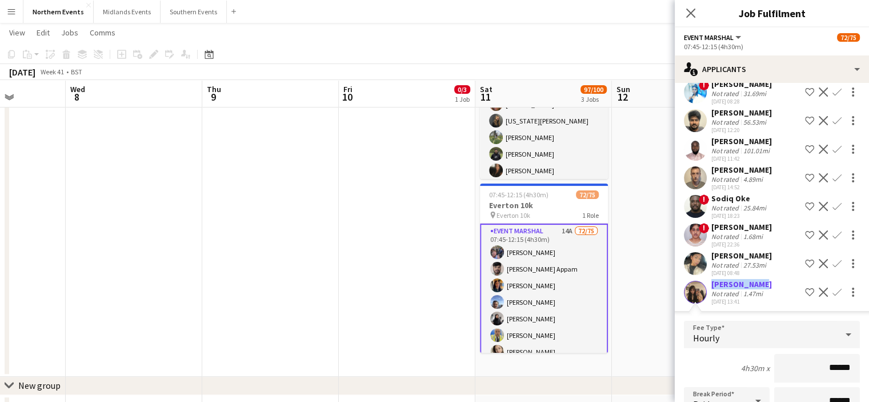
drag, startPoint x: 760, startPoint y: 306, endPoint x: 709, endPoint y: 303, distance: 52.1
click at [709, 303] on div "Rosie Jones Not rated 1.47mi 03-10-2025 13:41 Shortlist crew Decline Confirm" at bounding box center [772, 292] width 194 height 26
copy div "Rosie Jones"
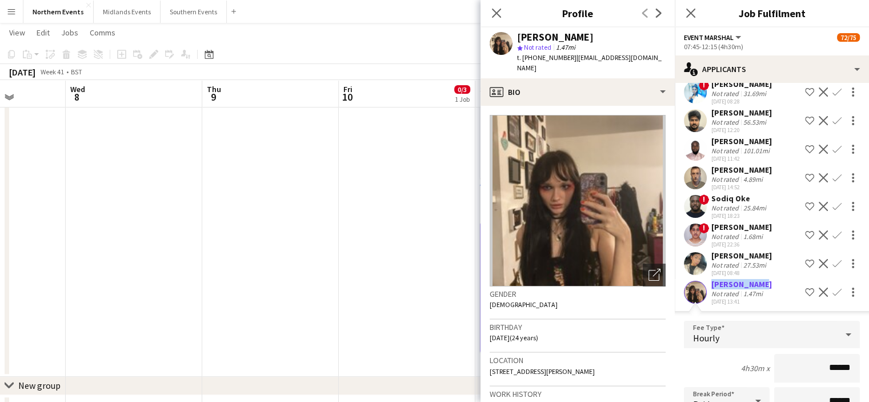
click at [832, 297] on app-icon "Confirm" at bounding box center [836, 291] width 9 height 9
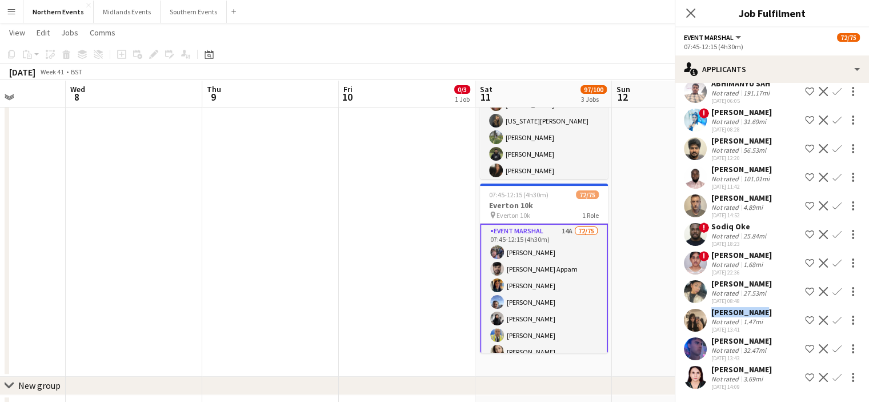
scroll to position [79, 0]
click at [832, 321] on app-icon "Confirm" at bounding box center [836, 319] width 9 height 9
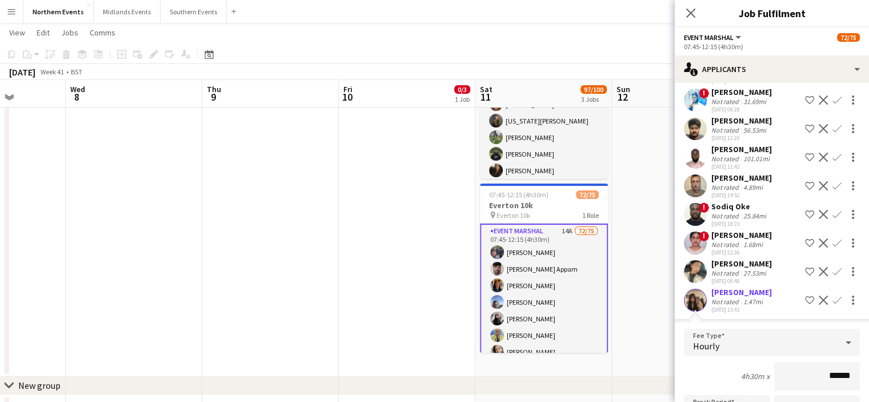
scroll to position [87, 0]
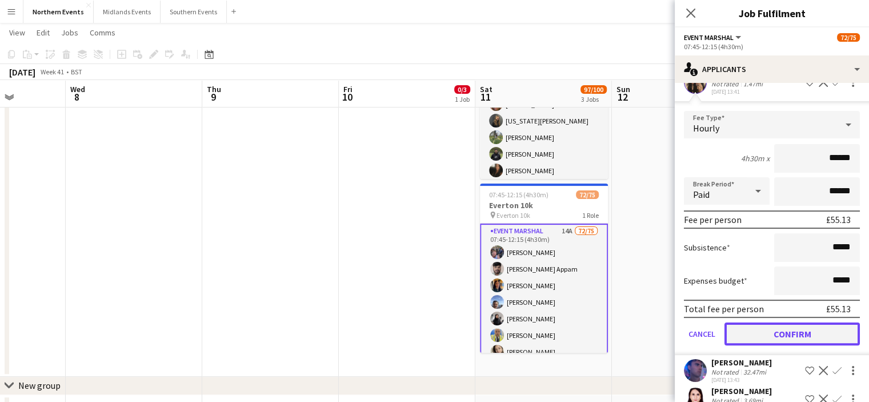
click at [823, 345] on button "Confirm" at bounding box center [792, 333] width 135 height 23
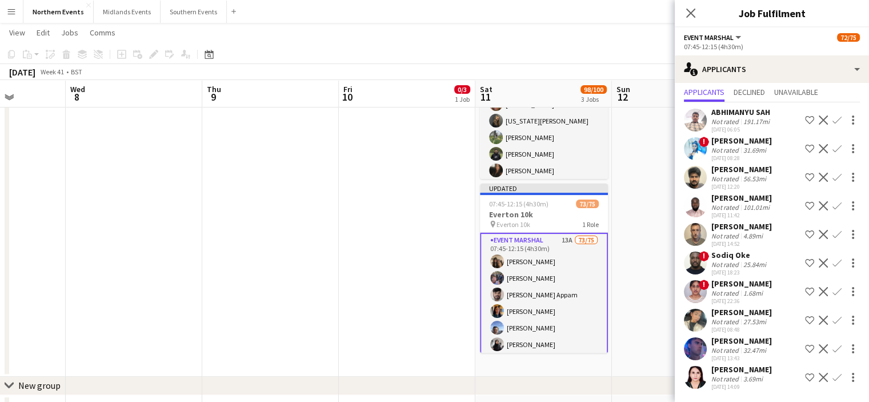
scroll to position [51, 0]
drag, startPoint x: 767, startPoint y: 335, endPoint x: 713, endPoint y: 340, distance: 55.0
click at [713, 340] on div "George Murphy" at bounding box center [741, 340] width 61 height 10
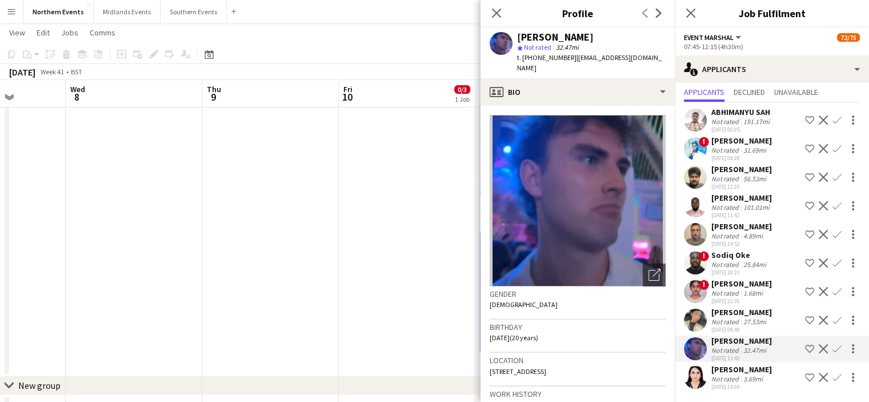
copy div "George Murphy"
click at [832, 349] on app-icon "Confirm" at bounding box center [836, 348] width 9 height 9
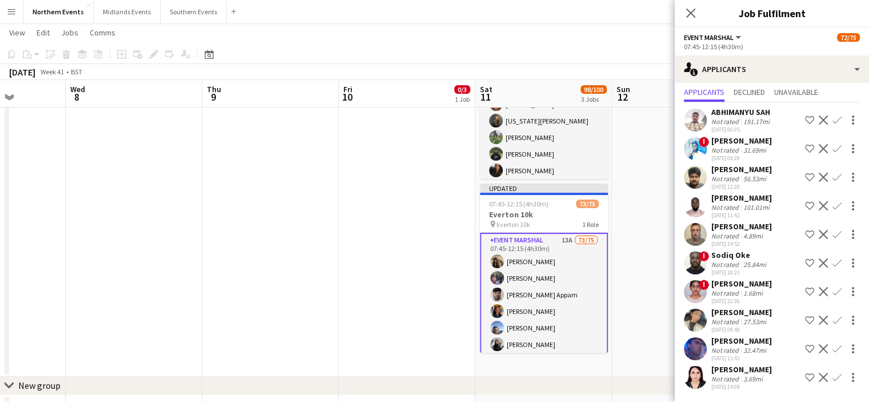
click at [832, 349] on app-icon "Confirm" at bounding box center [836, 348] width 9 height 9
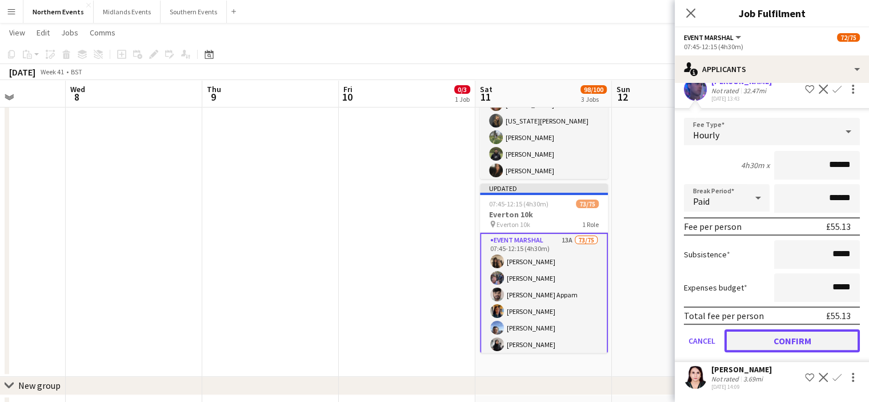
click at [771, 338] on button "Confirm" at bounding box center [792, 340] width 135 height 23
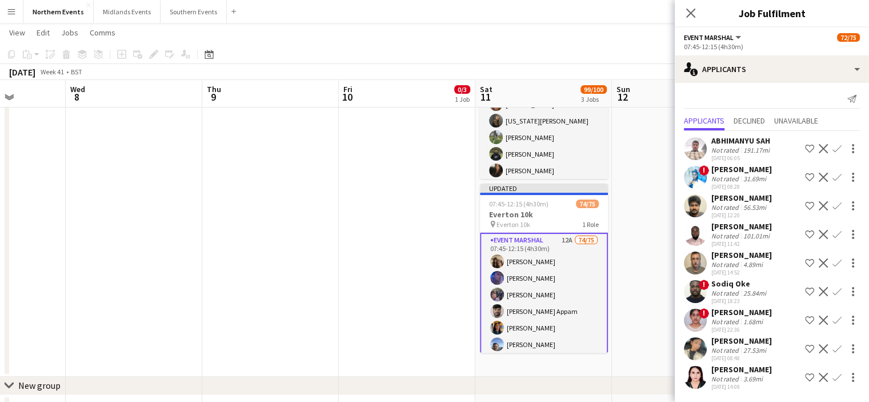
scroll to position [22, 0]
click at [694, 18] on icon at bounding box center [690, 12] width 11 height 11
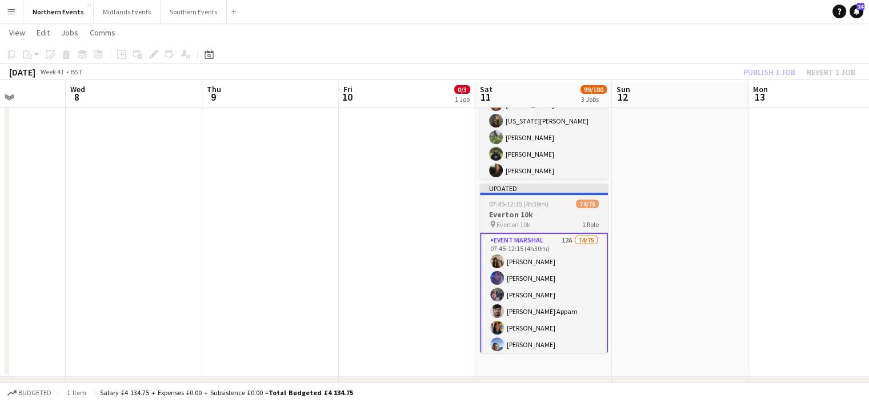
click at [516, 209] on h3 "Everton 10k" at bounding box center [544, 214] width 128 height 10
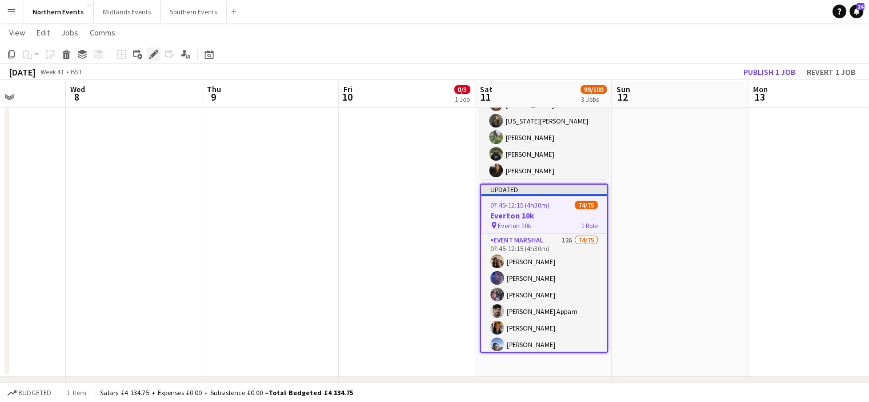
click at [151, 54] on icon "Edit" at bounding box center [153, 54] width 9 height 9
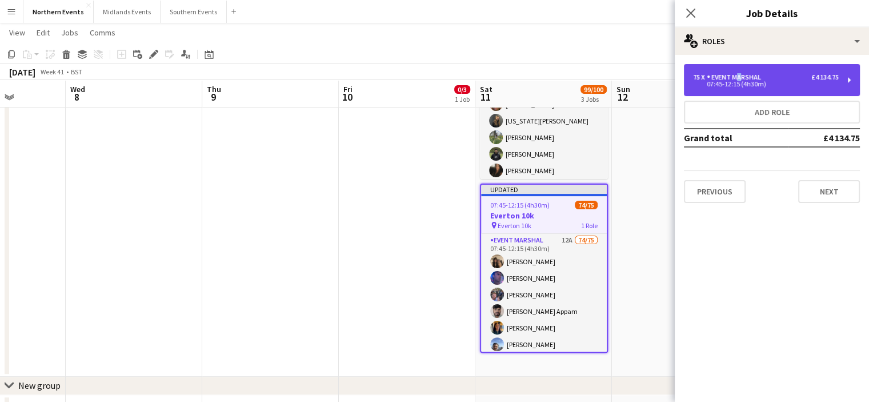
drag, startPoint x: 839, startPoint y: 83, endPoint x: 734, endPoint y: 70, distance: 105.5
click at [734, 70] on div "75 x Event Marshal £4 134.75 07:45-12:15 (4h30m)" at bounding box center [772, 80] width 176 height 32
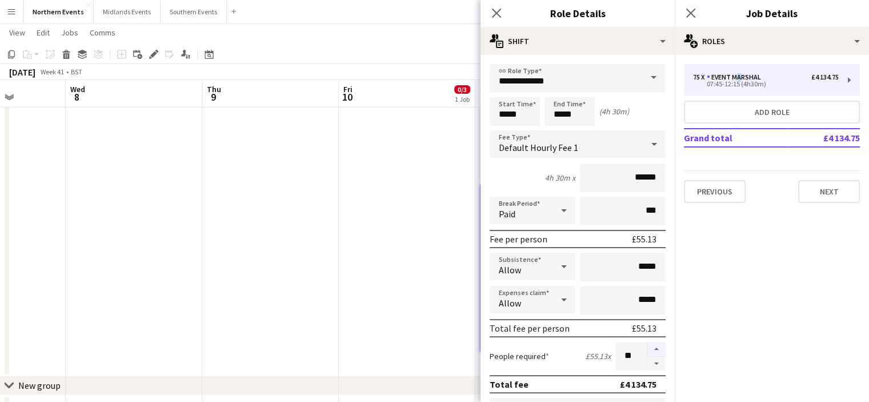
click at [648, 349] on button "button" at bounding box center [656, 349] width 18 height 15
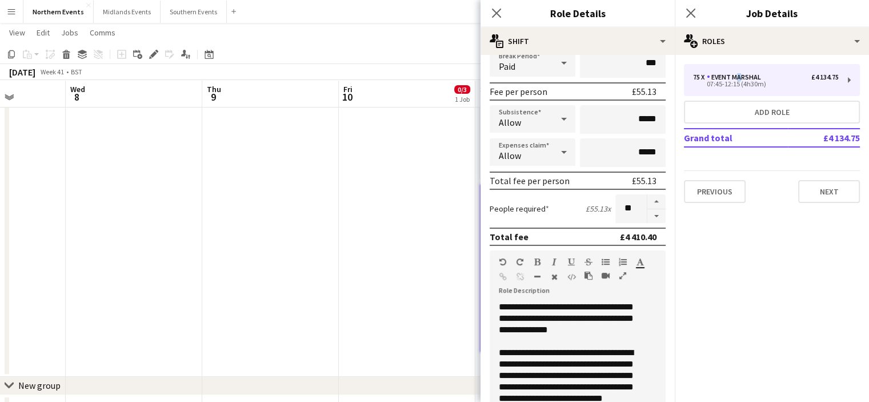
scroll to position [109, 0]
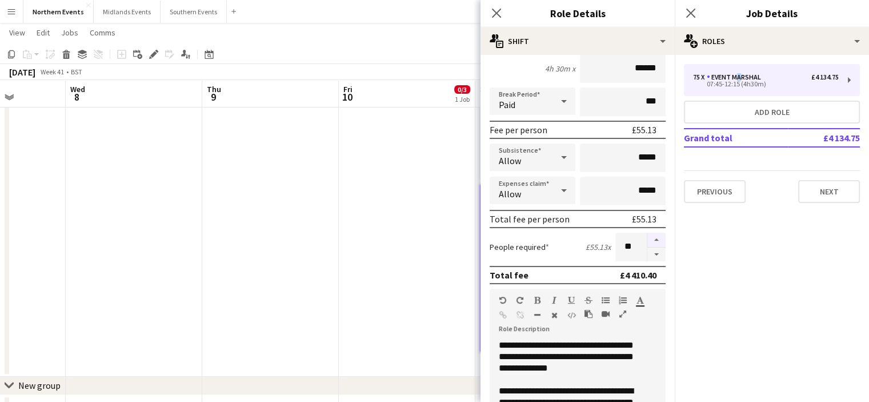
click at [647, 238] on button "button" at bounding box center [656, 240] width 18 height 15
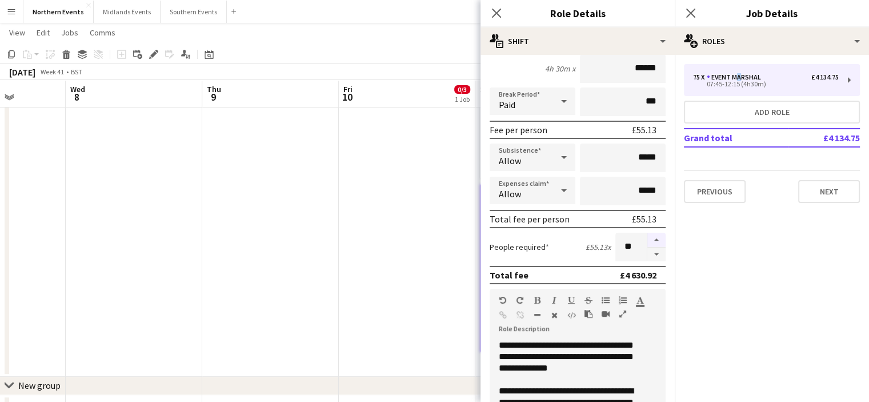
type input "**"
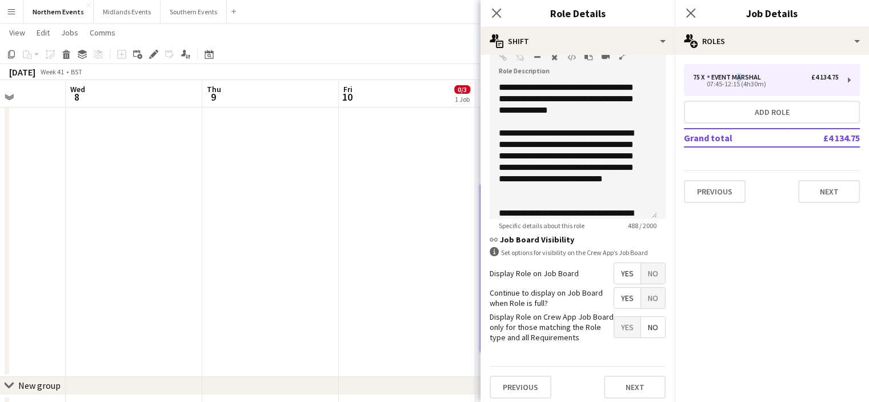
scroll to position [361, 0]
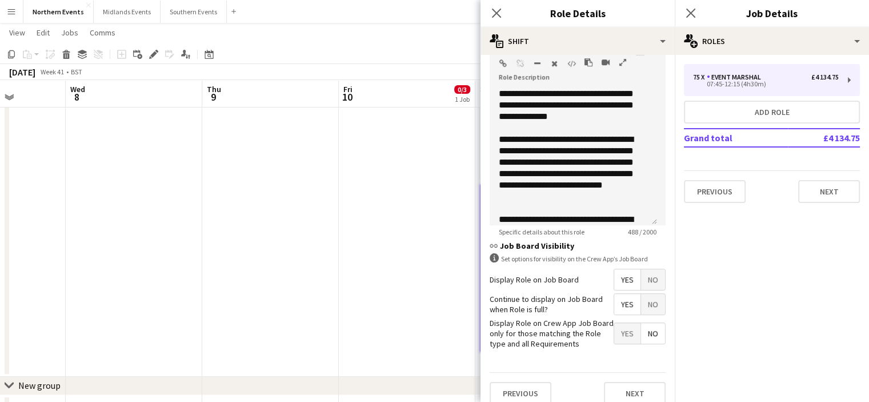
click at [699, 11] on div "Close pop-in" at bounding box center [691, 13] width 32 height 26
click at [688, 11] on icon at bounding box center [690, 12] width 11 height 11
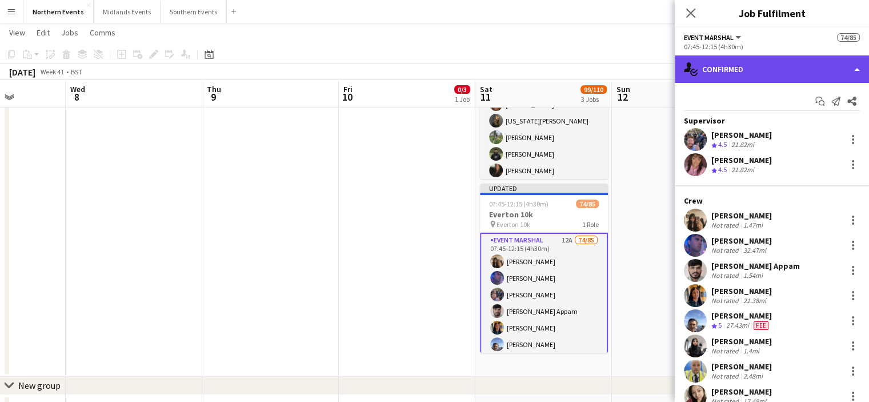
click at [783, 70] on div "single-neutral-actions-check-2 Confirmed" at bounding box center [772, 68] width 194 height 27
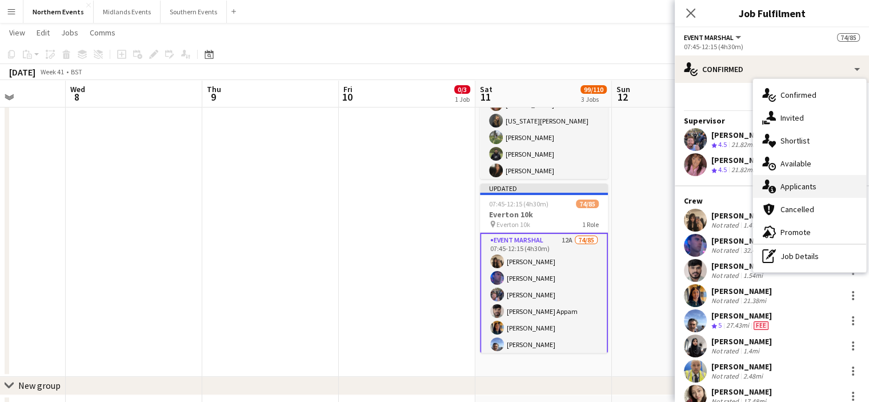
click at [803, 187] on span "Applicants" at bounding box center [798, 186] width 36 height 10
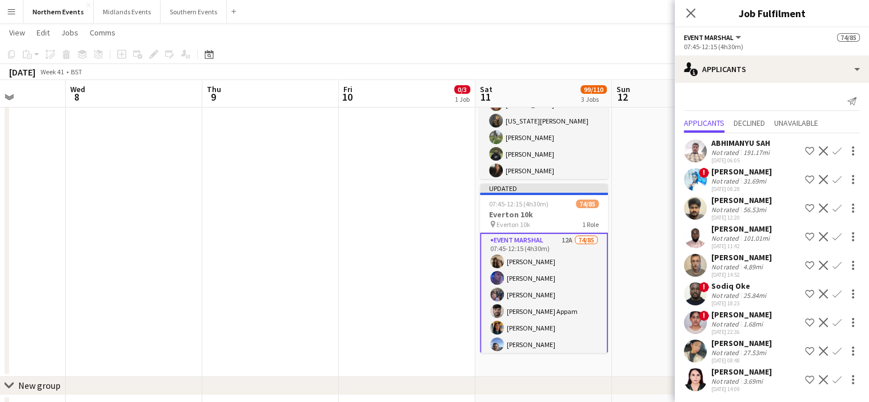
scroll to position [22, 0]
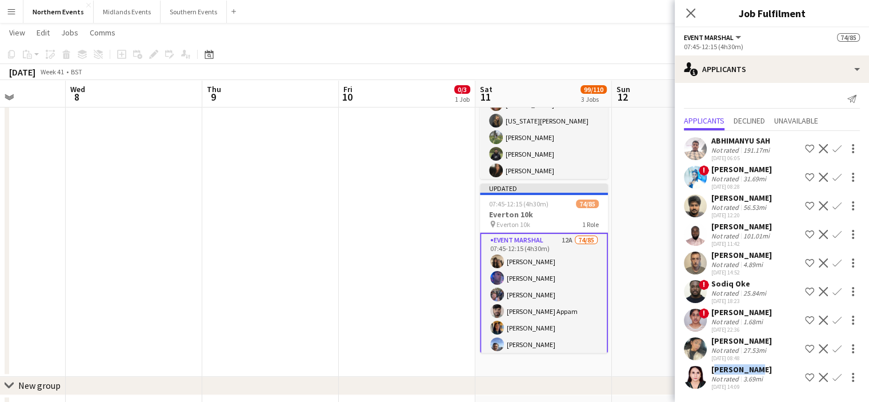
drag, startPoint x: 759, startPoint y: 365, endPoint x: 709, endPoint y: 371, distance: 50.1
click at [709, 371] on div "Samia Sami Not rated 3.69mi 03-10-2025 14:09 Shortlist crew Decline Confirm" at bounding box center [772, 377] width 194 height 26
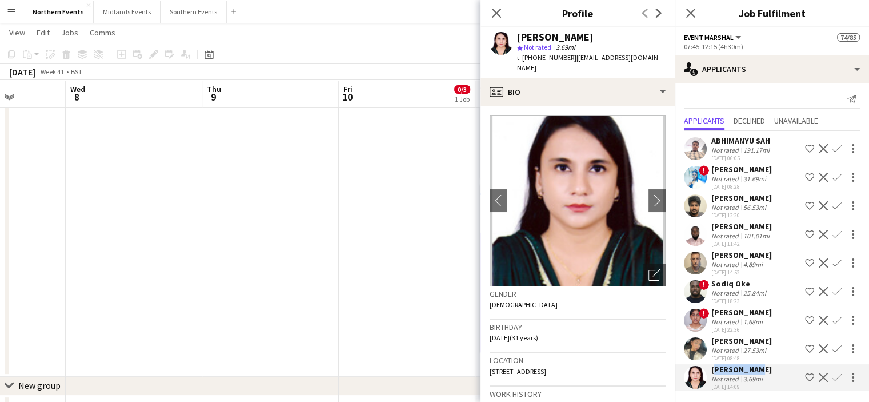
copy div "Samia Sami"
click at [832, 375] on app-icon "Confirm" at bounding box center [836, 377] width 9 height 9
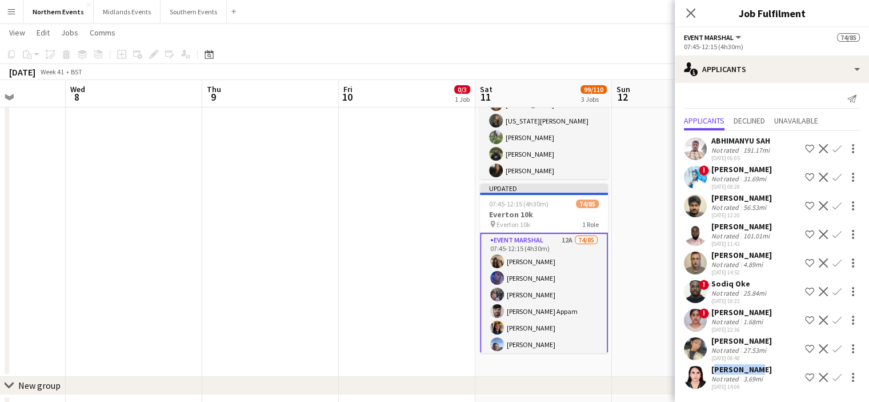
click at [832, 378] on app-icon "Confirm" at bounding box center [836, 377] width 9 height 9
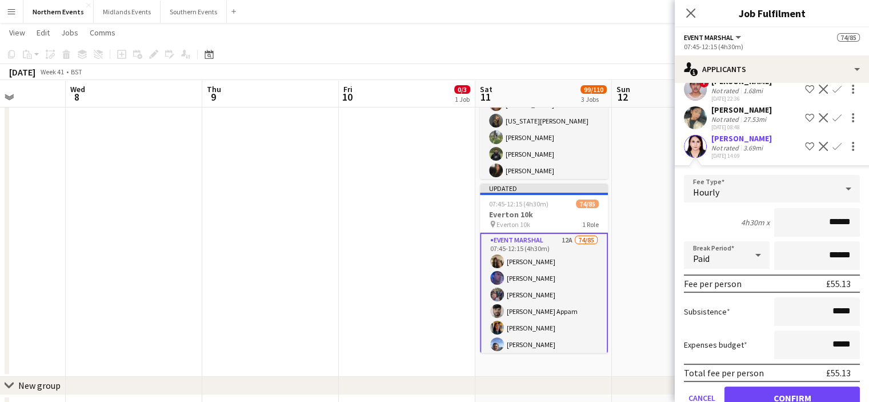
scroll to position [281, 0]
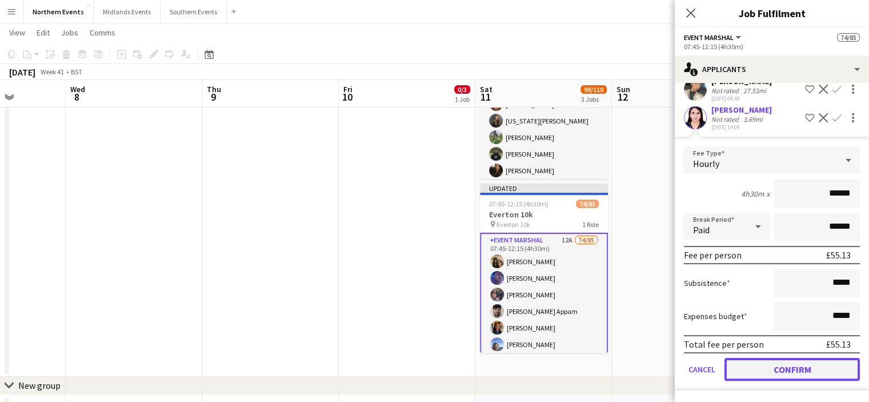
click at [836, 360] on button "Confirm" at bounding box center [792, 369] width 135 height 23
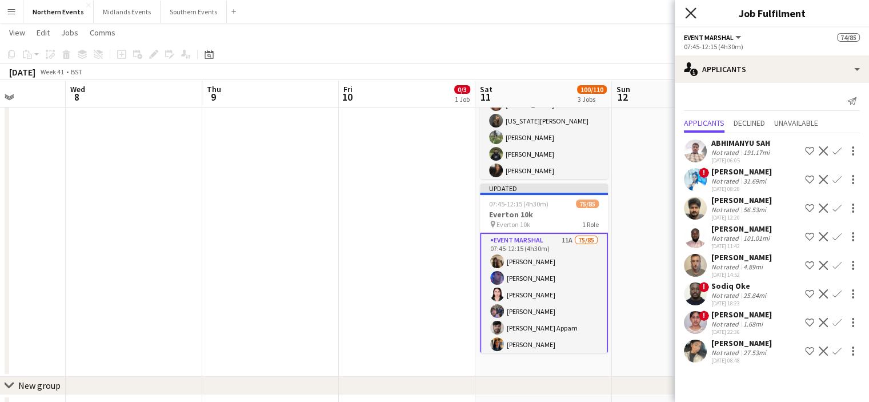
click at [691, 7] on icon "Close pop-in" at bounding box center [690, 12] width 11 height 11
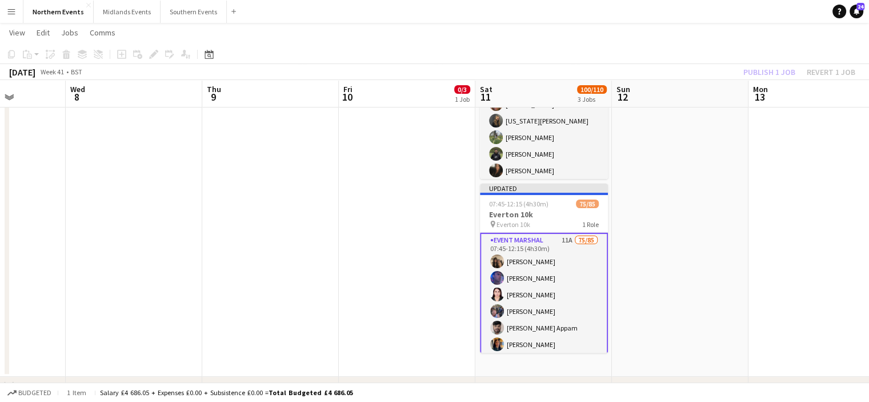
click at [767, 73] on div "Publish 1 job Revert 1 job" at bounding box center [799, 72] width 139 height 15
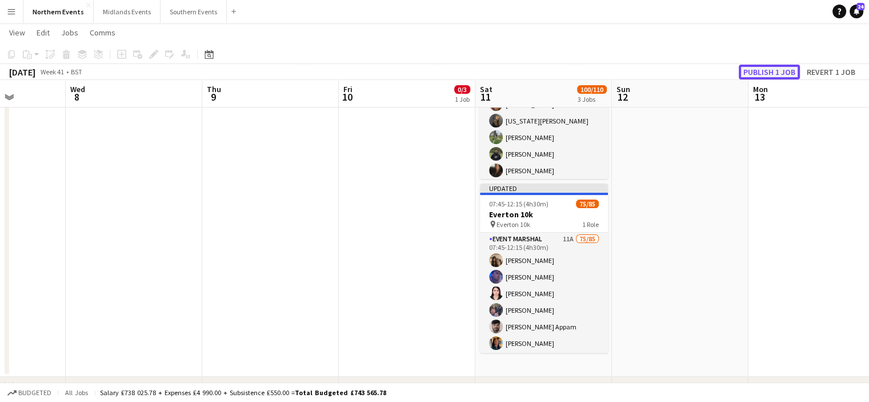
drag, startPoint x: 764, startPoint y: 73, endPoint x: 755, endPoint y: 73, distance: 8.6
click at [755, 73] on button "Publish 1 job" at bounding box center [769, 72] width 61 height 15
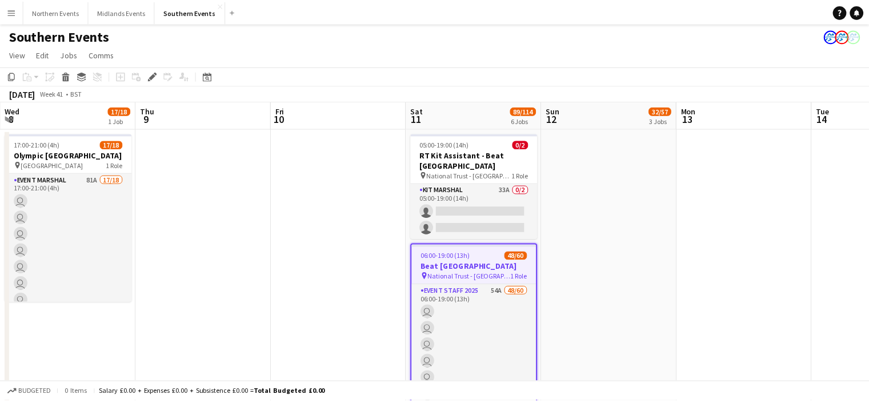
scroll to position [0, 393]
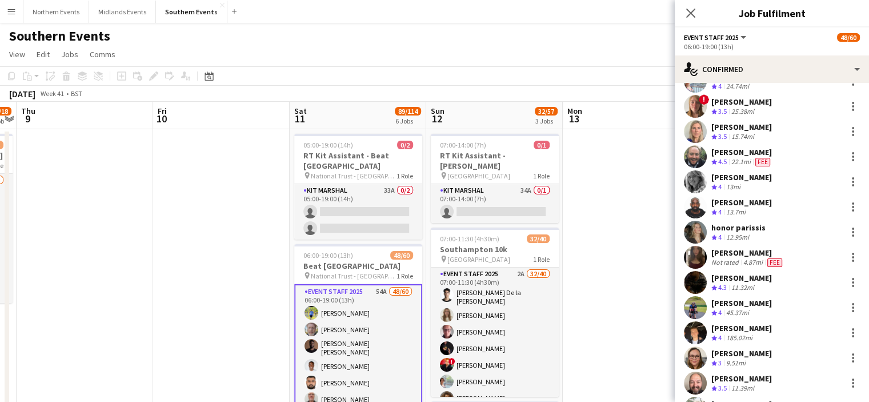
scroll to position [761, 0]
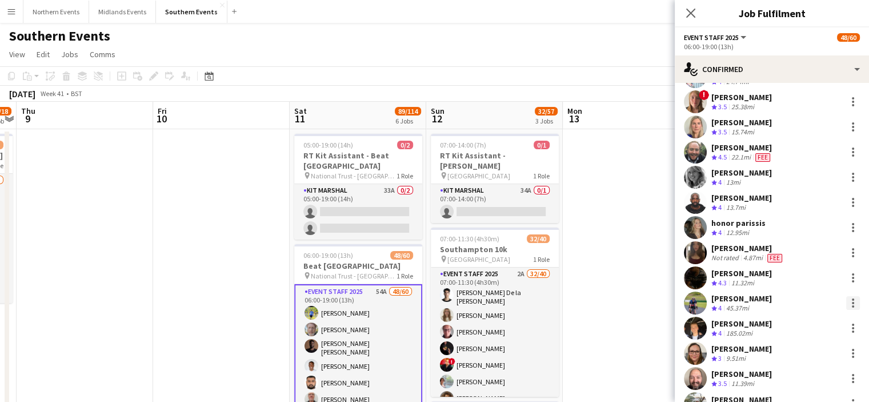
click at [846, 299] on div at bounding box center [853, 303] width 14 height 14
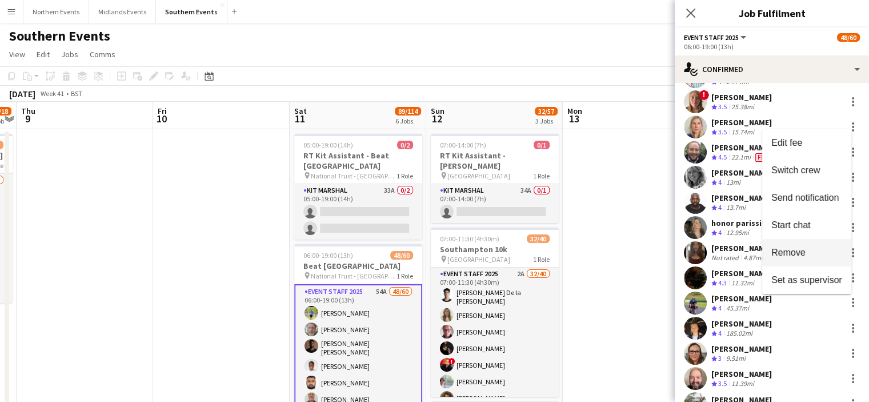
click at [803, 257] on span "Remove" at bounding box center [788, 252] width 34 height 10
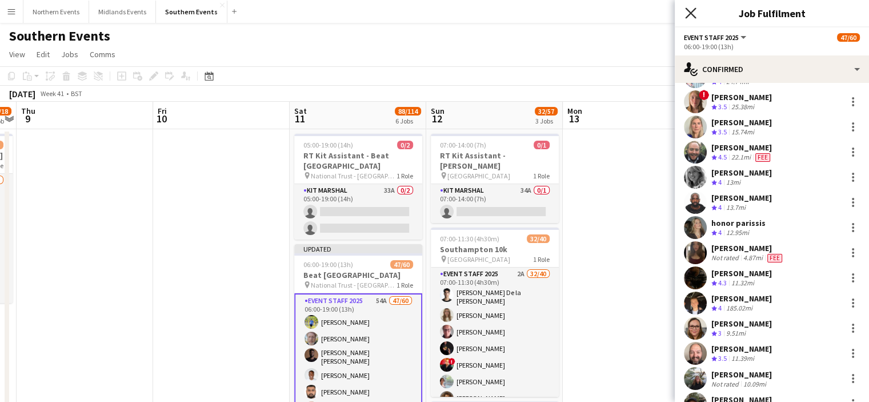
click at [687, 17] on icon at bounding box center [690, 12] width 11 height 11
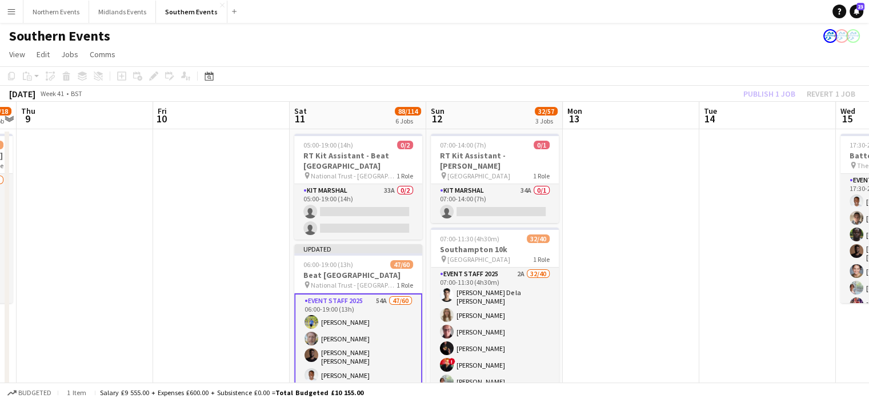
click at [767, 86] on div "Publish 1 job Revert 1 job" at bounding box center [799, 93] width 139 height 15
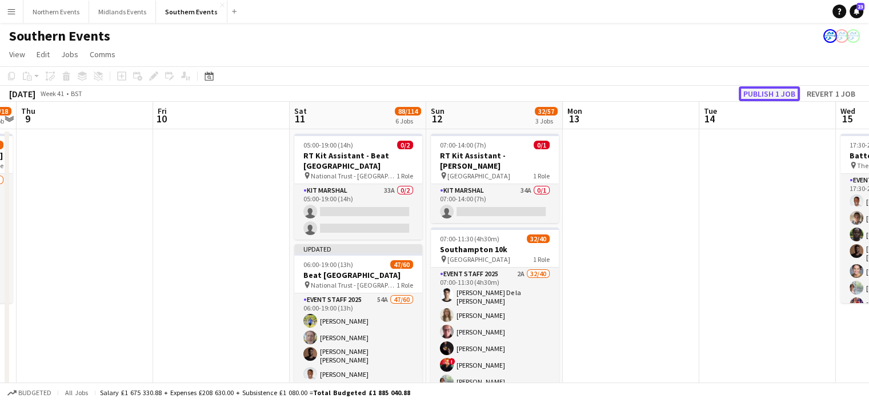
click at [766, 96] on button "Publish 1 job" at bounding box center [769, 93] width 61 height 15
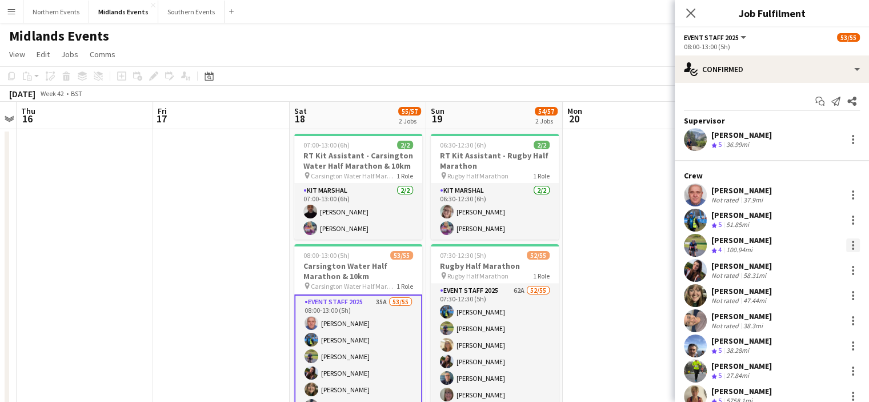
click at [852, 244] on div at bounding box center [853, 245] width 2 height 2
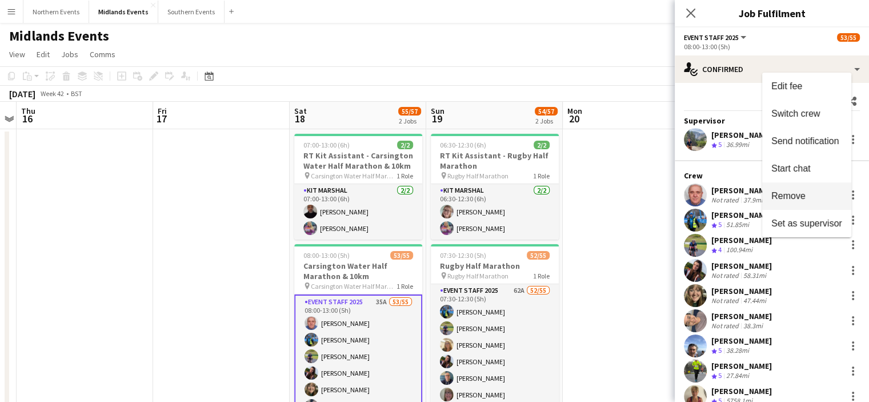
click at [802, 197] on span "Remove" at bounding box center [788, 196] width 34 height 10
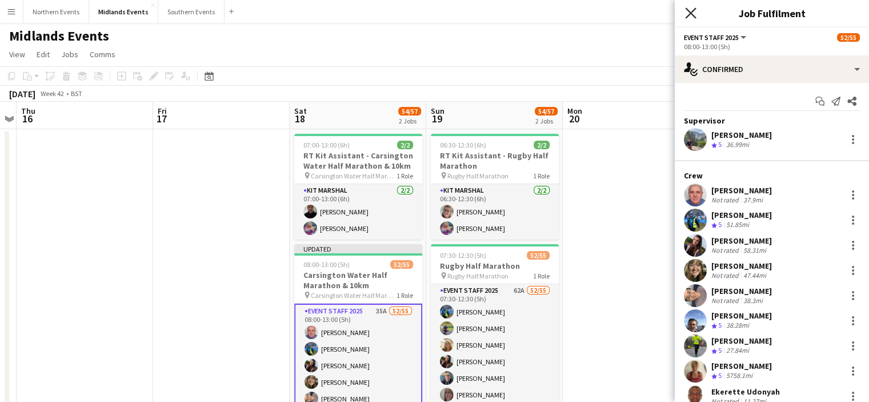
click at [693, 11] on icon at bounding box center [690, 12] width 11 height 11
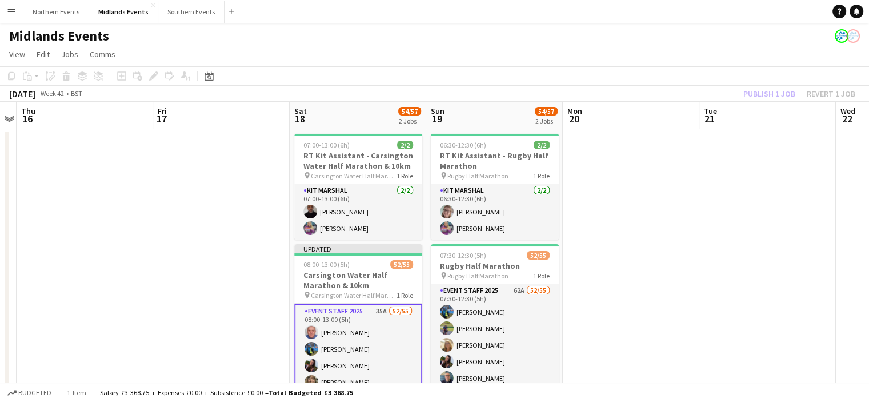
click at [772, 89] on div "Publish 1 job Revert 1 job" at bounding box center [799, 93] width 139 height 15
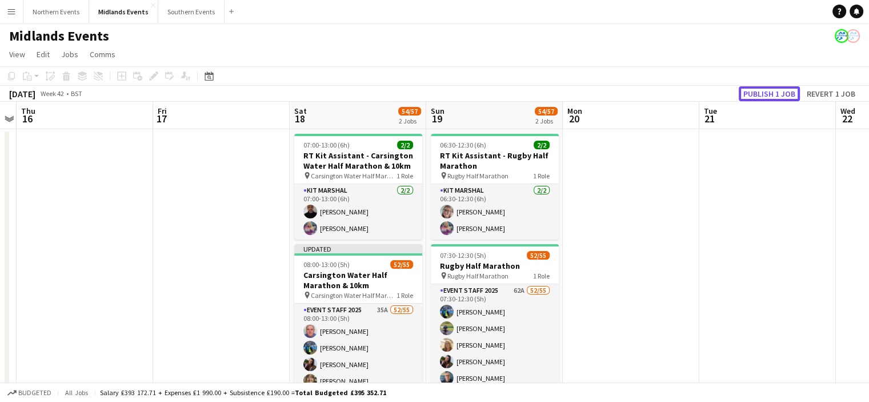
drag, startPoint x: 770, startPoint y: 94, endPoint x: 784, endPoint y: 98, distance: 14.3
click at [784, 98] on button "Publish 1 job" at bounding box center [769, 93] width 61 height 15
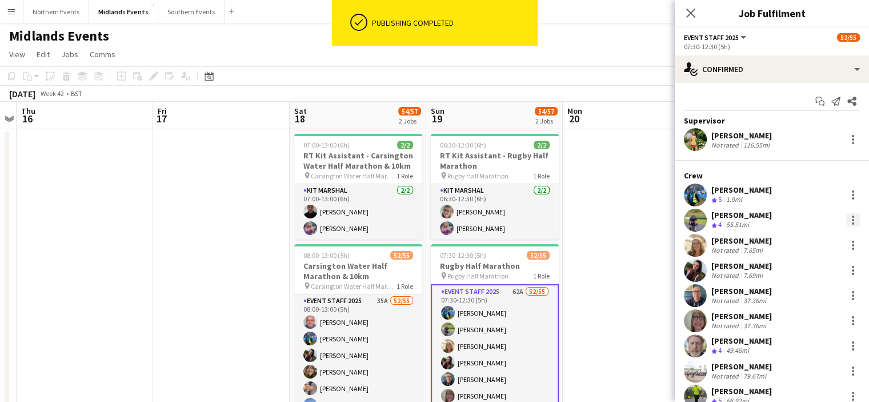
click at [848, 222] on div at bounding box center [853, 220] width 14 height 14
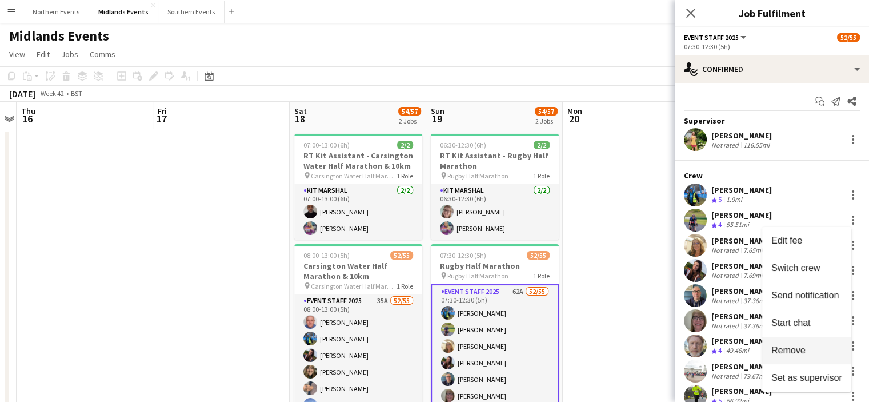
click at [798, 354] on span "Remove" at bounding box center [788, 350] width 34 height 10
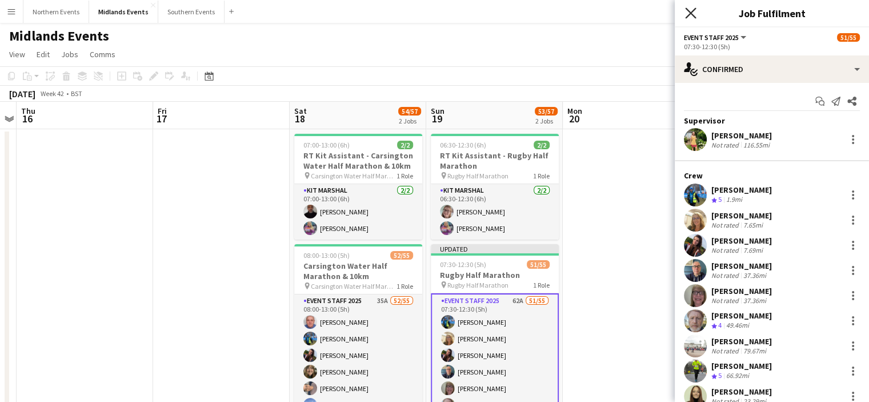
click at [688, 14] on icon "Close pop-in" at bounding box center [690, 12] width 11 height 11
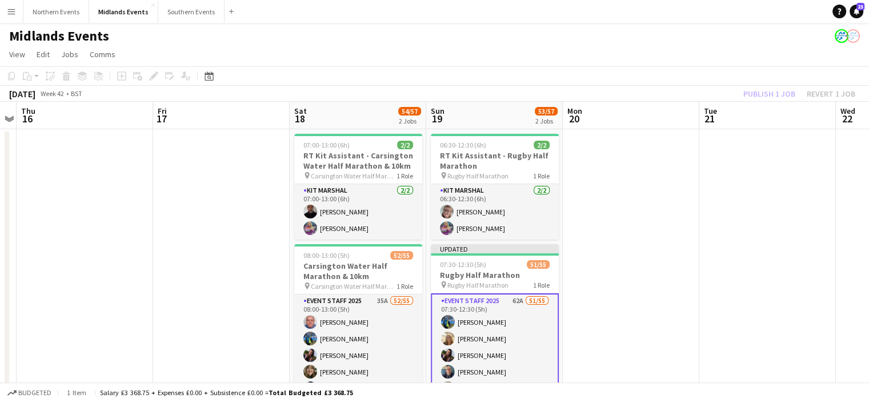
click at [786, 95] on div "Publish 1 job Revert 1 job" at bounding box center [799, 93] width 139 height 15
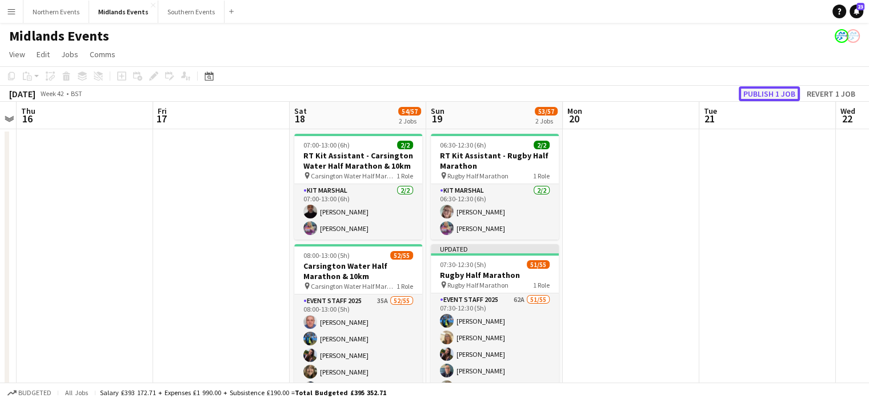
drag, startPoint x: 780, startPoint y: 94, endPoint x: 786, endPoint y: 95, distance: 5.8
drag, startPoint x: 786, startPoint y: 95, endPoint x: 764, endPoint y: 95, distance: 21.7
click at [764, 95] on button "Publish 1 job" at bounding box center [769, 93] width 61 height 15
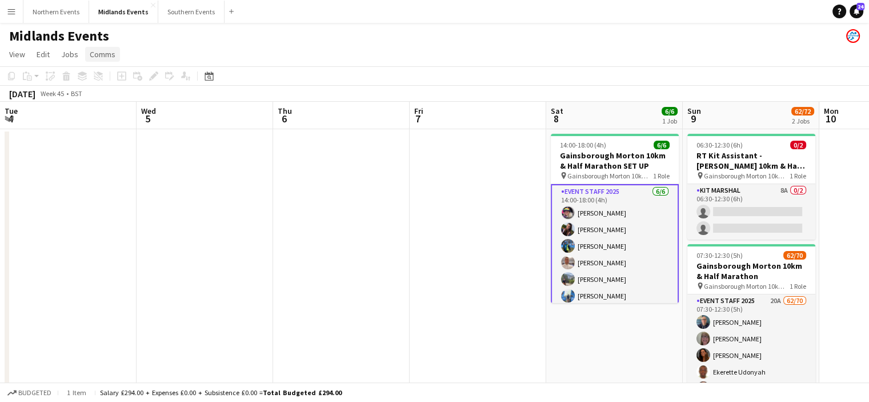
scroll to position [0, 393]
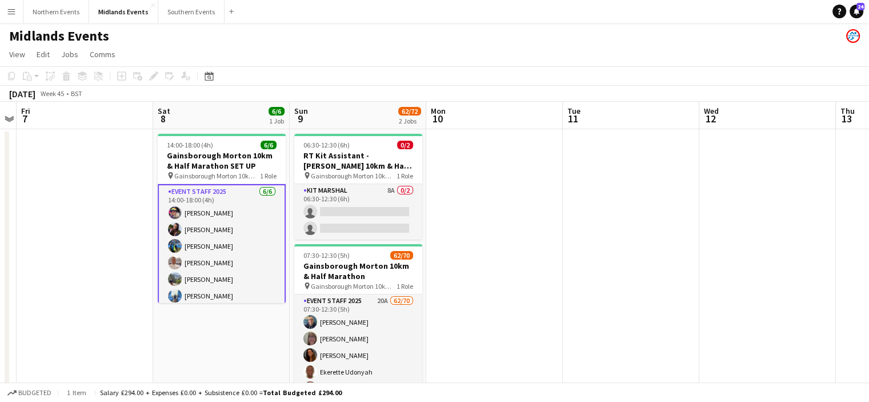
click at [7, 10] on app-icon "Menu" at bounding box center [11, 11] width 9 height 9
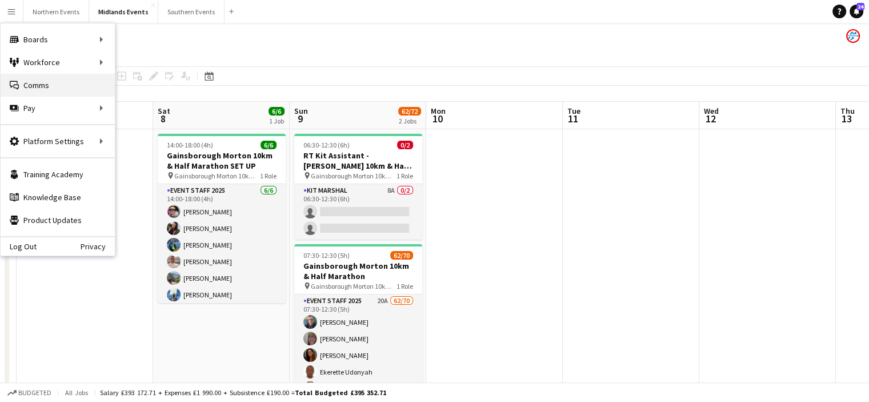
click at [35, 91] on link "Comms Comms" at bounding box center [58, 85] width 114 height 23
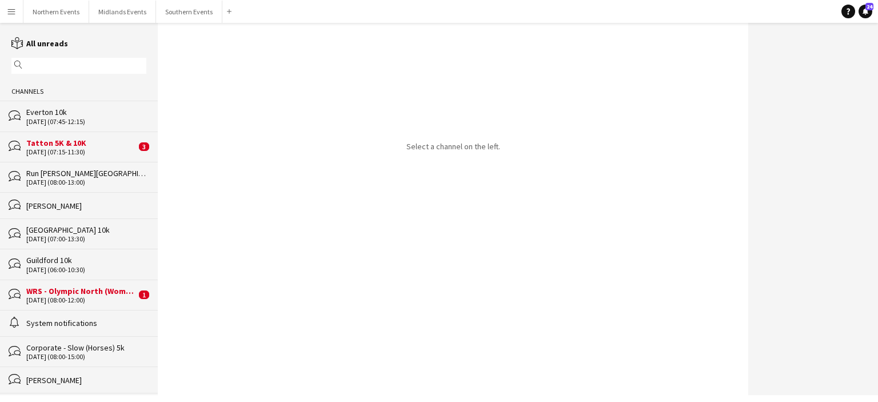
click at [78, 64] on input "text" at bounding box center [84, 66] width 118 height 10
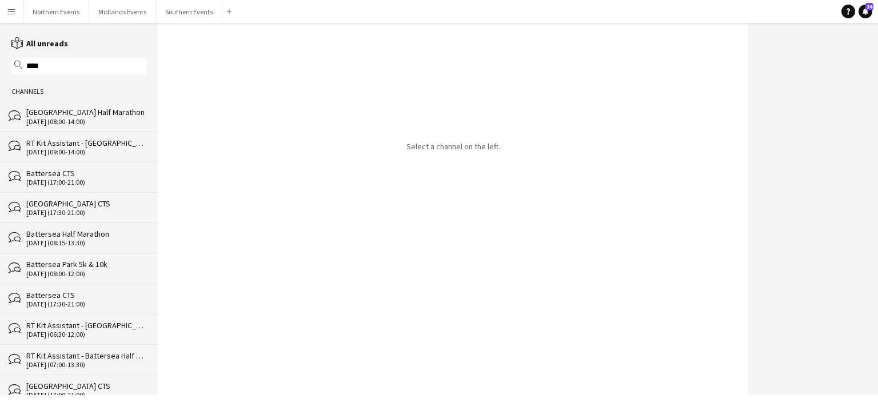
type input "****"
click at [47, 118] on div "[DATE] (08:00-14:00)" at bounding box center [86, 122] width 120 height 8
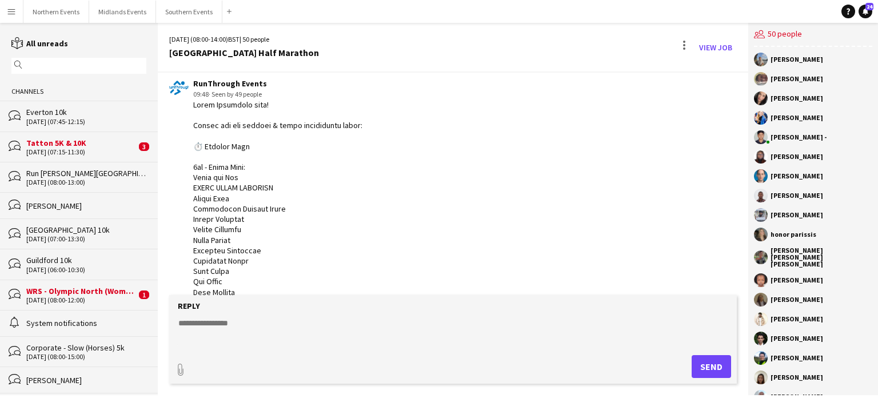
scroll to position [1086, 0]
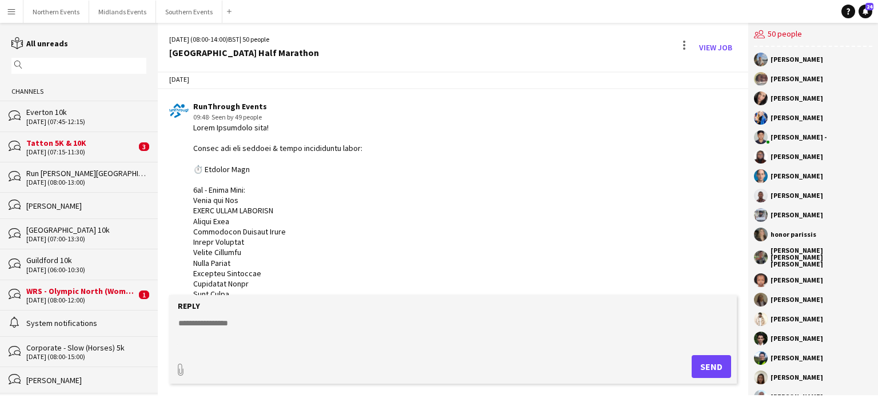
click at [255, 113] on span "· Seen by 49 people" at bounding box center [235, 117] width 53 height 9
click at [238, 114] on span "· Seen by 49 people" at bounding box center [235, 117] width 53 height 9
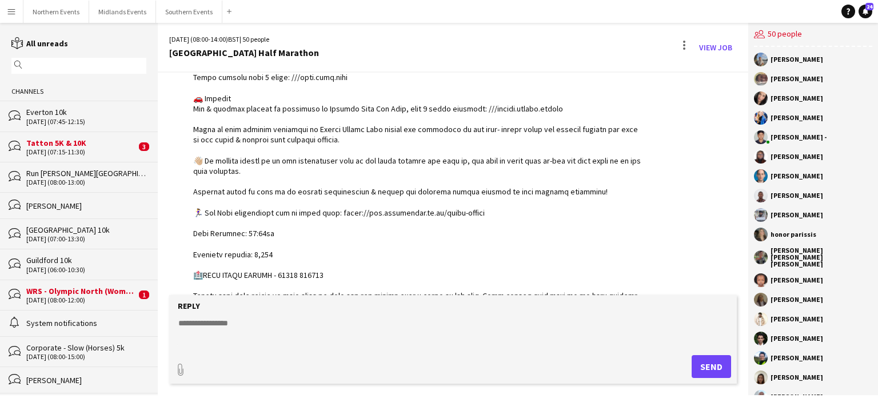
scroll to position [1651, 0]
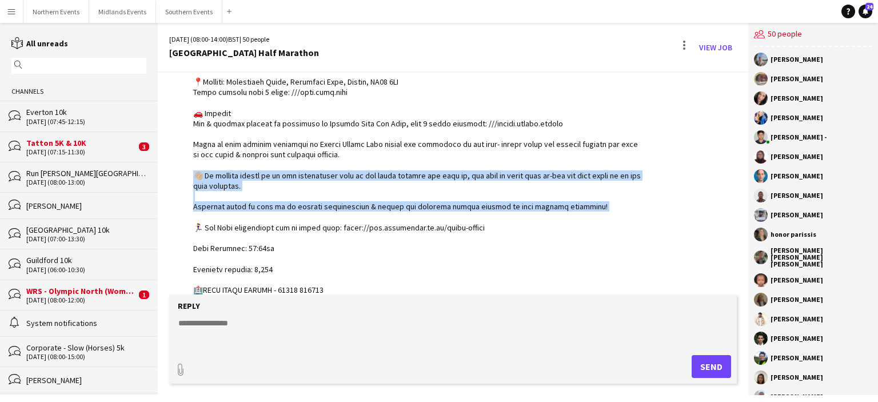
drag, startPoint x: 191, startPoint y: 167, endPoint x: 583, endPoint y: 207, distance: 393.9
click at [583, 207] on div "RunThrough Events 09:48 · Seen by 49 people" at bounding box center [405, 13] width 472 height 957
copy div "🏼 On arrival please go to the information desk in the event village and sign in…"
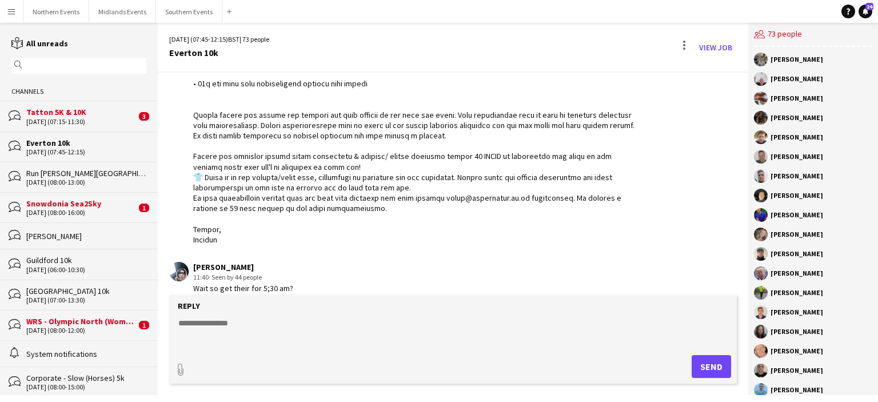
scroll to position [937, 0]
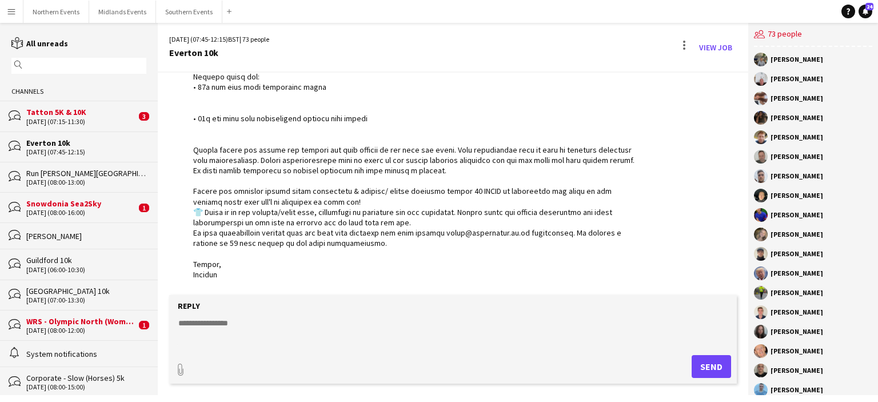
click at [81, 66] on input "text" at bounding box center [84, 66] width 118 height 10
